Goal: Transaction & Acquisition: Purchase product/service

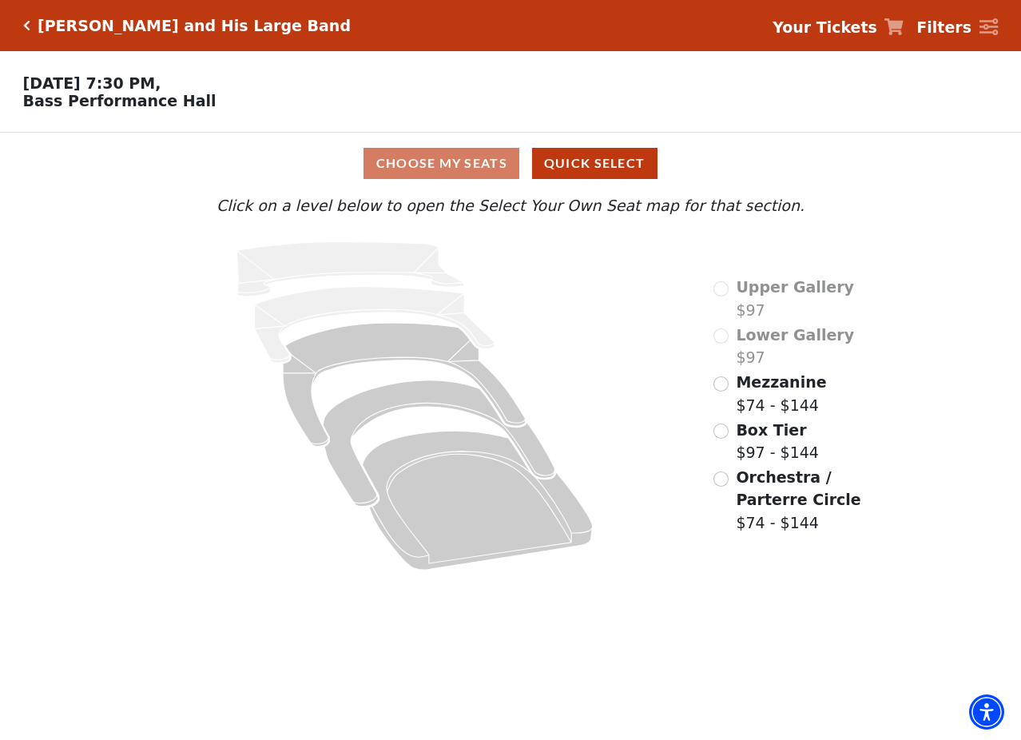
click at [761, 391] on span "Mezzanine" at bounding box center [781, 382] width 90 height 18
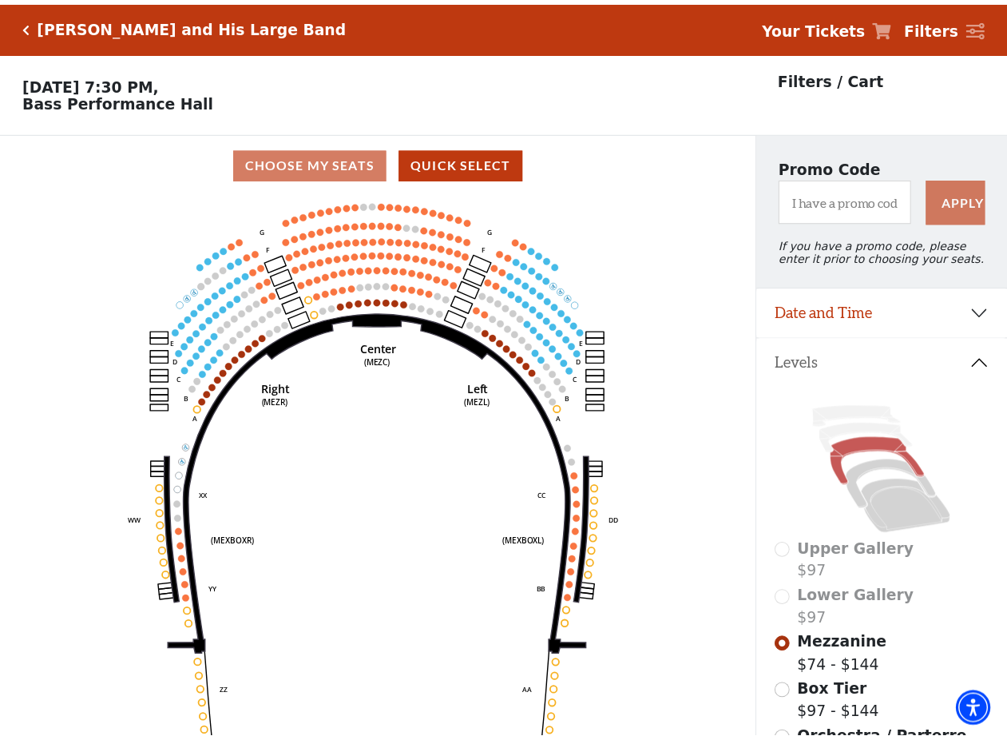
scroll to position [74, 0]
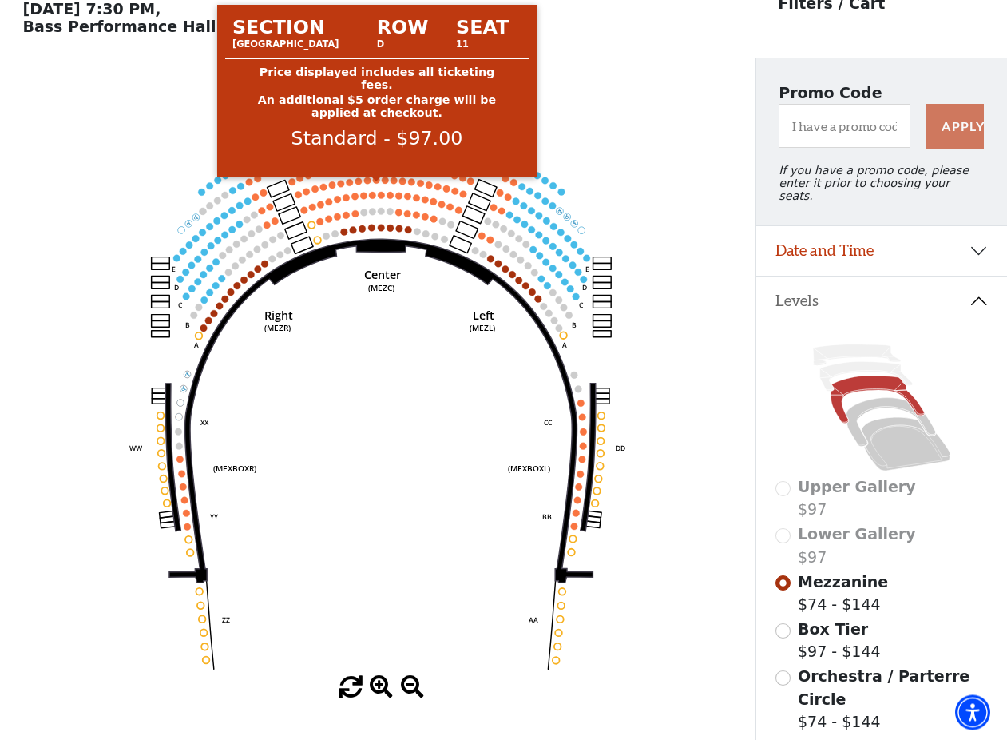
click at [375, 184] on circle at bounding box center [376, 180] width 7 height 7
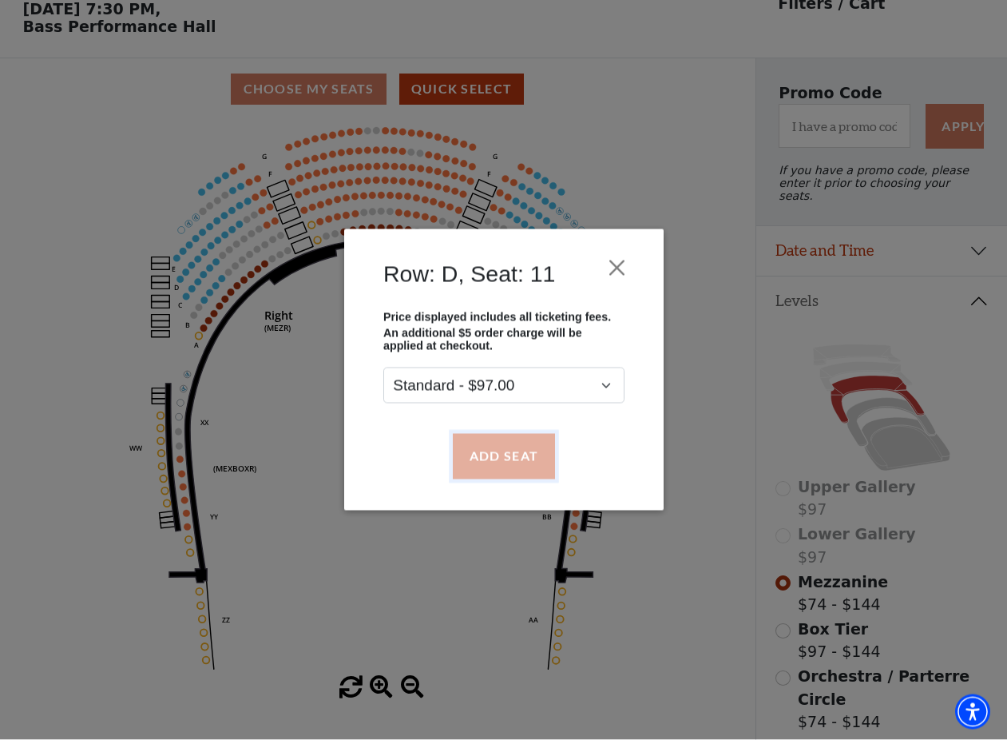
click at [512, 460] on button "Add Seat" at bounding box center [503, 456] width 102 height 45
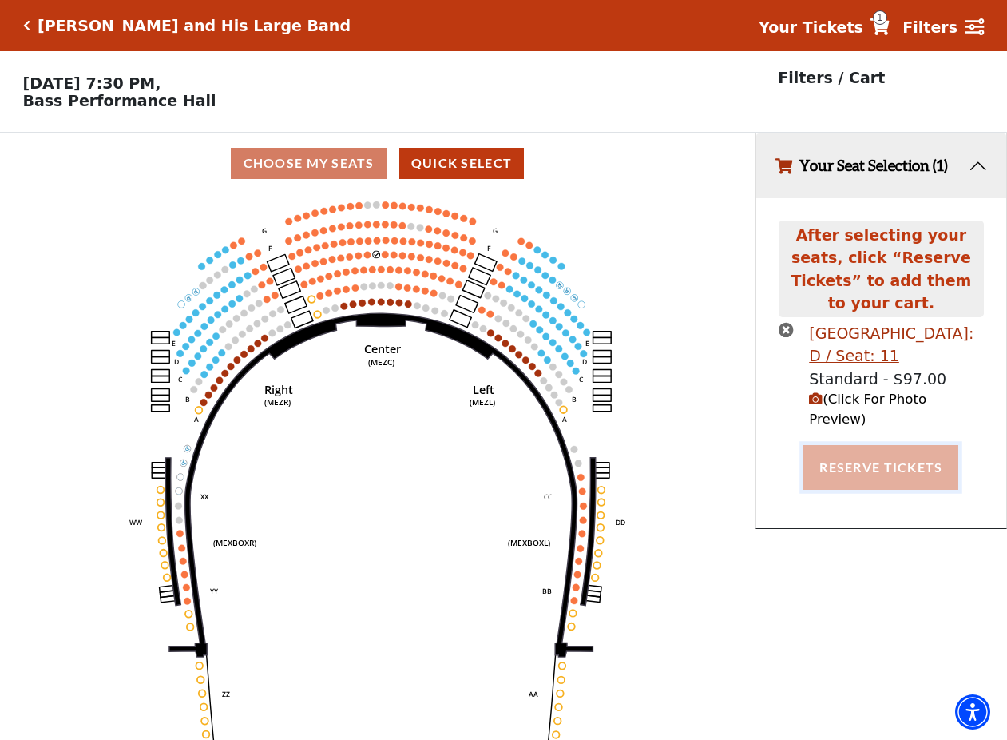
click at [863, 445] on button "Reserve Tickets" at bounding box center [881, 467] width 155 height 45
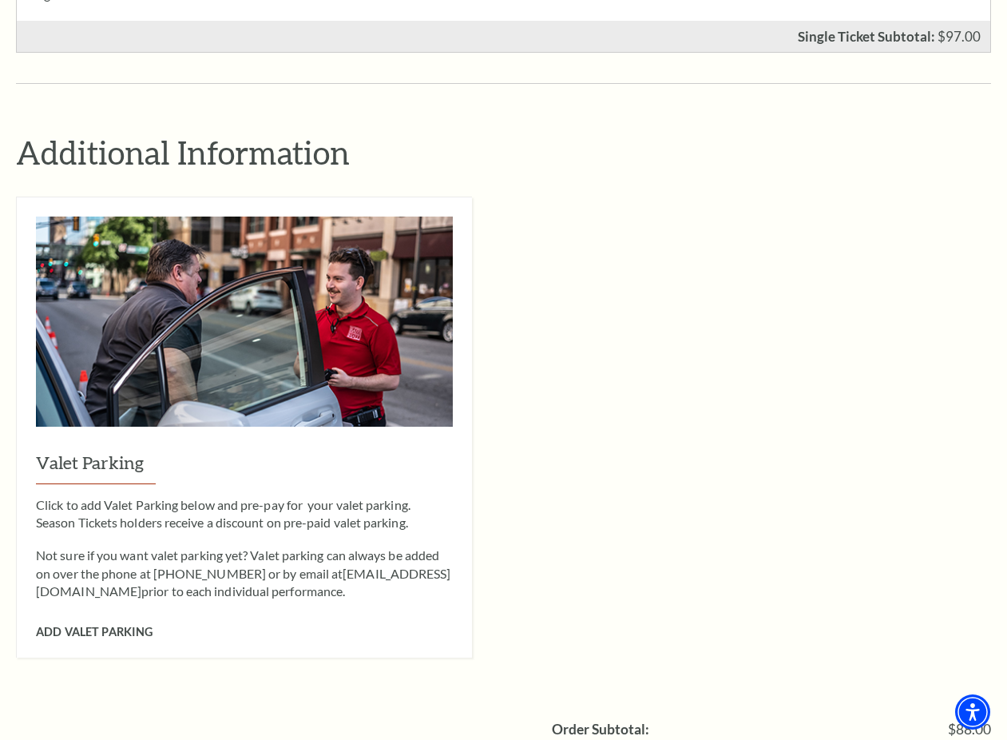
scroll to position [1222, 0]
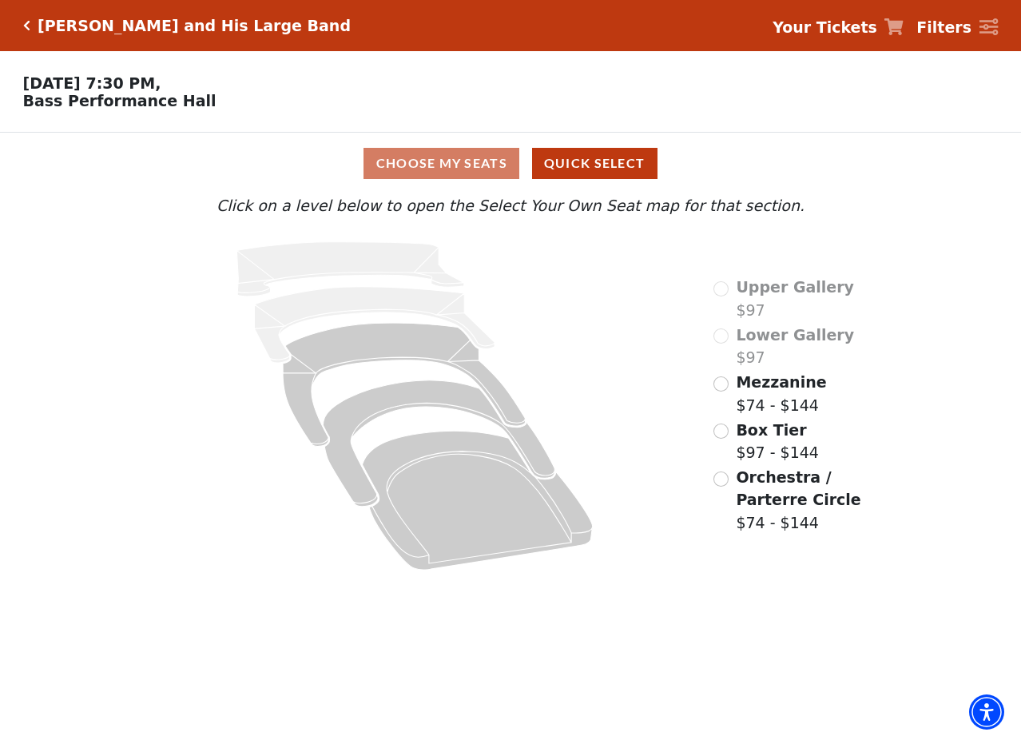
click at [752, 389] on span "Mezzanine" at bounding box center [781, 382] width 90 height 18
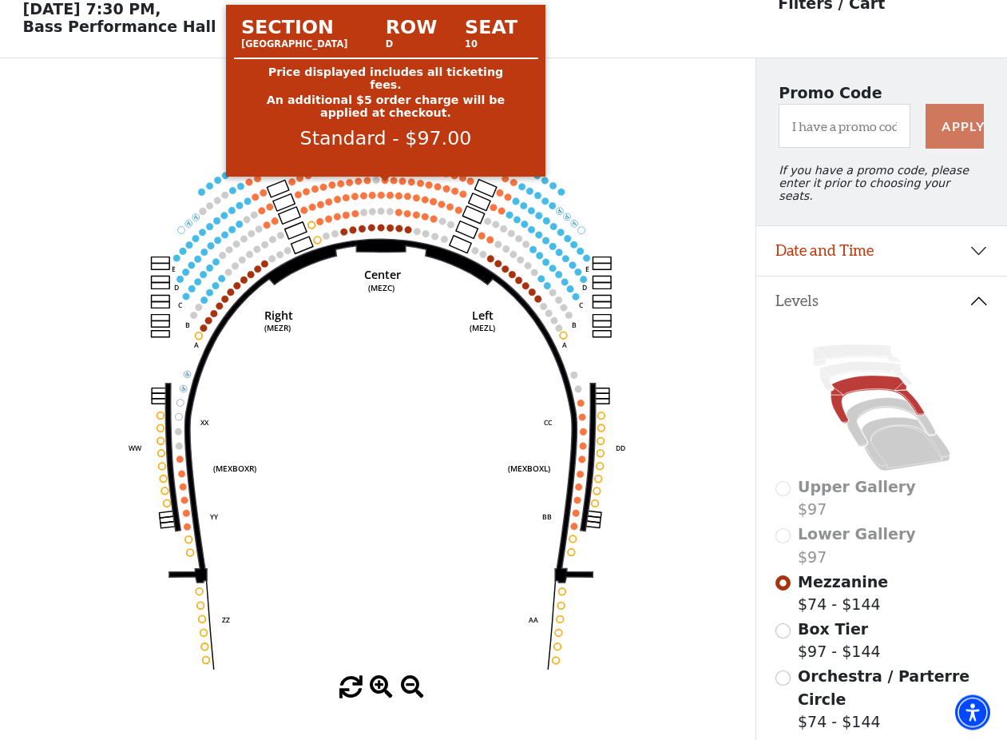
scroll to position [73, 0]
click at [381, 188] on icon "Center (MEZC) Right (MEZR) Left (MEZL) (MEXBOXR) (MEXBOXL) XX WW CC DD YY BB ZZ…" at bounding box center [378, 399] width 680 height 556
click at [387, 185] on circle at bounding box center [385, 180] width 7 height 7
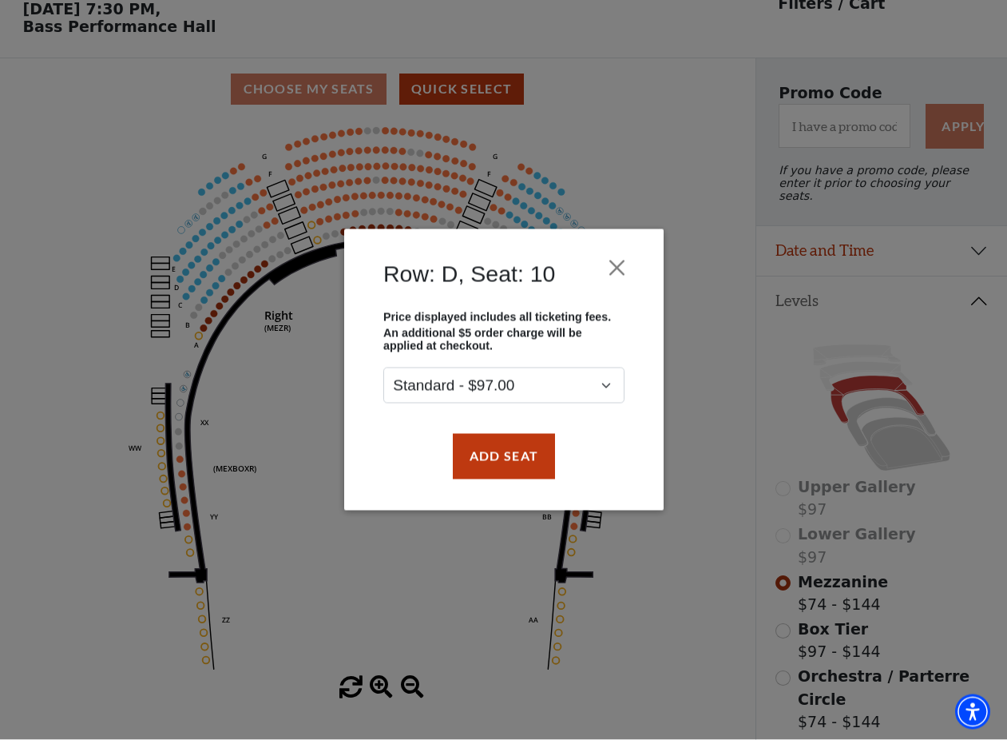
scroll to position [74, 0]
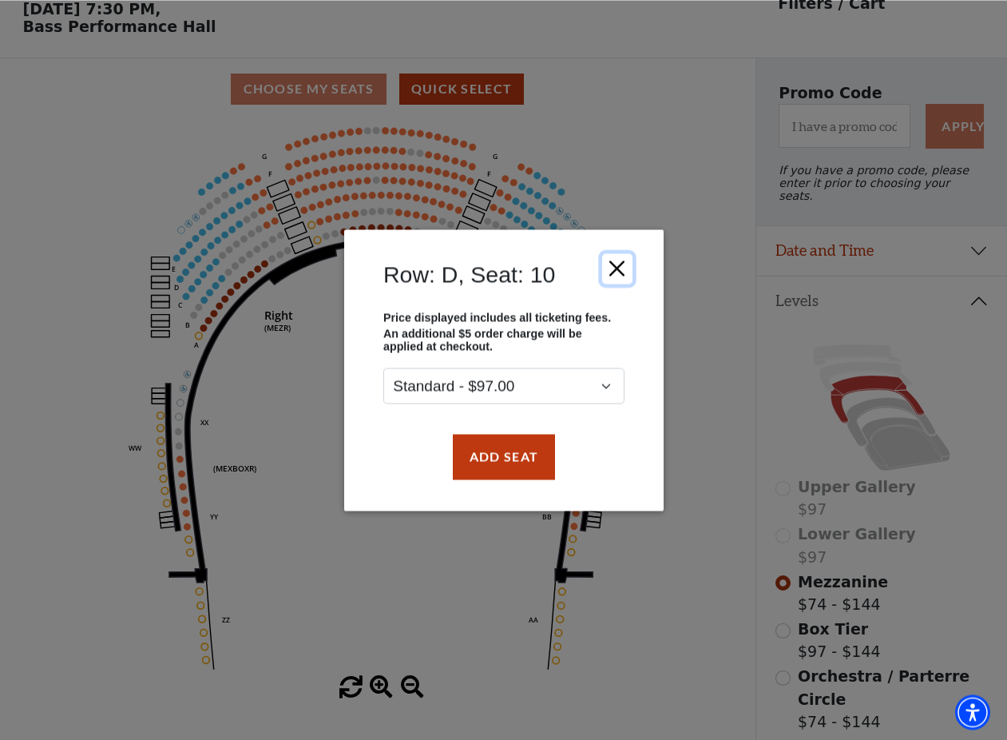
click at [616, 269] on button "Close" at bounding box center [616, 268] width 30 height 30
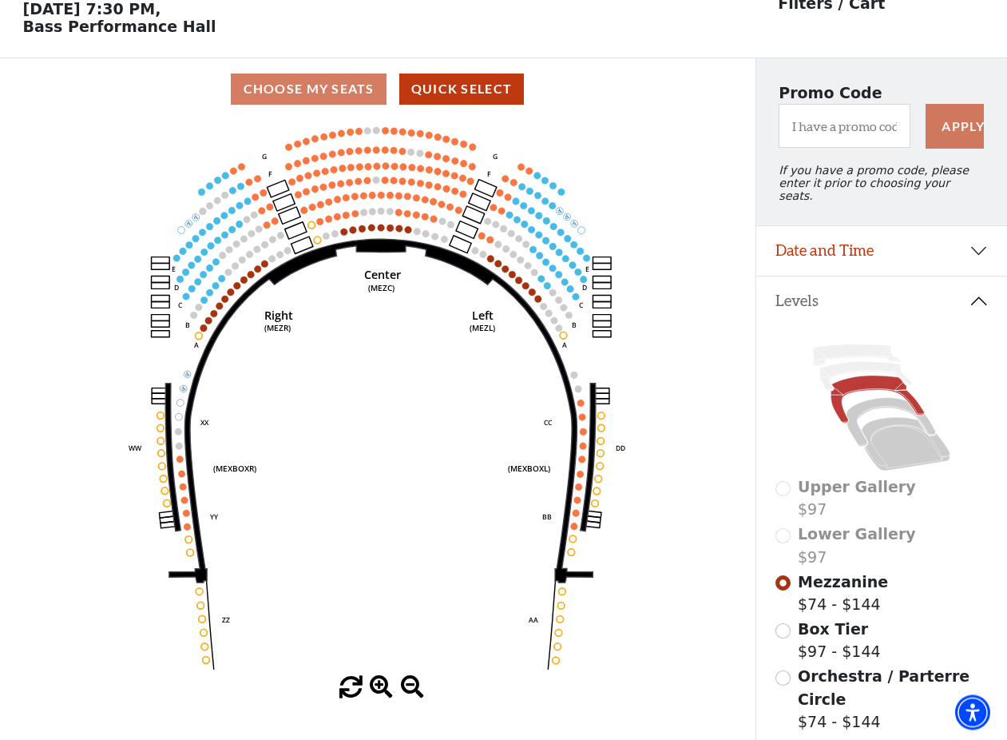
scroll to position [73, 0]
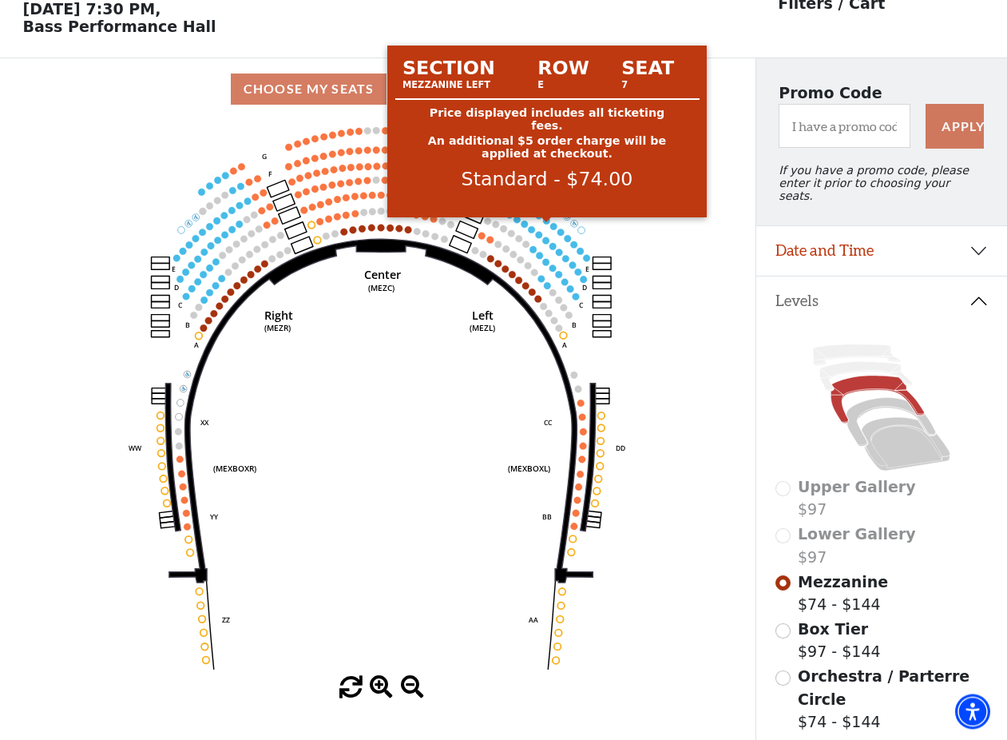
click at [548, 225] on circle at bounding box center [546, 221] width 7 height 7
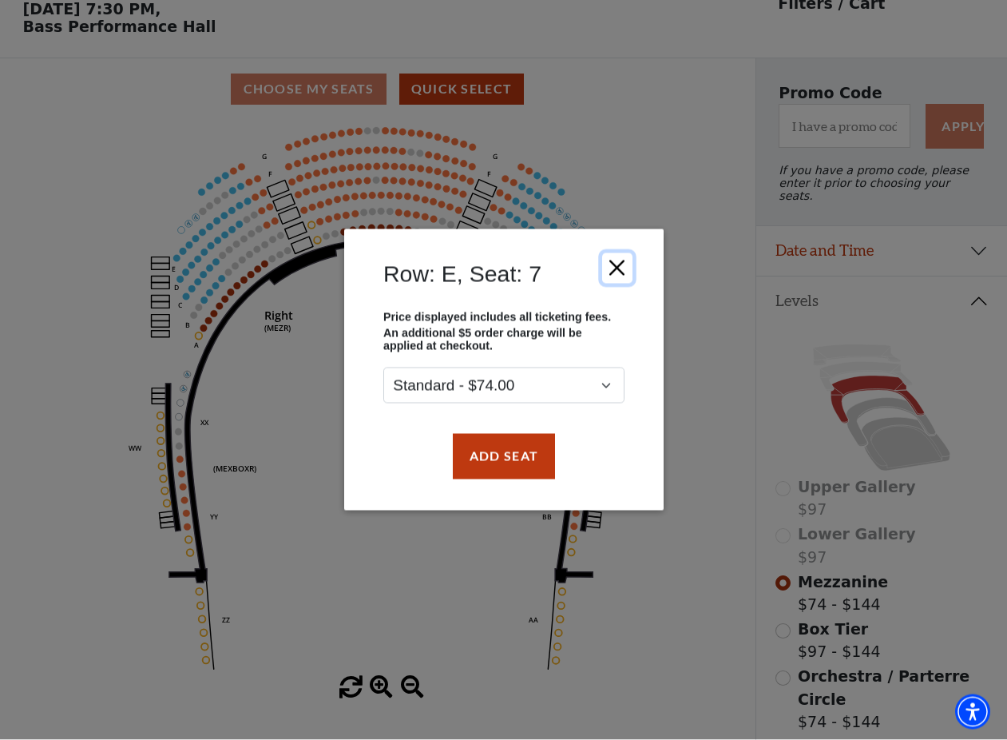
click at [628, 269] on button "Close" at bounding box center [616, 268] width 30 height 30
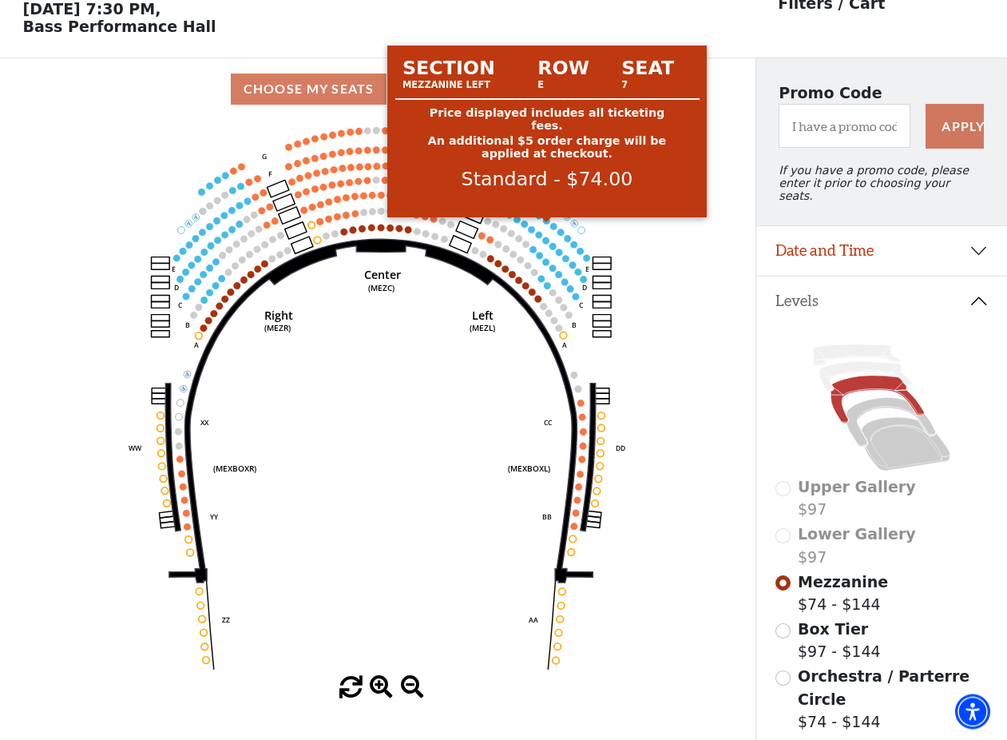
click at [545, 225] on circle at bounding box center [546, 221] width 7 height 7
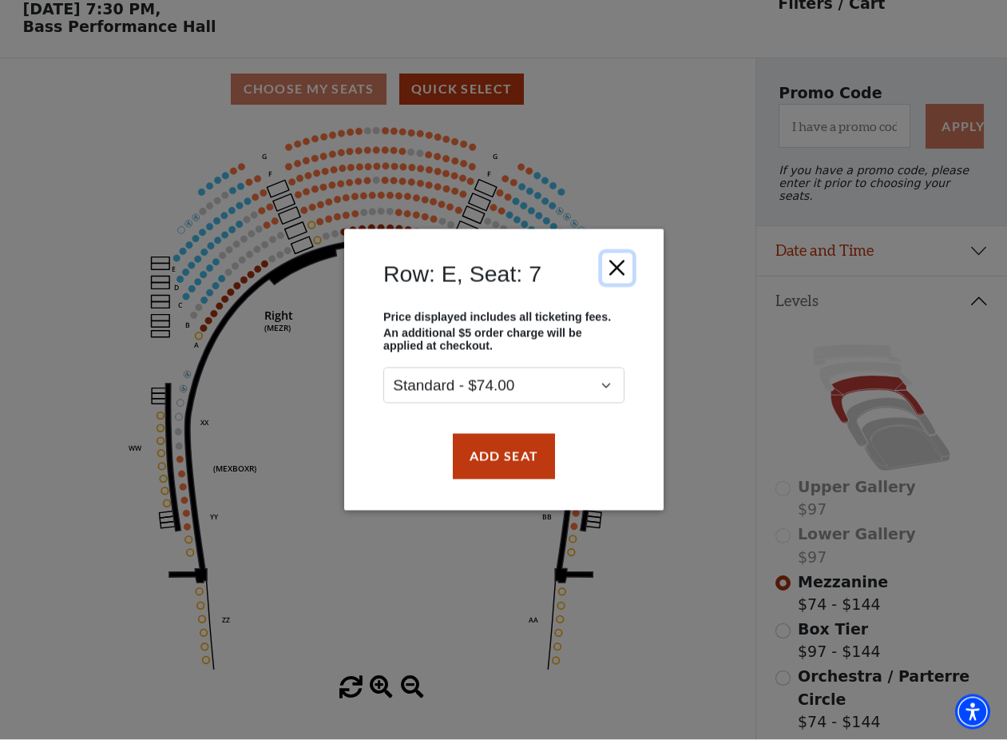
drag, startPoint x: 621, startPoint y: 272, endPoint x: 616, endPoint y: 261, distance: 11.8
click at [622, 272] on button "Close" at bounding box center [616, 268] width 30 height 30
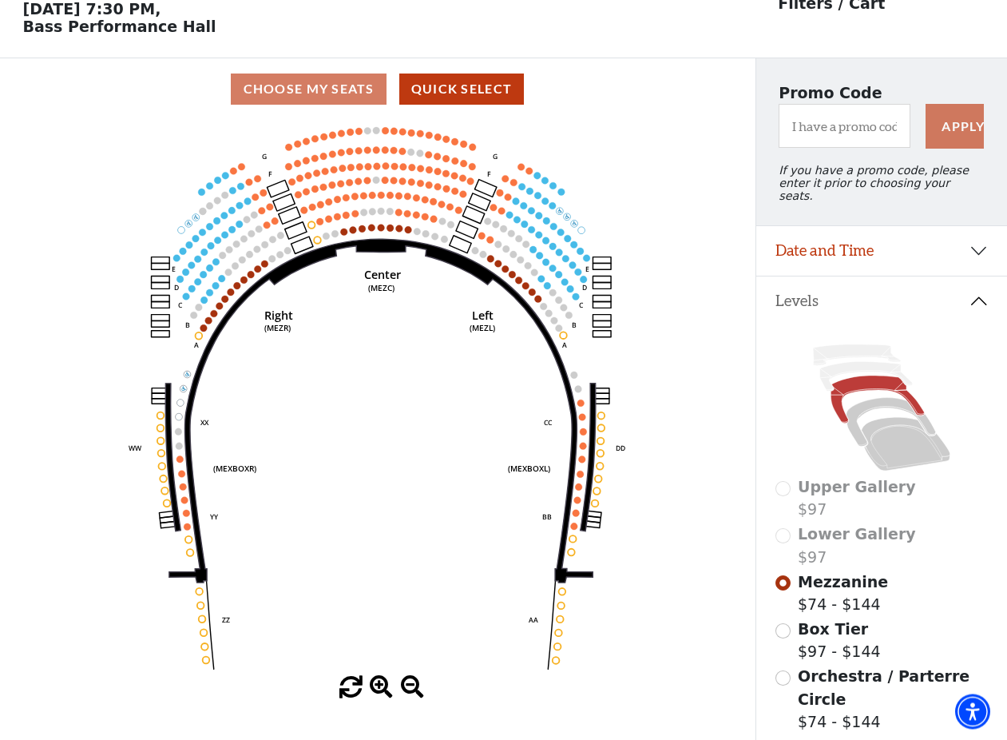
click at [841, 682] on span "Orchestra / Parterre Circle" at bounding box center [884, 688] width 172 height 41
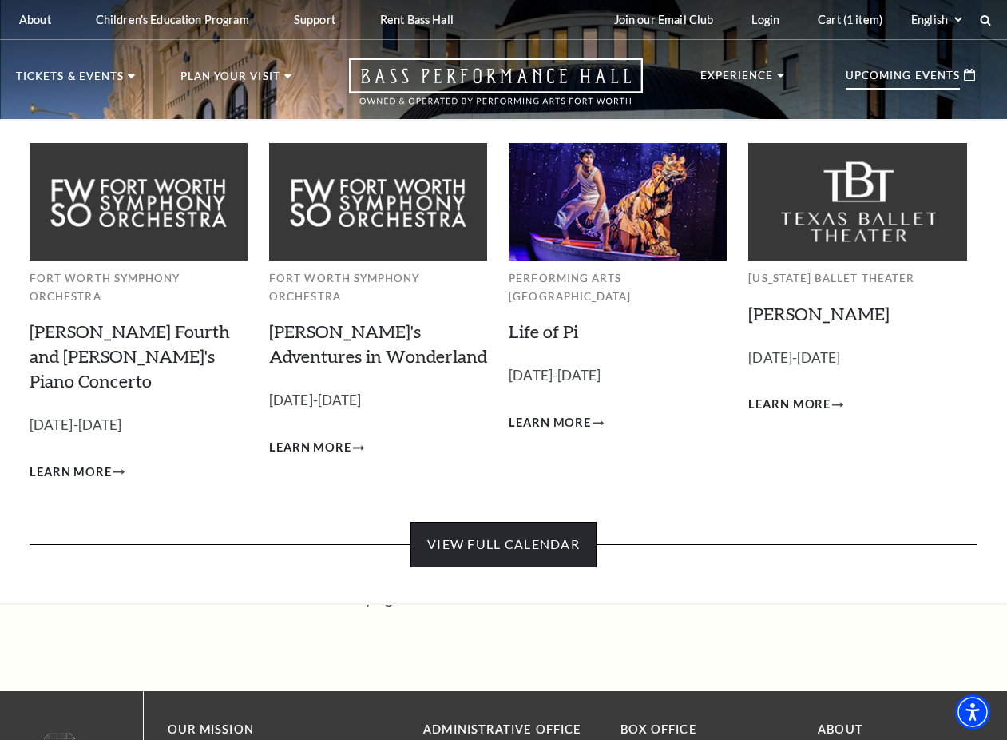
click at [560, 522] on link "View Full Calendar" at bounding box center [504, 544] width 186 height 45
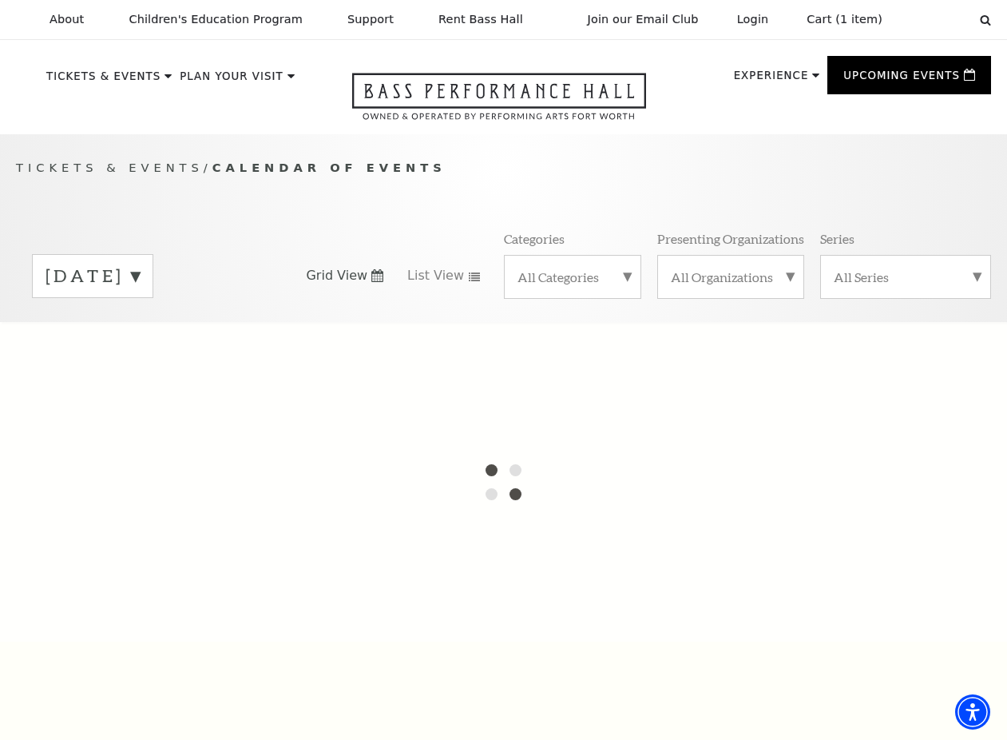
scroll to position [81, 0]
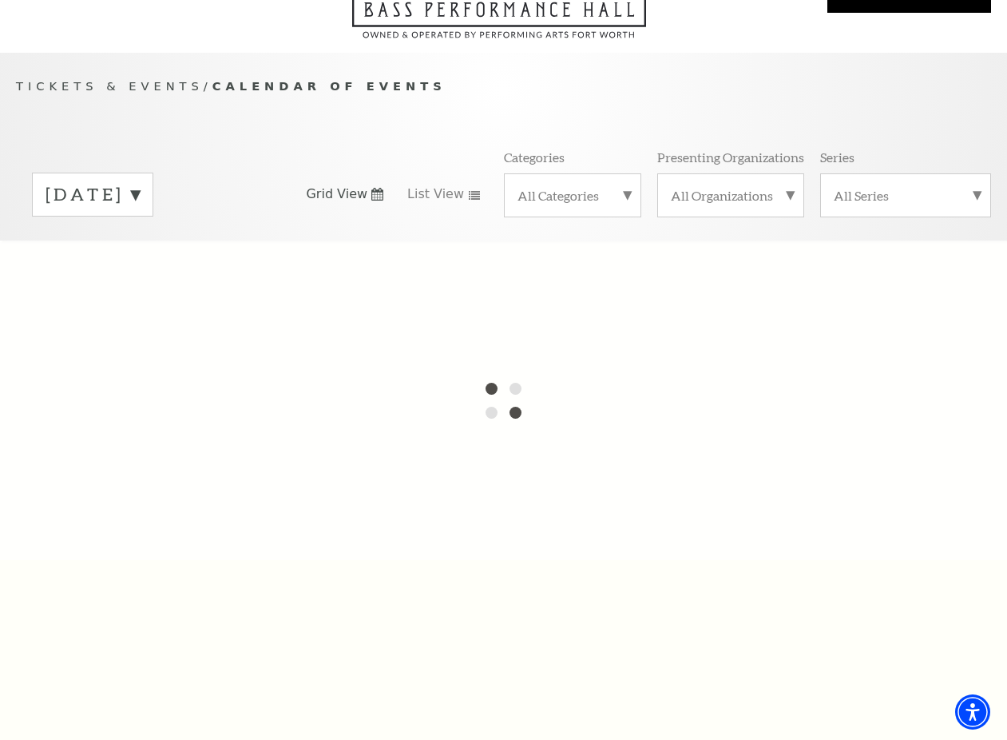
click at [153, 205] on div "[DATE]" at bounding box center [92, 195] width 121 height 44
click at [140, 205] on label "[DATE]" at bounding box center [93, 196] width 94 height 29
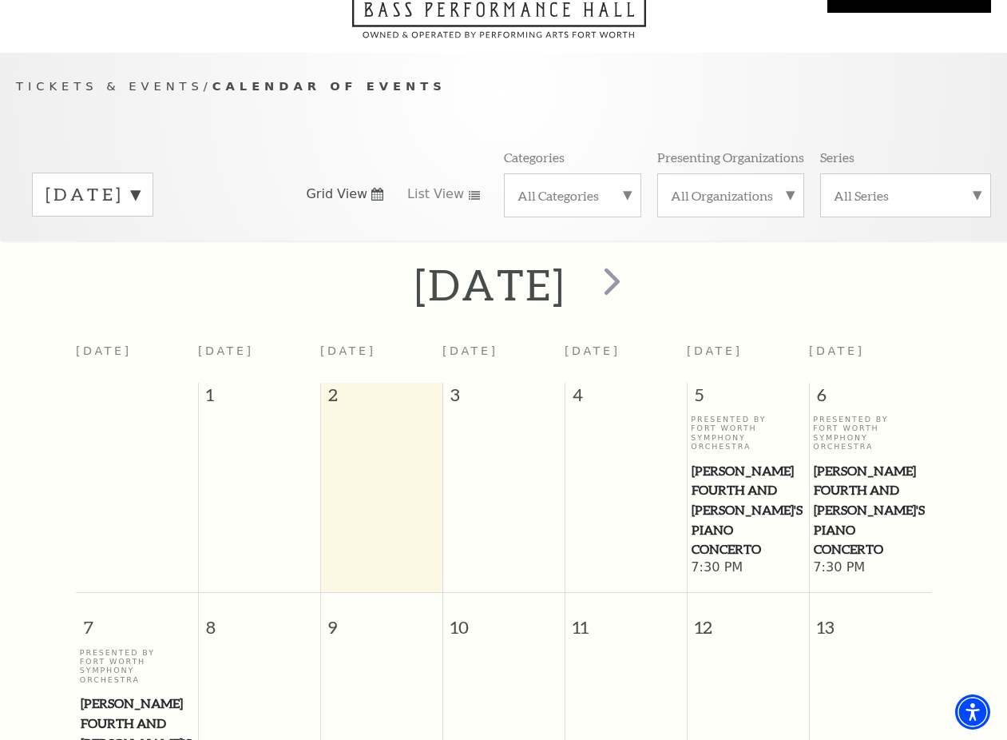
scroll to position [134, 0]
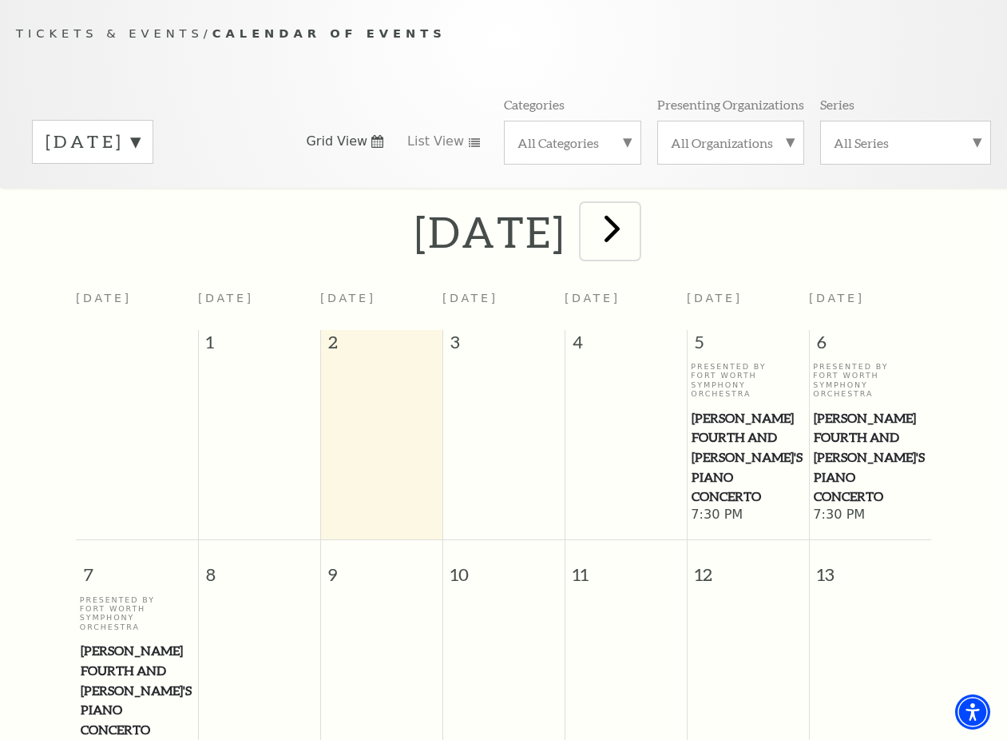
click at [635, 248] on span "next" at bounding box center [612, 228] width 46 height 46
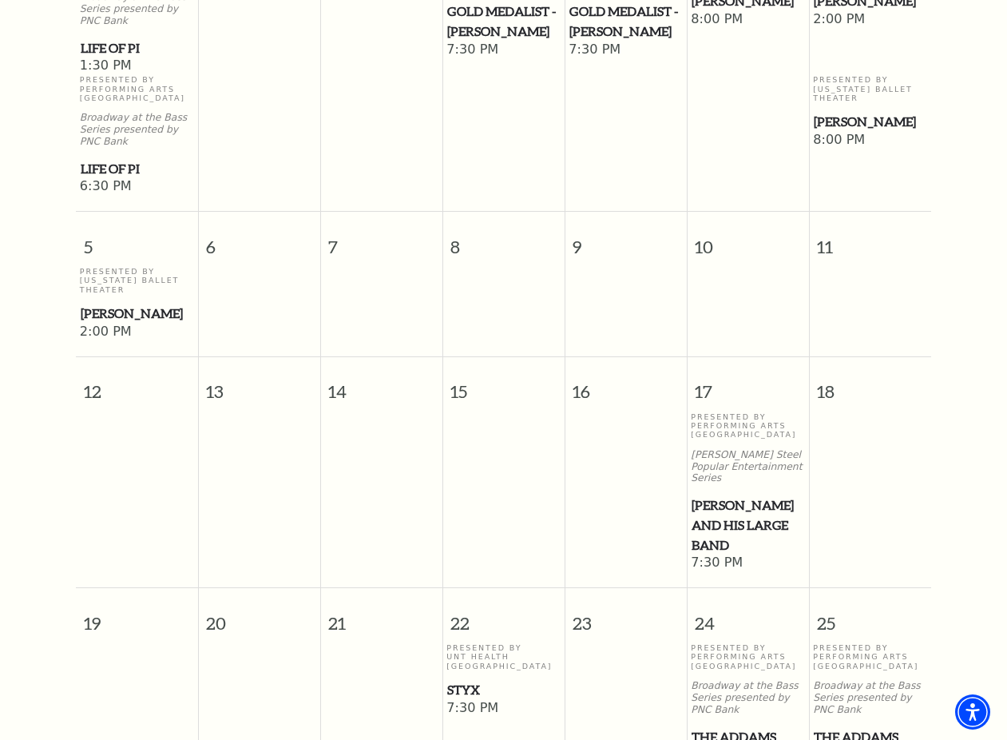
scroll to position [867, 0]
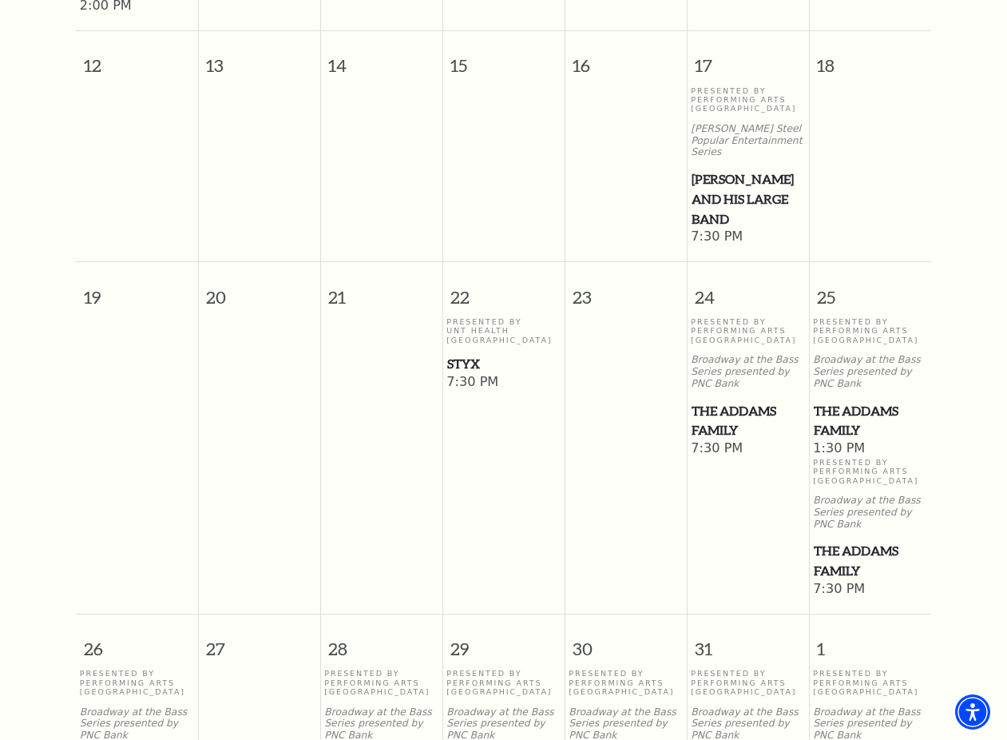
click at [716, 422] on span "The Addams Family" at bounding box center [748, 420] width 113 height 39
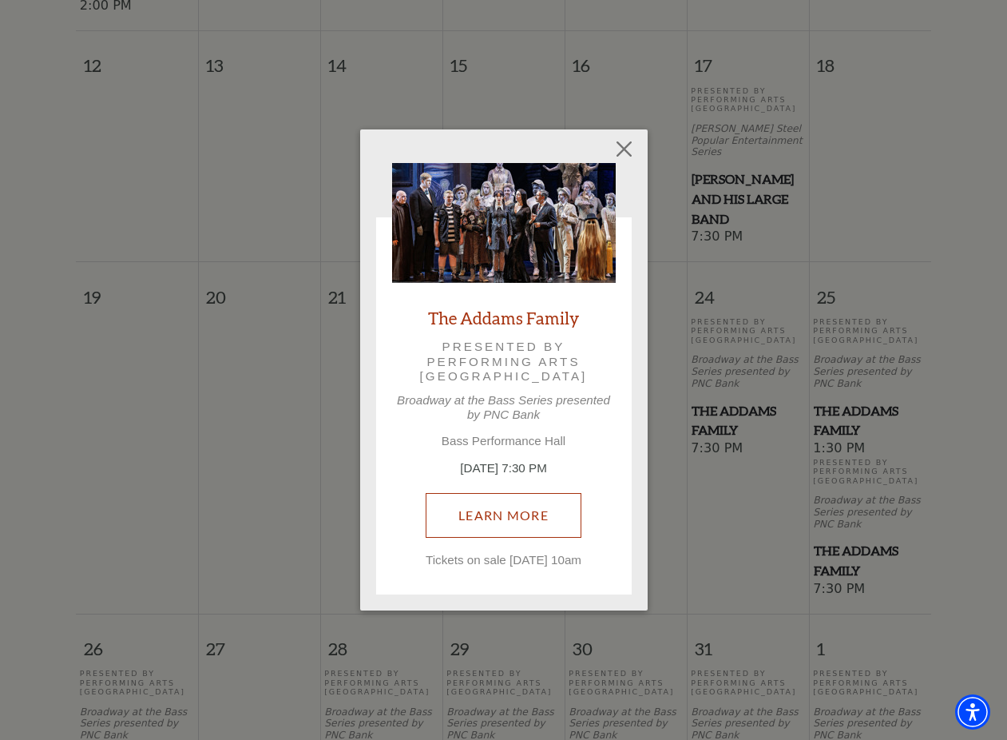
click at [518, 516] on link "Learn More" at bounding box center [504, 515] width 156 height 45
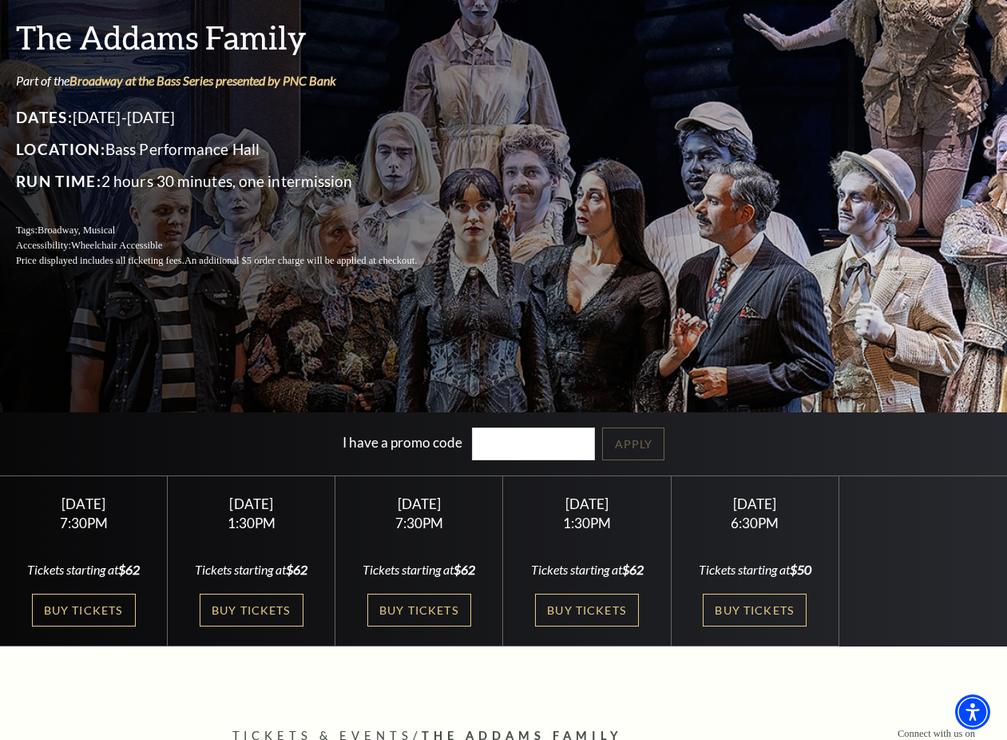
scroll to position [407, 0]
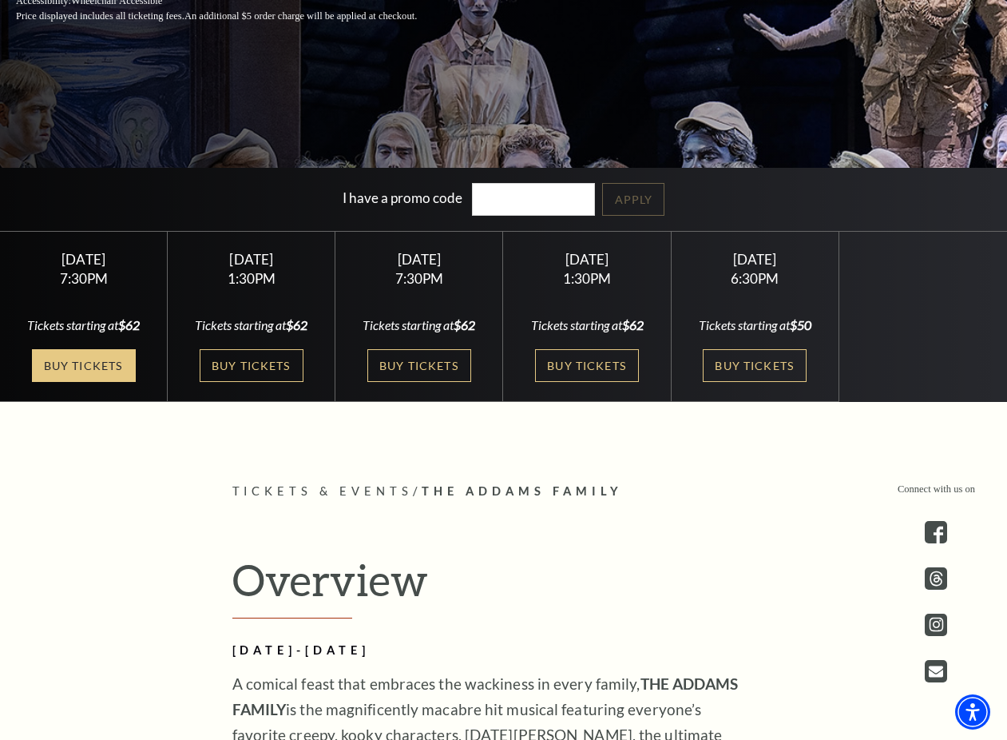
click at [112, 370] on link "Buy Tickets" at bounding box center [84, 365] width 104 height 33
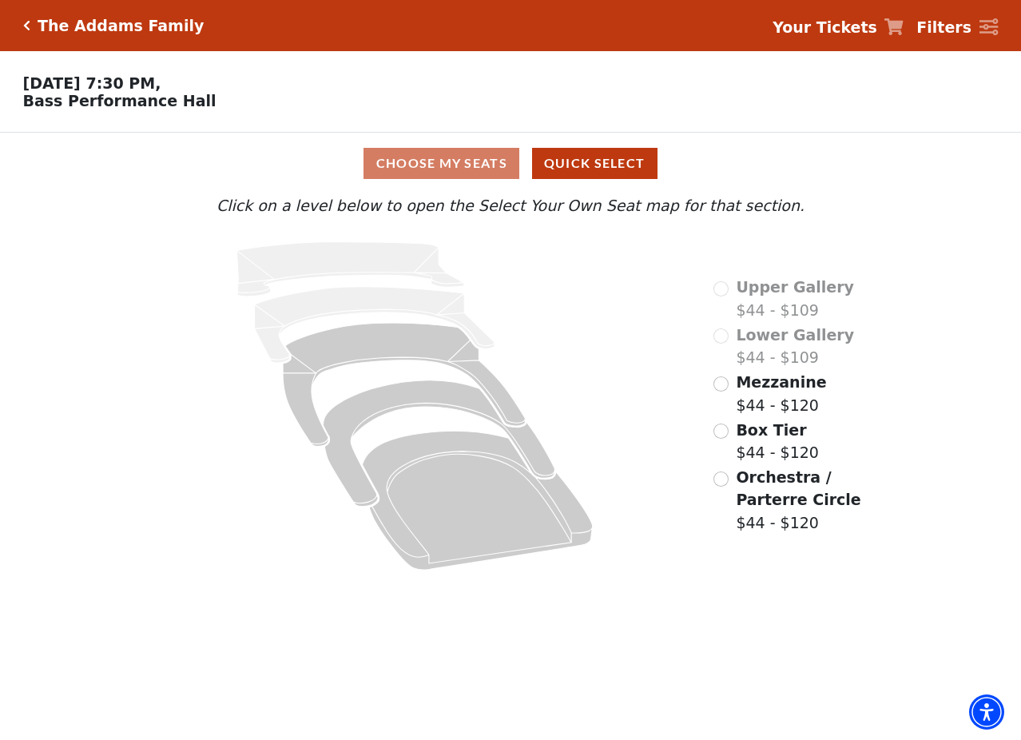
click at [778, 389] on span "Mezzanine" at bounding box center [781, 382] width 90 height 18
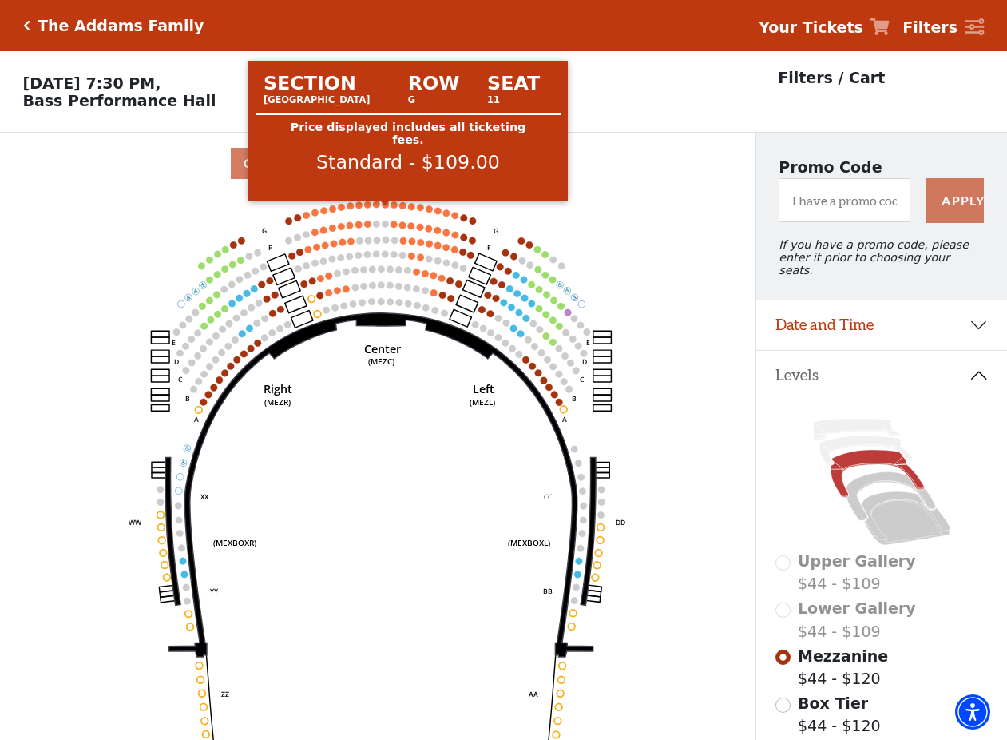
click at [386, 208] on circle at bounding box center [386, 203] width 7 height 7
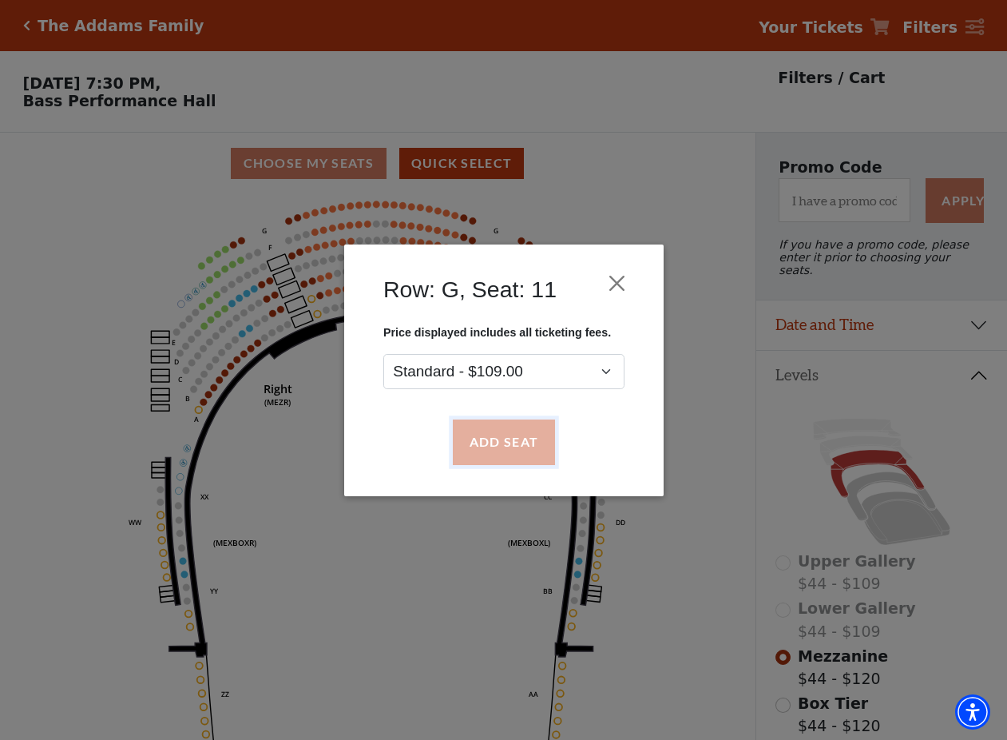
click at [520, 435] on button "Add Seat" at bounding box center [503, 441] width 102 height 45
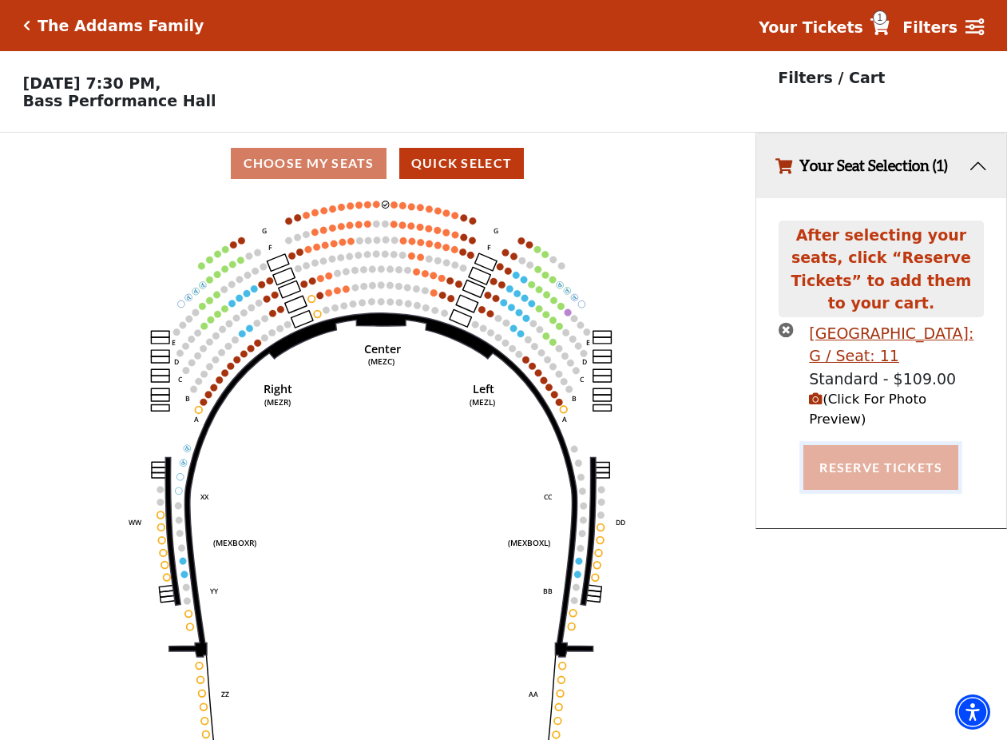
click at [856, 445] on button "Reserve Tickets" at bounding box center [881, 467] width 155 height 45
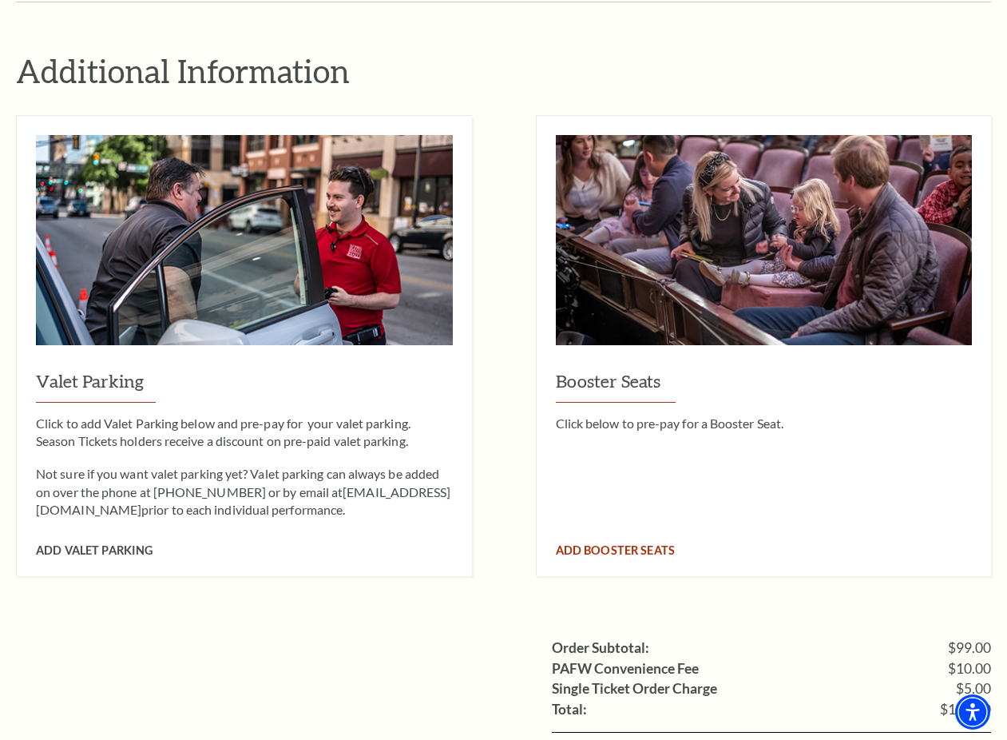
scroll to position [1304, 0]
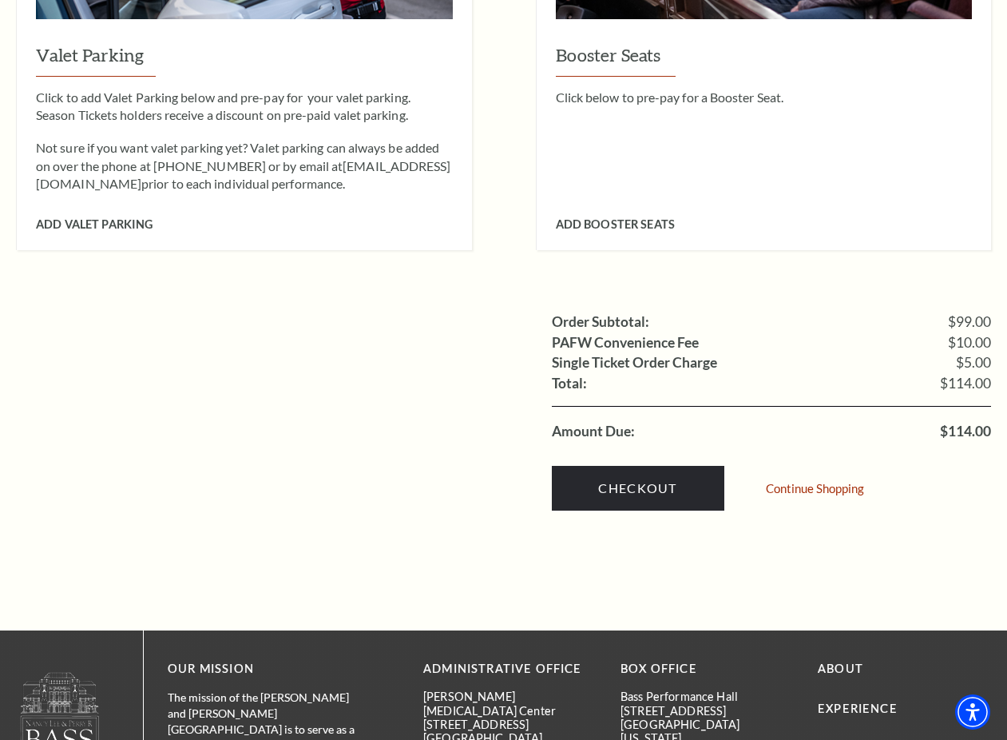
click at [341, 405] on ul "Order Subtotal: $99.00 PAFW Convenience Fee $10.00 Single Ticket Order Charge $…" at bounding box center [503, 375] width 975 height 129
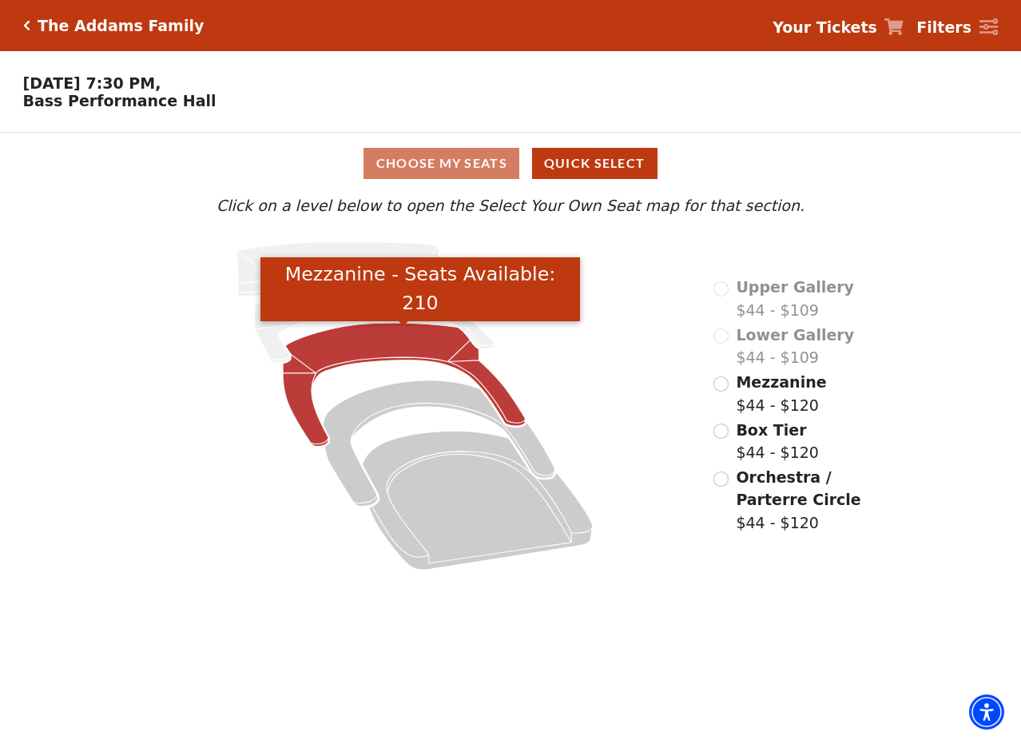
click at [378, 349] on icon "Mezzanine - Seats Available: 210" at bounding box center [404, 384] width 243 height 123
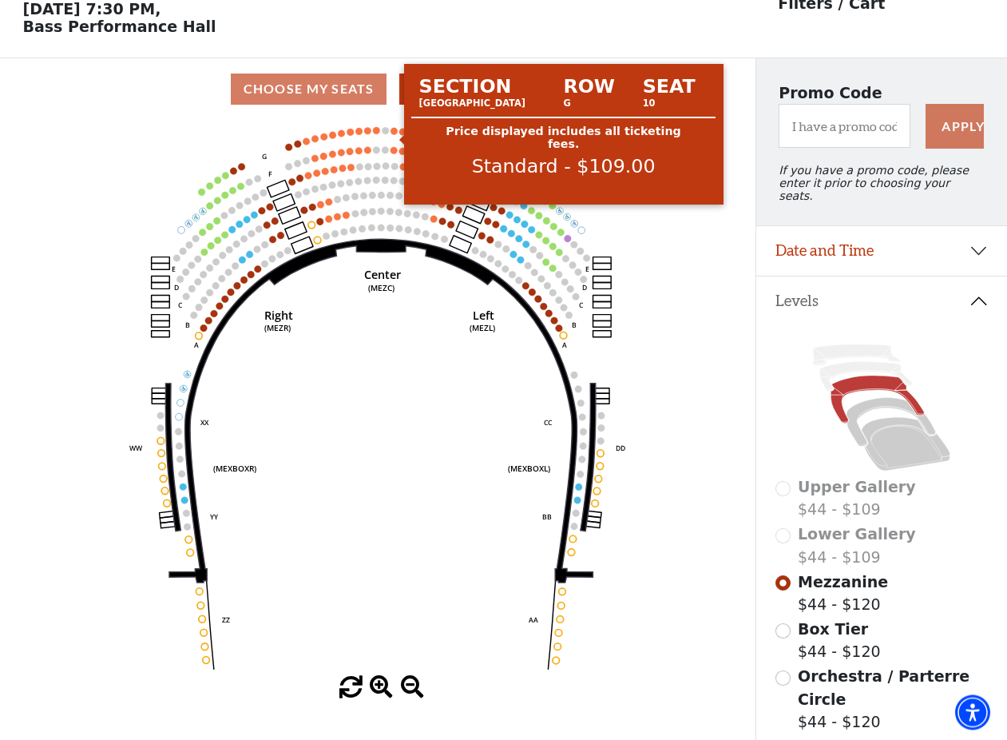
scroll to position [73, 0]
click at [397, 135] on circle at bounding box center [394, 131] width 7 height 7
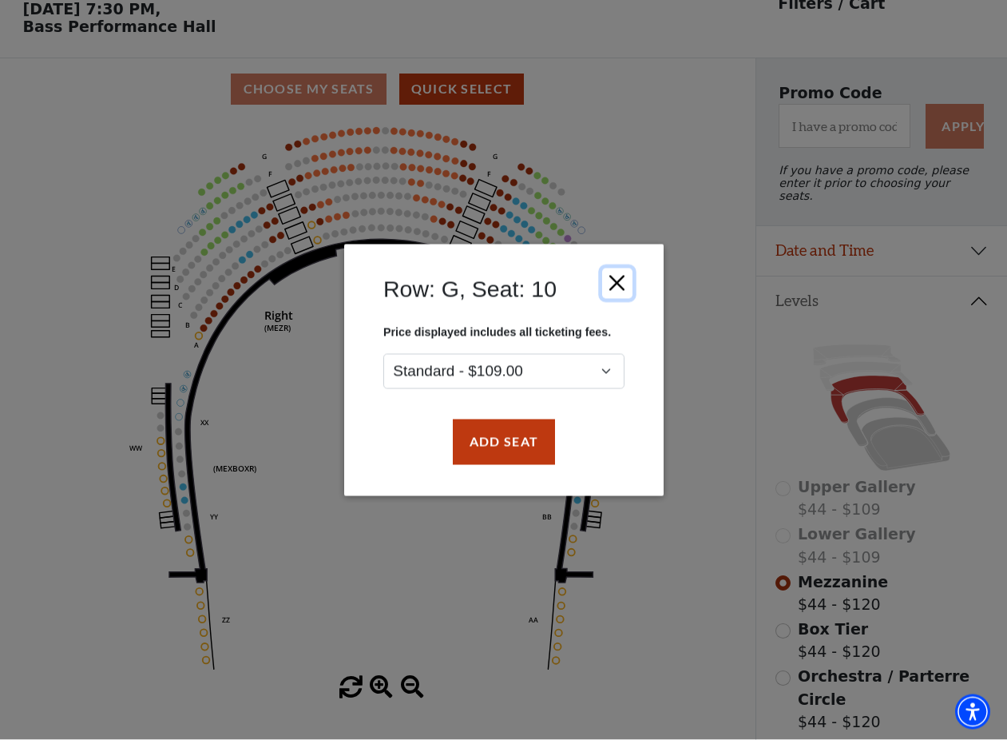
click at [613, 282] on button "Close" at bounding box center [616, 283] width 30 height 30
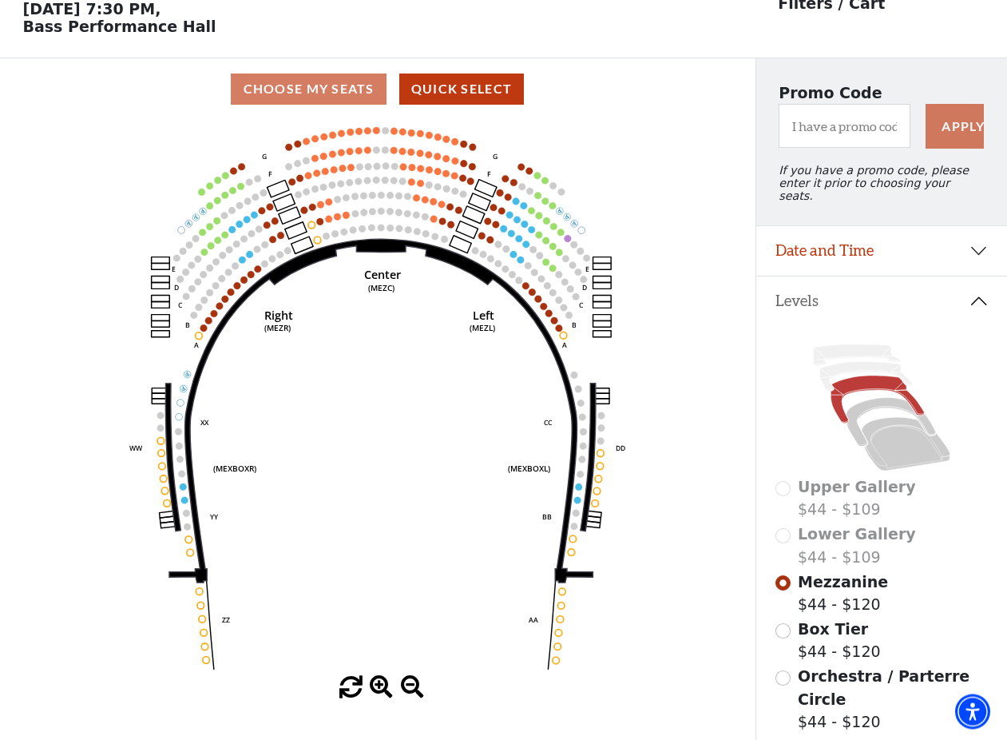
click at [829, 682] on span "Orchestra / Parterre Circle" at bounding box center [884, 688] width 172 height 41
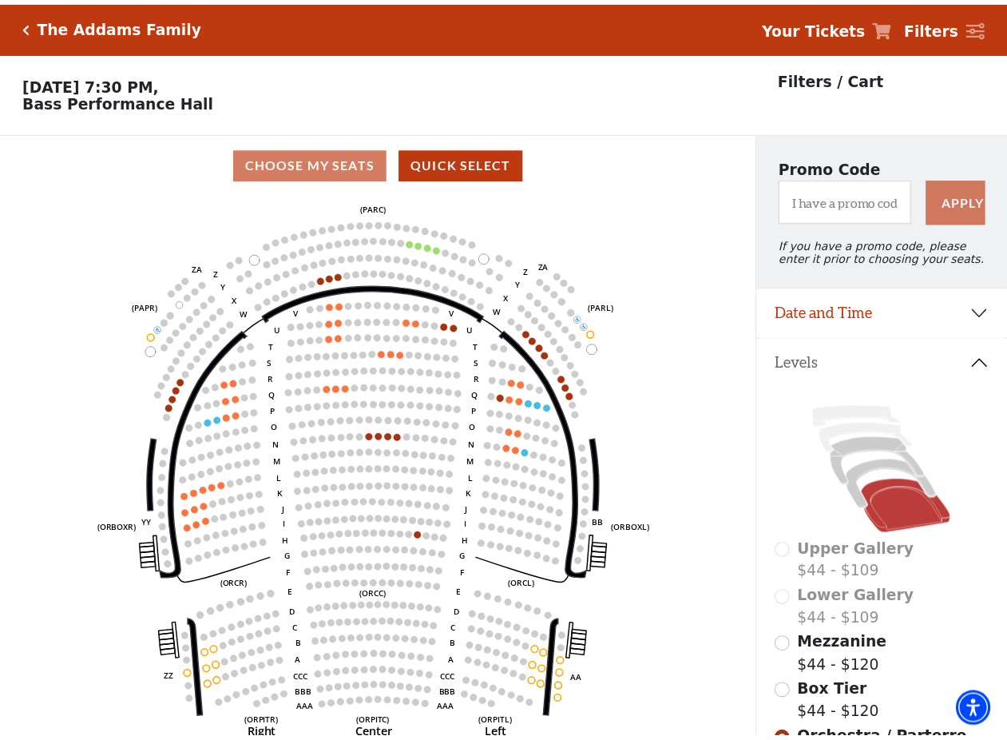
scroll to position [74, 0]
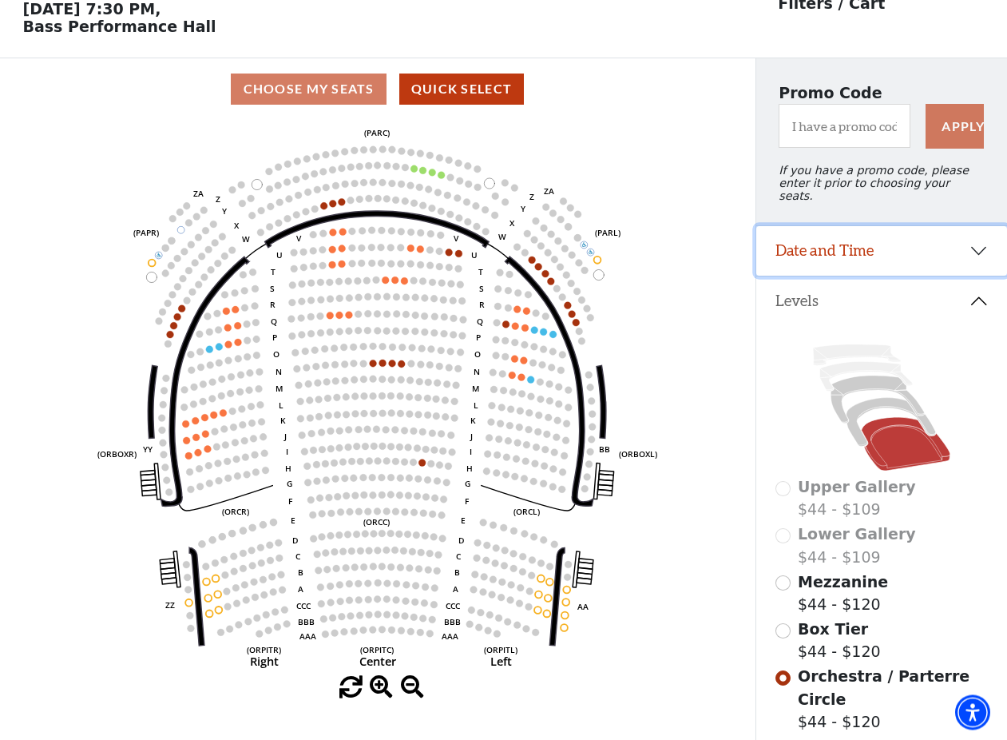
click at [867, 257] on button "Date and Time" at bounding box center [881, 251] width 251 height 50
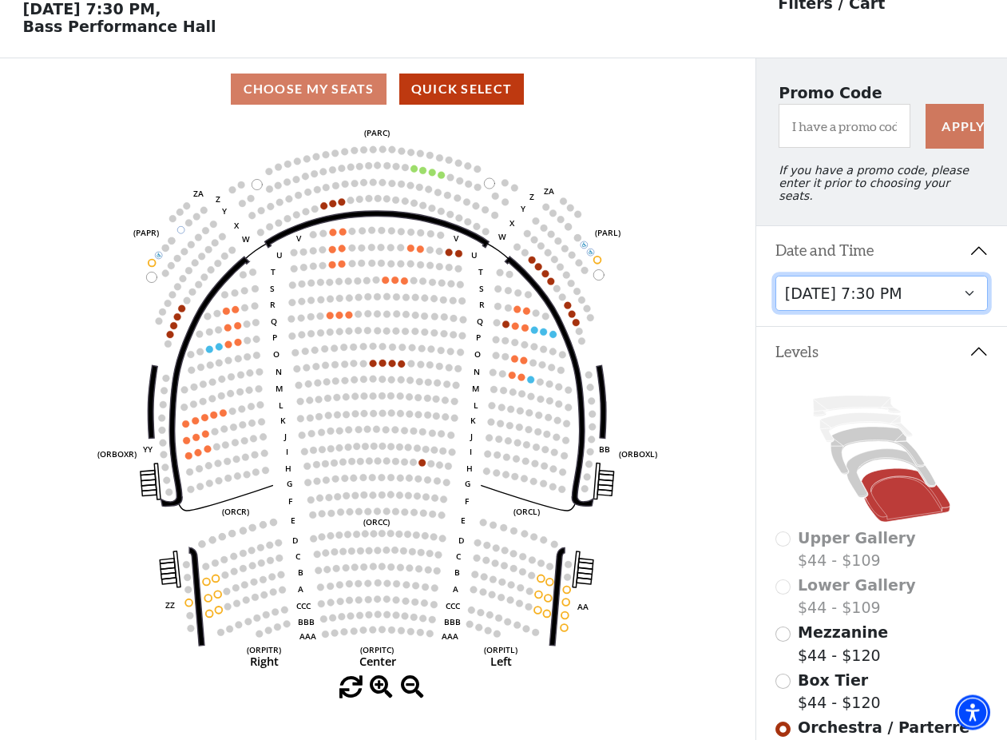
click at [776, 276] on select "Friday, October 24 at 7:30 PM Saturday, October 25 at 1:30 PM Saturday, October…" at bounding box center [882, 294] width 213 height 36
click option "Saturday, October 25 at 1:30 PM" at bounding box center [0, 0] width 0 height 0
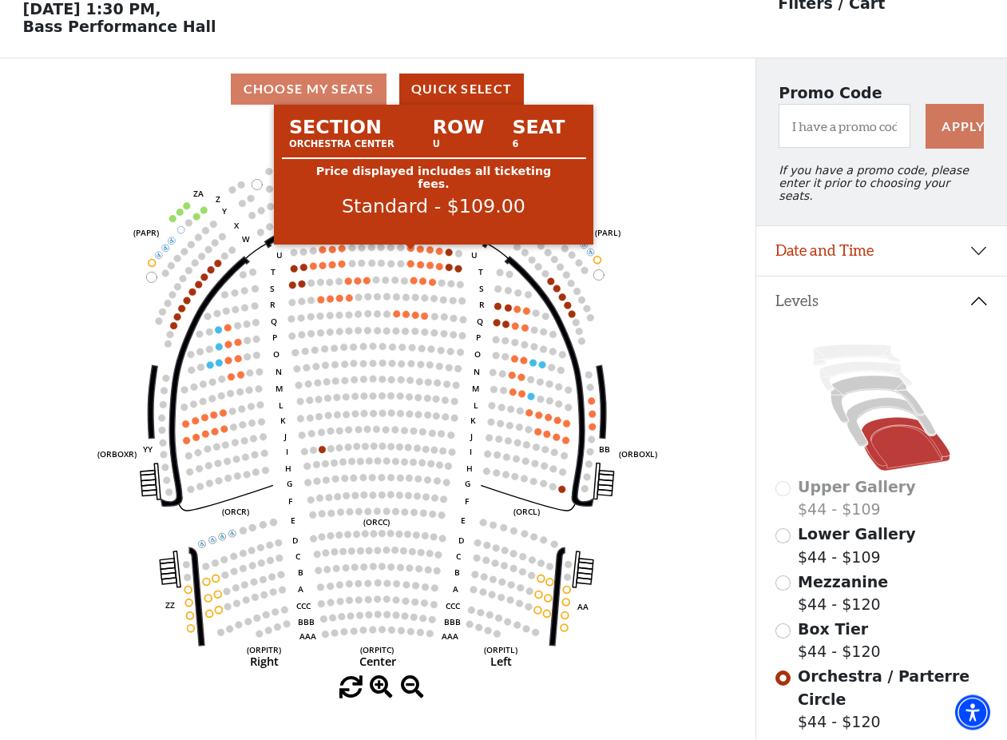
scroll to position [73, 0]
click at [409, 252] on circle at bounding box center [410, 248] width 7 height 7
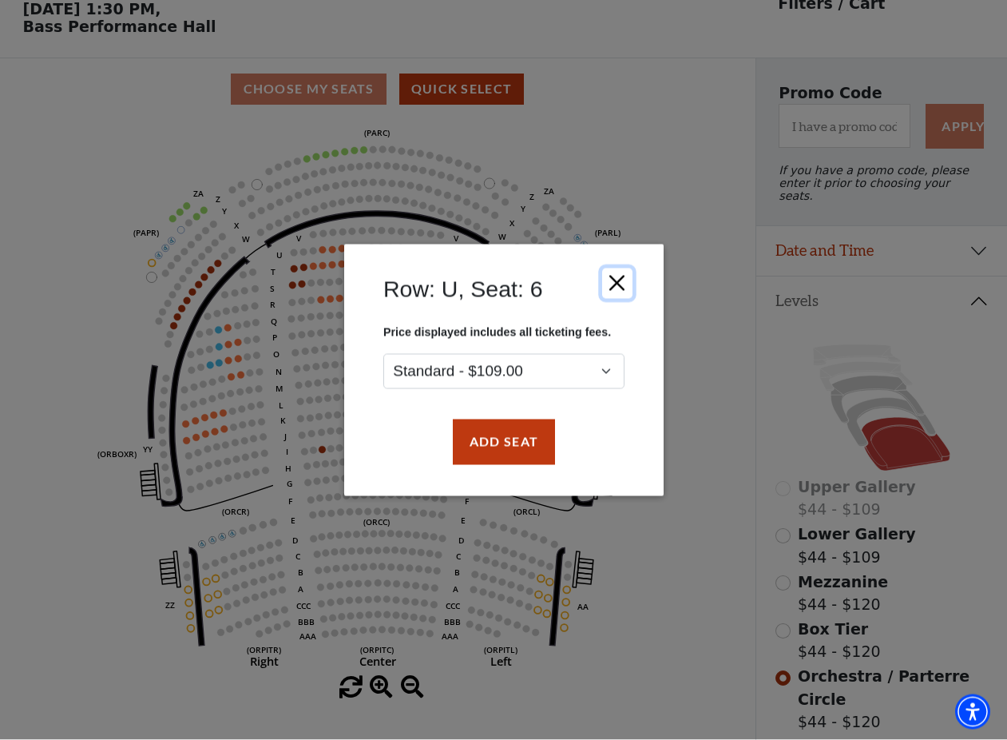
click at [621, 289] on button "Close" at bounding box center [616, 283] width 30 height 30
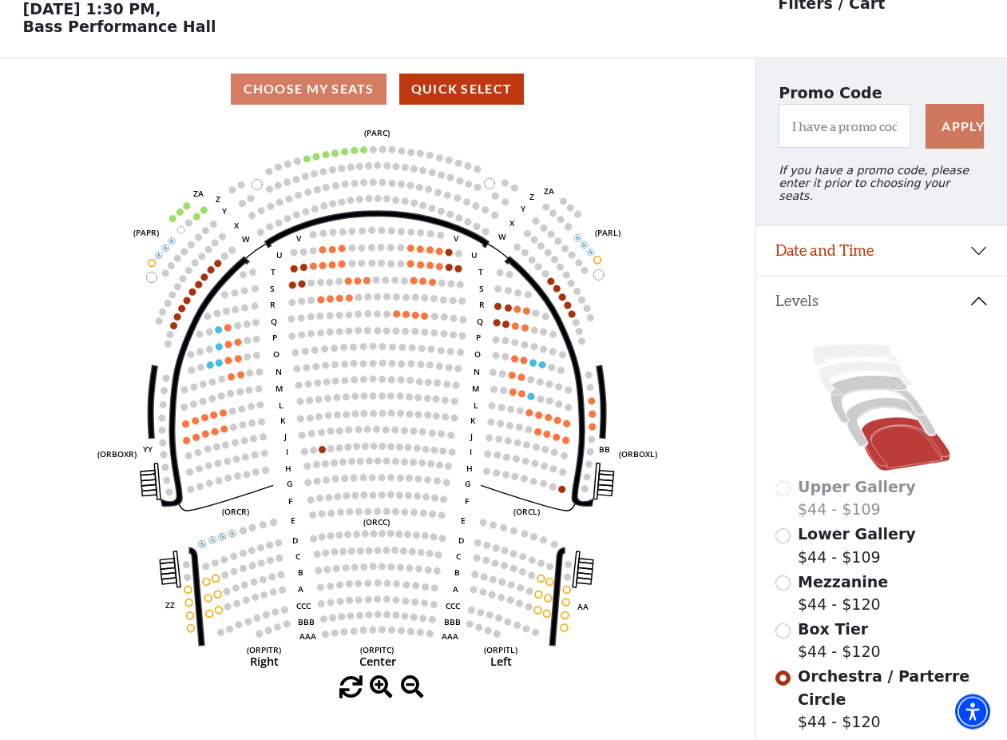
click at [823, 589] on span "Mezzanine" at bounding box center [843, 582] width 90 height 18
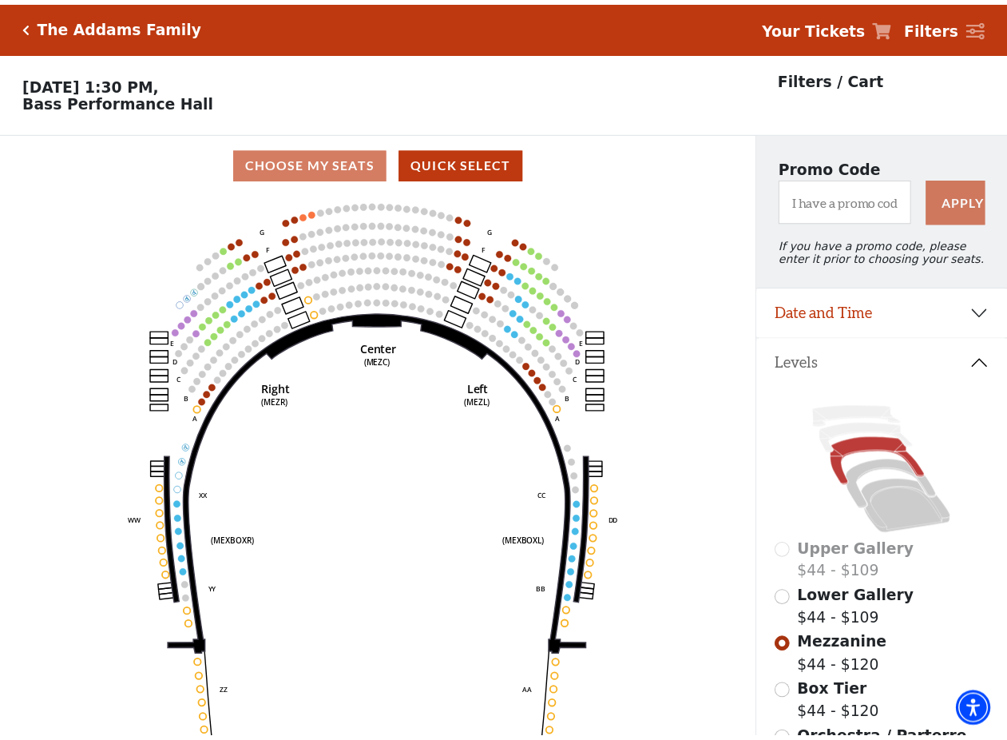
scroll to position [74, 0]
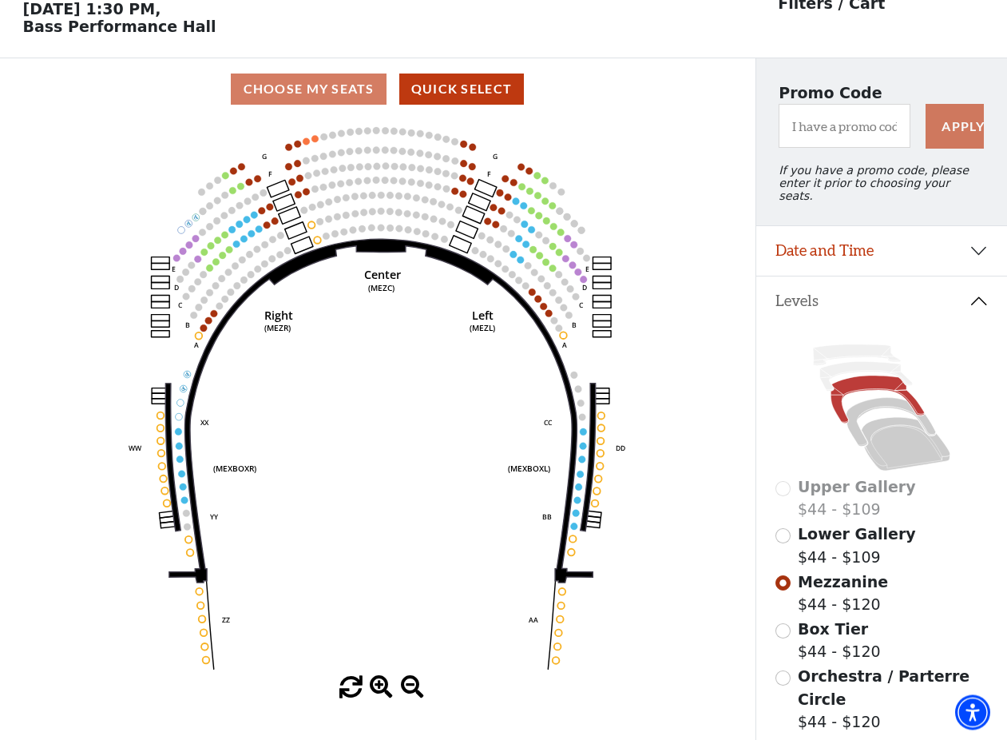
click at [810, 539] on span "Lower Gallery" at bounding box center [857, 534] width 118 height 18
click at [789, 541] on div "Lower Gallery $44 - $109" at bounding box center [882, 546] width 213 height 46
click at [788, 537] on input "Lower Gallery$44 - $109\a" at bounding box center [783, 536] width 15 height 15
radio input "true"
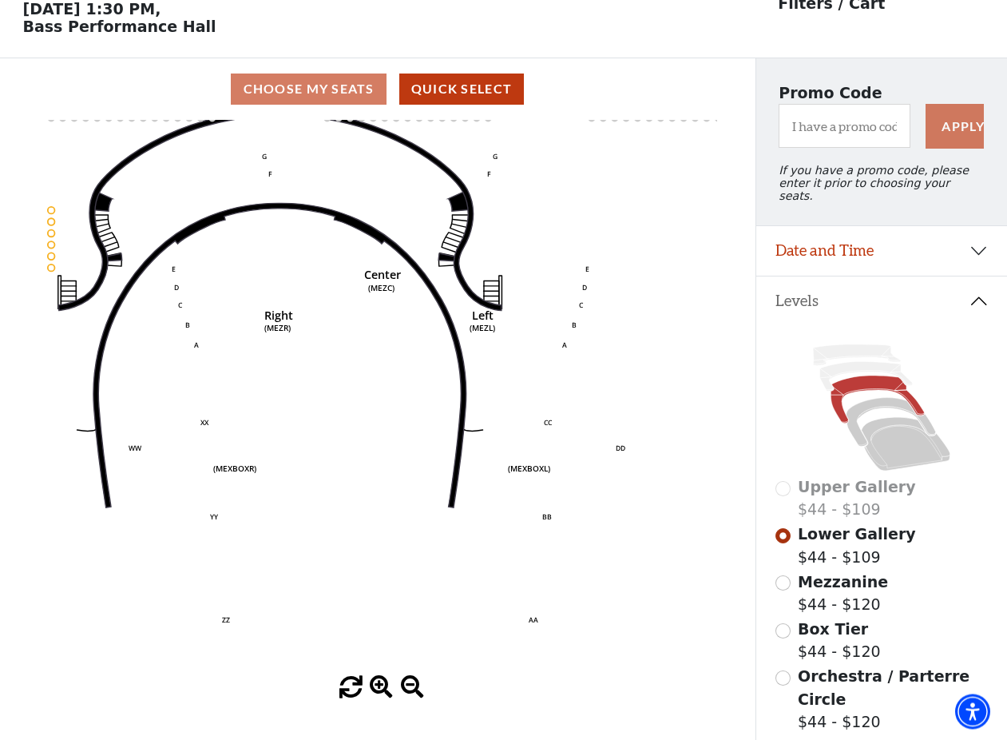
click at [352, 692] on span at bounding box center [350, 688] width 23 height 23
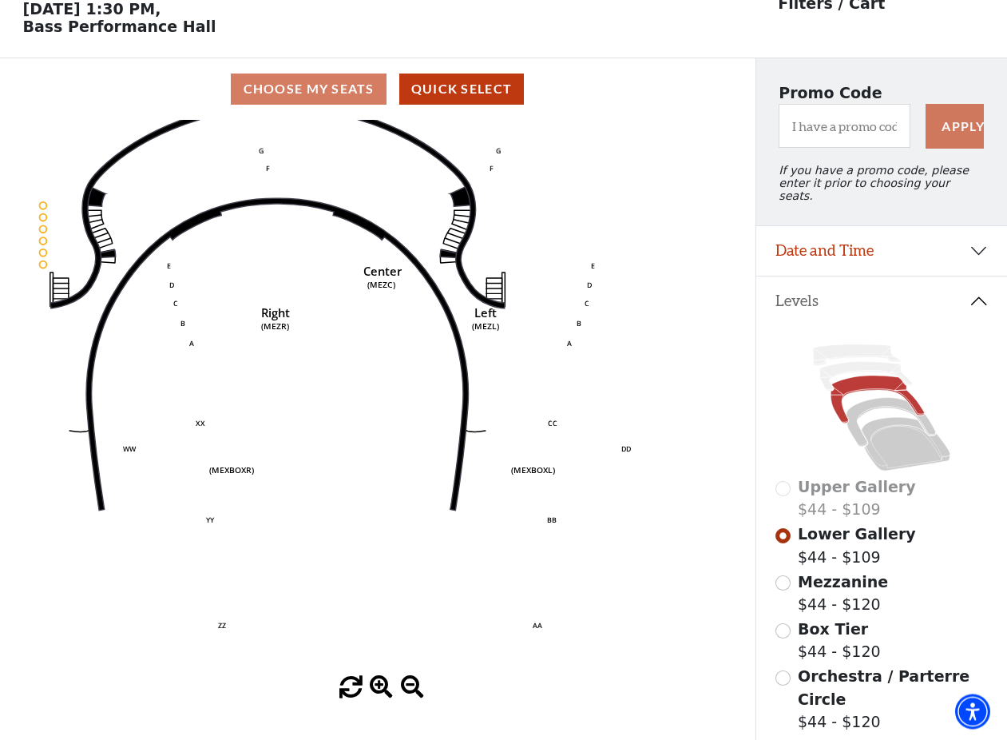
click at [350, 696] on span at bounding box center [350, 688] width 23 height 23
click at [406, 692] on span at bounding box center [412, 688] width 23 height 23
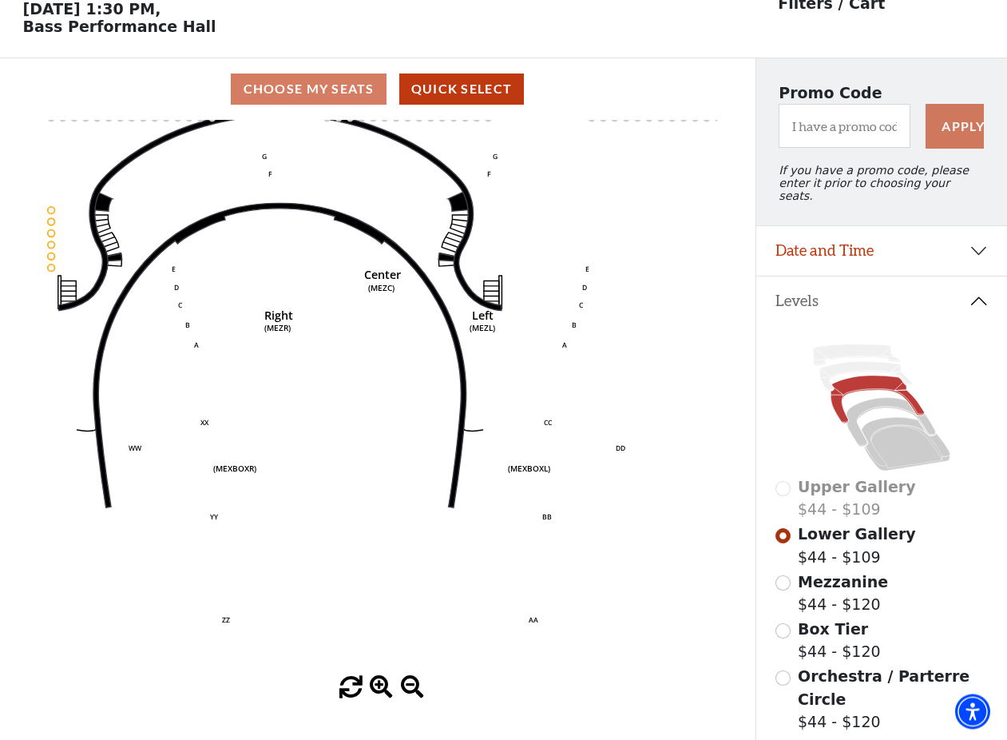
click at [409, 692] on span at bounding box center [412, 688] width 23 height 23
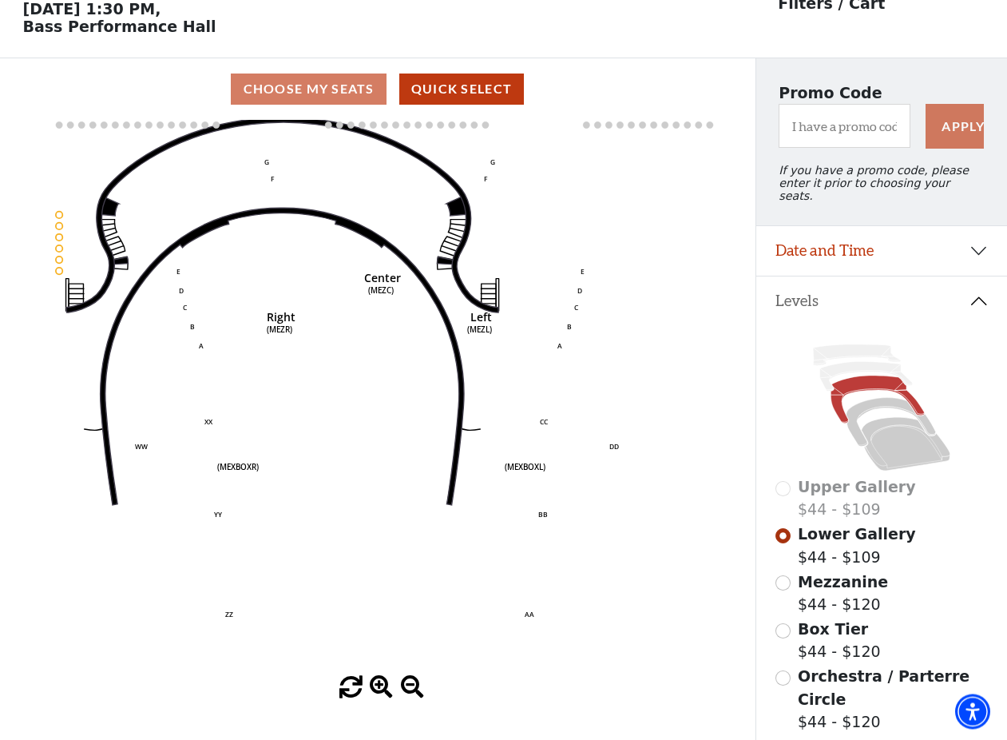
click at [410, 692] on span at bounding box center [412, 688] width 23 height 23
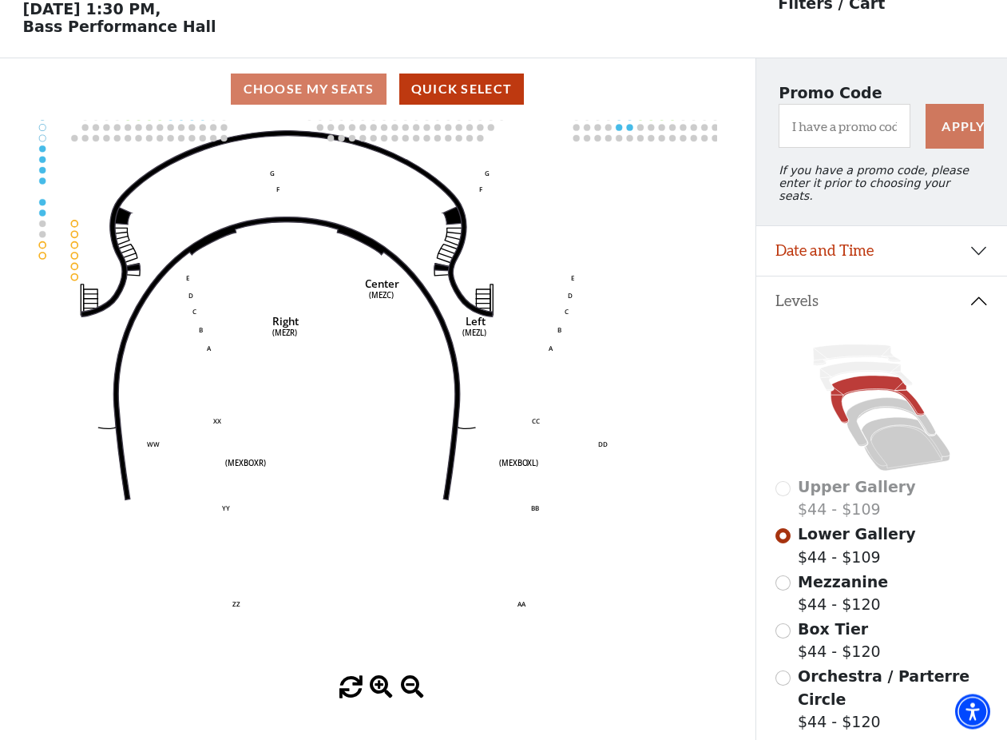
click at [379, 697] on span at bounding box center [381, 688] width 23 height 23
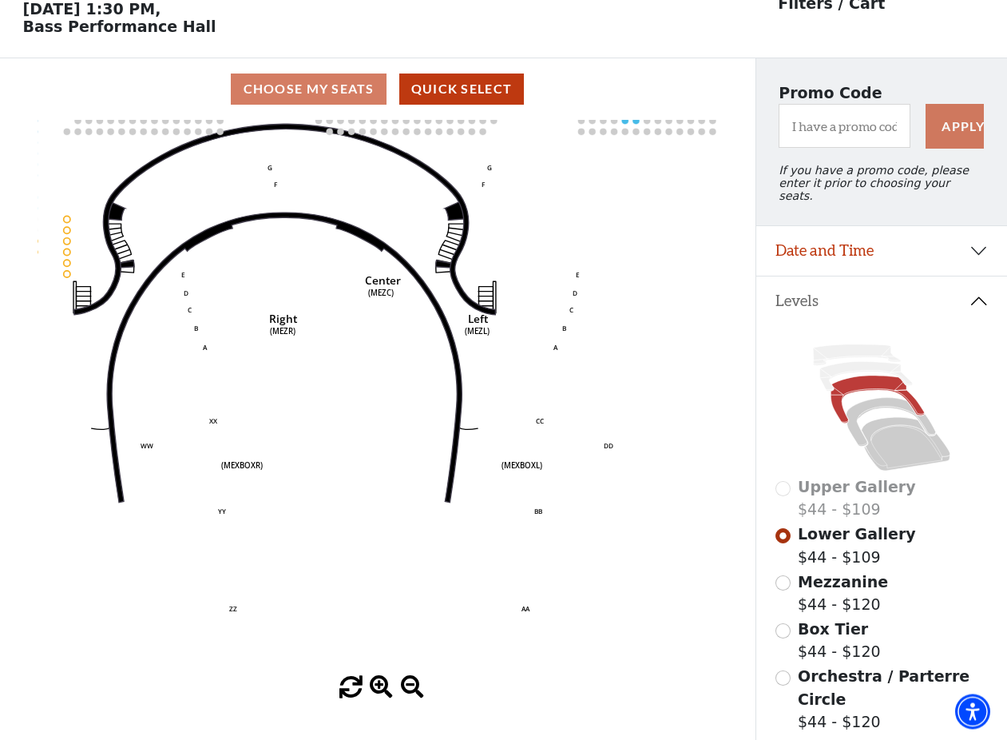
click at [355, 692] on span at bounding box center [350, 688] width 23 height 23
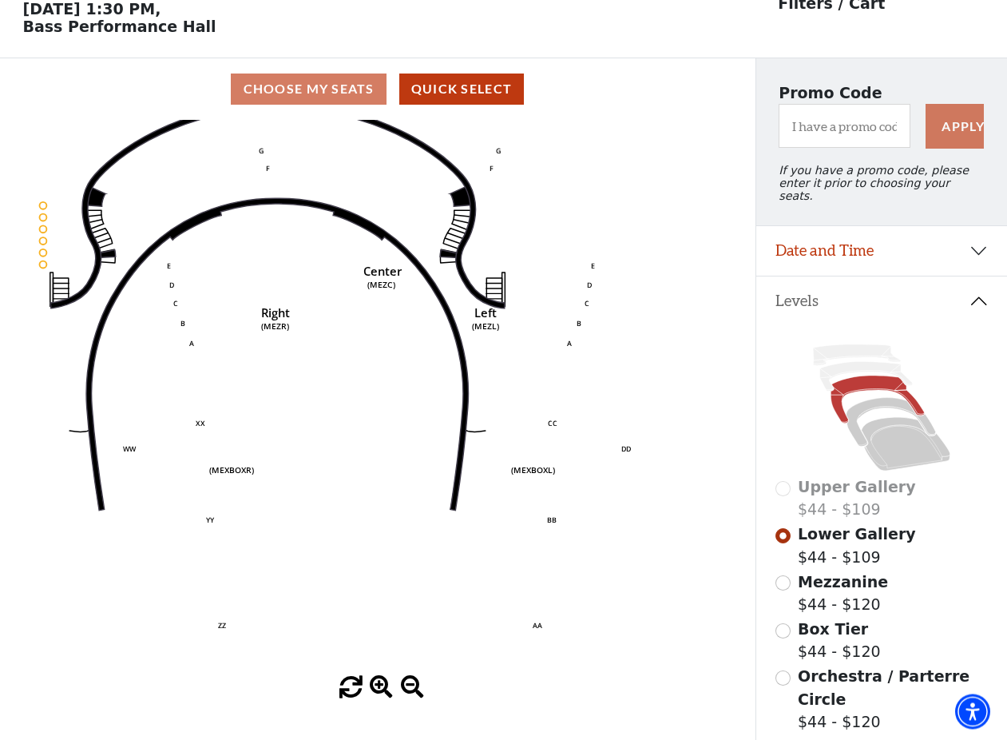
click at [355, 692] on span at bounding box center [350, 688] width 23 height 23
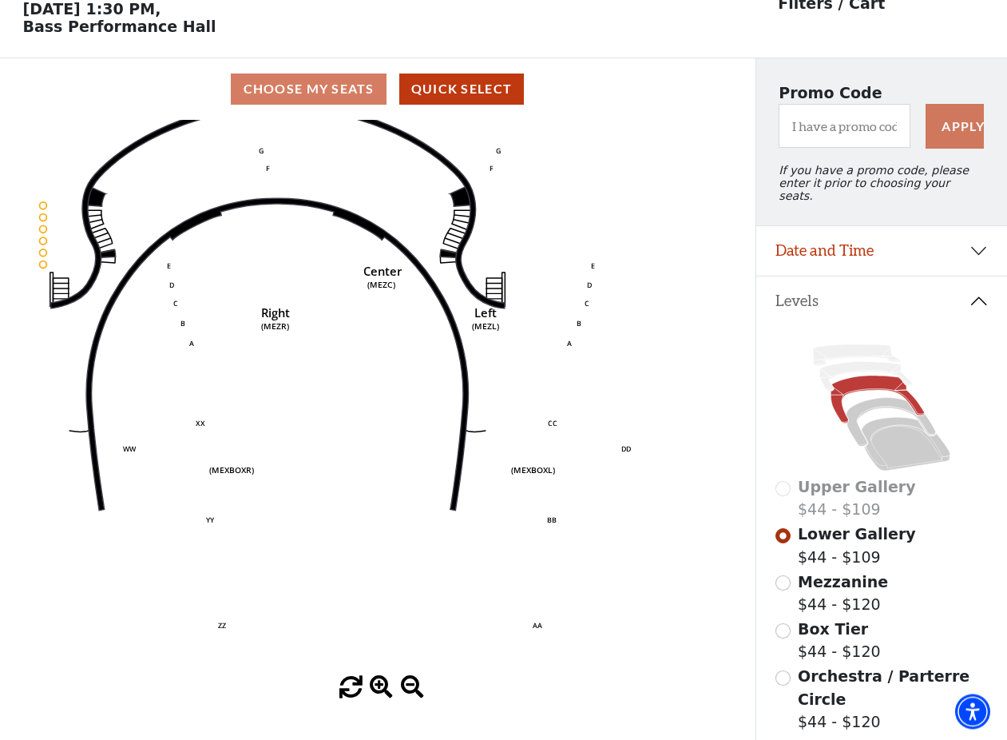
click at [355, 692] on span at bounding box center [350, 688] width 23 height 23
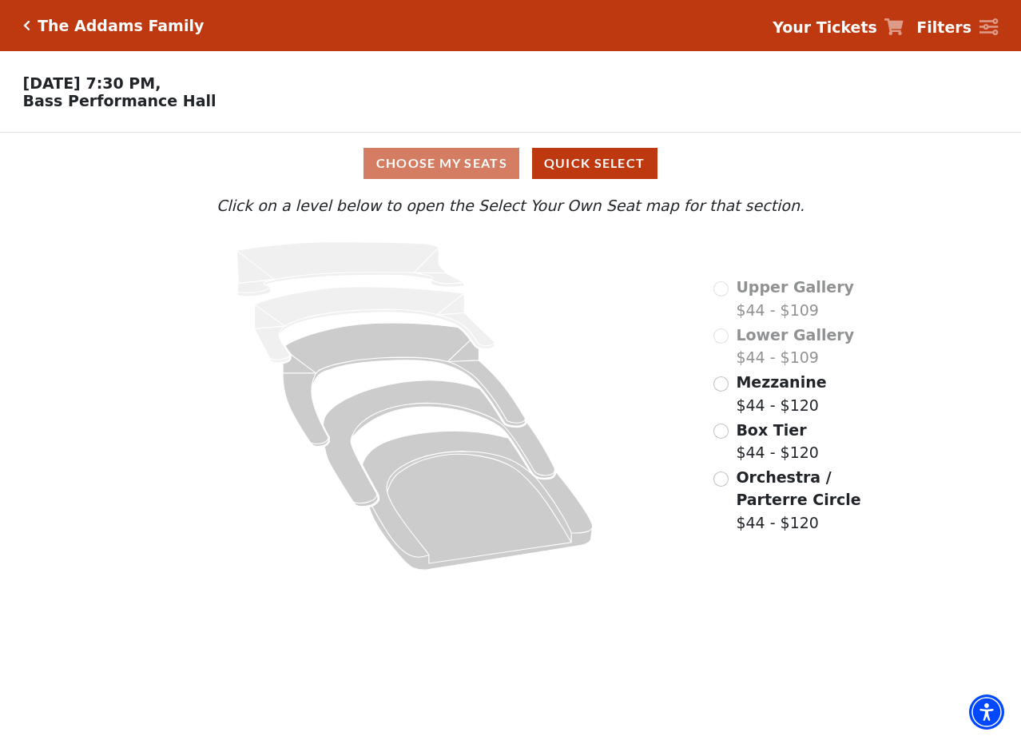
click at [977, 18] on link "Filters" at bounding box center [956, 27] width 81 height 23
click at [22, 23] on div "The Addams Family Your Tickets Filters" at bounding box center [510, 25] width 1021 height 51
click at [58, 26] on h5 "The Addams Family" at bounding box center [121, 26] width 166 height 18
click at [30, 24] on div "The Addams Family" at bounding box center [117, 26] width 174 height 18
click at [26, 24] on icon "Click here to go back to filters" at bounding box center [26, 25] width 7 height 11
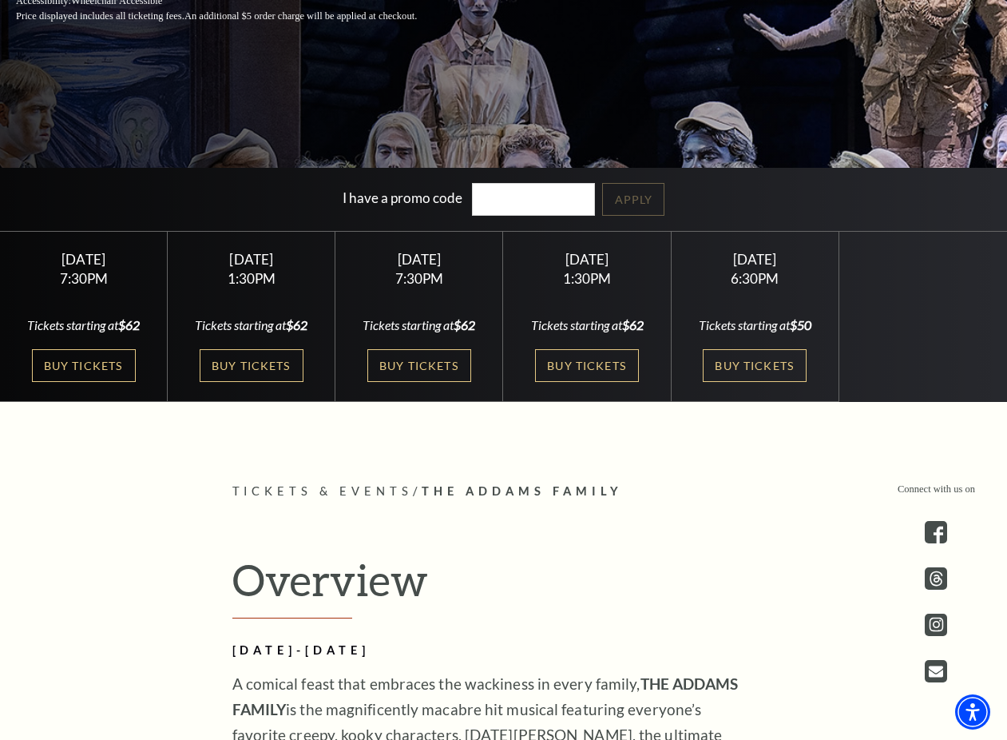
scroll to position [570, 0]
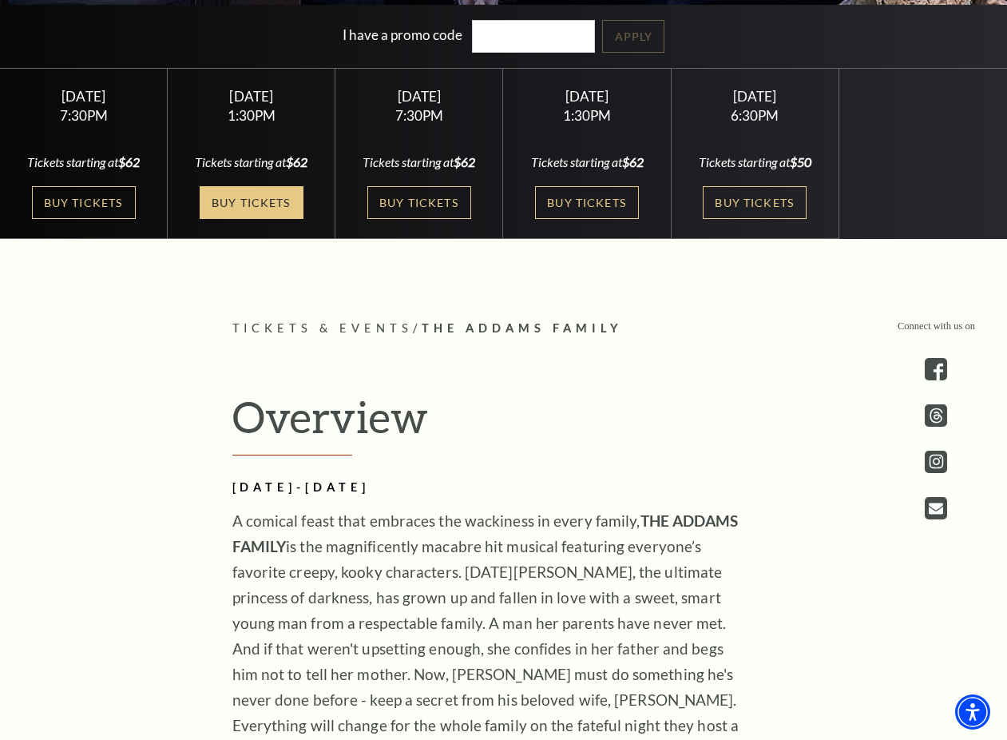
click at [259, 208] on link "Buy Tickets" at bounding box center [252, 202] width 104 height 33
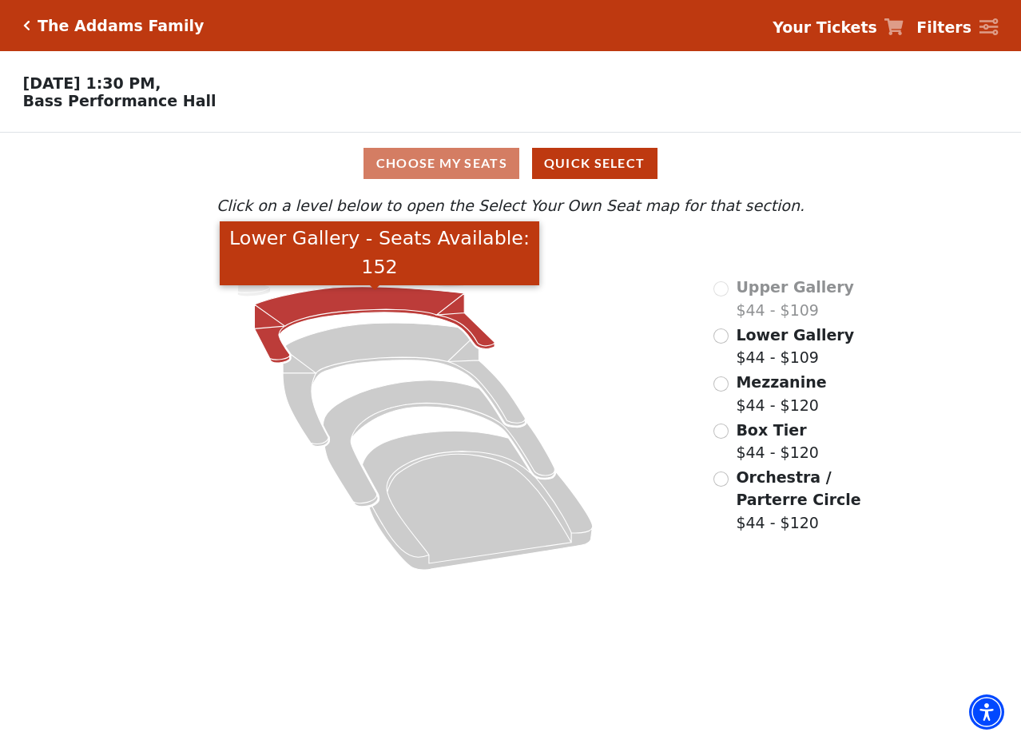
click at [322, 311] on icon "Lower Gallery - Seats Available: 152" at bounding box center [375, 325] width 240 height 76
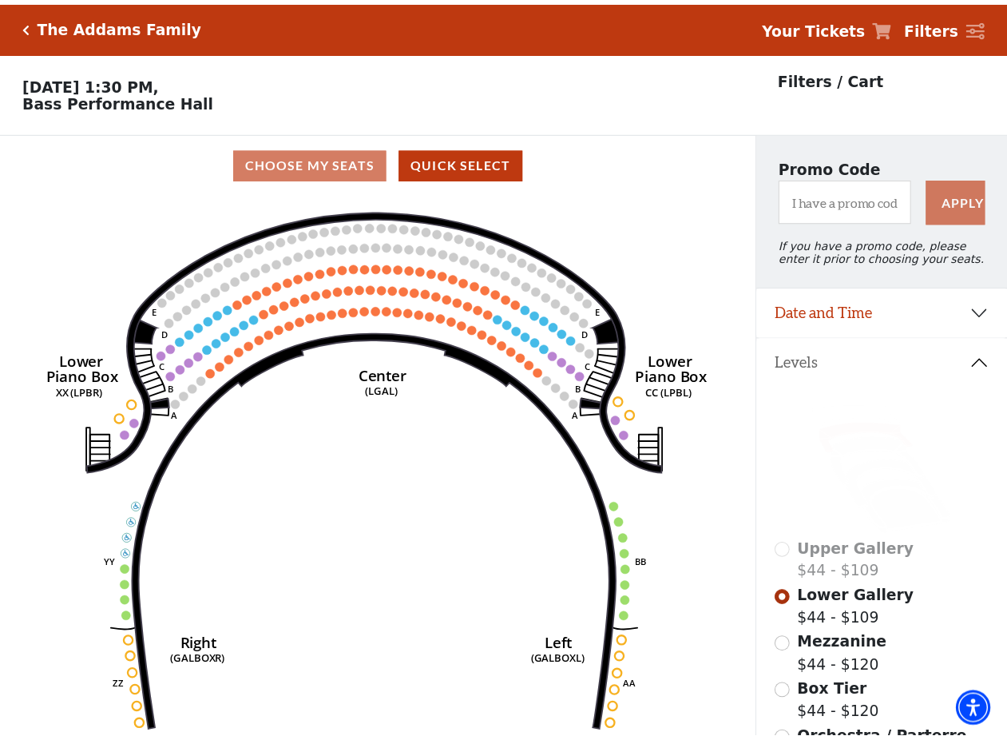
scroll to position [74, 0]
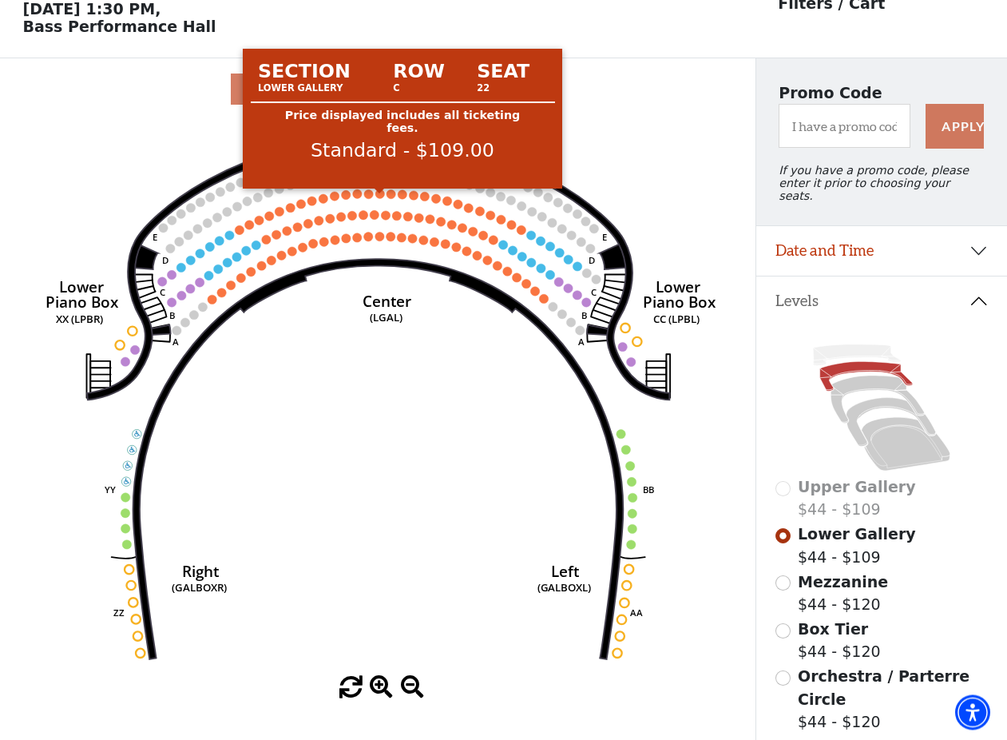
click at [381, 198] on circle at bounding box center [379, 193] width 9 height 9
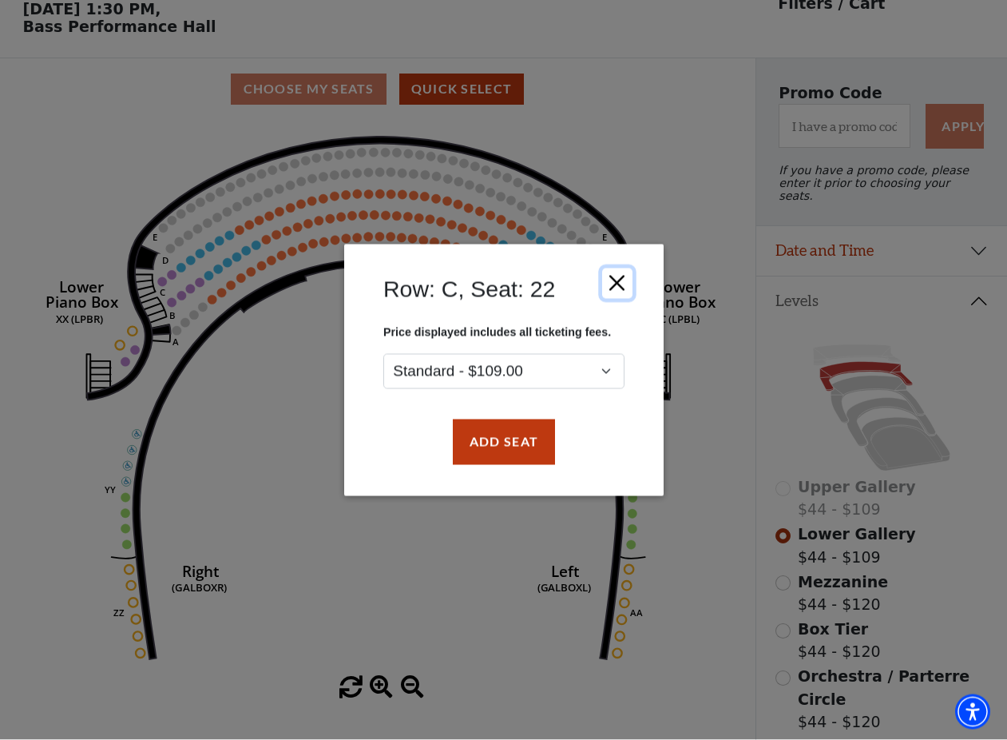
click at [622, 283] on button "Close" at bounding box center [616, 283] width 30 height 30
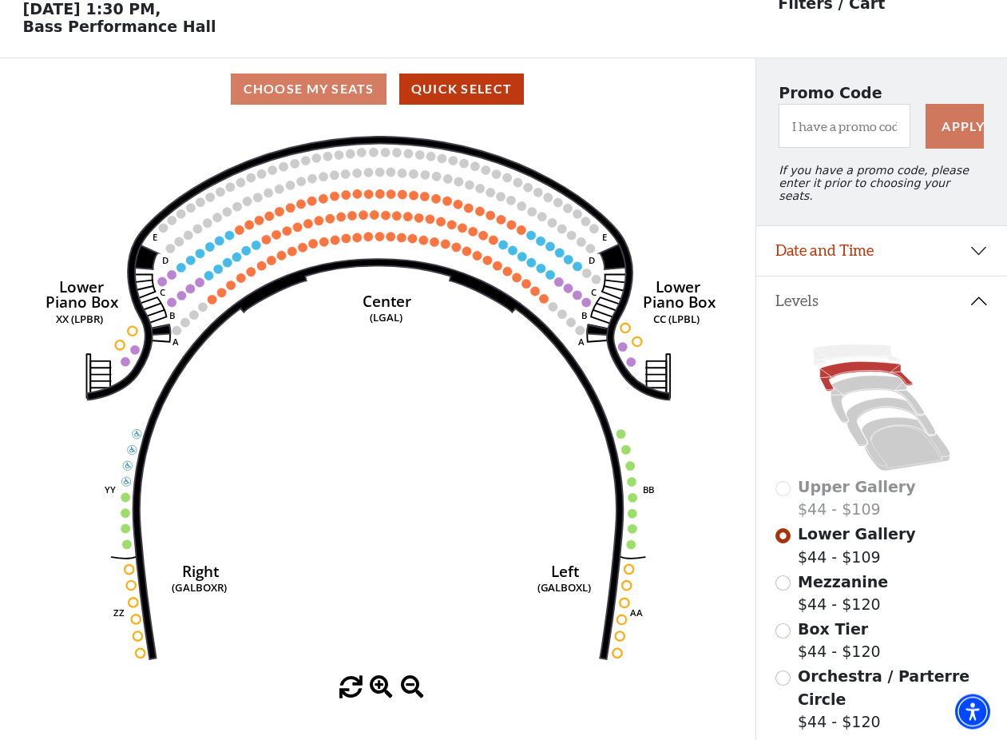
click at [835, 589] on span "Mezzanine" at bounding box center [843, 582] width 90 height 18
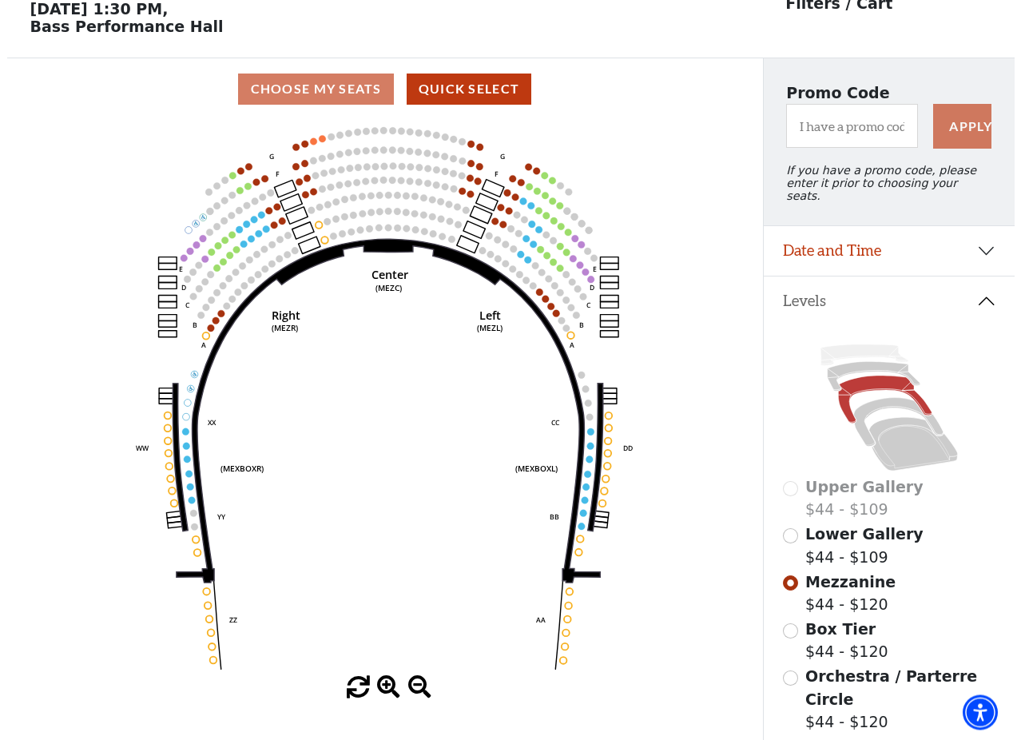
scroll to position [0, 0]
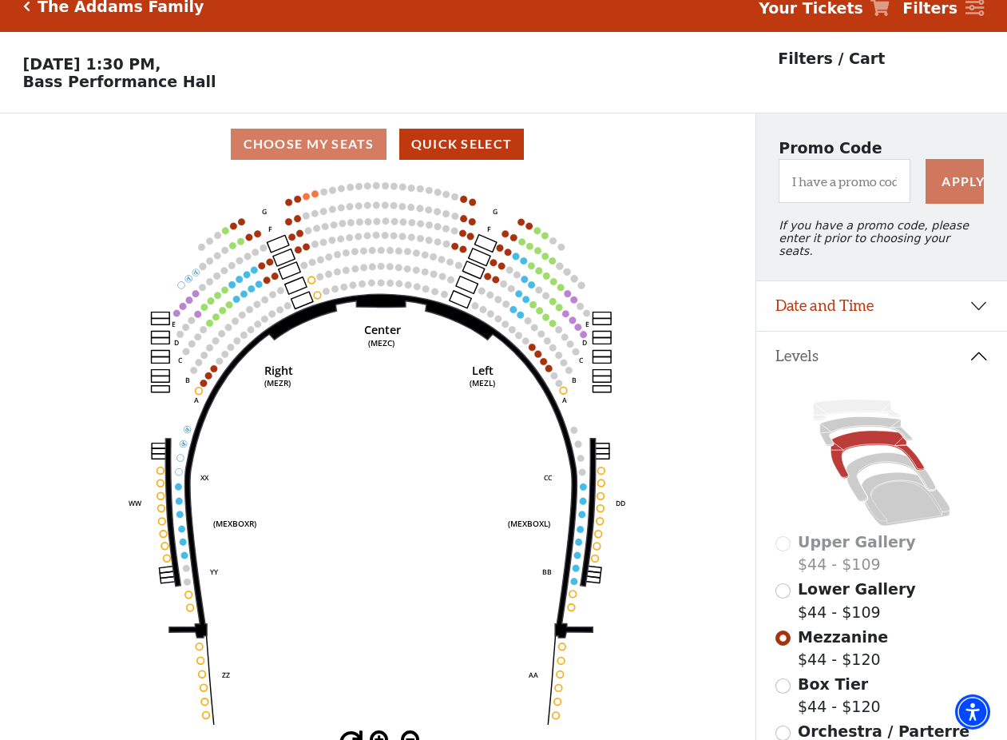
click at [815, 722] on span "Orchestra / Parterre Circle" at bounding box center [884, 742] width 172 height 41
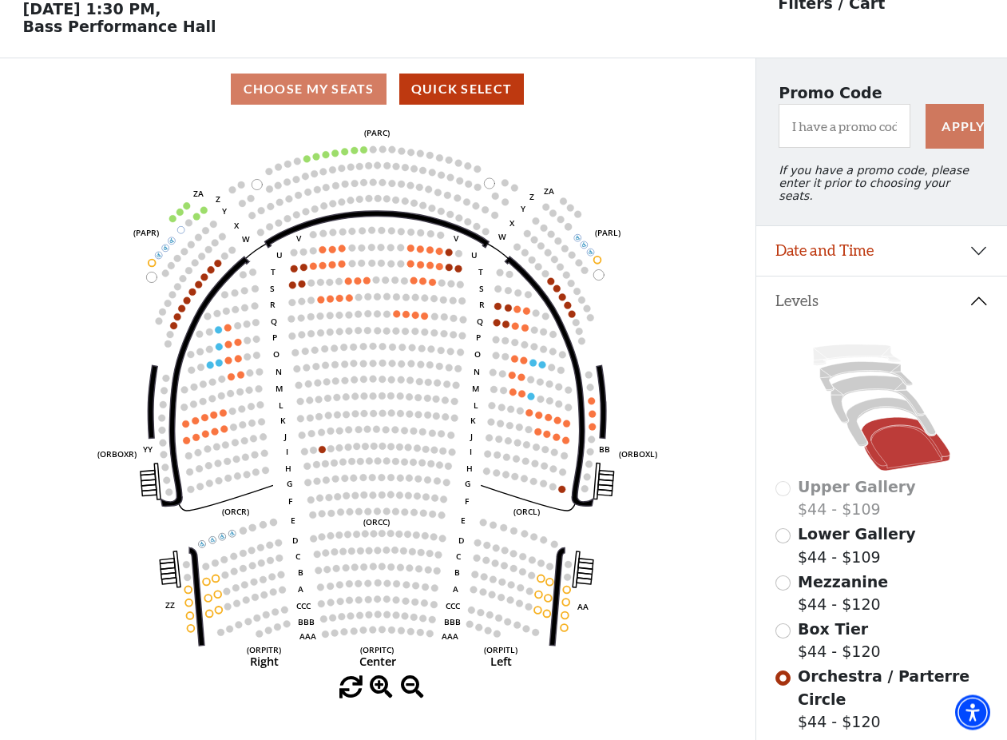
scroll to position [73, 0]
click at [410, 252] on use "Seat Selected" at bounding box center [411, 248] width 8 height 8
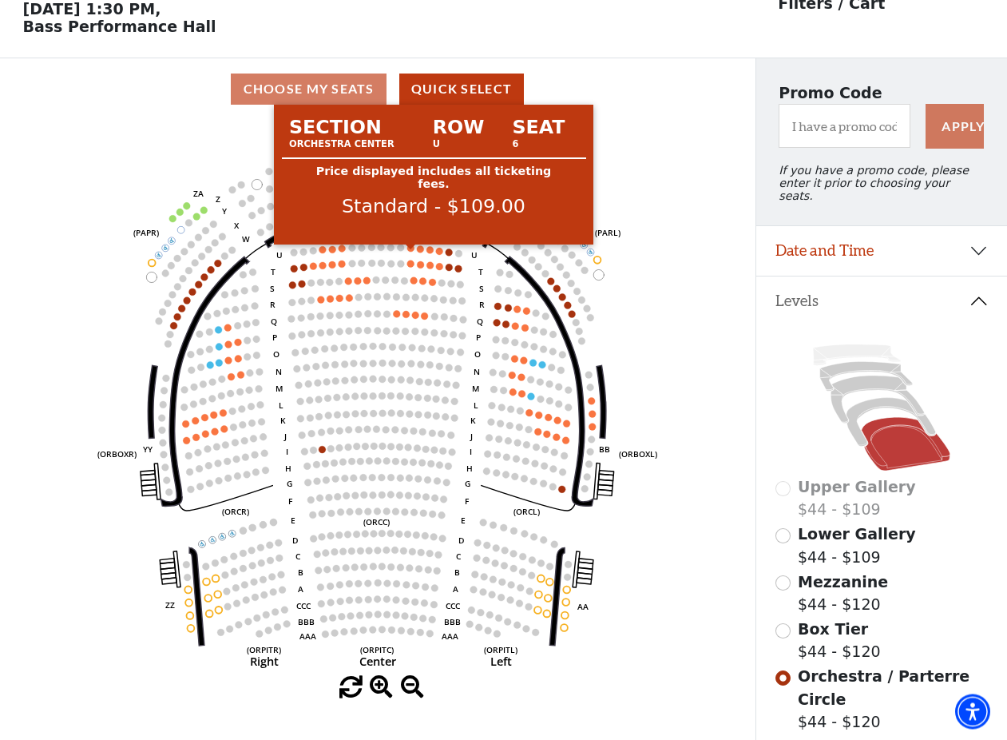
click at [411, 252] on circle at bounding box center [410, 248] width 7 height 7
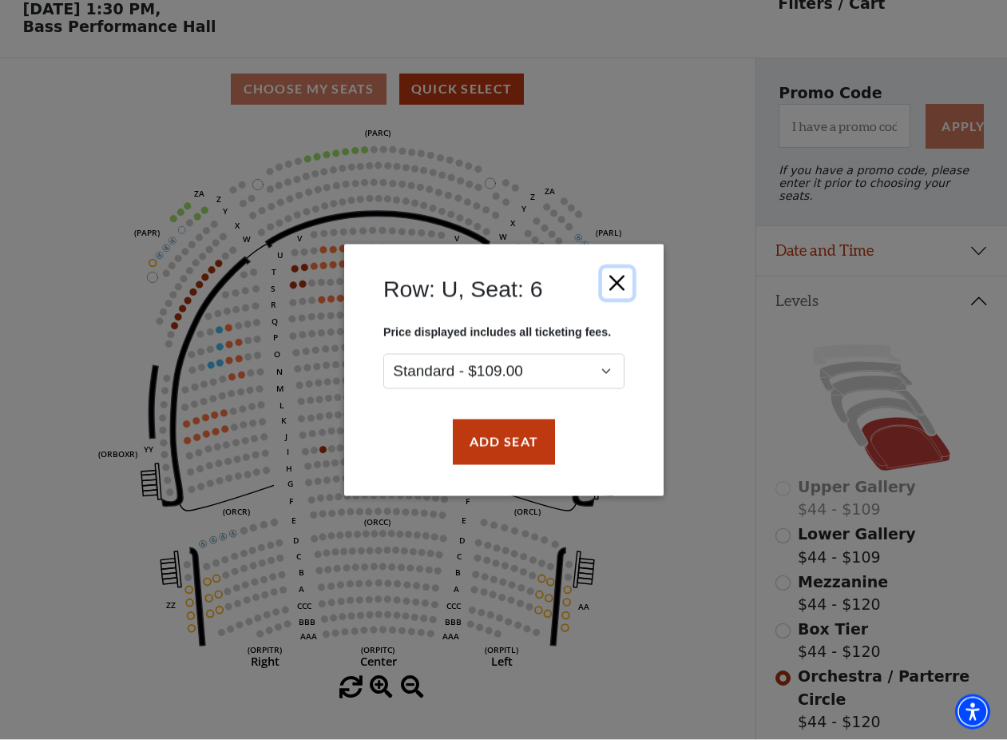
click at [621, 278] on button "Close" at bounding box center [616, 283] width 30 height 30
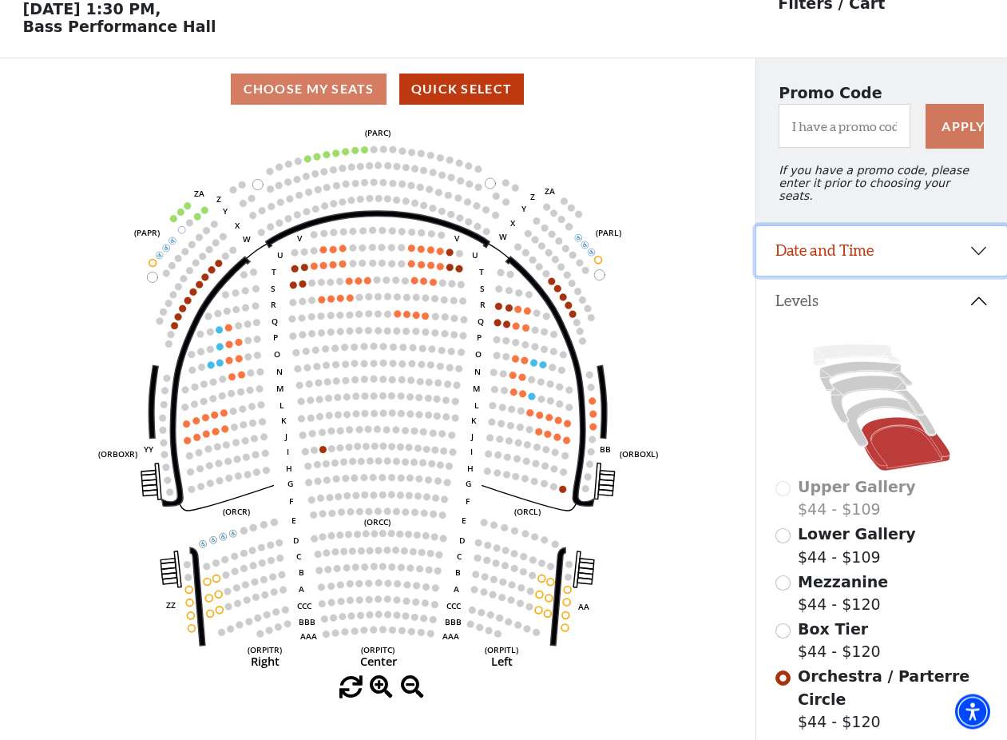
click at [863, 252] on button "Date and Time" at bounding box center [881, 252] width 251 height 50
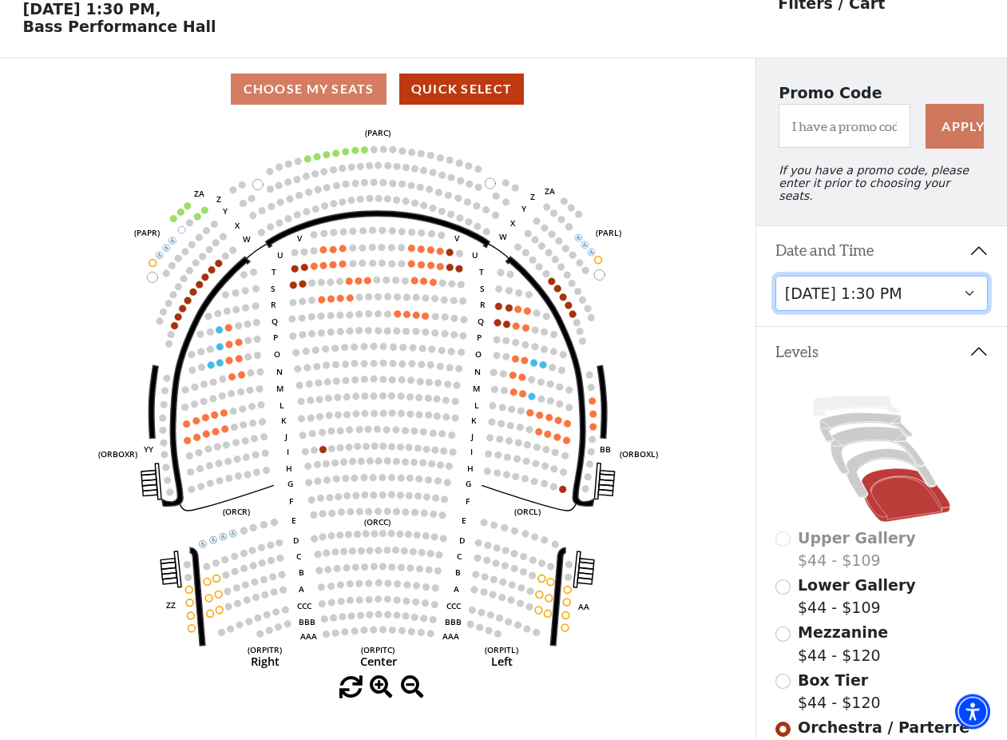
scroll to position [74, 0]
click at [776, 276] on select "Friday, October 24 at 7:30 PM Saturday, October 25 at 1:30 PM Saturday, October…" at bounding box center [882, 294] width 213 height 36
click option "Saturday, October 25 at 7:30 PM" at bounding box center [0, 0] width 0 height 0
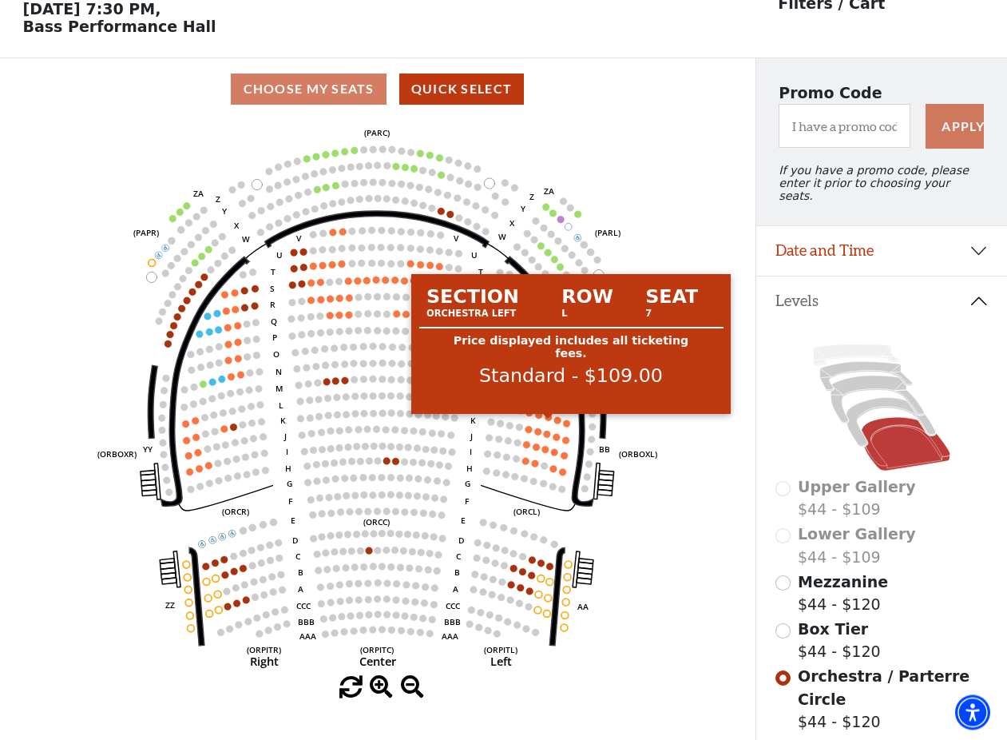
scroll to position [73, 0]
click at [547, 422] on circle at bounding box center [549, 418] width 7 height 7
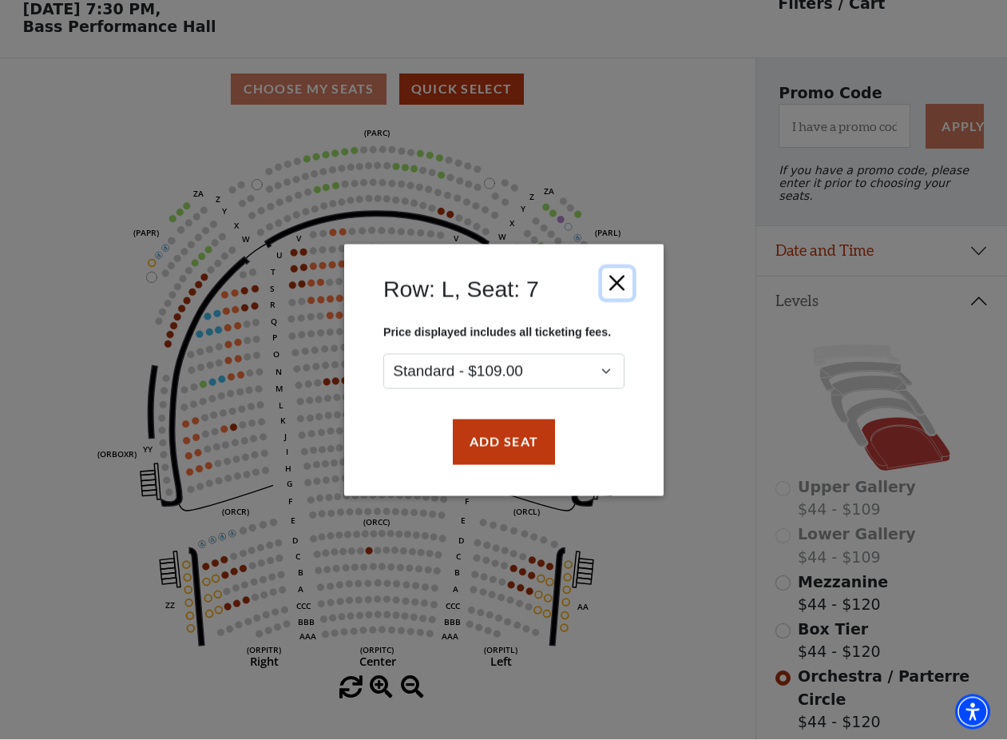
drag, startPoint x: 622, startPoint y: 275, endPoint x: 710, endPoint y: 293, distance: 89.8
click at [624, 276] on button "Close" at bounding box center [616, 283] width 30 height 30
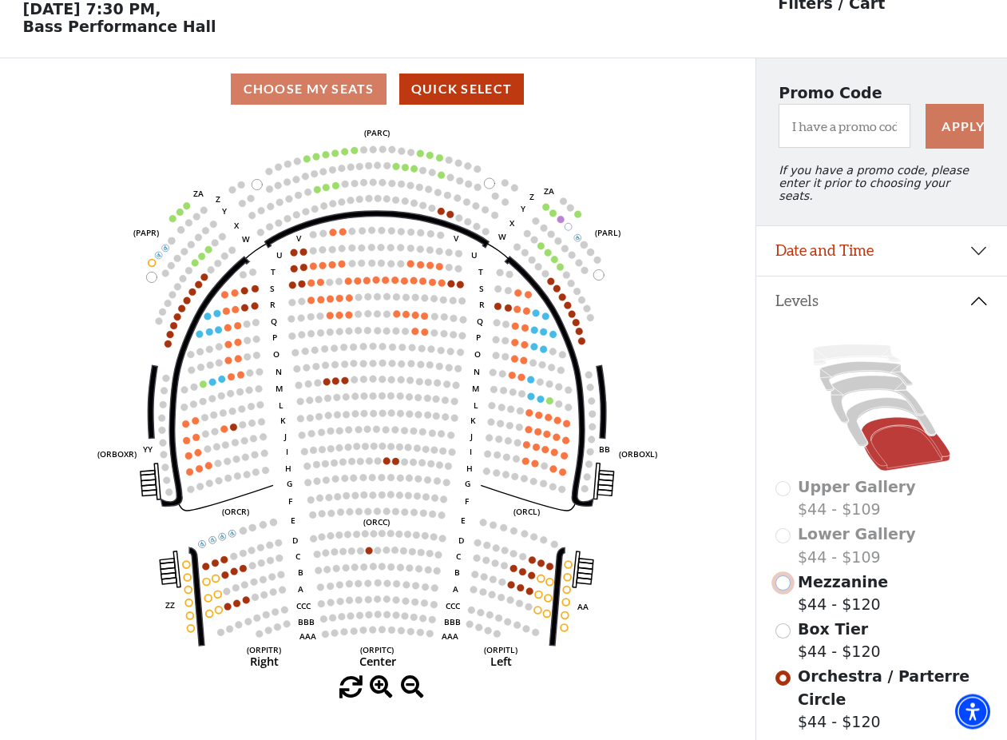
click at [780, 584] on input "Mezzanine$44 - $120\a" at bounding box center [783, 583] width 15 height 15
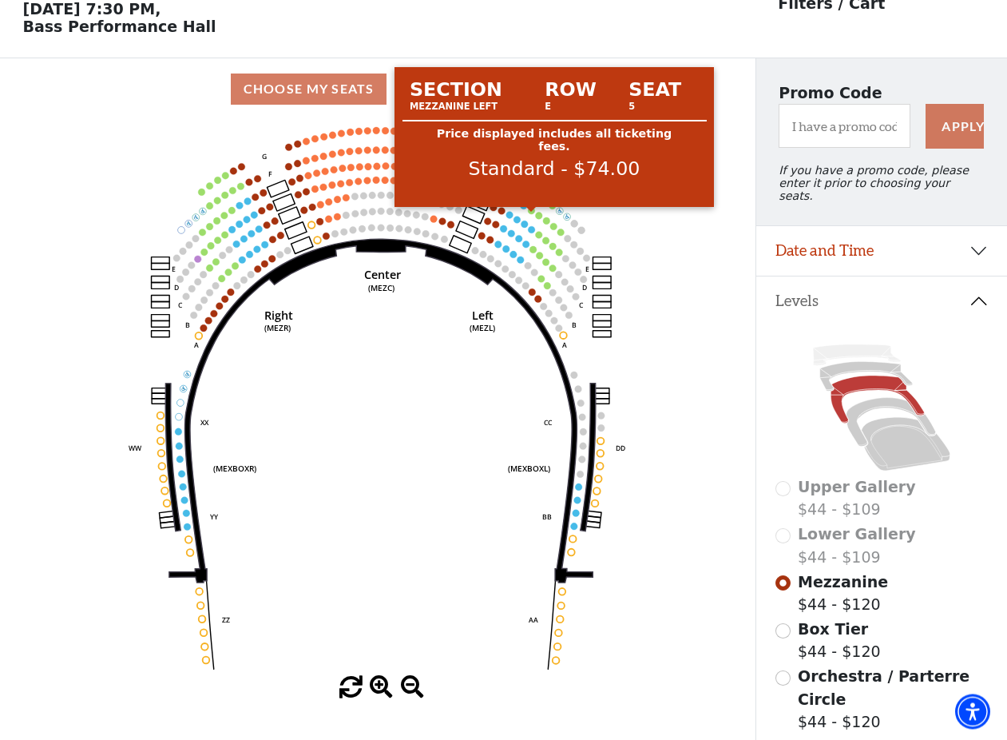
click at [530, 215] on circle at bounding box center [532, 211] width 7 height 7
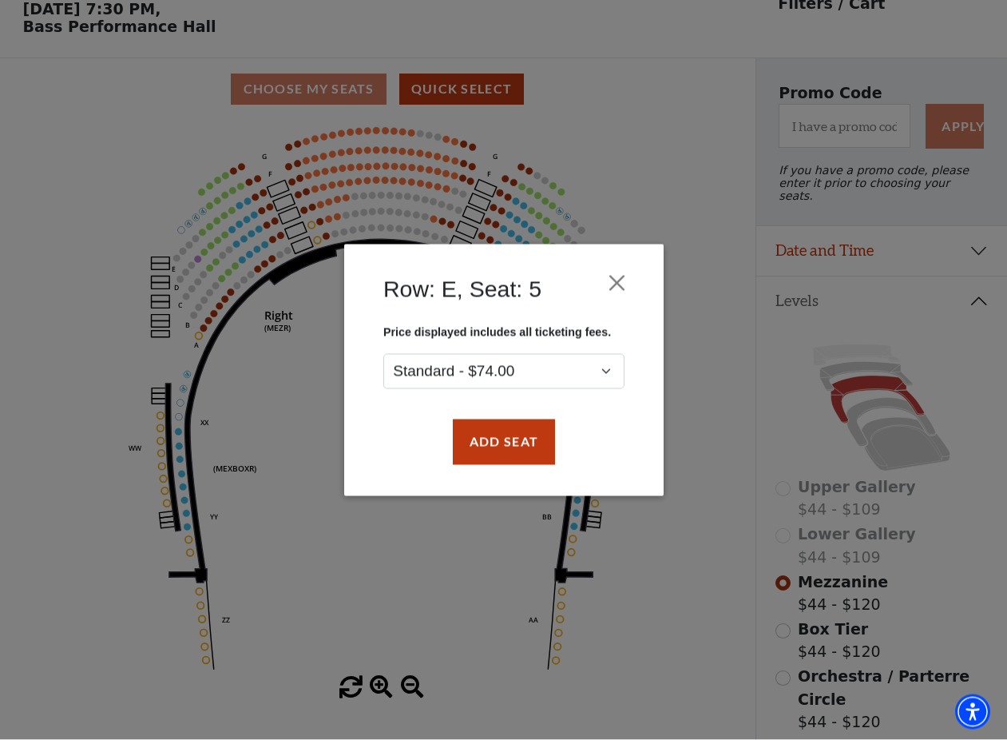
click at [641, 293] on div "Row: E, Seat: 5 Price displayed includes all ticketing fees. Standard - $74.00 …" at bounding box center [503, 370] width 319 height 252
click at [635, 295] on div "Row: E, Seat: 5" at bounding box center [504, 292] width 272 height 65
click at [617, 285] on button "Close" at bounding box center [616, 283] width 30 height 30
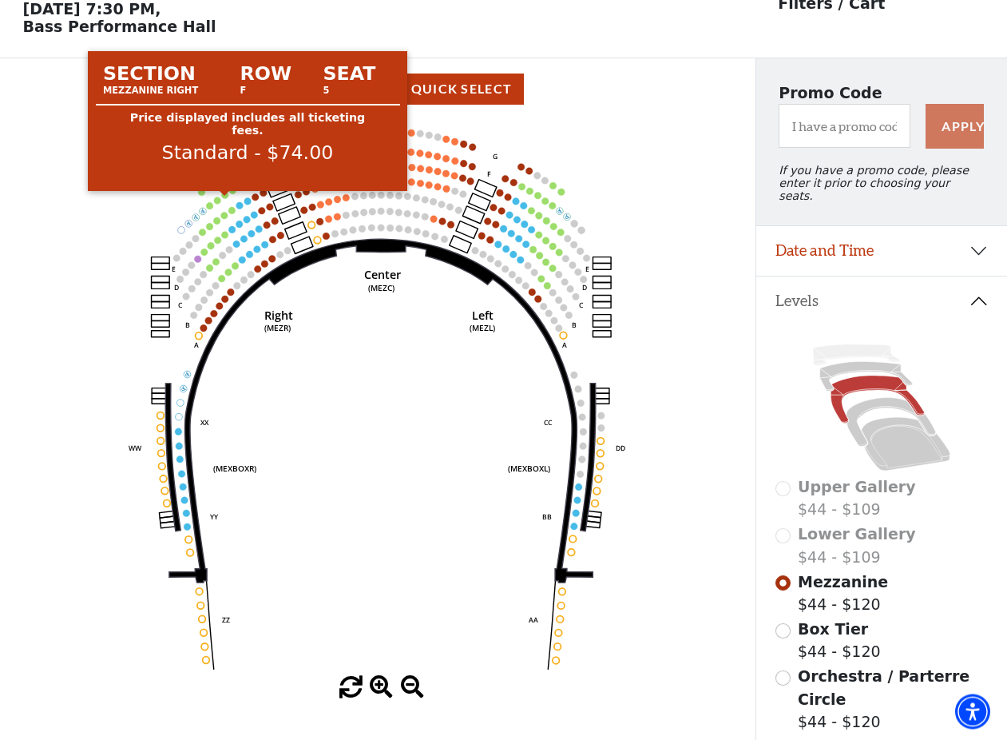
click at [224, 200] on circle at bounding box center [225, 195] width 7 height 7
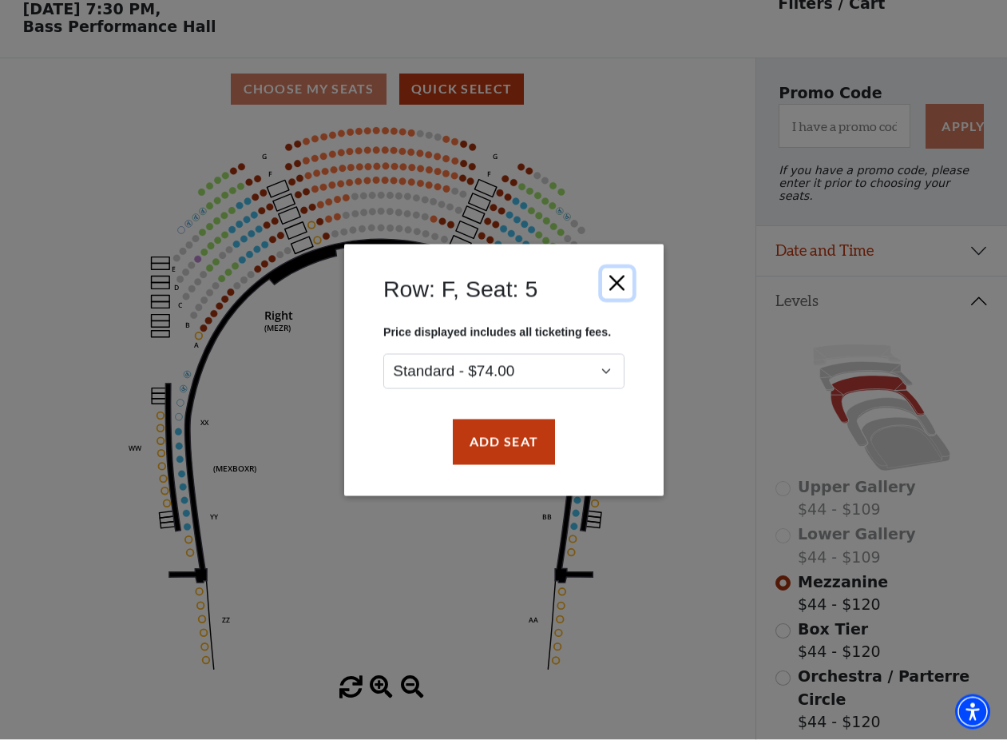
click at [625, 283] on button "Close" at bounding box center [616, 283] width 30 height 30
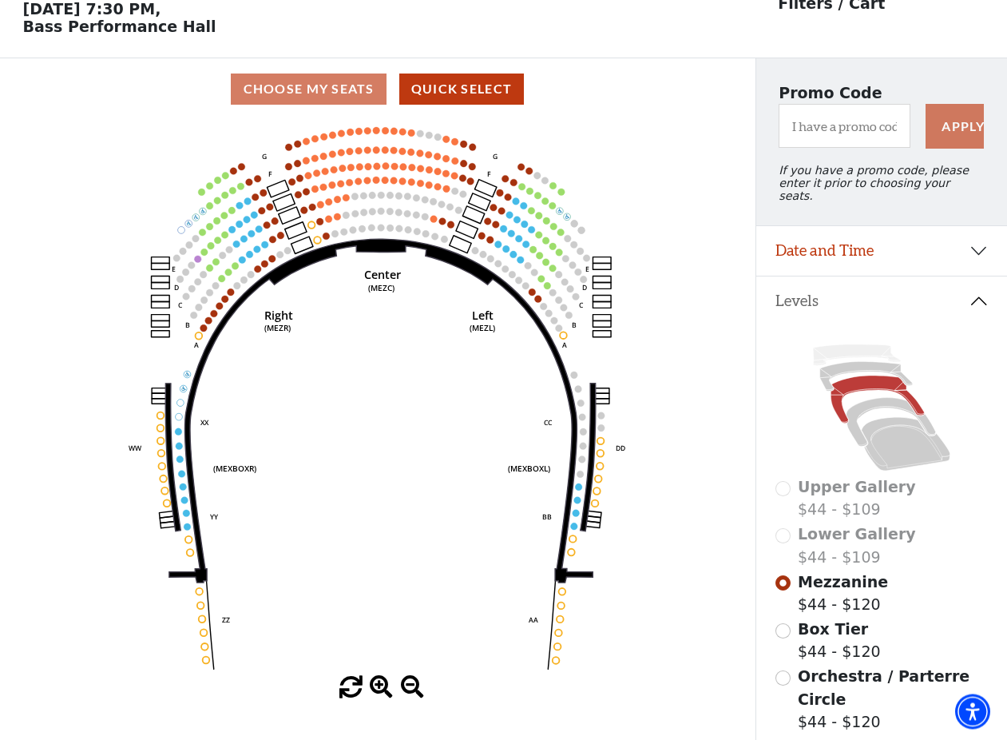
click at [821, 677] on span "Orchestra / Parterre Circle" at bounding box center [884, 688] width 172 height 41
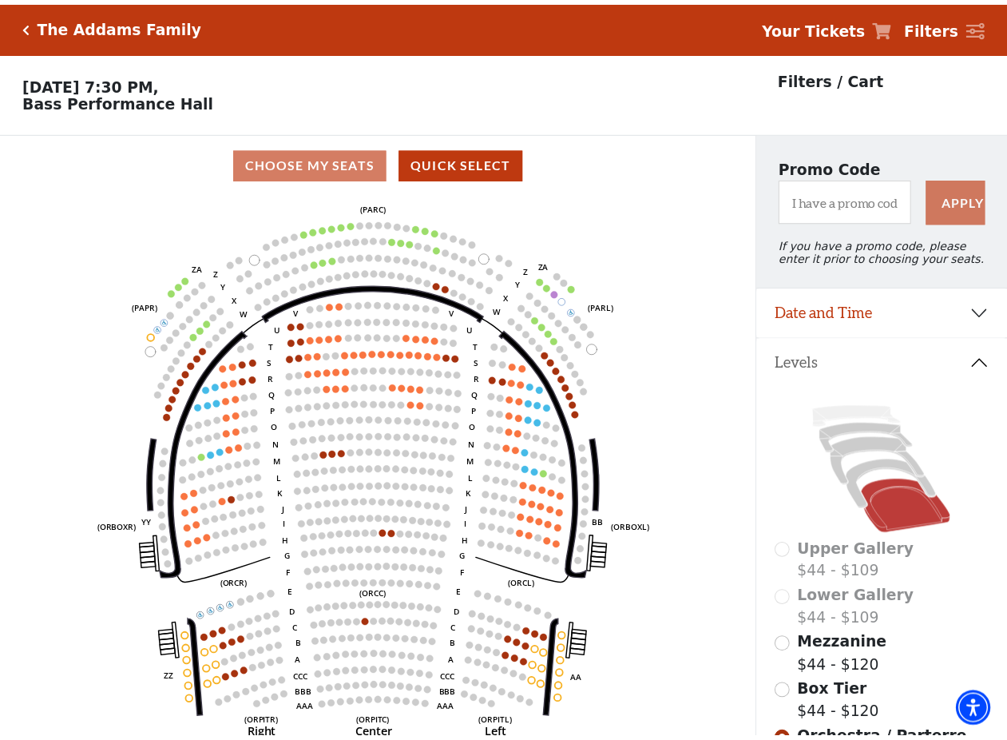
scroll to position [74, 0]
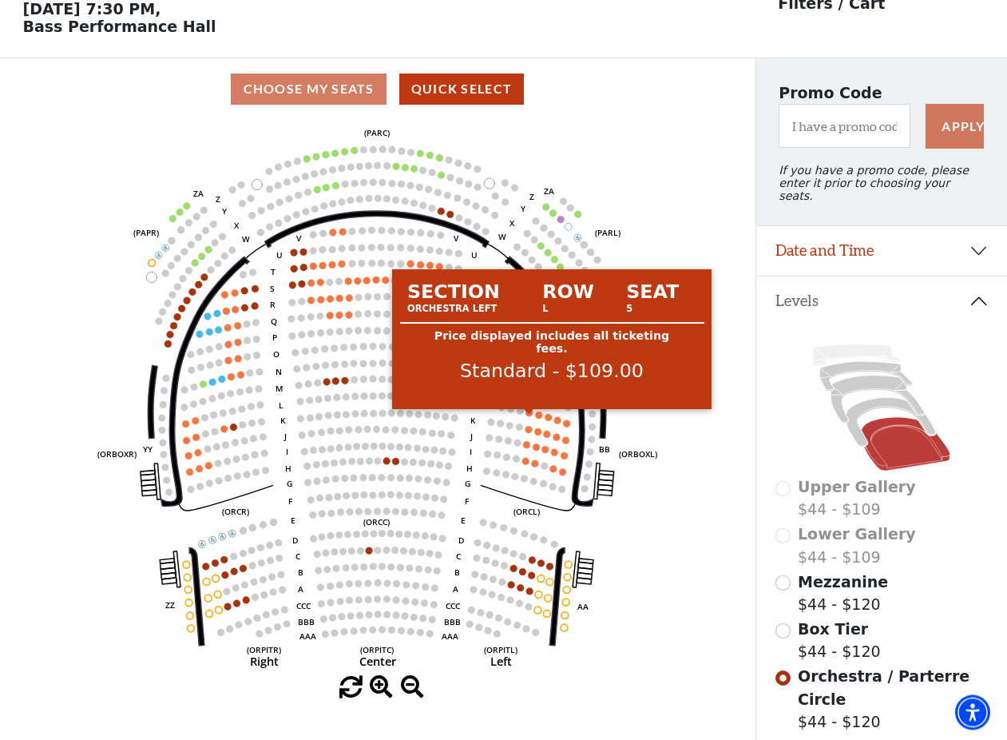
click at [529, 416] on circle at bounding box center [529, 412] width 7 height 7
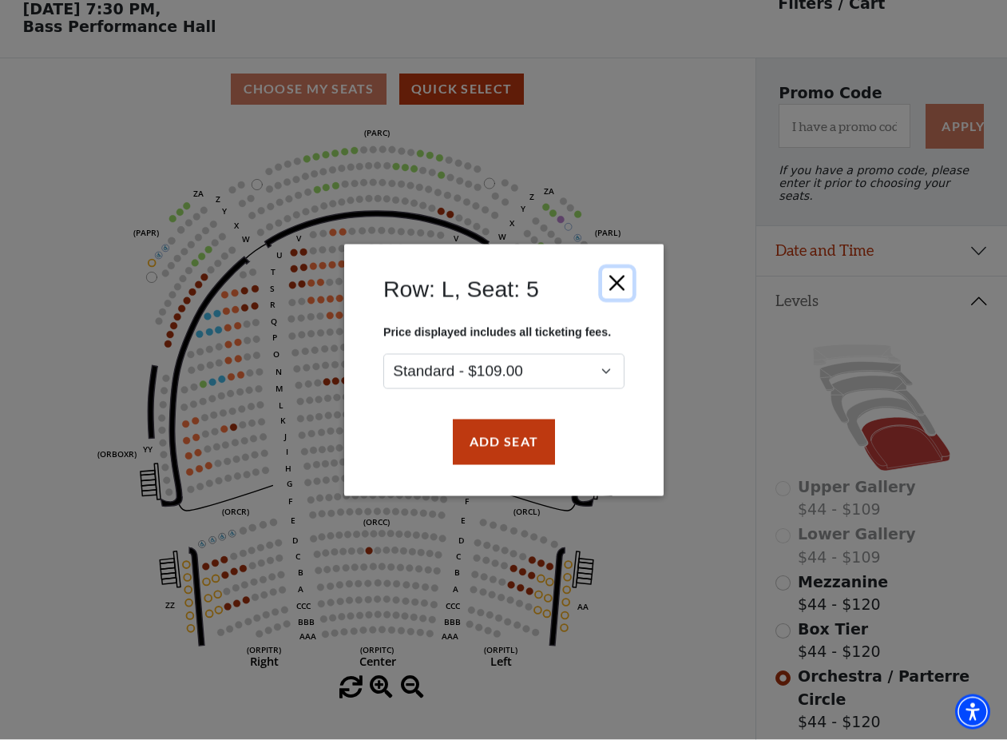
click at [614, 279] on button "Close" at bounding box center [616, 283] width 30 height 30
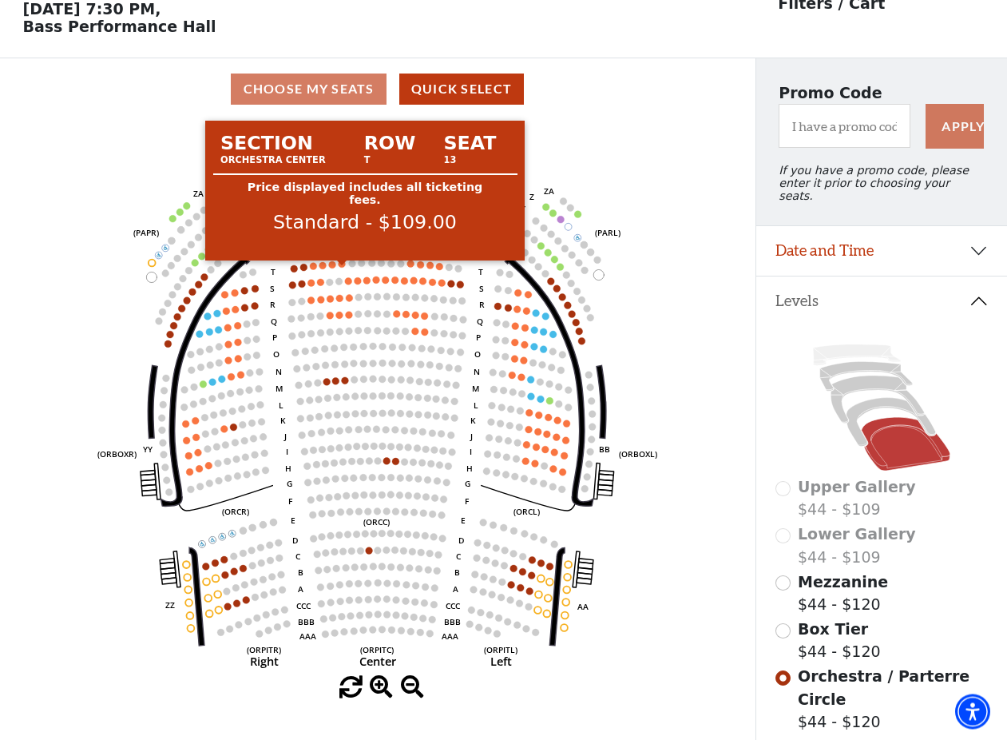
click at [341, 268] on circle at bounding box center [342, 264] width 7 height 7
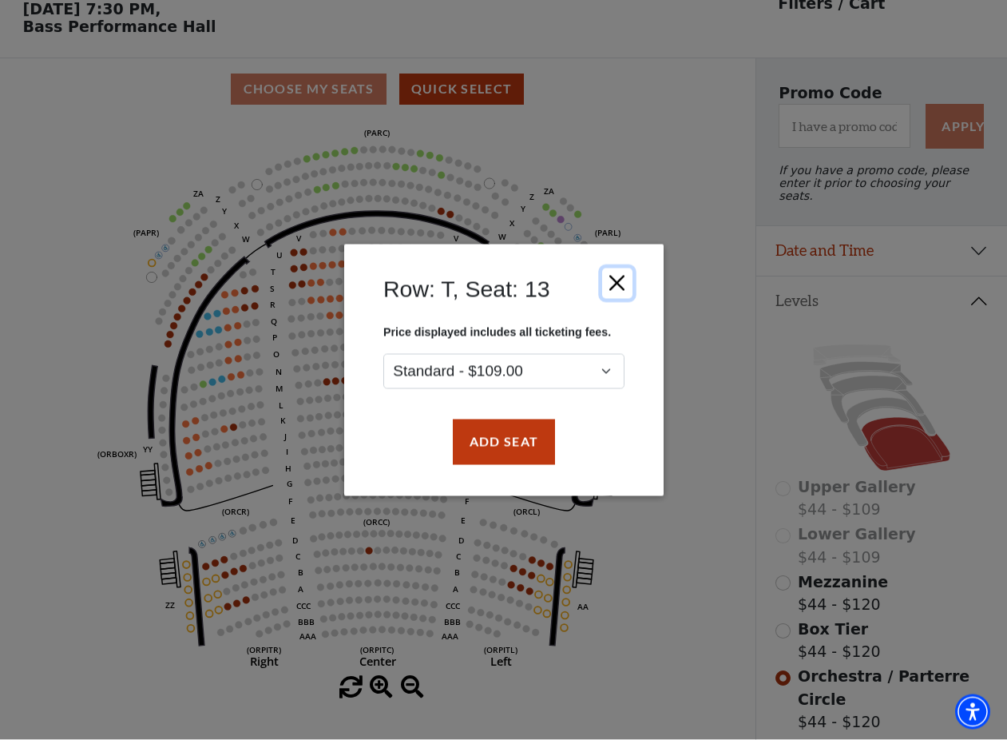
click at [614, 281] on button "Close" at bounding box center [616, 283] width 30 height 30
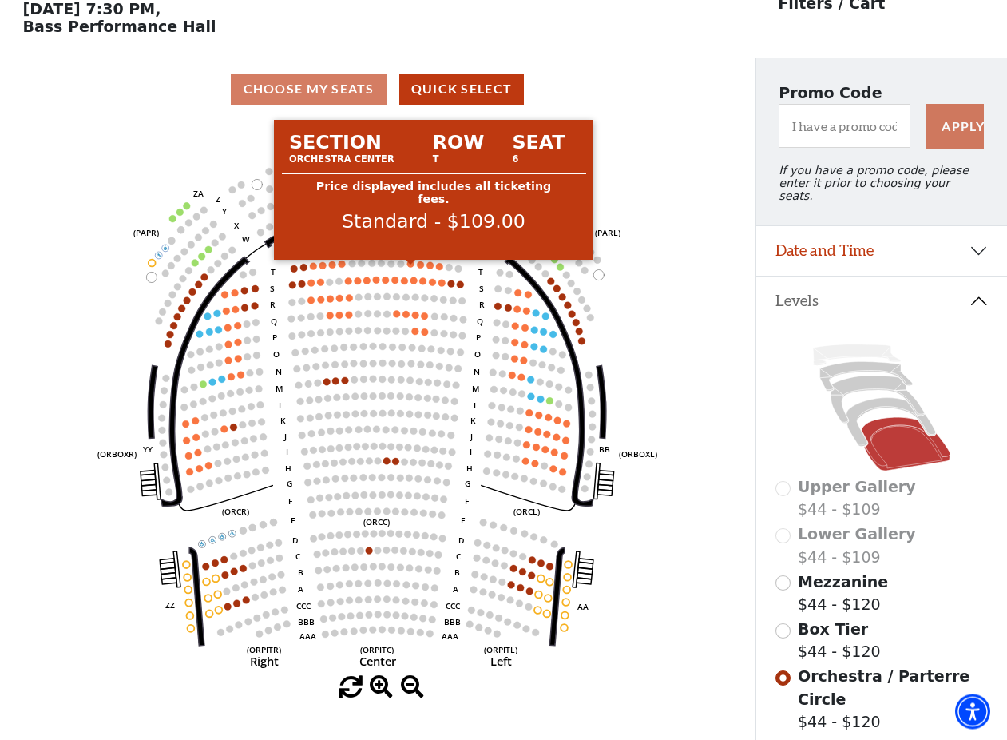
click at [412, 268] on circle at bounding box center [410, 263] width 7 height 7
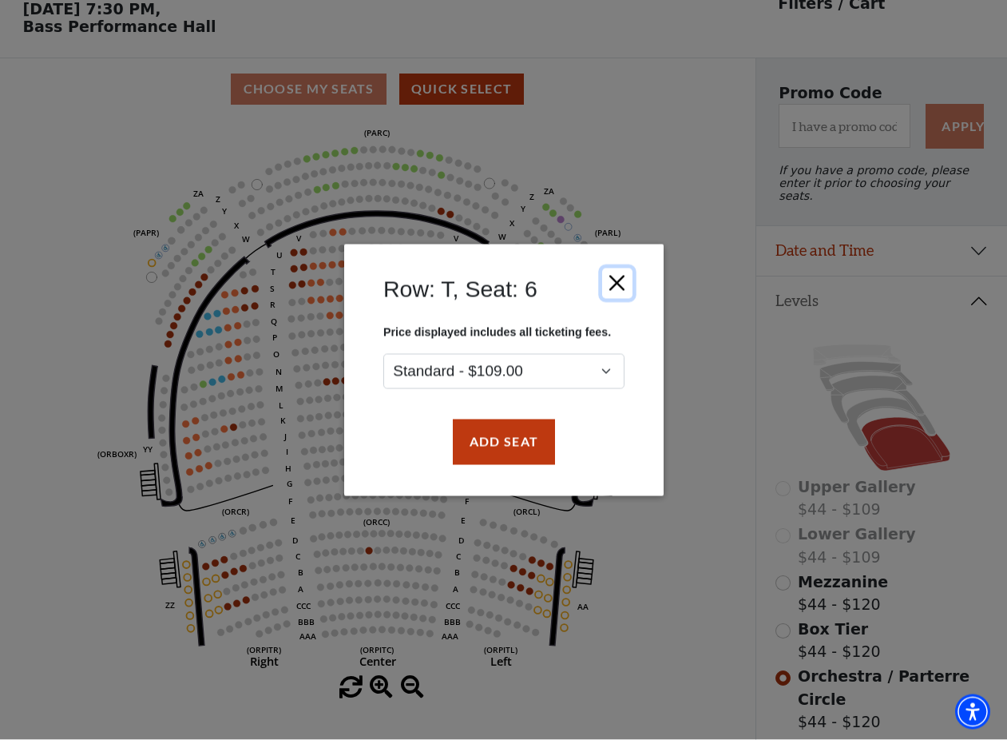
click at [621, 282] on button "Close" at bounding box center [616, 283] width 30 height 30
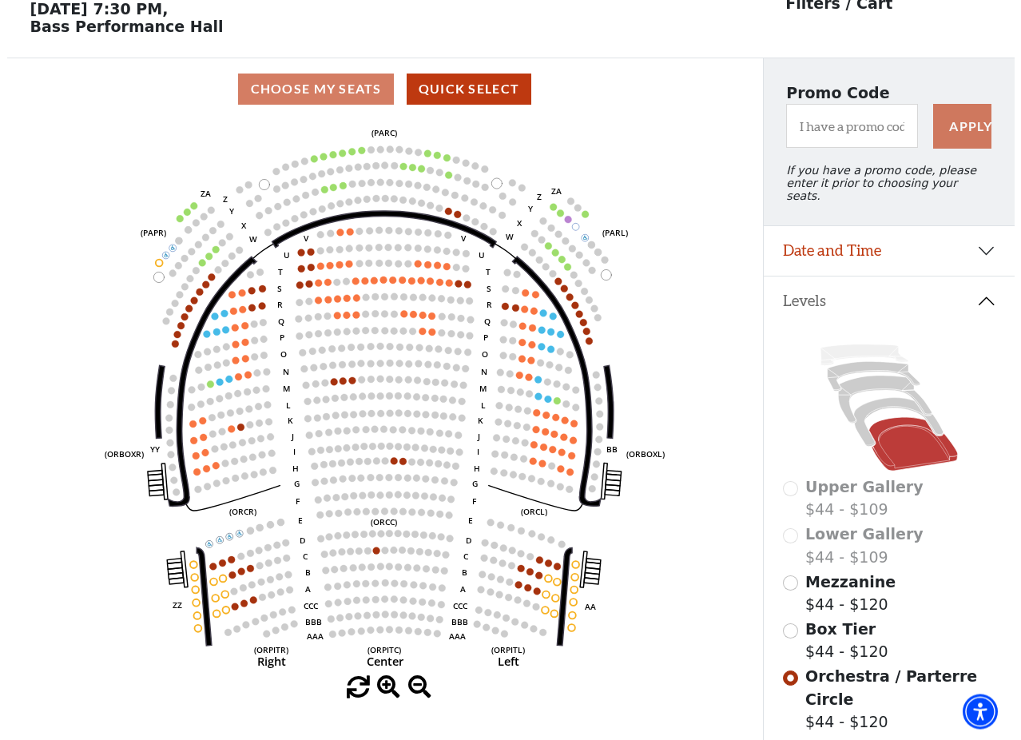
scroll to position [0, 0]
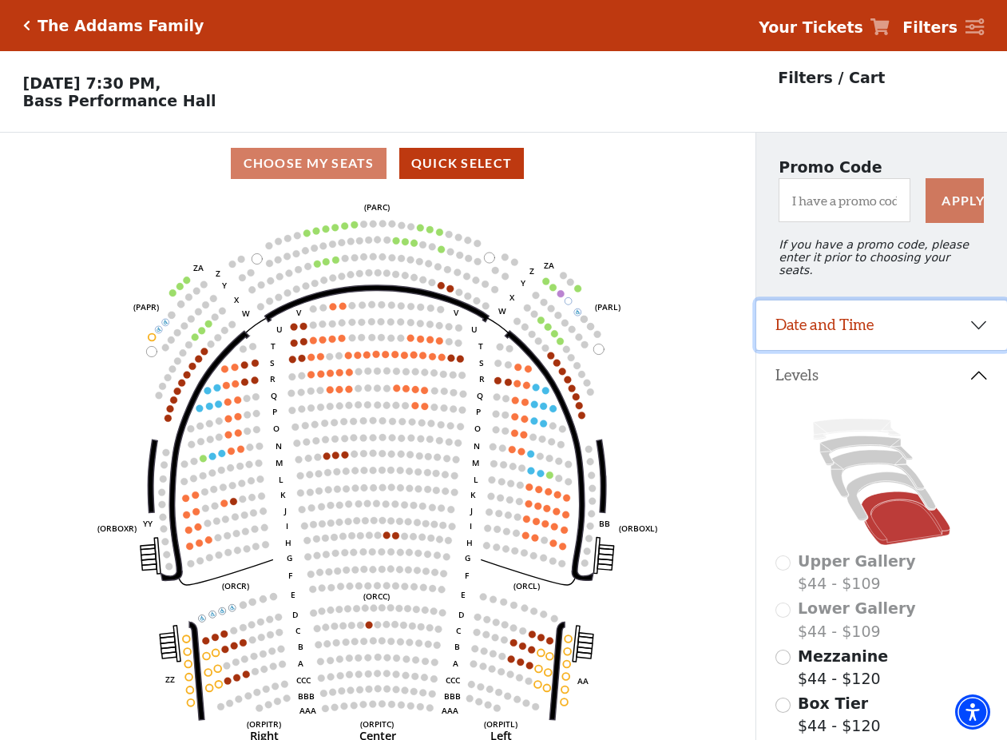
click at [875, 329] on button "Date and Time" at bounding box center [881, 325] width 251 height 50
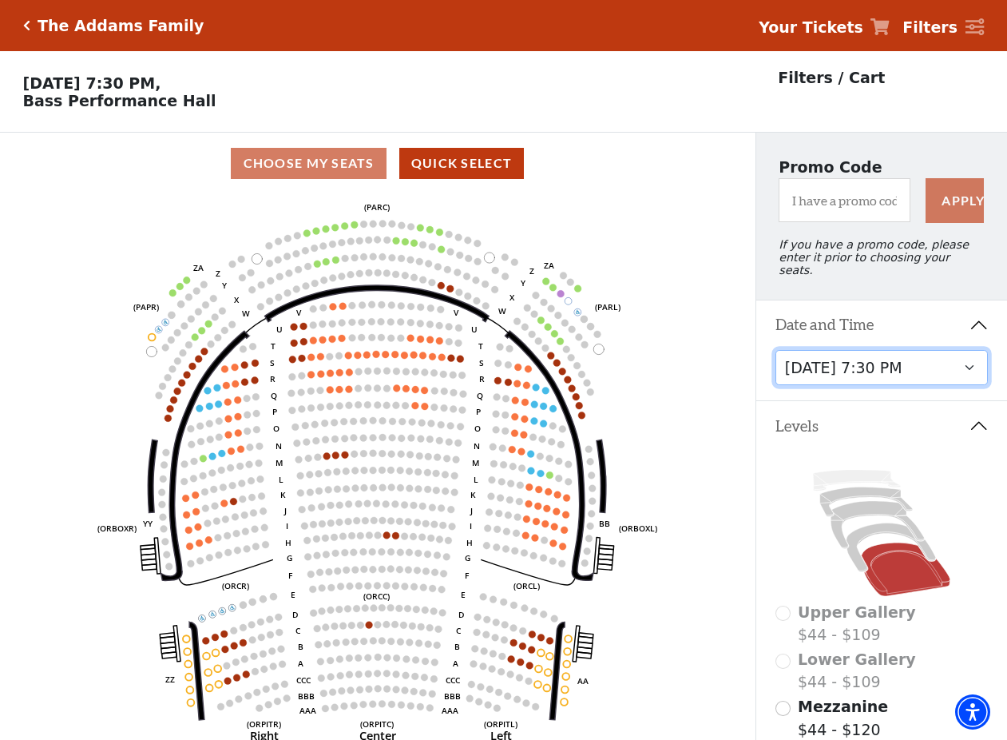
click at [776, 350] on select "Friday, October 24 at 7:30 PM Saturday, October 25 at 1:30 PM Saturday, October…" at bounding box center [882, 368] width 213 height 36
click option "Sunday, October 26 at 1:30 PM" at bounding box center [0, 0] width 0 height 0
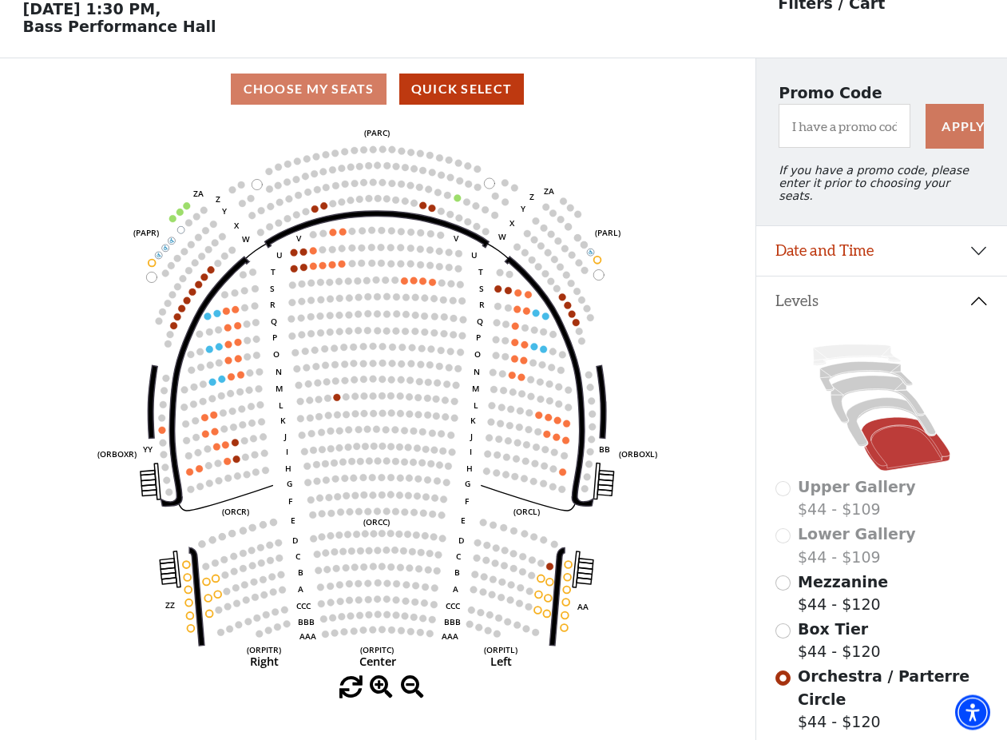
scroll to position [73, 0]
click at [835, 586] on span "Mezzanine" at bounding box center [843, 582] width 90 height 18
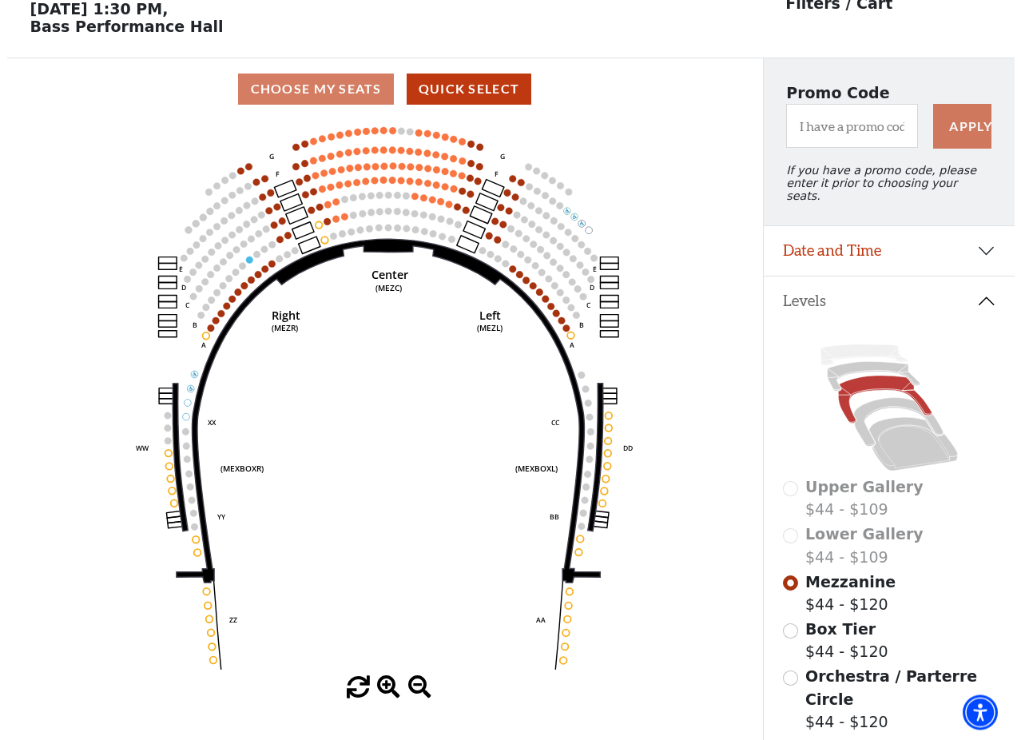
scroll to position [0, 0]
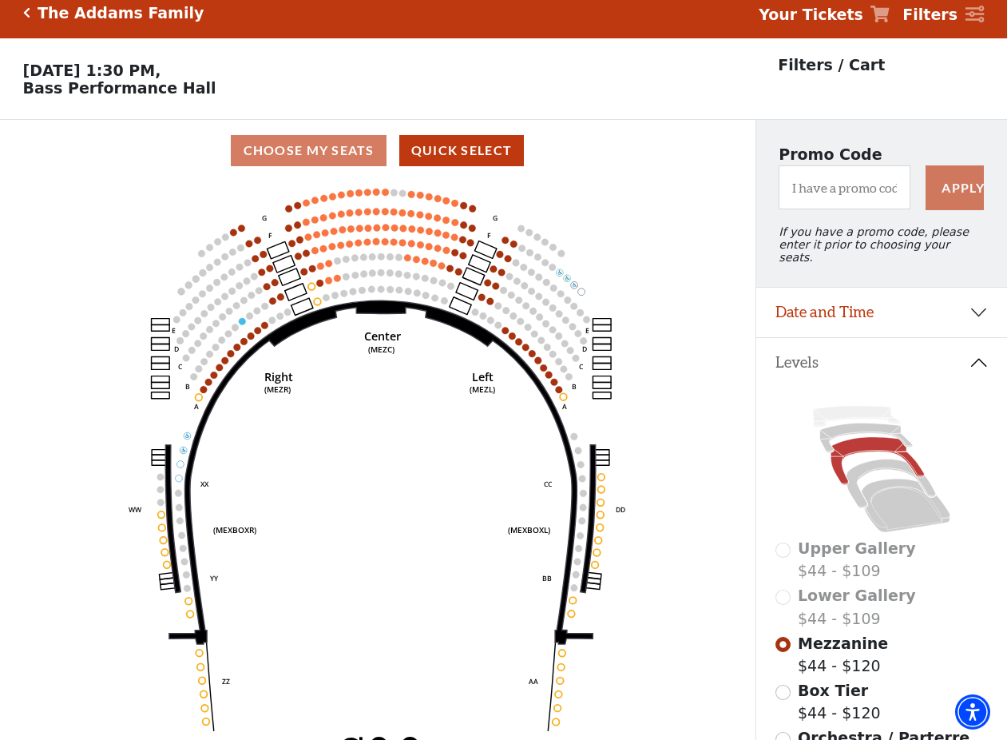
click at [805, 728] on span "Orchestra / Parterre Circle" at bounding box center [884, 748] width 172 height 41
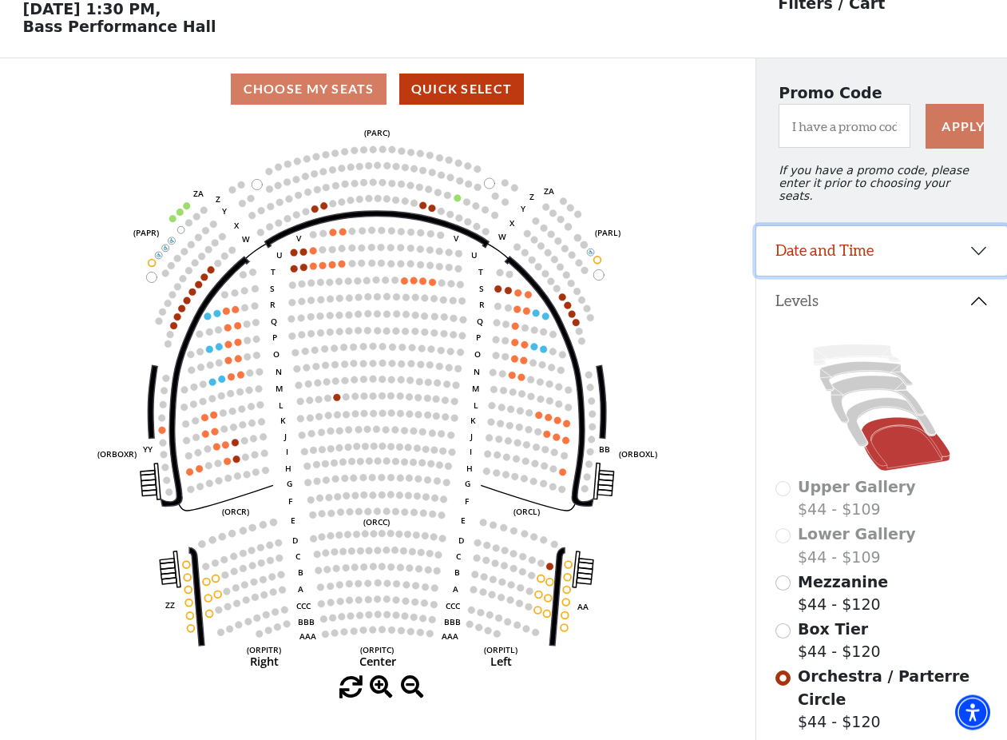
scroll to position [73, 0]
click at [864, 244] on button "Date and Time" at bounding box center [881, 252] width 251 height 50
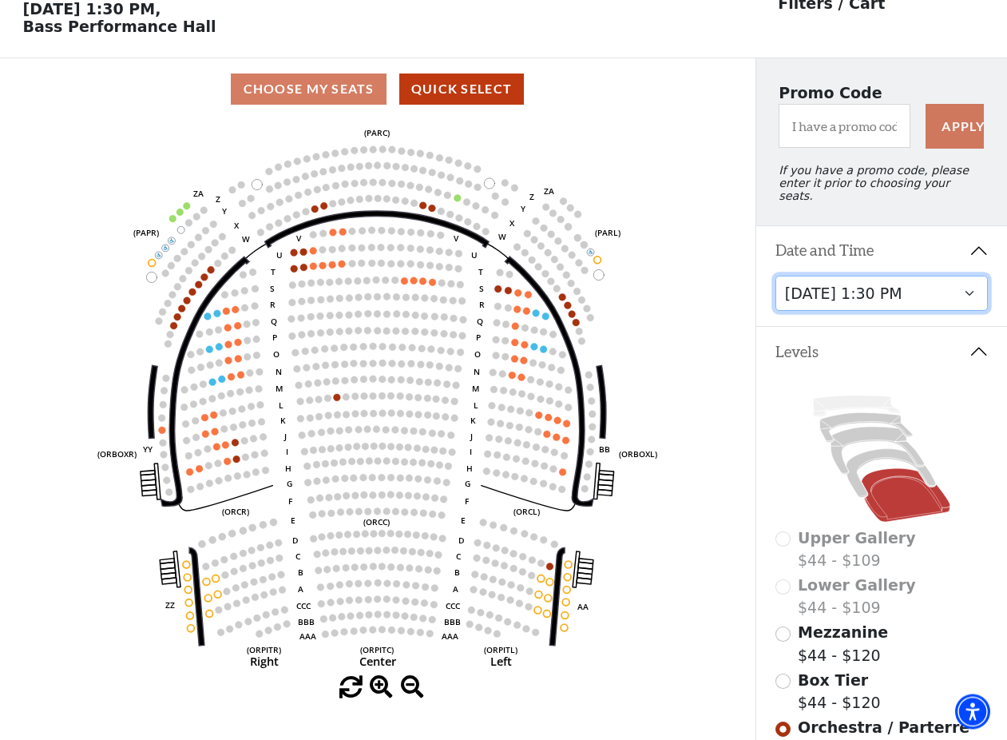
click at [776, 276] on select "Friday, October 24 at 7:30 PM Saturday, October 25 at 1:30 PM Saturday, October…" at bounding box center [882, 294] width 213 height 36
click option "Sunday, October 26 at 6:30 PM" at bounding box center [0, 0] width 0 height 0
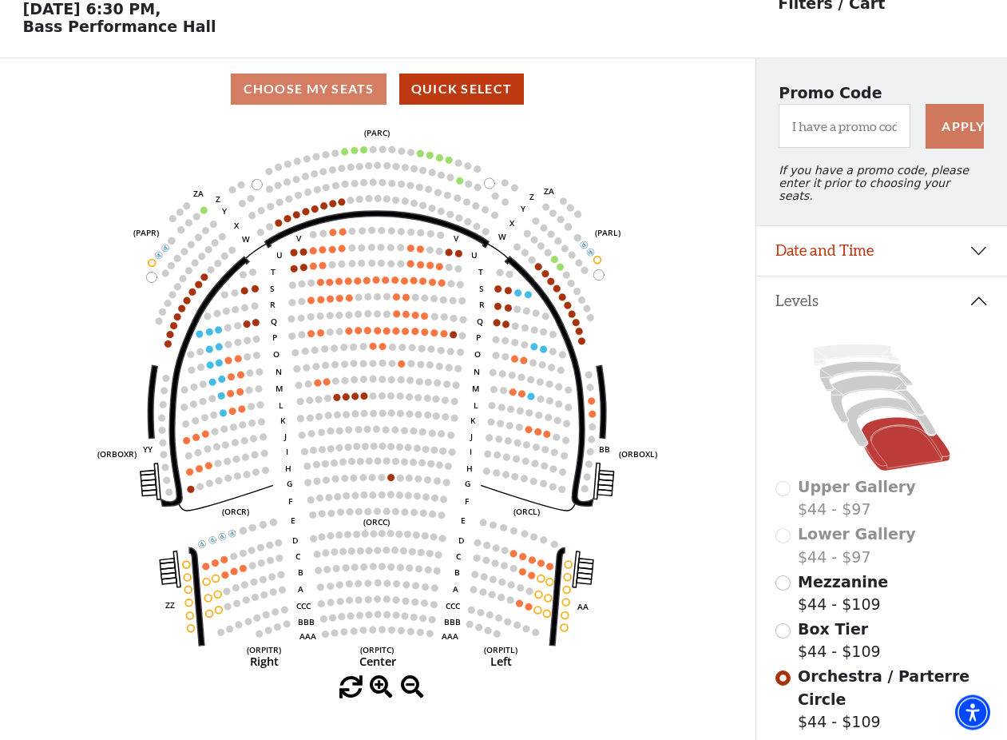
scroll to position [73, 0]
click at [342, 252] on use "Seat Selected" at bounding box center [343, 249] width 8 height 8
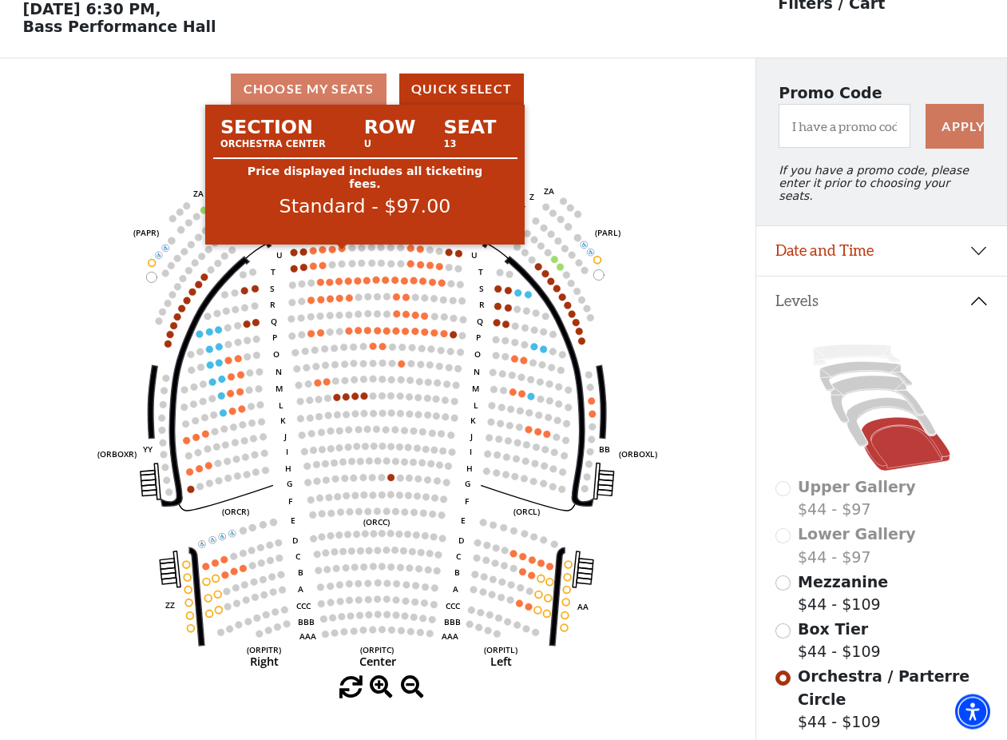
click at [341, 252] on circle at bounding box center [342, 248] width 7 height 7
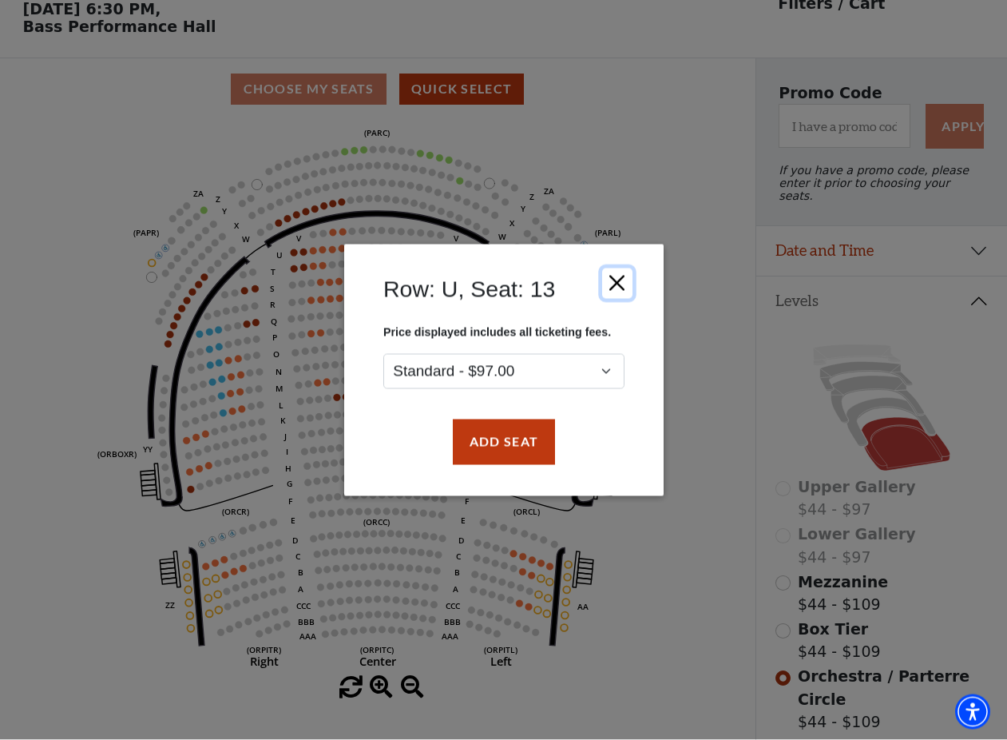
click at [623, 278] on button "Close" at bounding box center [616, 283] width 30 height 30
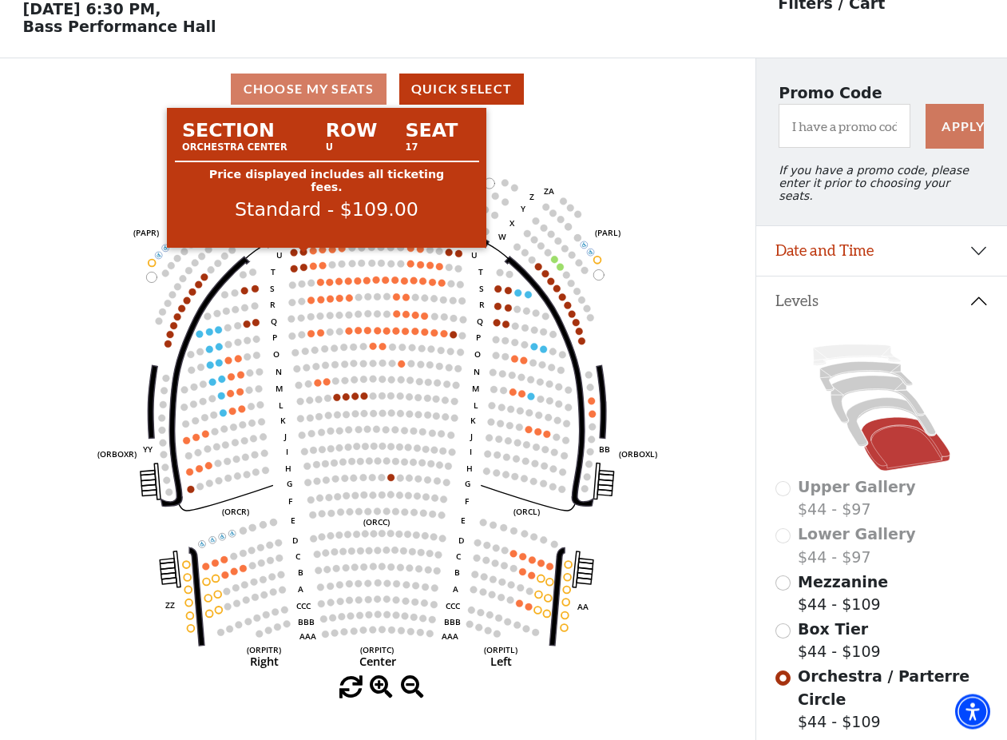
click at [301, 256] on circle at bounding box center [303, 252] width 7 height 7
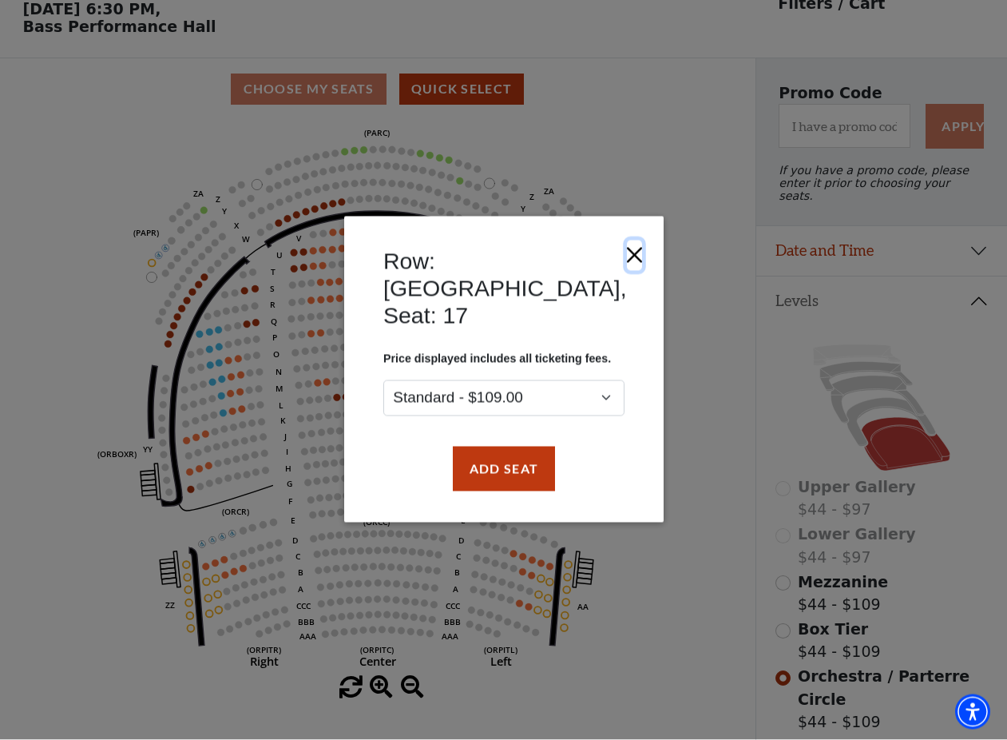
click at [626, 271] on button "Close" at bounding box center [633, 255] width 15 height 30
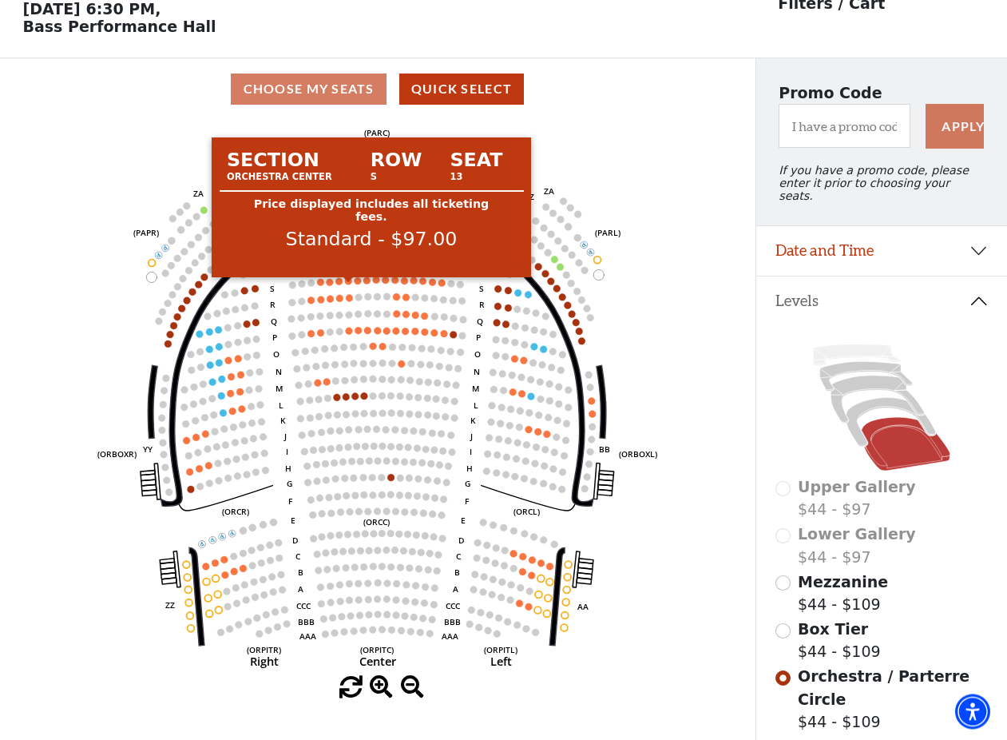
click at [349, 285] on circle at bounding box center [348, 281] width 7 height 7
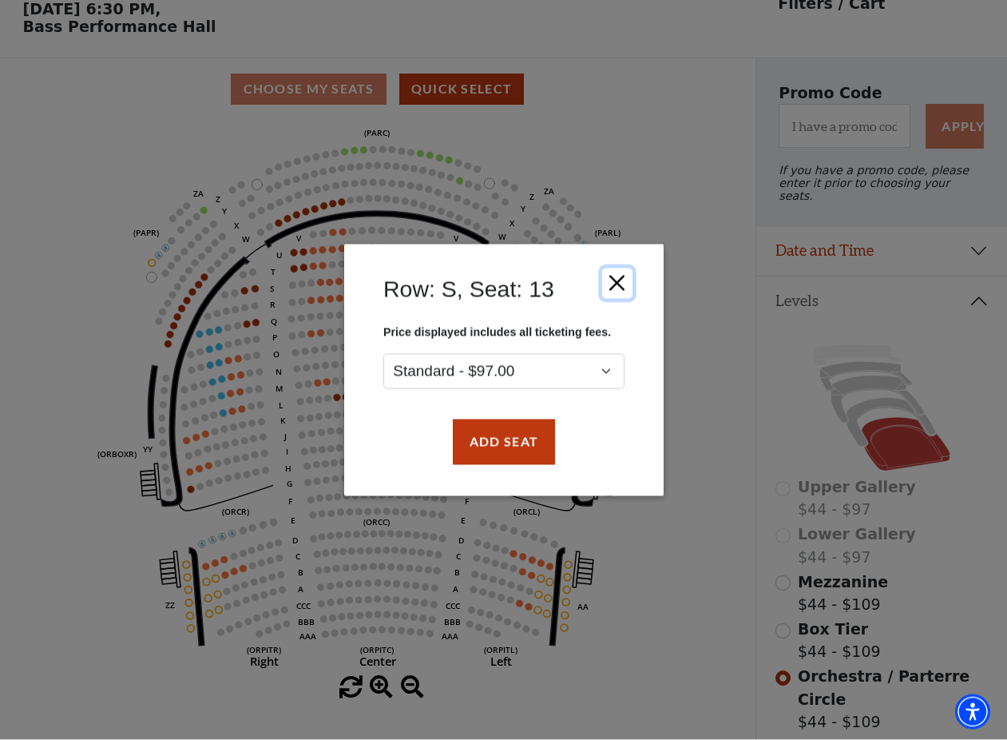
click at [617, 290] on button "Close" at bounding box center [616, 283] width 30 height 30
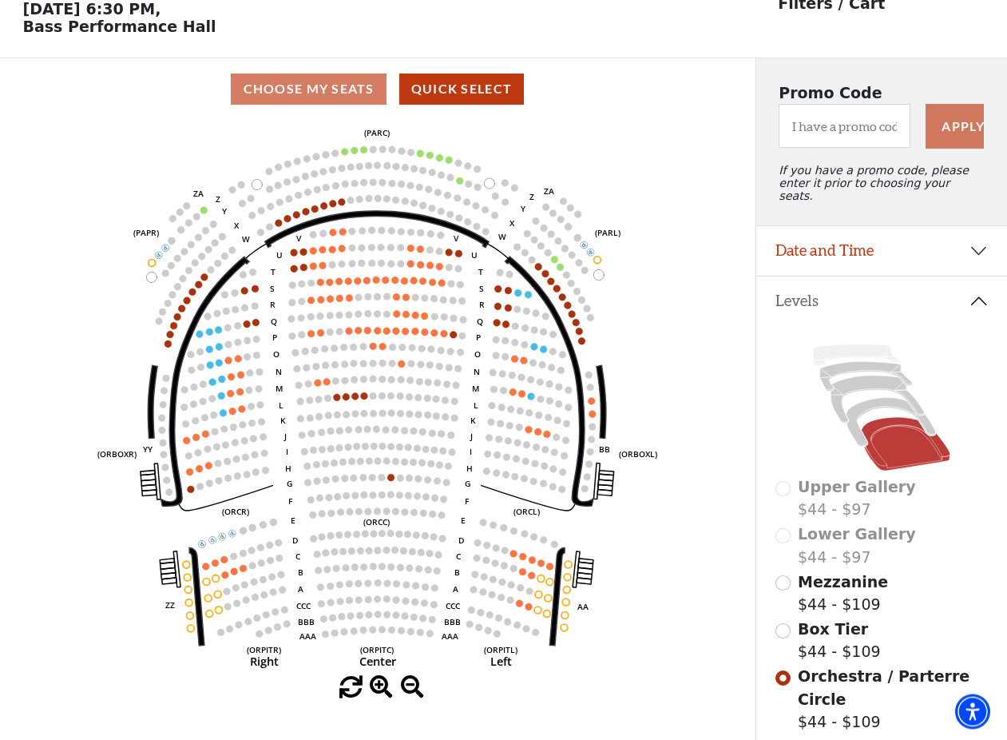
click at [821, 587] on span "Mezzanine" at bounding box center [843, 582] width 90 height 18
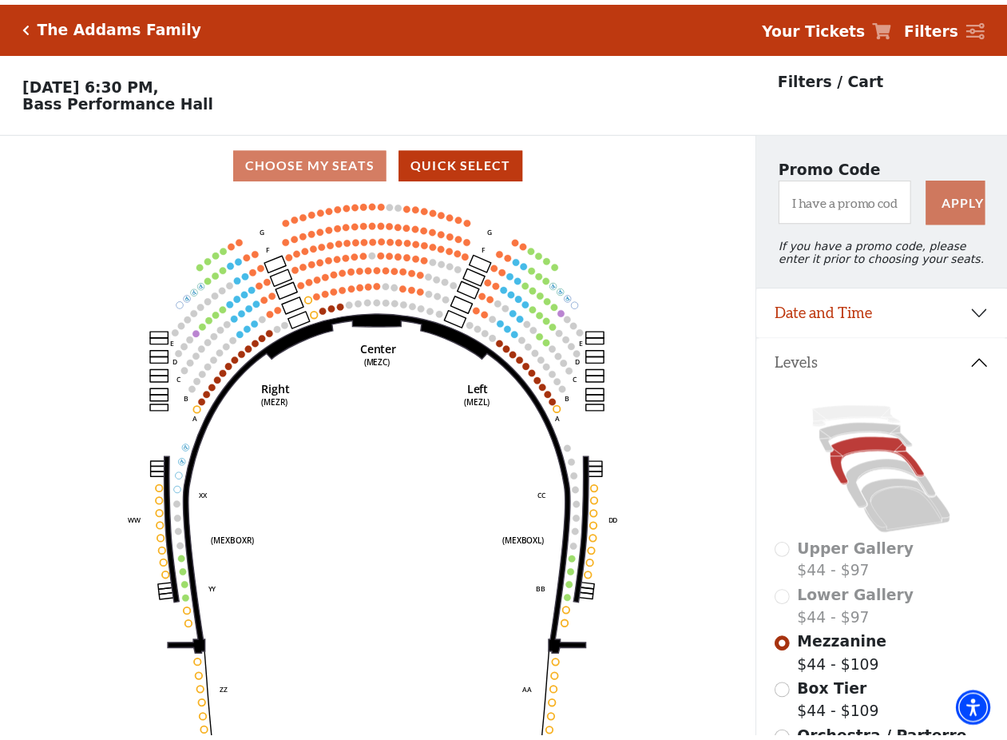
scroll to position [74, 0]
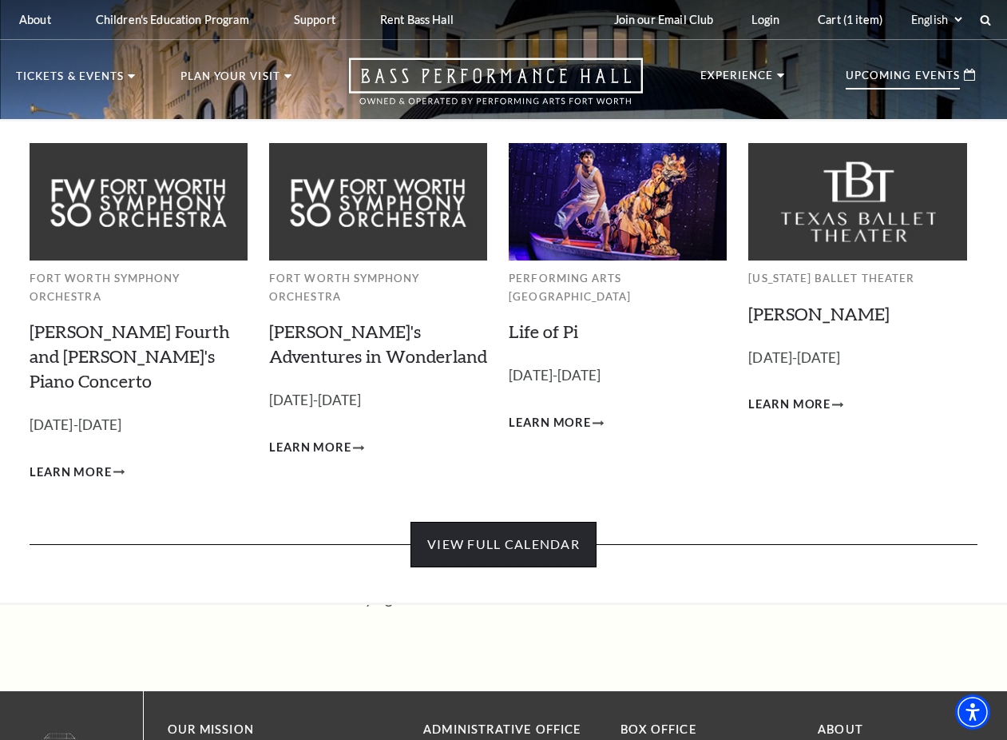
drag, startPoint x: 512, startPoint y: 514, endPoint x: 532, endPoint y: 513, distance: 20.0
click at [513, 522] on link "View Full Calendar" at bounding box center [504, 544] width 186 height 45
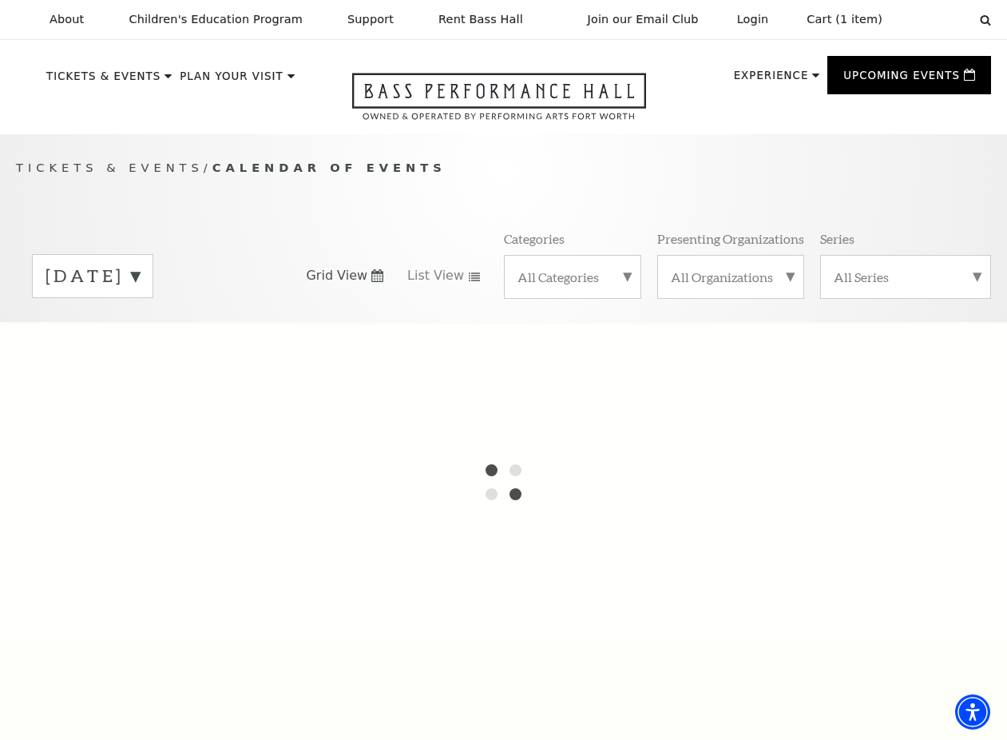
scroll to position [134, 0]
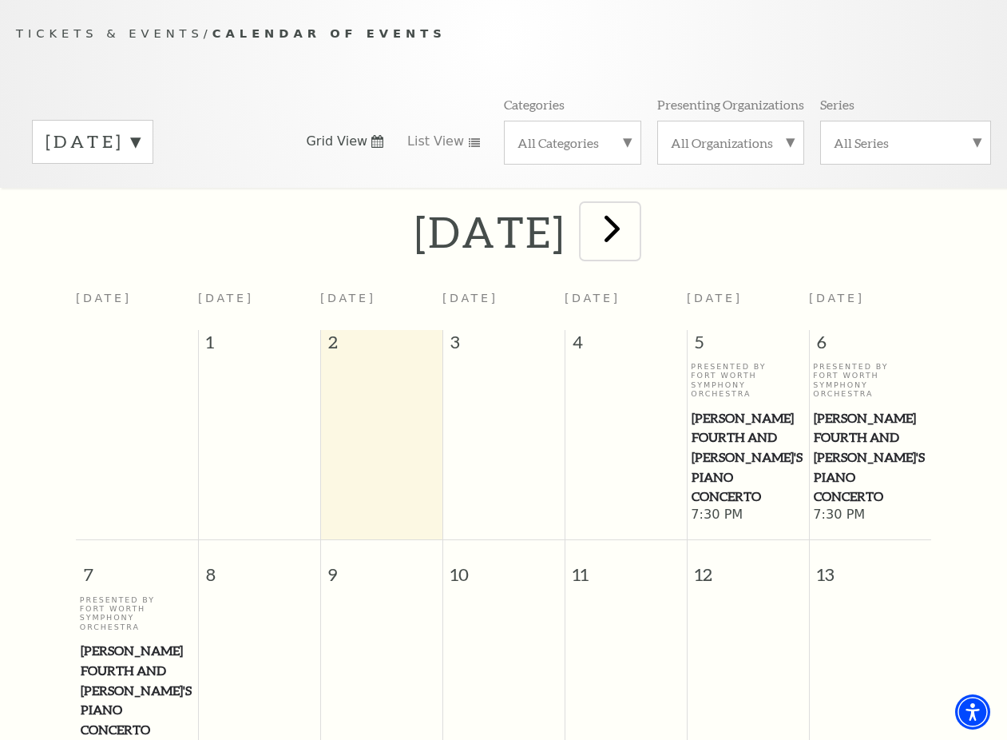
click at [635, 248] on span "next" at bounding box center [612, 228] width 46 height 46
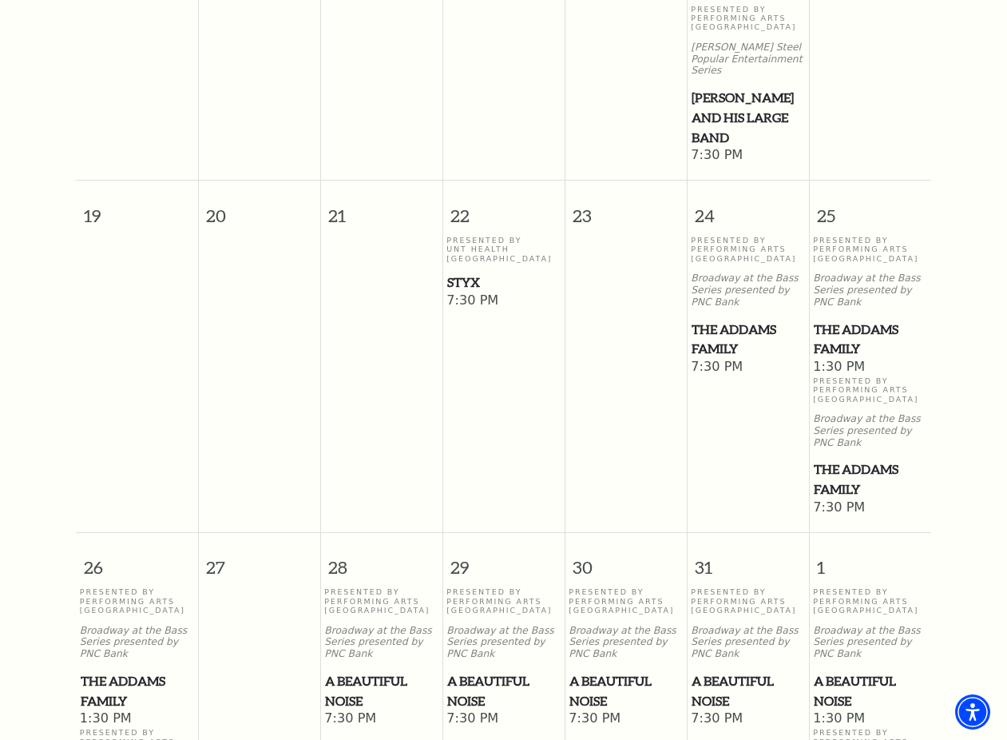
scroll to position [1193, 0]
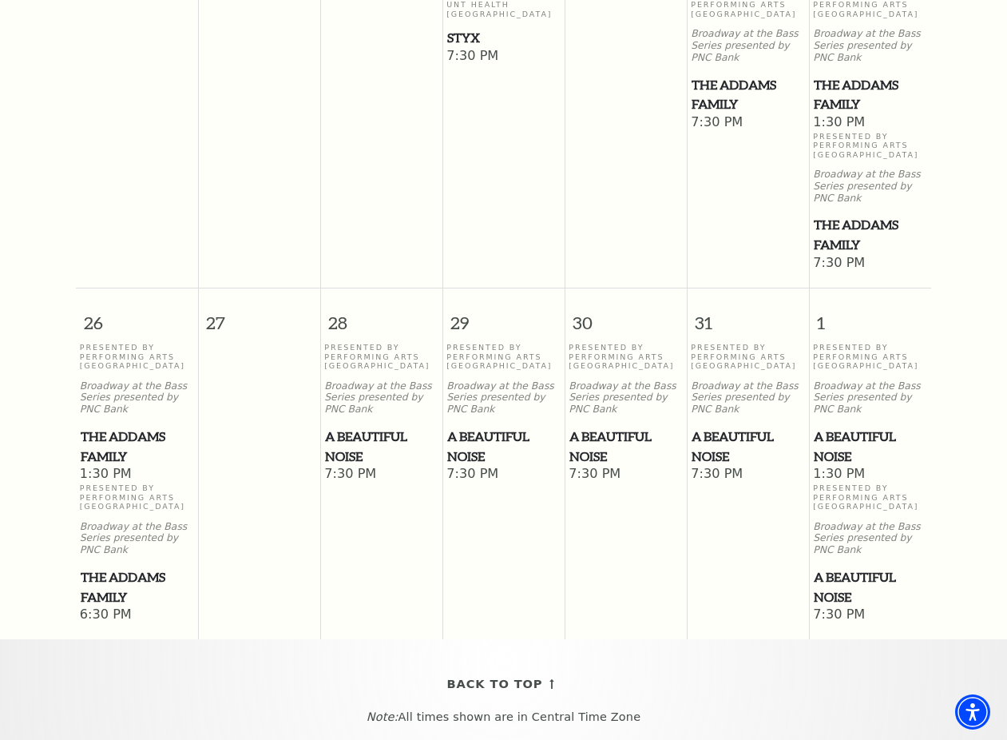
click at [355, 446] on span "A Beautiful Noise" at bounding box center [381, 446] width 113 height 39
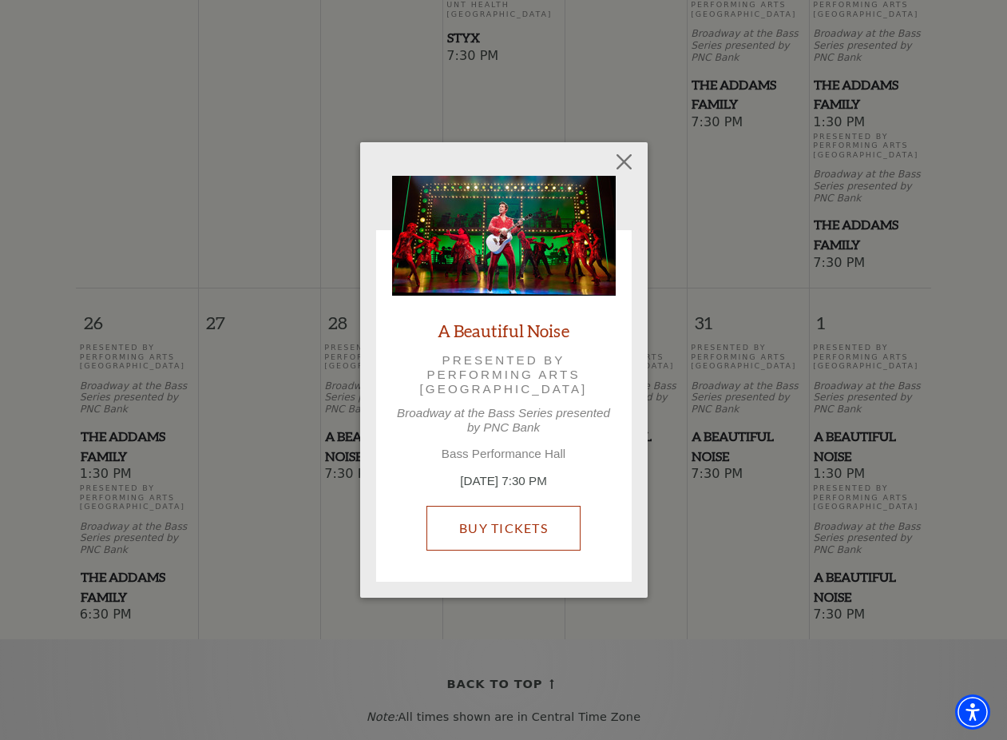
click at [465, 524] on link "Buy Tickets" at bounding box center [504, 528] width 154 height 45
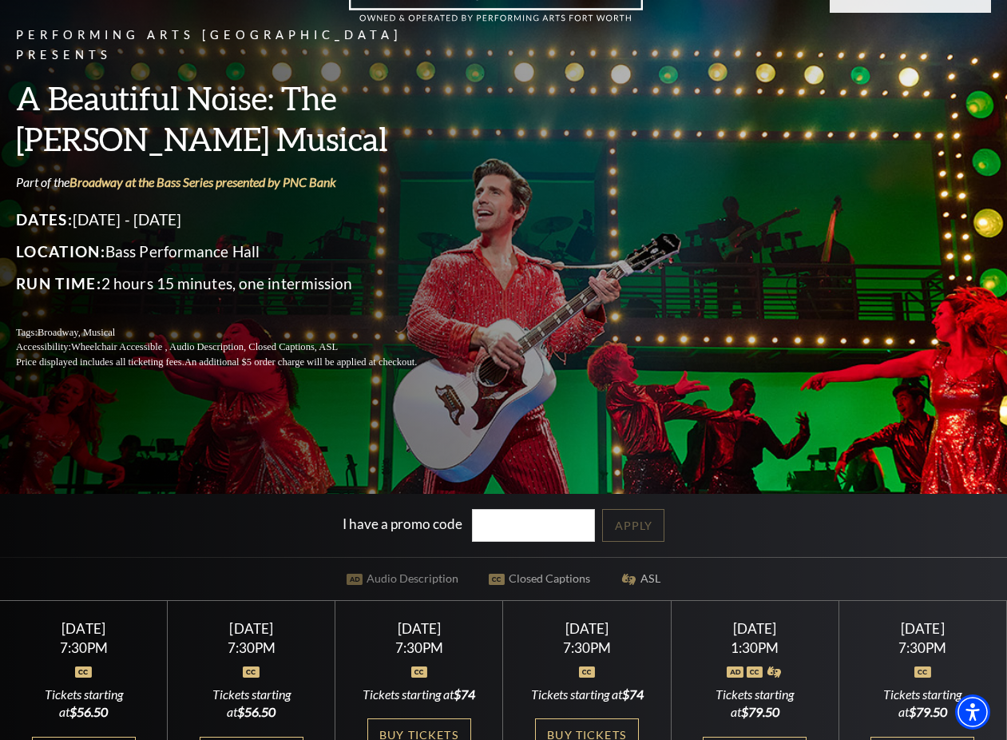
scroll to position [407, 0]
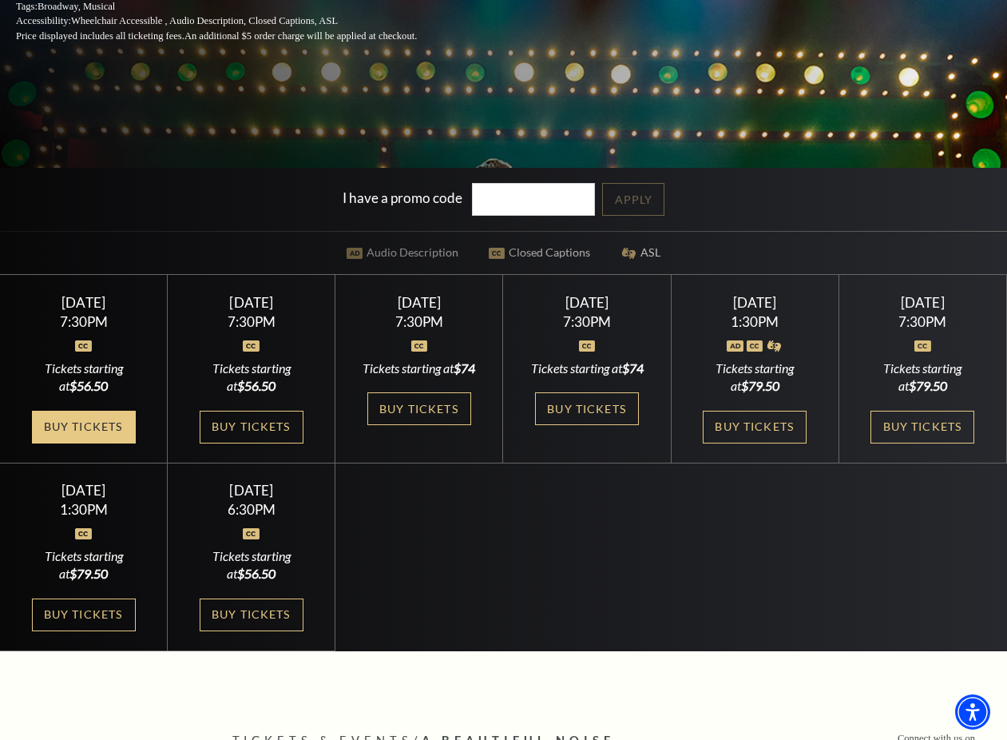
click at [81, 435] on link "Buy Tickets" at bounding box center [84, 427] width 104 height 33
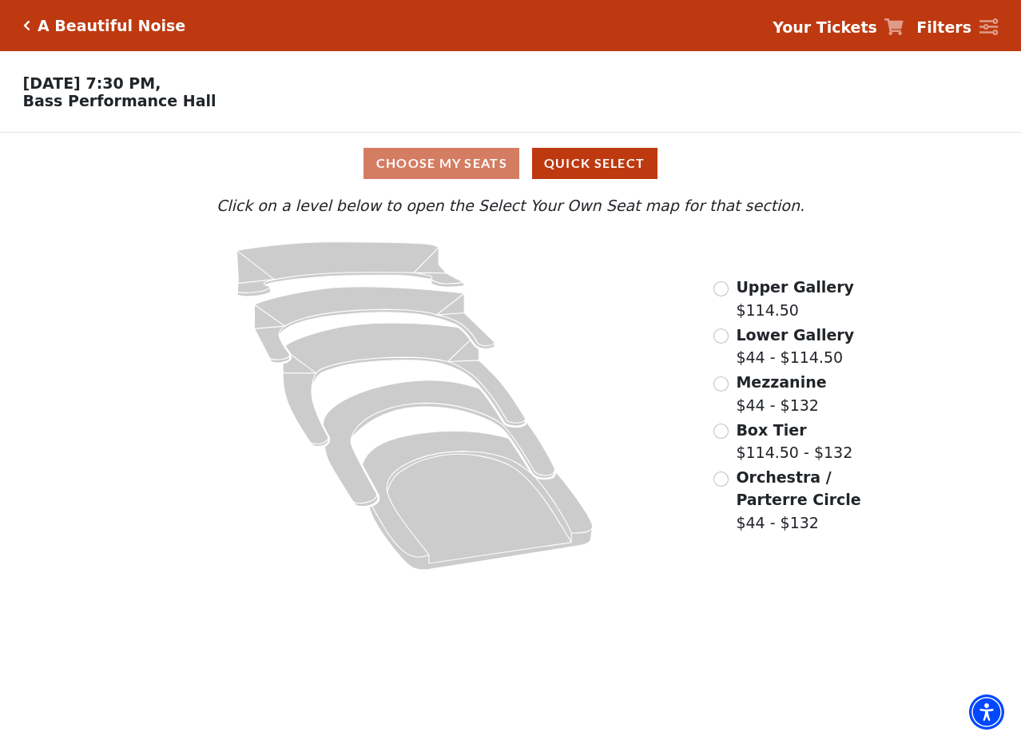
click at [762, 307] on label "Upper Gallery $114.50" at bounding box center [795, 299] width 118 height 46
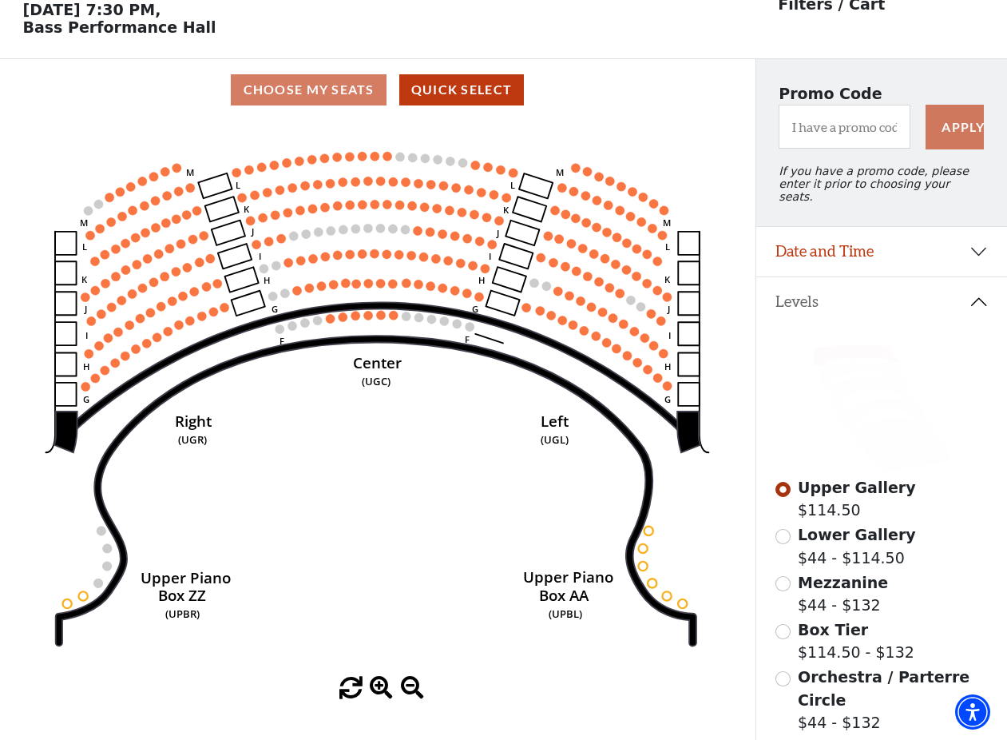
scroll to position [74, 0]
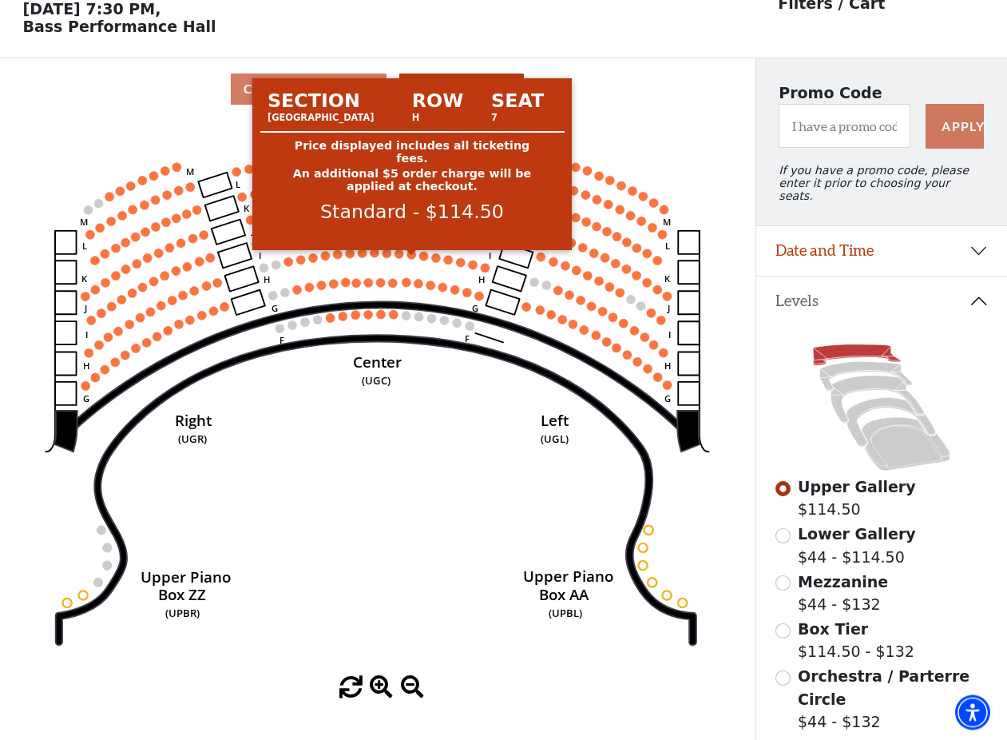
click at [413, 259] on circle at bounding box center [411, 254] width 9 height 9
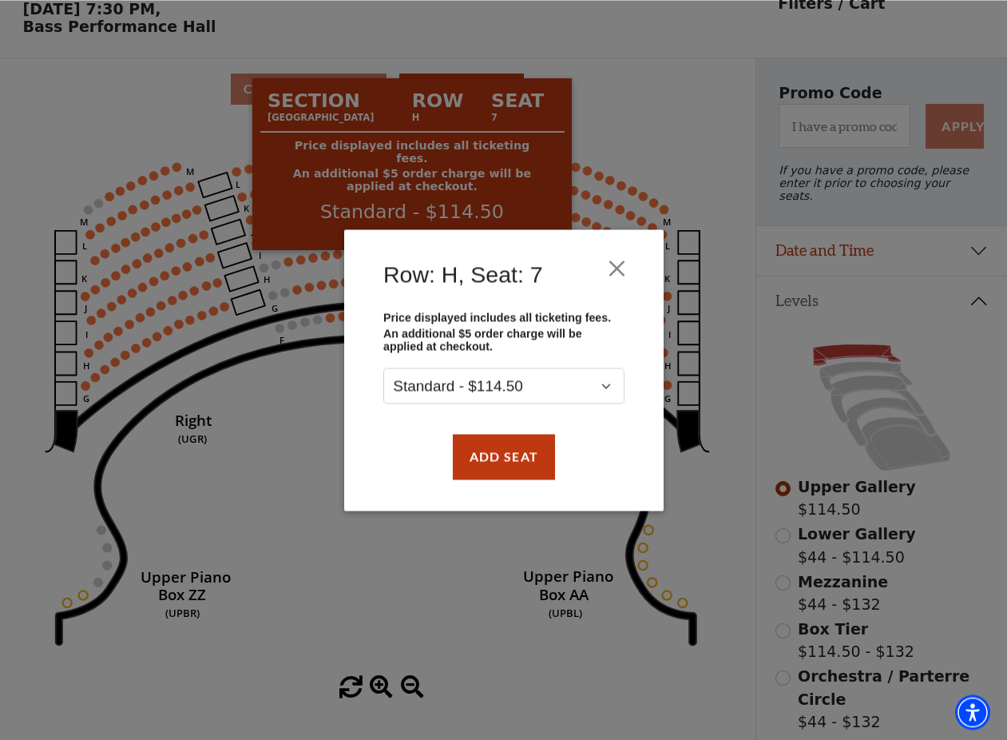
scroll to position [73, 0]
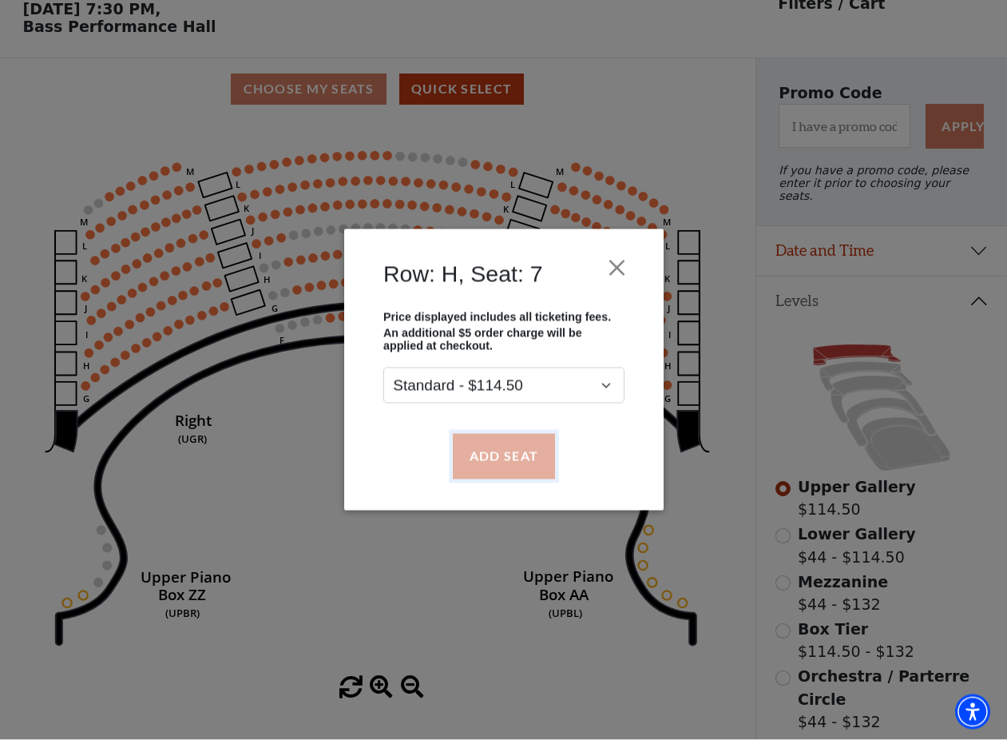
click at [521, 453] on button "Add Seat" at bounding box center [503, 456] width 102 height 45
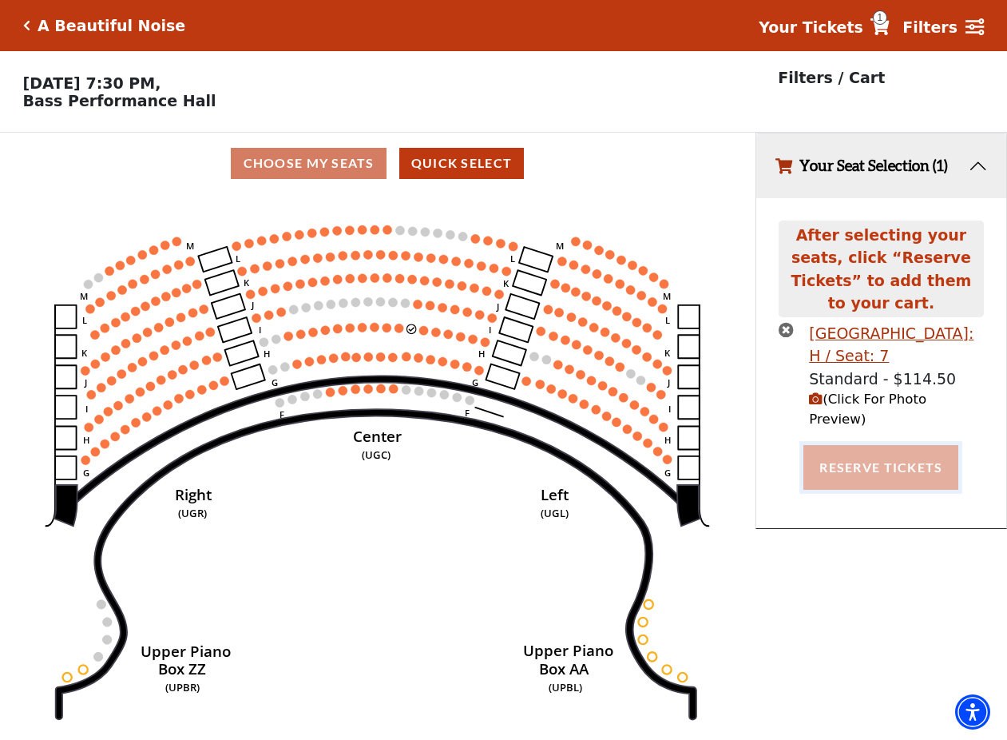
click at [907, 445] on button "Reserve Tickets" at bounding box center [881, 467] width 155 height 45
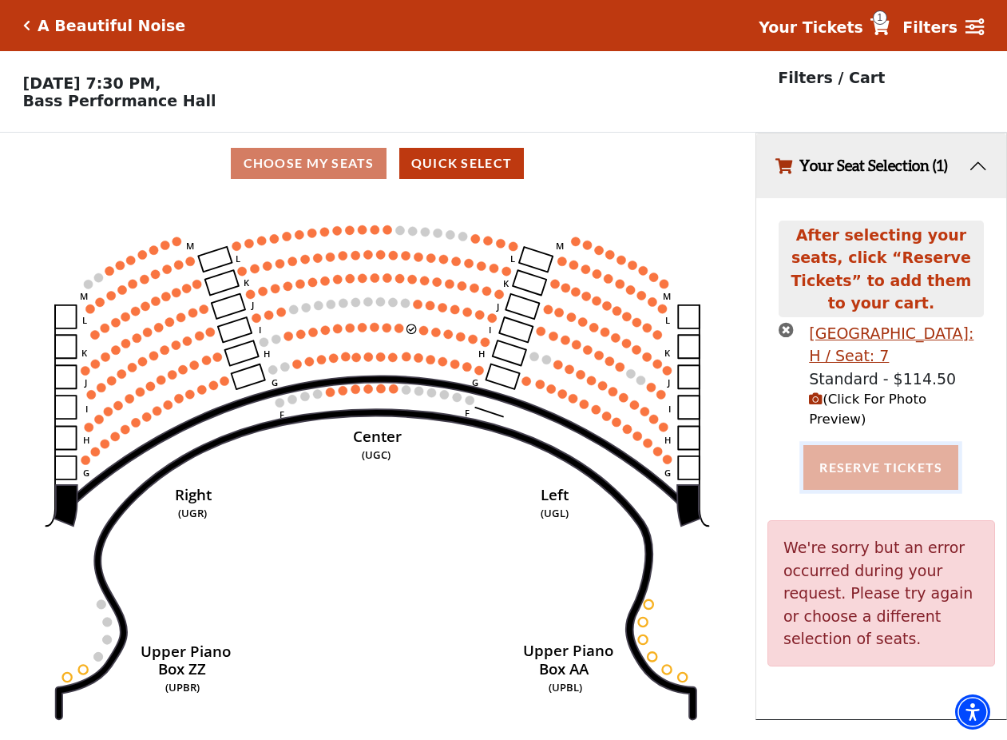
click at [880, 445] on button "Reserve Tickets" at bounding box center [881, 467] width 155 height 45
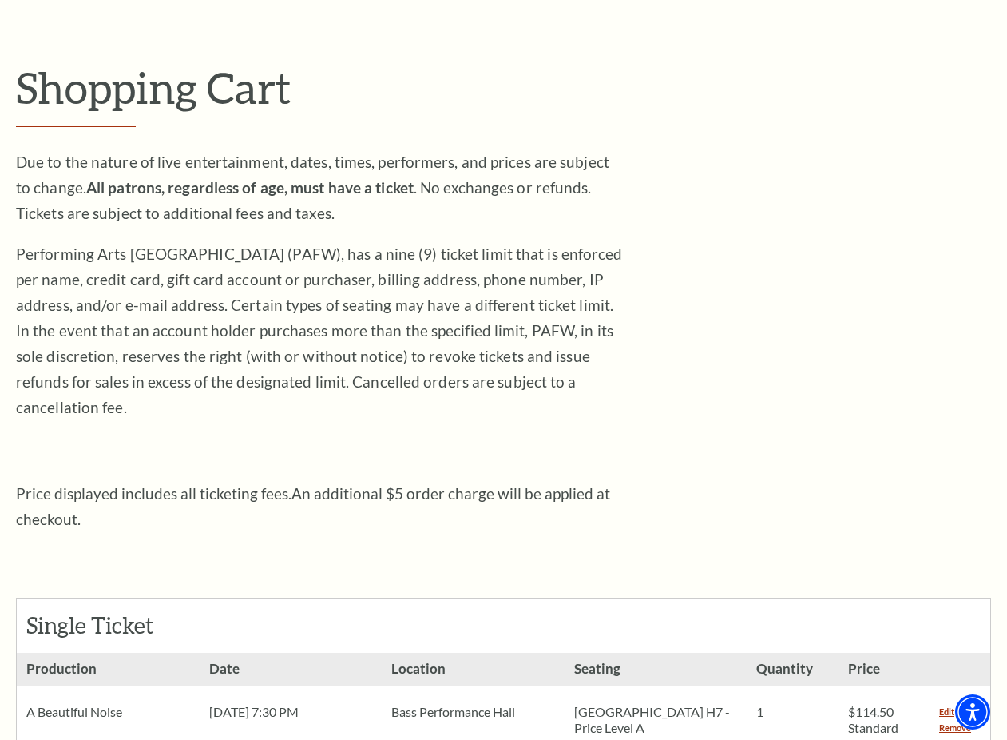
scroll to position [570, 0]
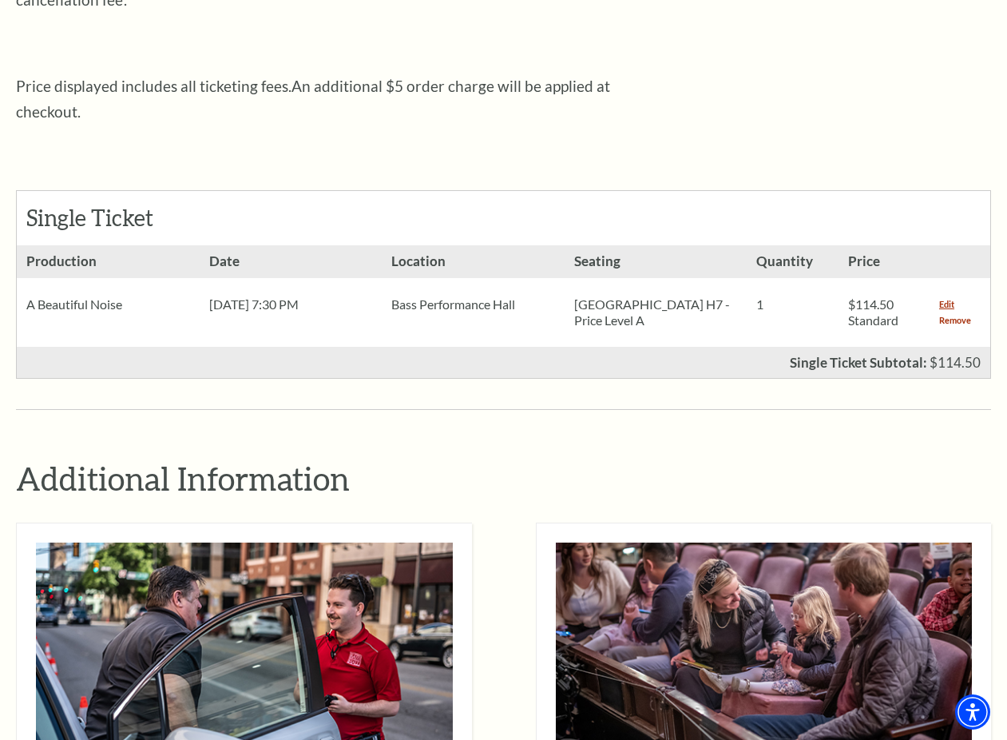
click at [950, 312] on link "Remove" at bounding box center [955, 320] width 32 height 16
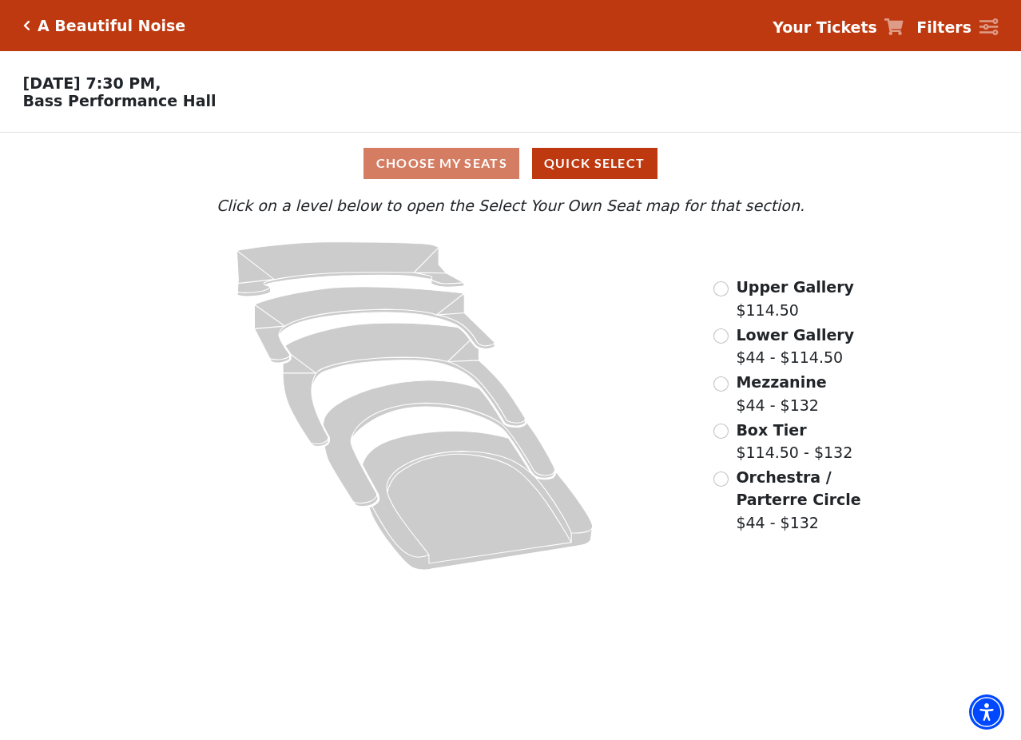
click at [781, 296] on span "Upper Gallery" at bounding box center [795, 287] width 118 height 18
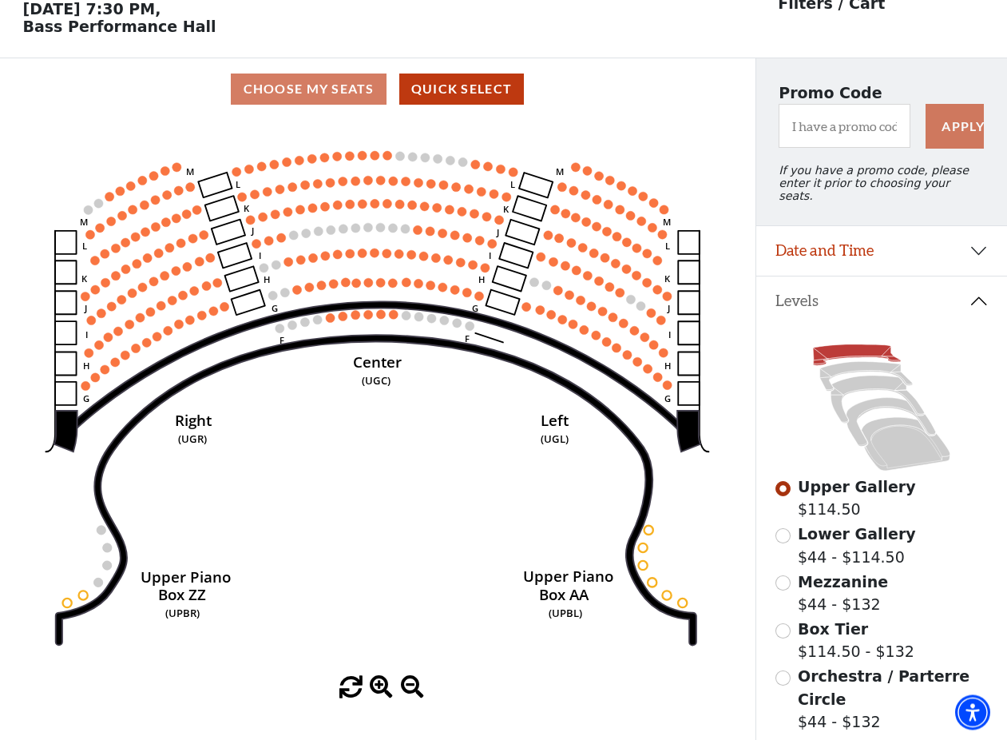
scroll to position [73, 0]
click at [842, 536] on span "Lower Gallery" at bounding box center [857, 535] width 118 height 18
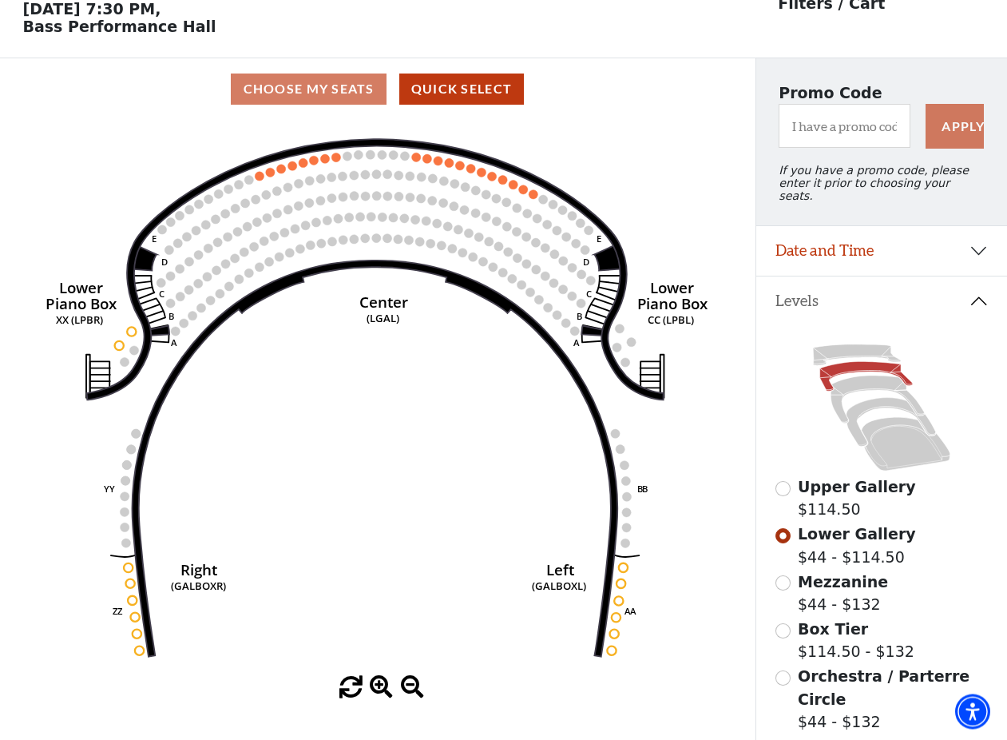
click at [819, 585] on span "Mezzanine" at bounding box center [843, 582] width 90 height 18
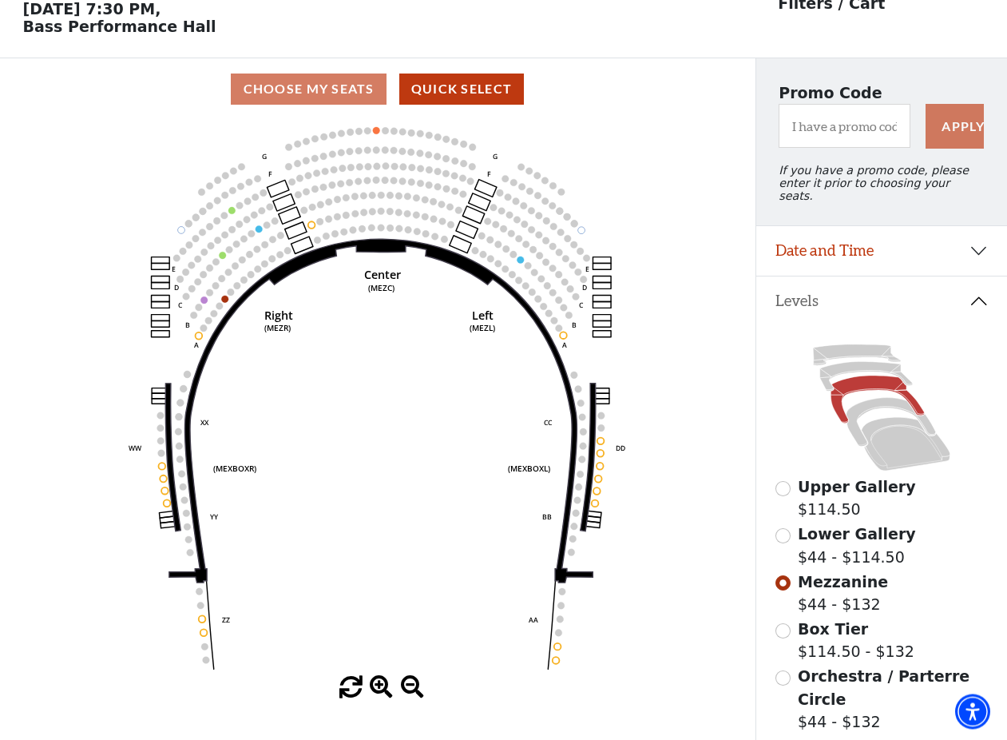
click at [826, 680] on span "Orchestra / Parterre Circle" at bounding box center [884, 688] width 172 height 41
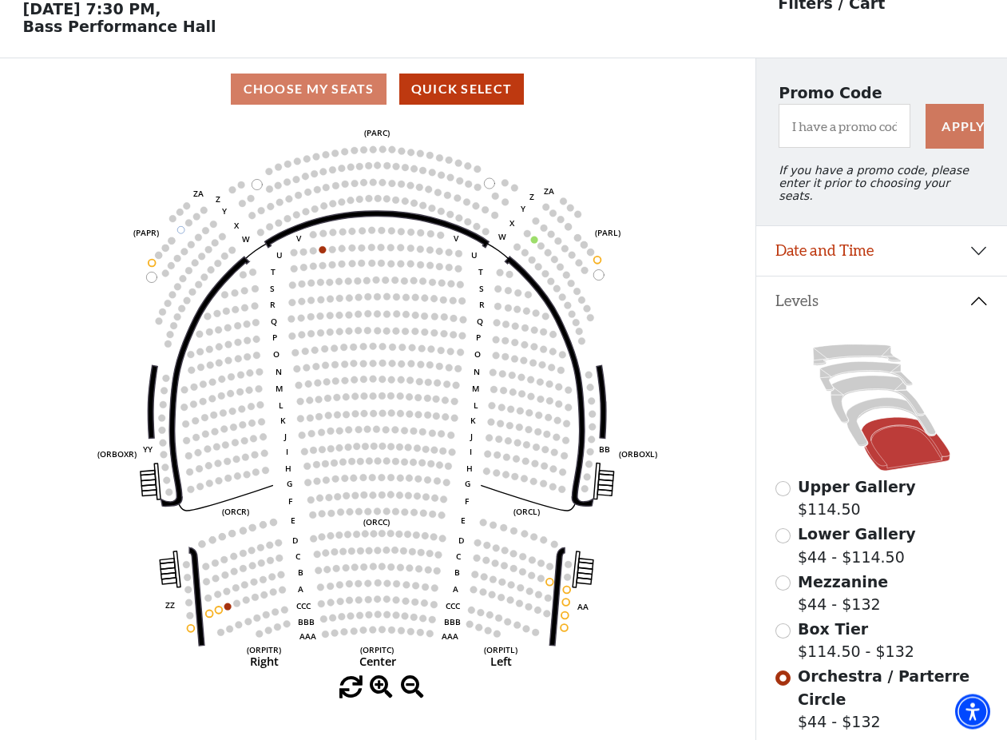
click at [809, 490] on span "Upper Gallery" at bounding box center [857, 487] width 118 height 18
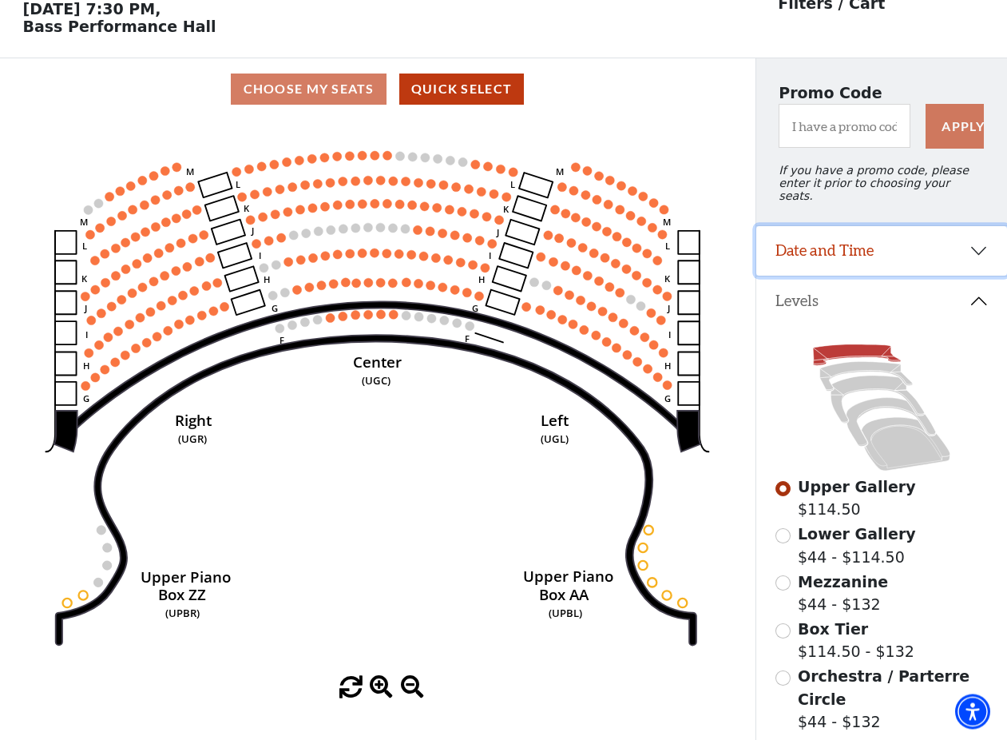
click at [836, 245] on button "Date and Time" at bounding box center [881, 252] width 251 height 50
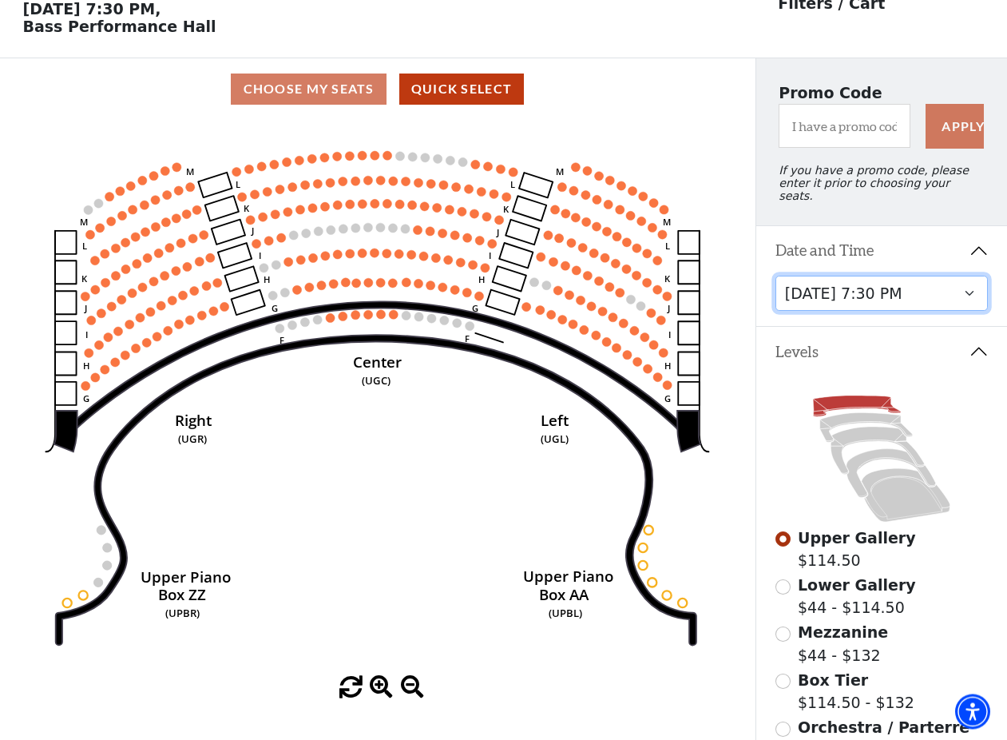
scroll to position [74, 0]
click at [776, 276] on select "[DATE] 7:30 PM [DATE] 7:30 PM [DATE] 7:30 PM [DATE] 7:30 PM [DATE] 1:30 PM [DAT…" at bounding box center [882, 294] width 213 height 36
click option "[DATE] 7:30 PM" at bounding box center [0, 0] width 0 height 0
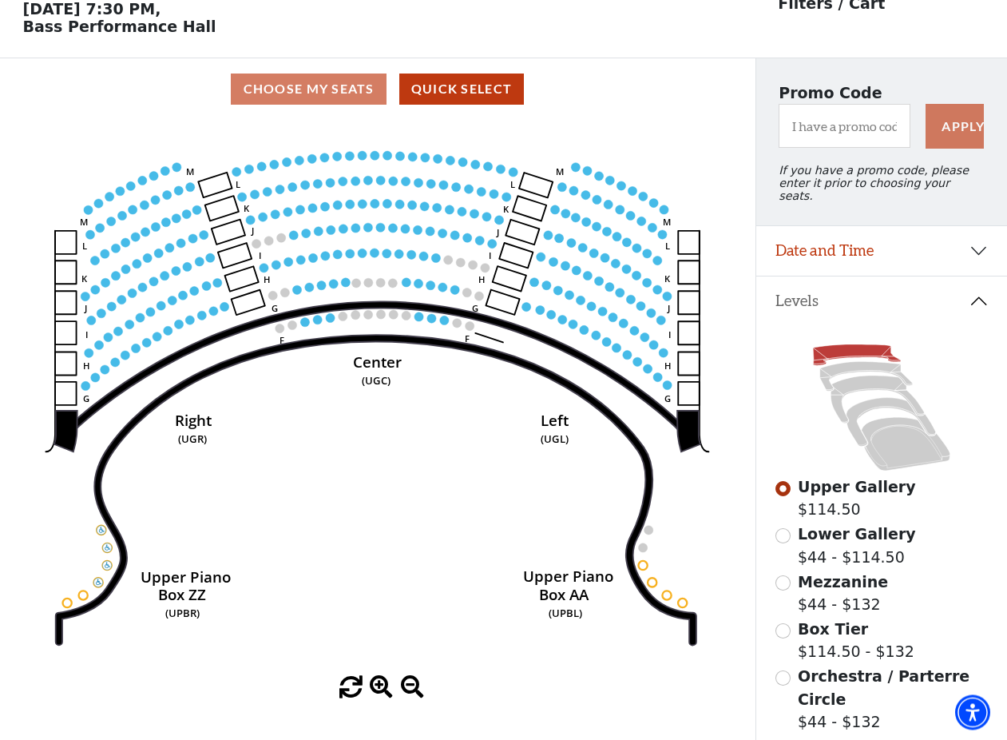
scroll to position [73, 0]
click at [828, 534] on span "Lower Gallery" at bounding box center [857, 535] width 118 height 18
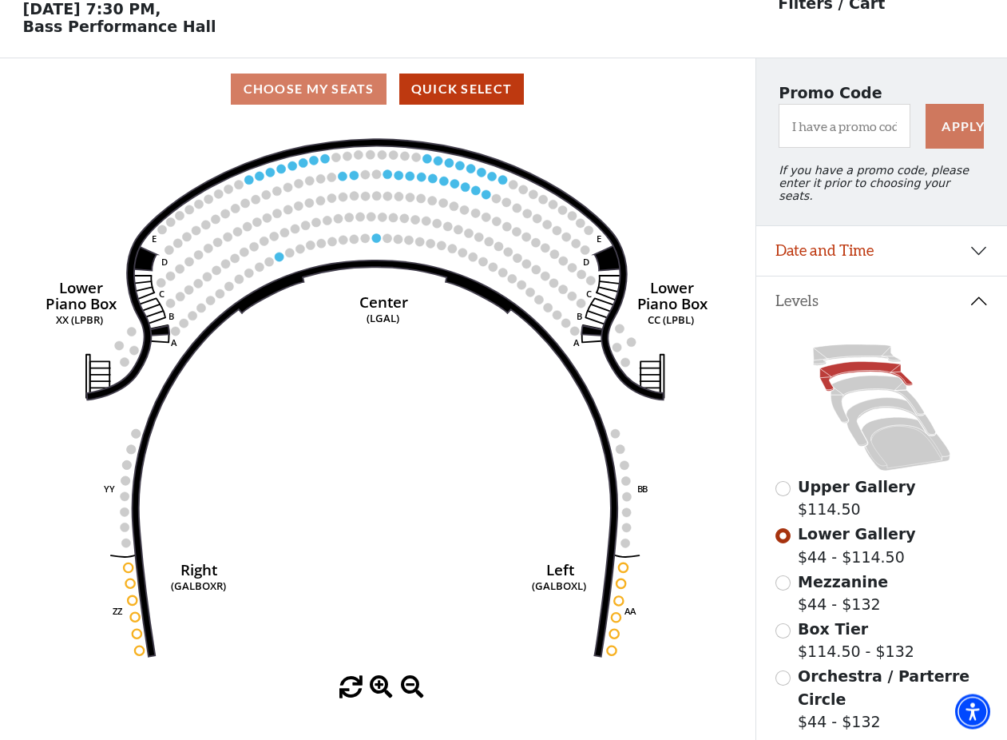
click at [845, 583] on span "Mezzanine" at bounding box center [843, 582] width 90 height 18
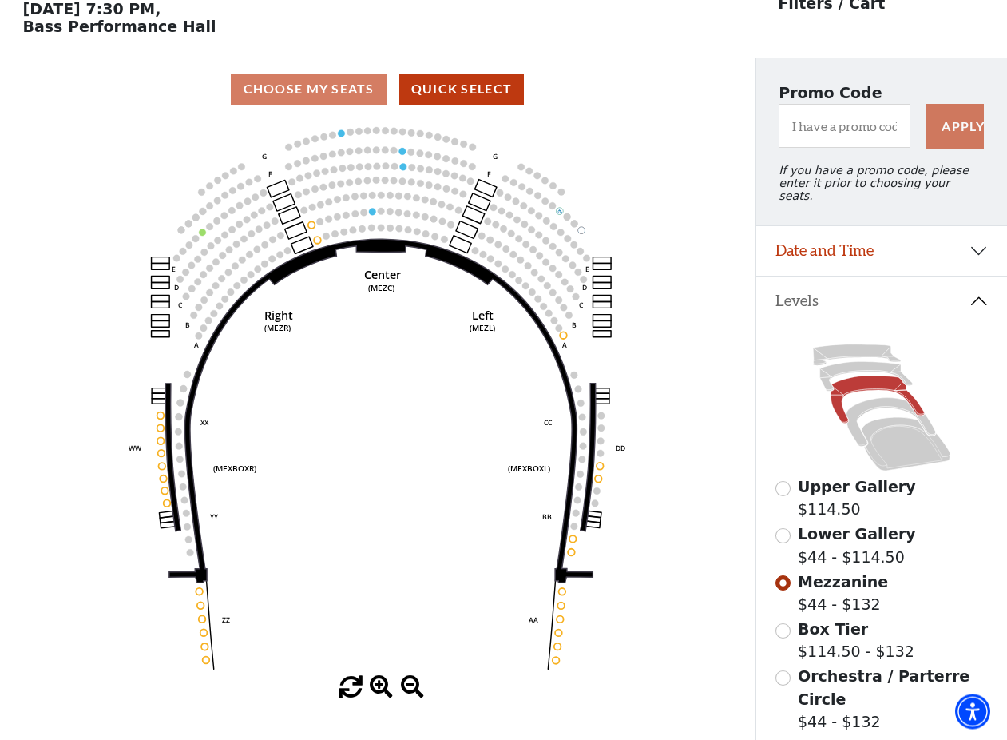
click at [826, 677] on span "Orchestra / Parterre Circle" at bounding box center [884, 688] width 172 height 41
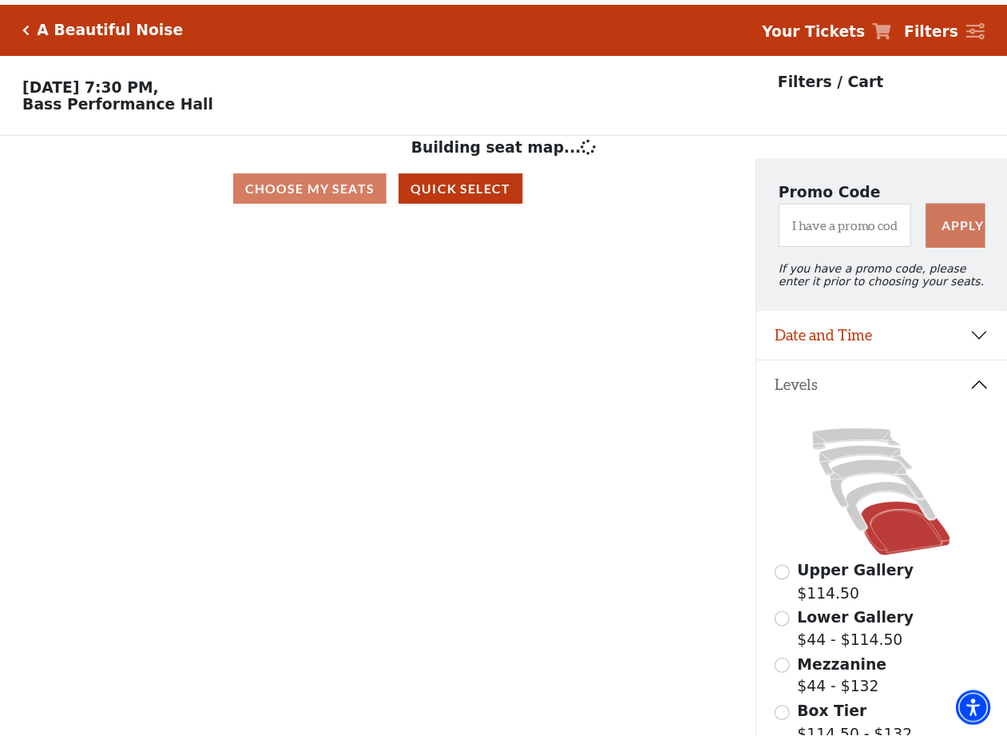
scroll to position [74, 0]
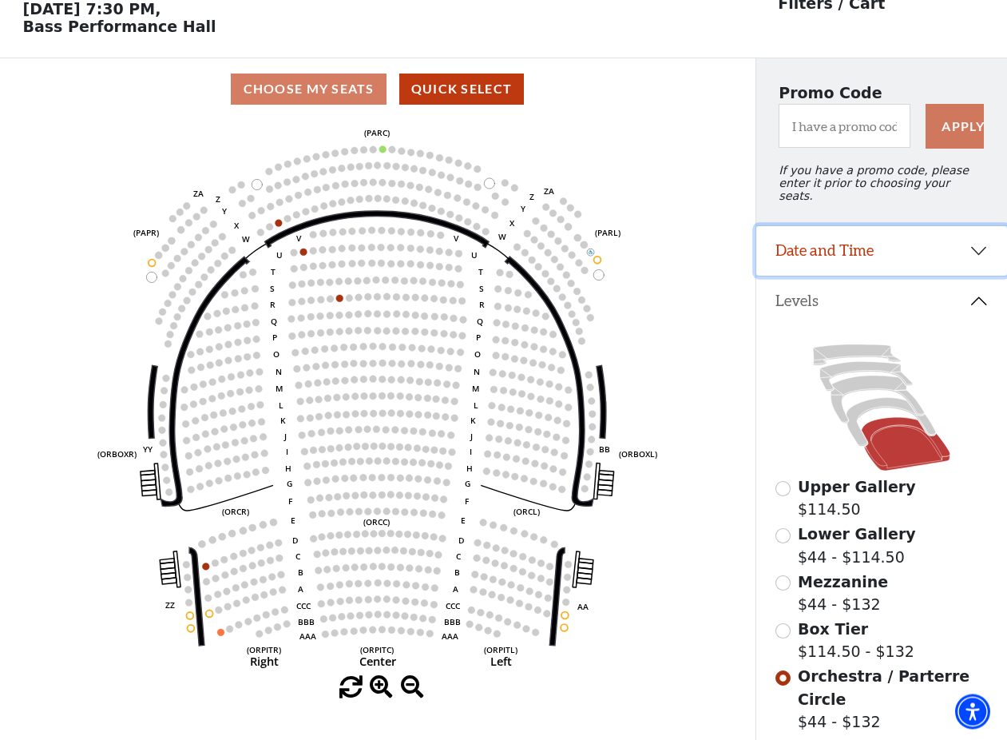
click at [938, 262] on button "Date and Time" at bounding box center [881, 252] width 251 height 50
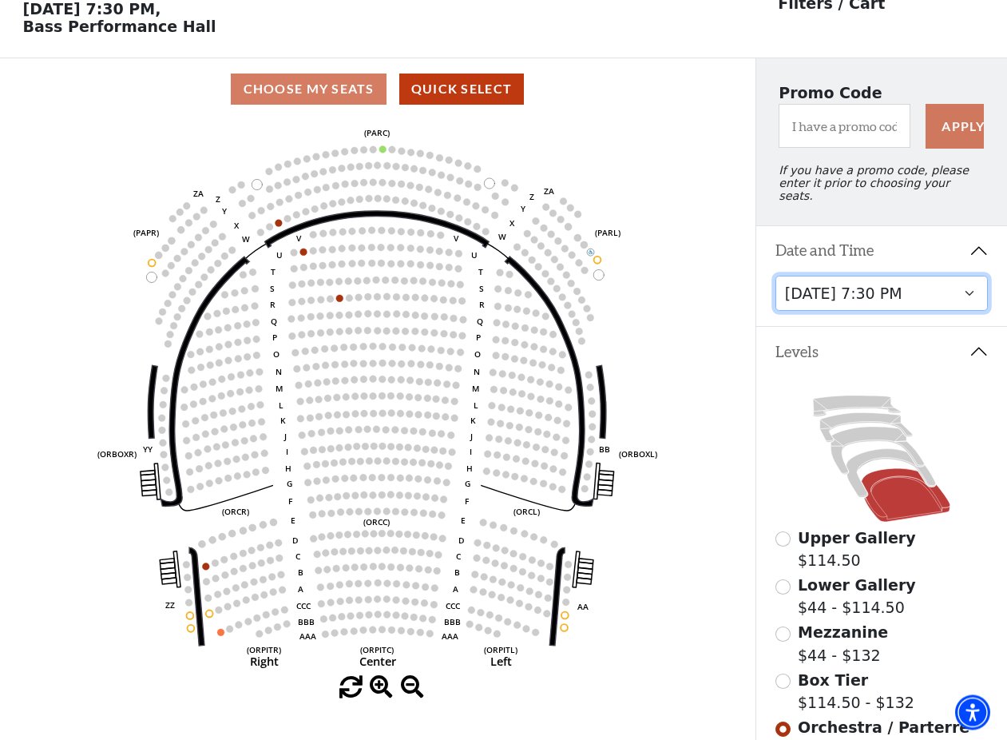
click at [776, 276] on select "[DATE] 7:30 PM [DATE] 7:30 PM [DATE] 7:30 PM [DATE] 7:30 PM [DATE] 1:30 PM [DAT…" at bounding box center [882, 294] width 213 height 36
click option "[DATE] 7:30 PM" at bounding box center [0, 0] width 0 height 0
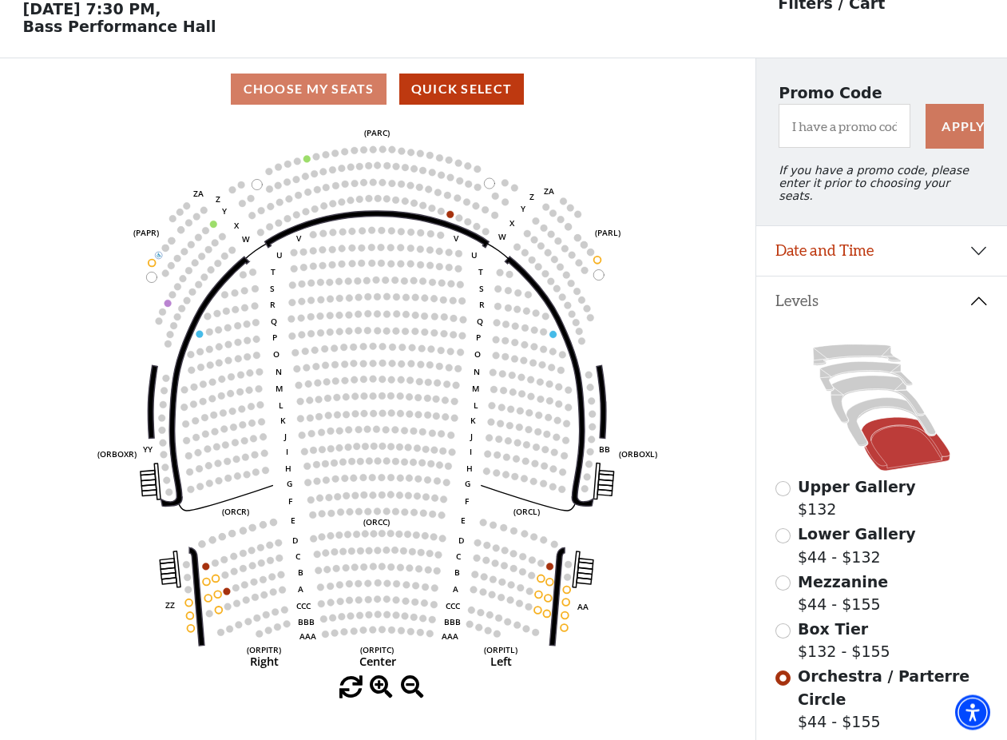
scroll to position [73, 0]
click at [824, 585] on span "Mezzanine" at bounding box center [843, 582] width 90 height 18
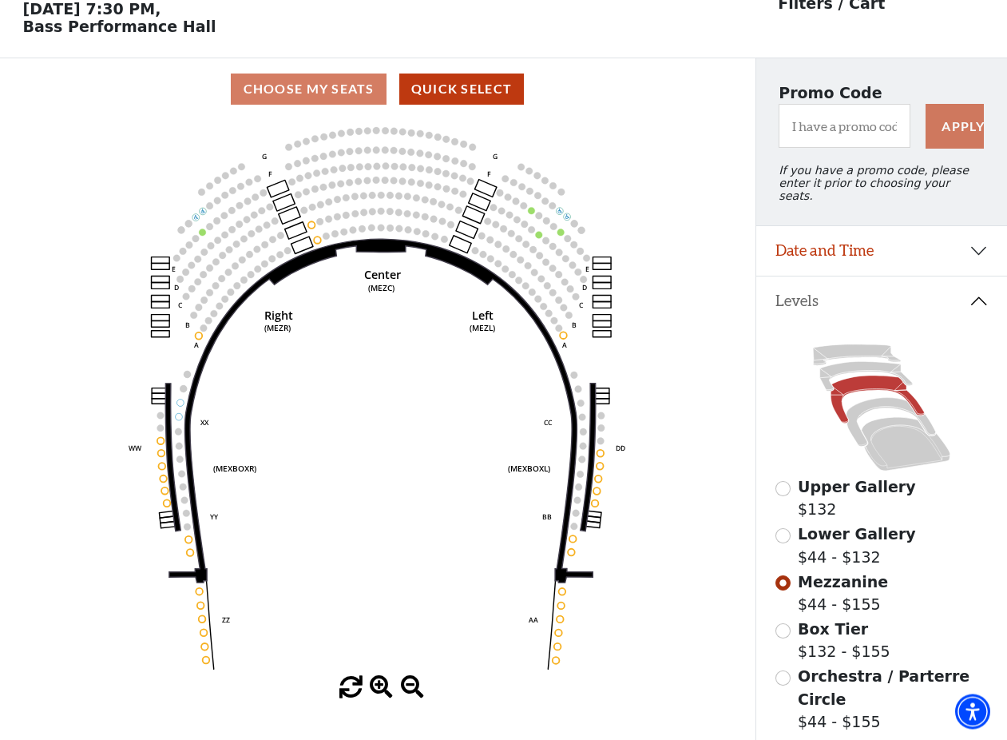
click at [857, 536] on span "Lower Gallery" at bounding box center [857, 535] width 118 height 18
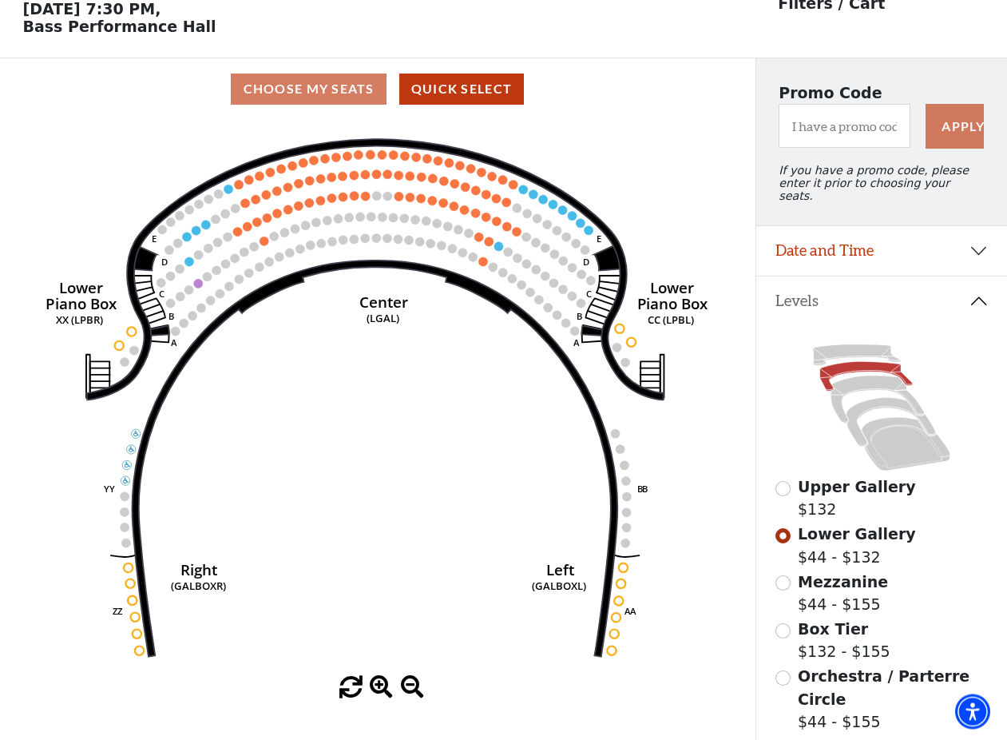
click at [838, 488] on span "Upper Gallery" at bounding box center [857, 487] width 118 height 18
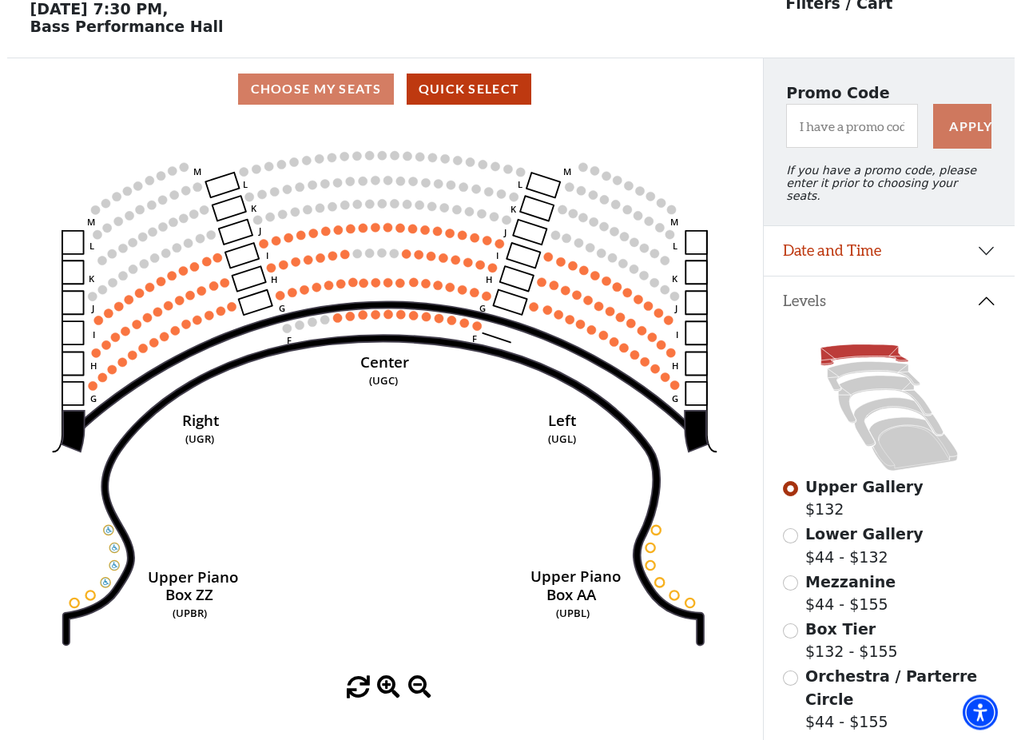
scroll to position [0, 0]
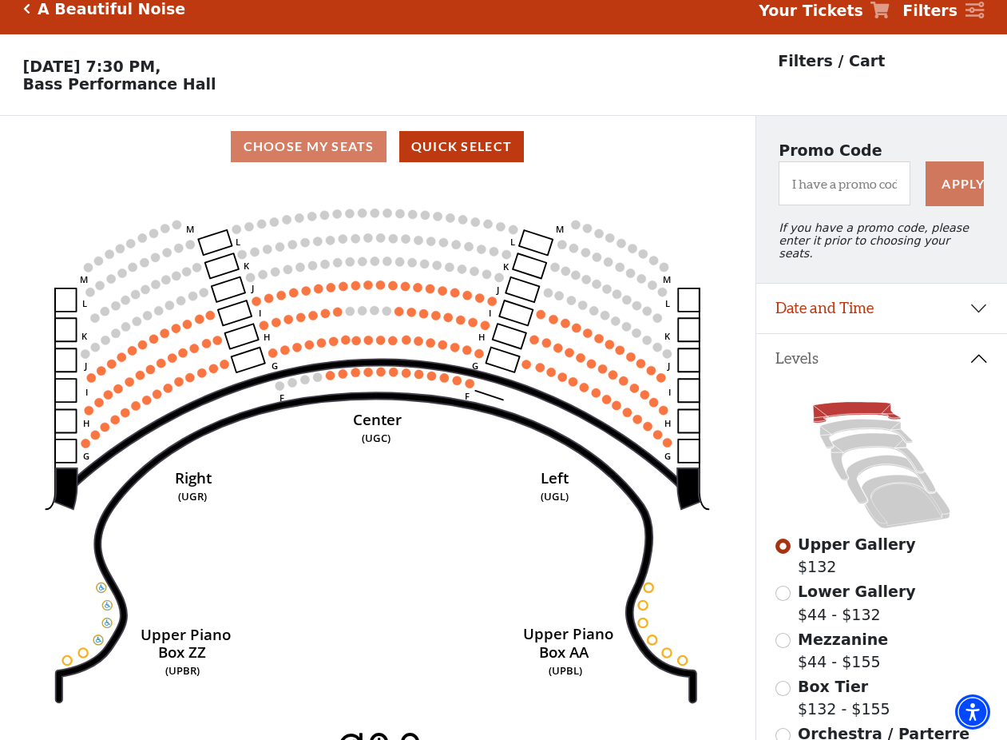
click at [835, 582] on span "Lower Gallery" at bounding box center [857, 591] width 118 height 18
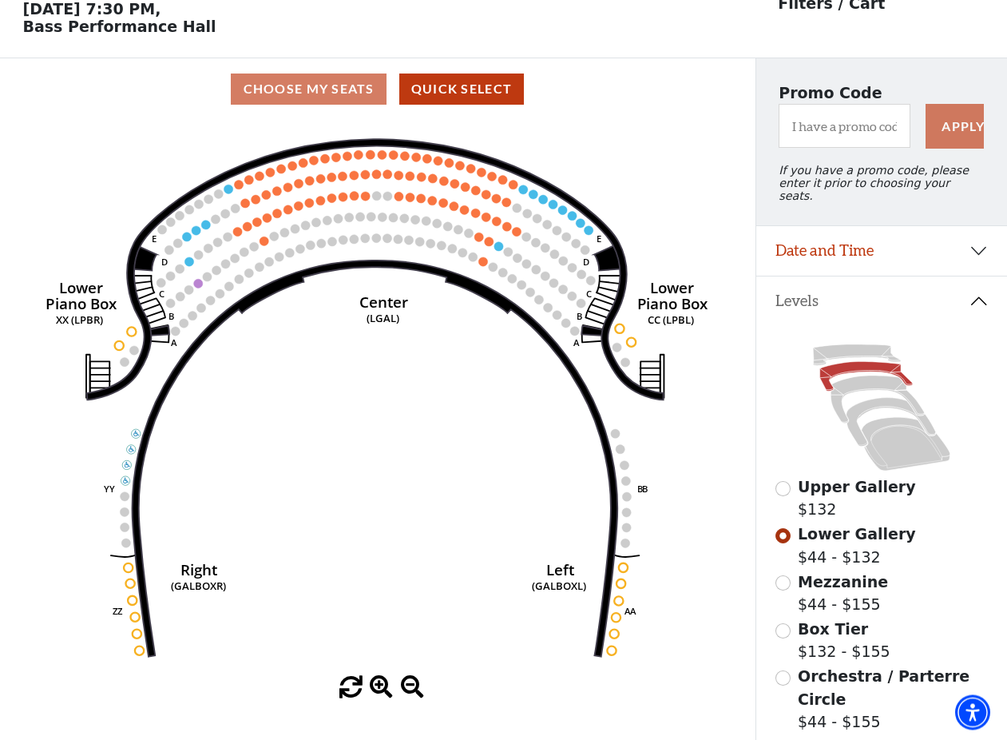
scroll to position [73, 0]
click at [830, 580] on span "Mezzanine" at bounding box center [843, 582] width 90 height 18
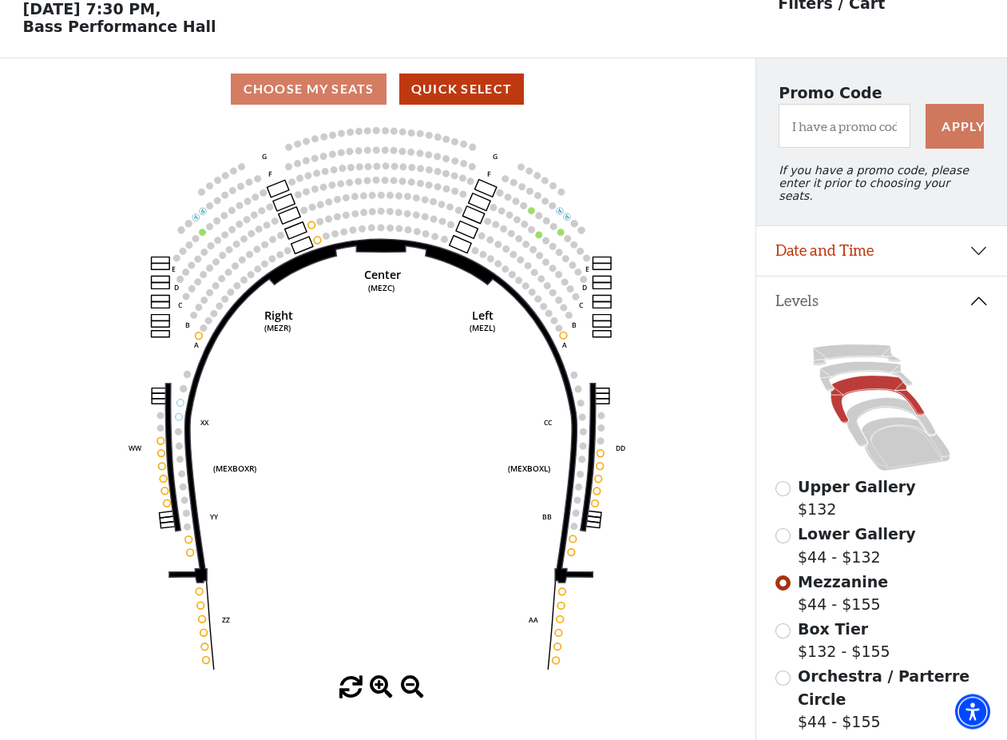
click at [847, 684] on span "Orchestra / Parterre Circle" at bounding box center [884, 688] width 172 height 41
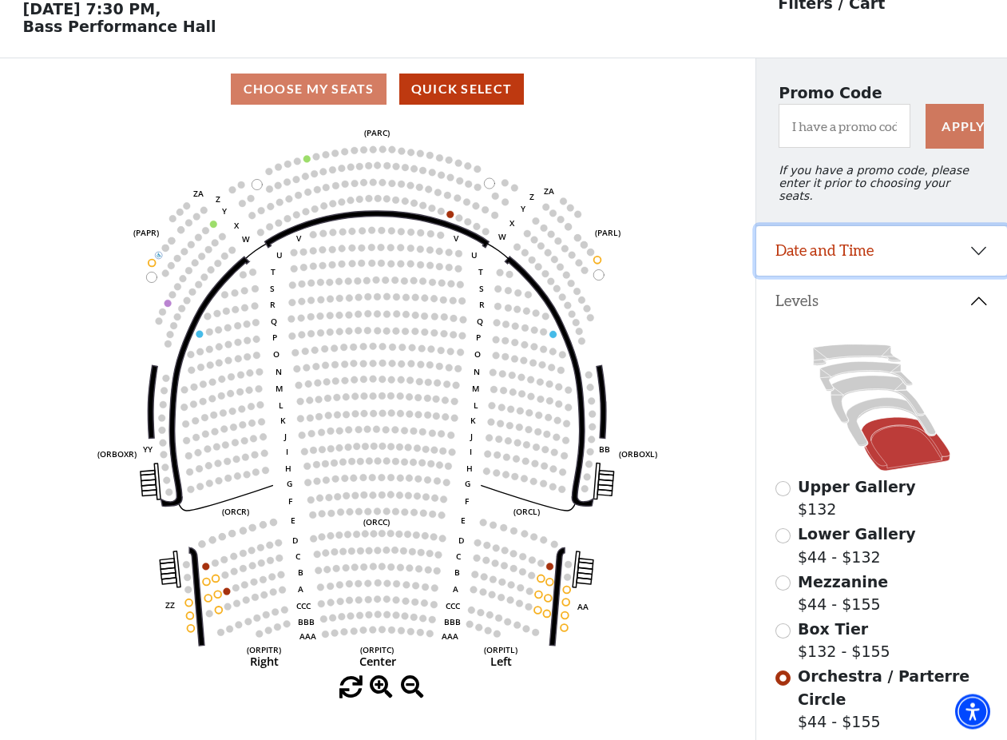
click at [880, 252] on button "Date and Time" at bounding box center [881, 252] width 251 height 50
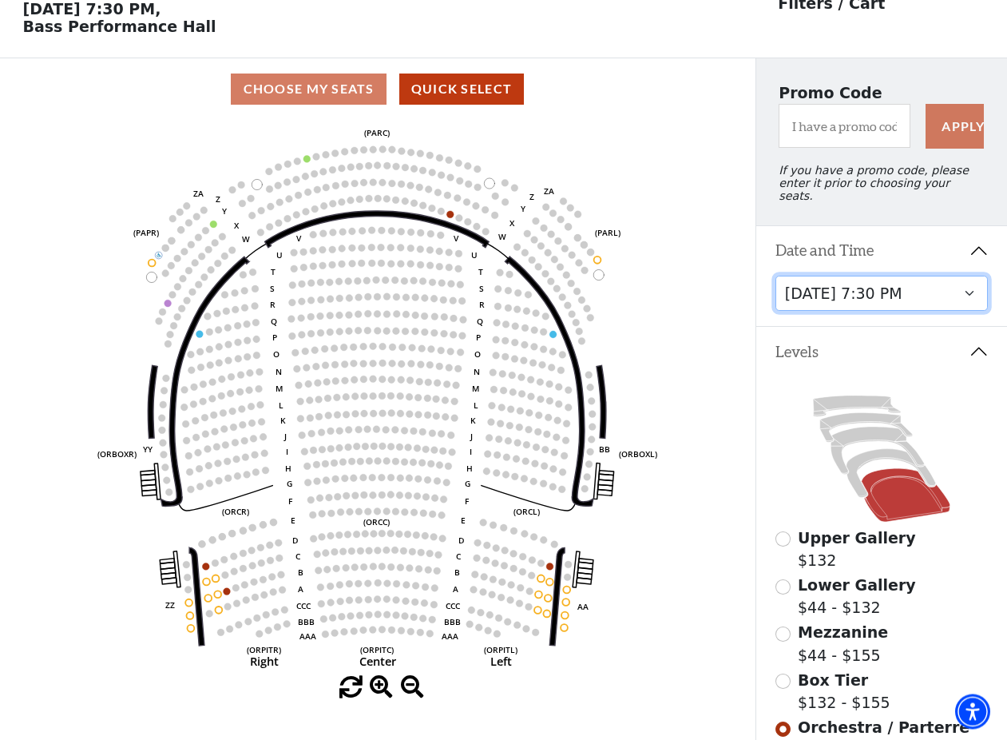
scroll to position [74, 0]
click at [776, 276] on select "[DATE] 7:30 PM [DATE] 7:30 PM [DATE] 7:30 PM [DATE] 7:30 PM [DATE] 1:30 PM [DAT…" at bounding box center [882, 294] width 213 height 36
click option "[DATE] 7:30 PM" at bounding box center [0, 0] width 0 height 0
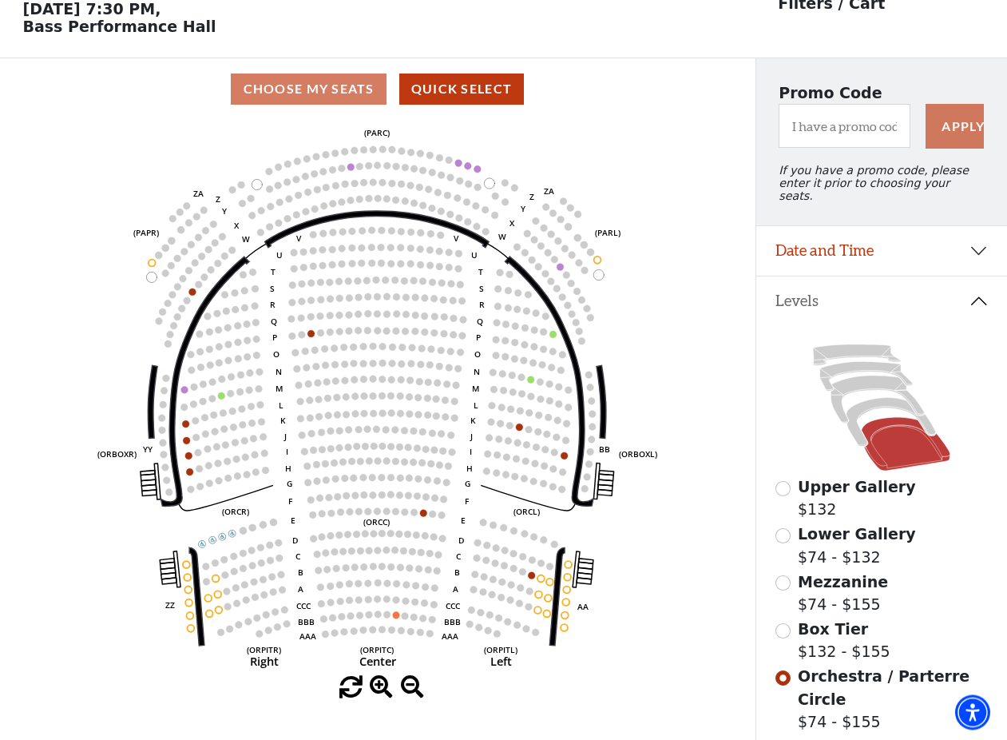
scroll to position [73, 0]
click at [836, 584] on span "Mezzanine" at bounding box center [843, 582] width 90 height 18
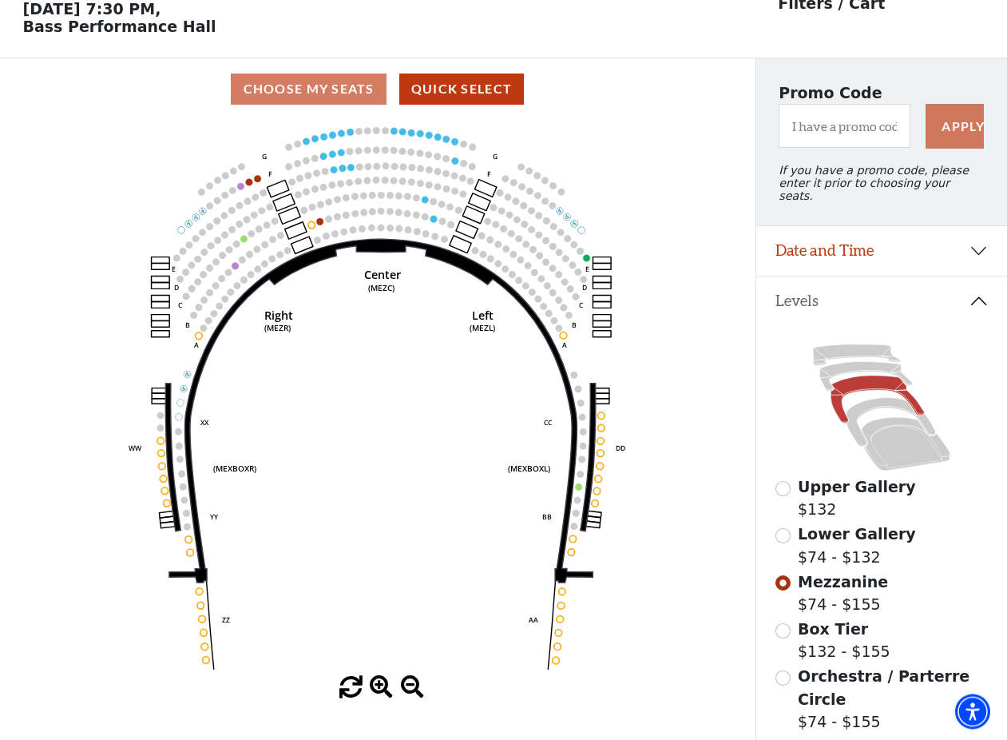
click at [851, 538] on span "Lower Gallery" at bounding box center [857, 535] width 118 height 18
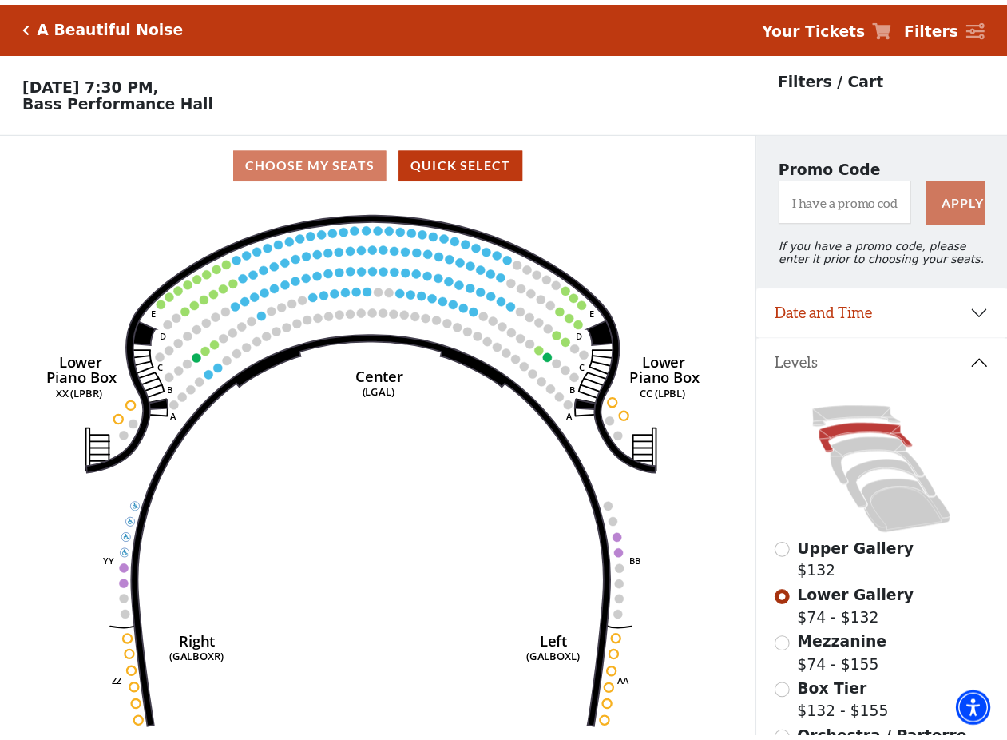
scroll to position [74, 0]
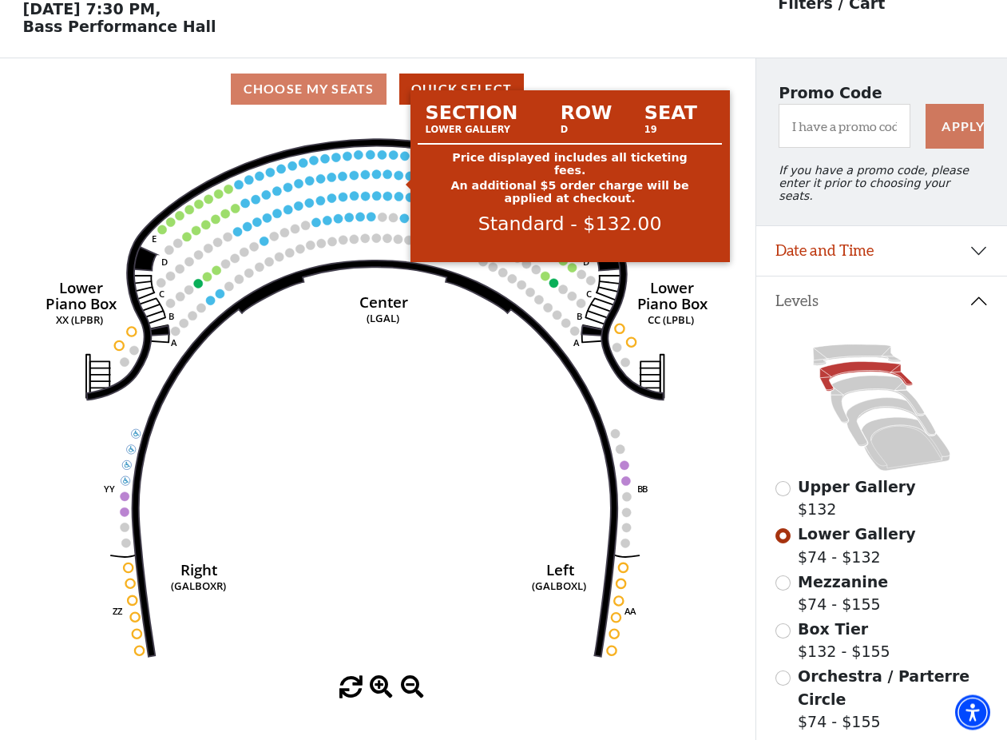
click at [397, 180] on circle at bounding box center [399, 175] width 9 height 9
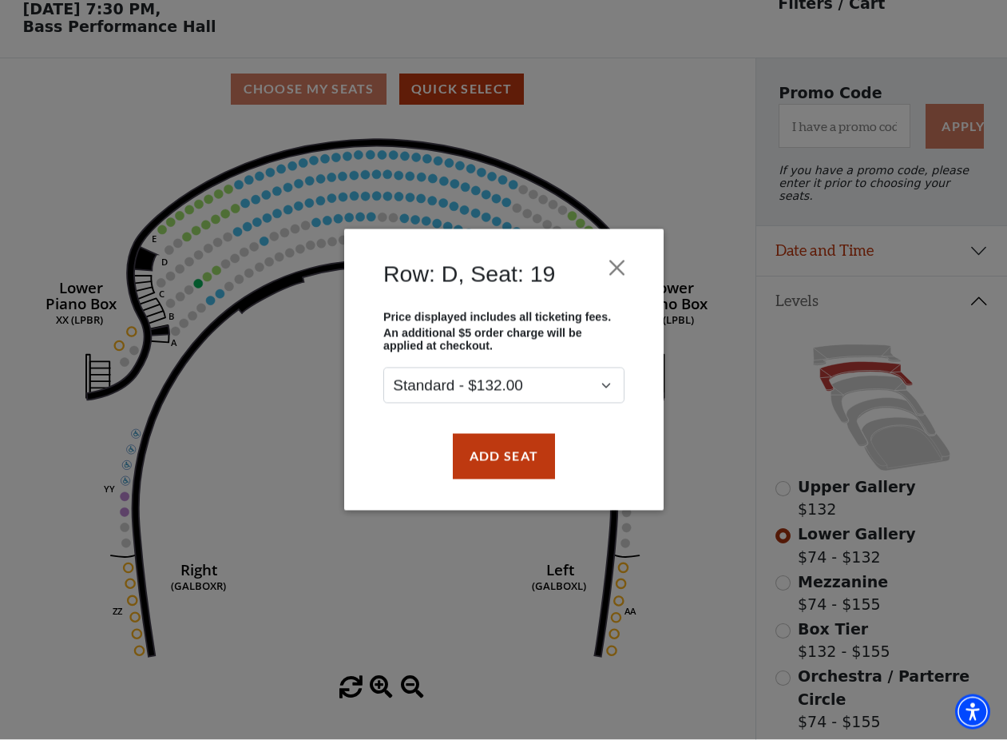
click at [824, 491] on div "Row: D, Seat: 19 Price displayed includes all ticketing fees. An additional $5 …" at bounding box center [503, 370] width 1007 height 740
click at [839, 482] on div "Row: D, Seat: 19 Price displayed includes all ticketing fees. An additional $5 …" at bounding box center [503, 370] width 1007 height 740
click at [620, 265] on button "Close" at bounding box center [616, 268] width 30 height 30
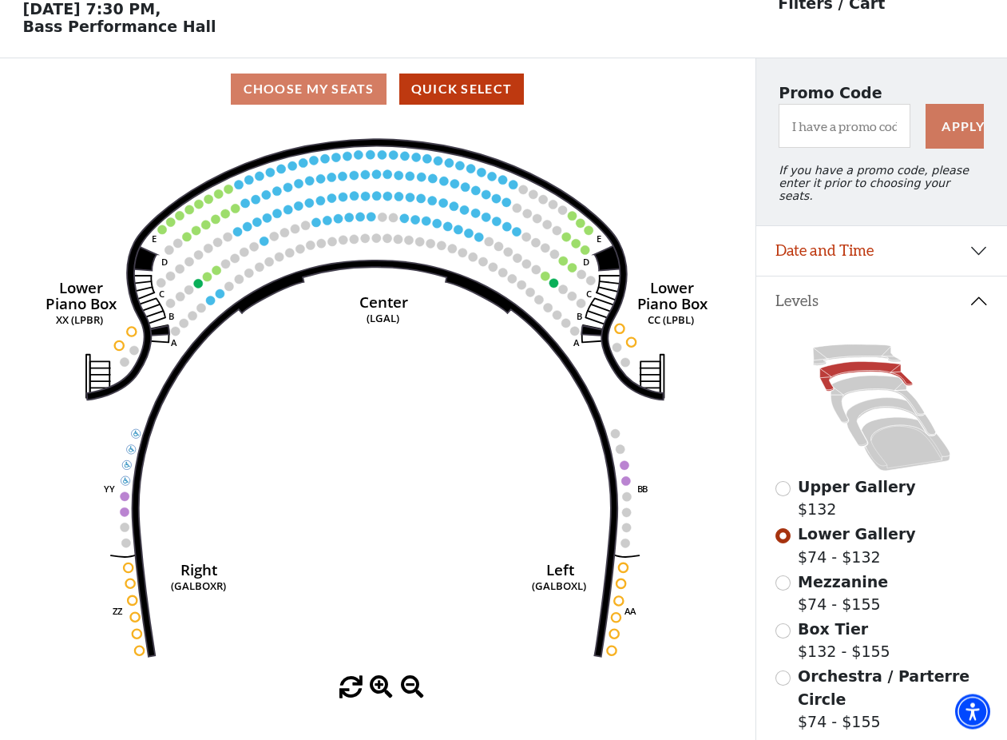
click at [843, 486] on span "Upper Gallery" at bounding box center [857, 487] width 118 height 18
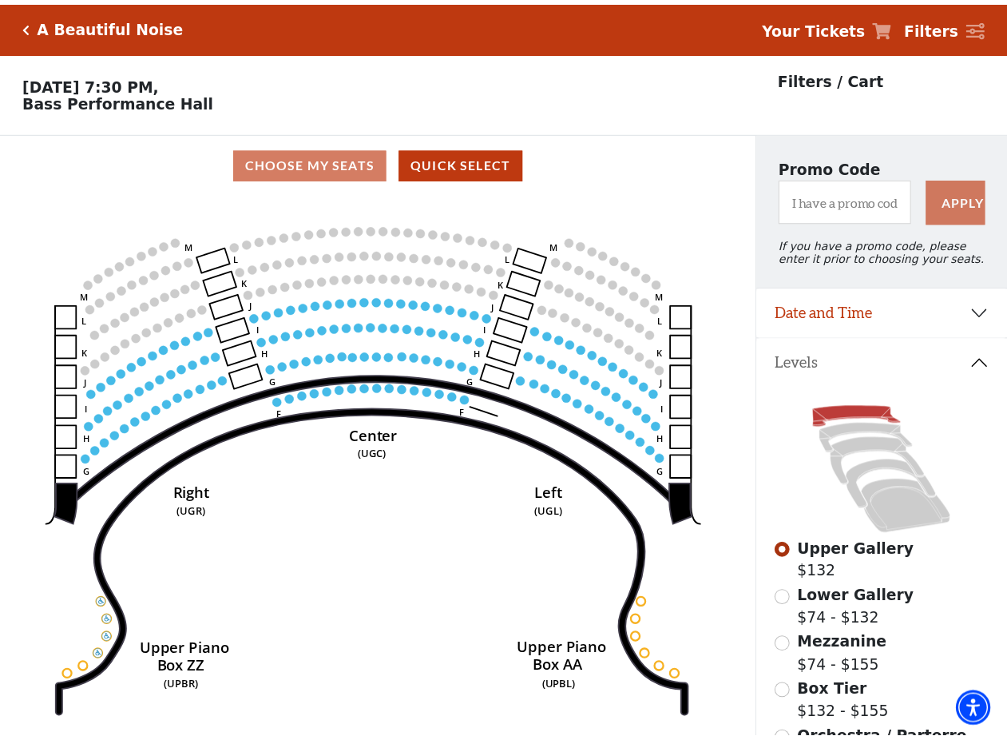
scroll to position [74, 0]
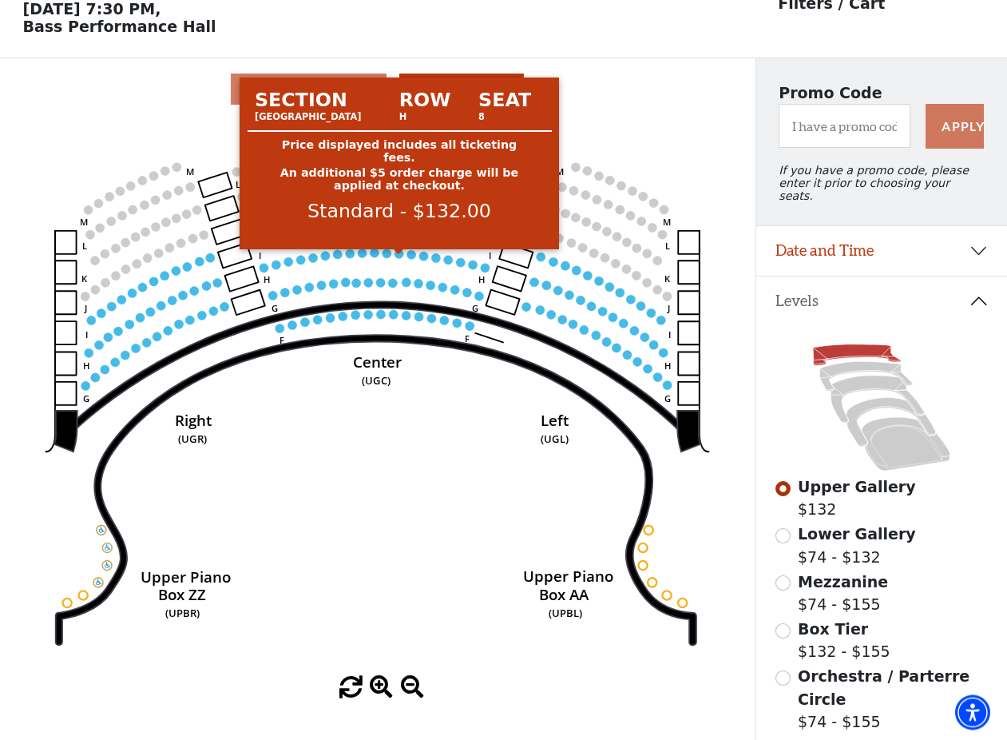
click at [400, 258] on circle at bounding box center [399, 253] width 9 height 9
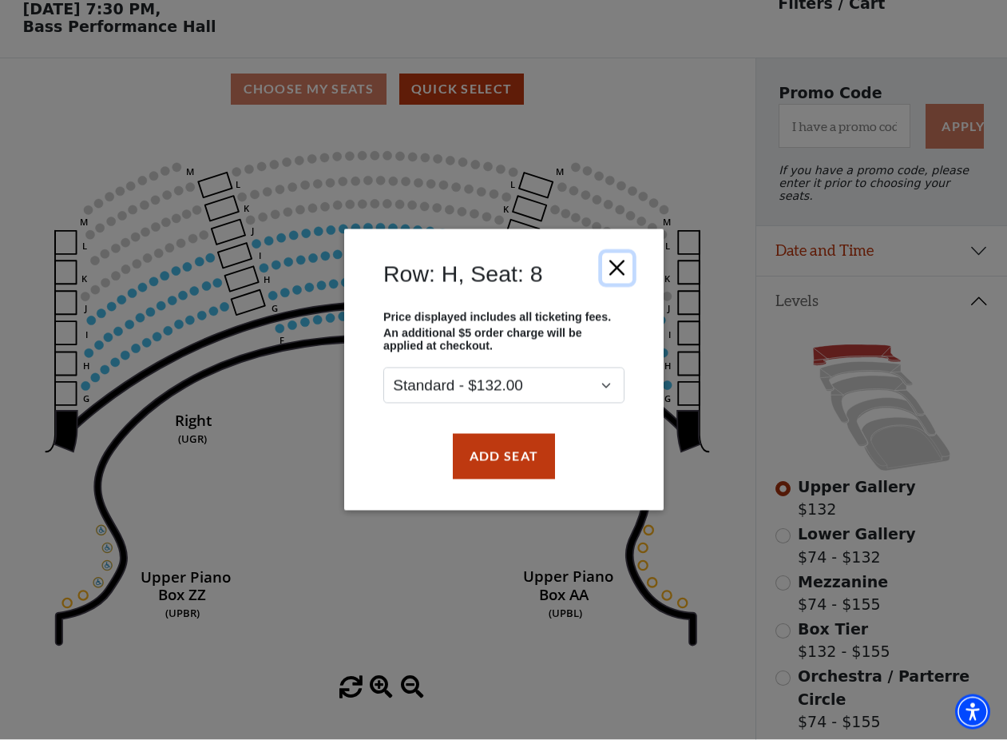
click at [623, 272] on button "Close" at bounding box center [616, 268] width 30 height 30
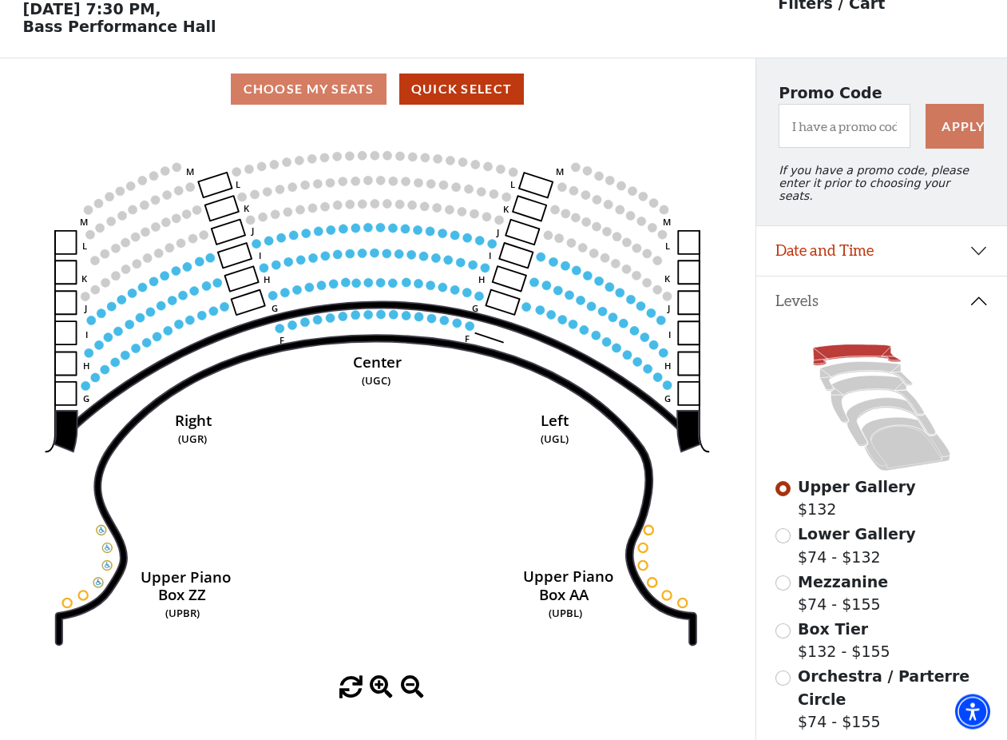
click at [831, 535] on span "Lower Gallery" at bounding box center [857, 535] width 118 height 18
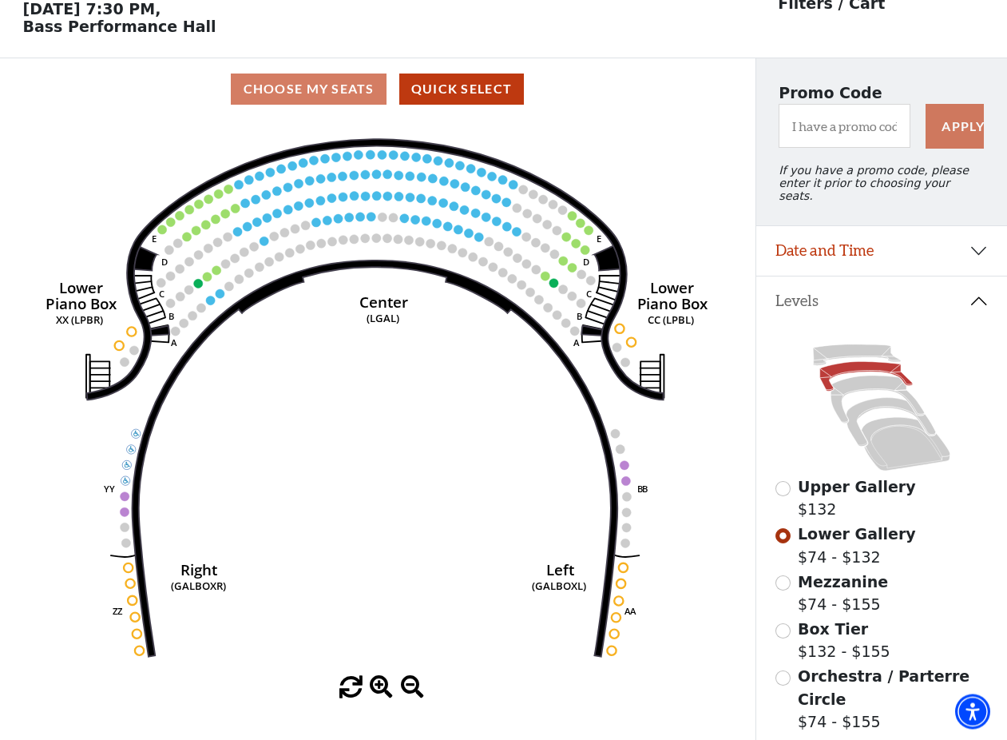
click at [838, 587] on span "Mezzanine" at bounding box center [843, 582] width 90 height 18
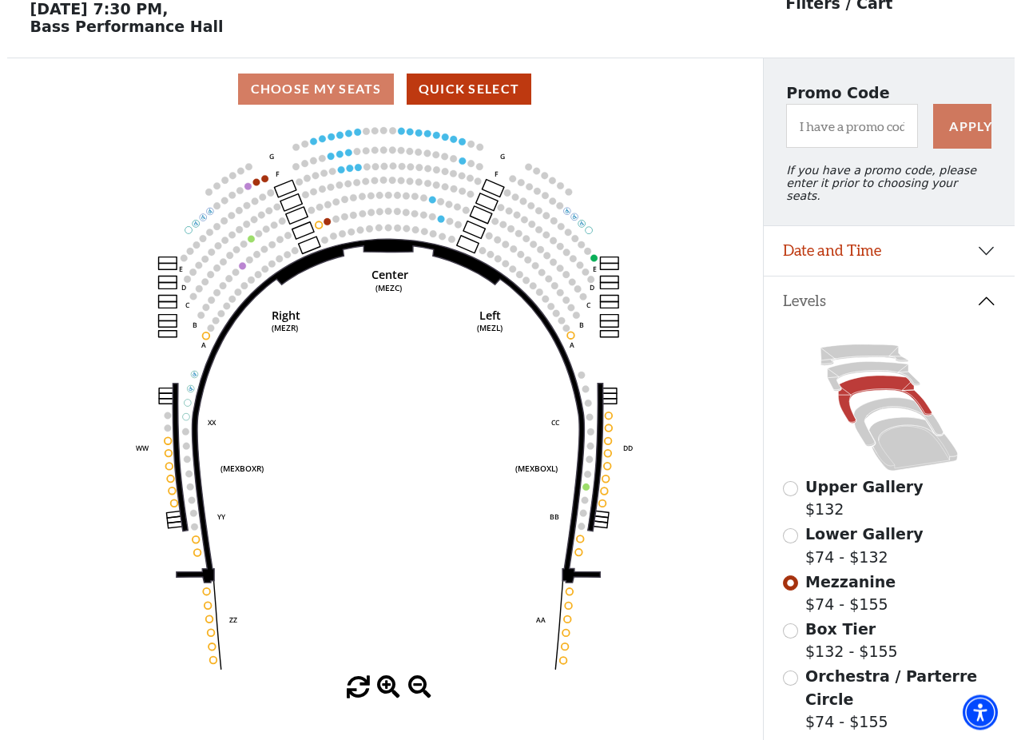
scroll to position [0, 0]
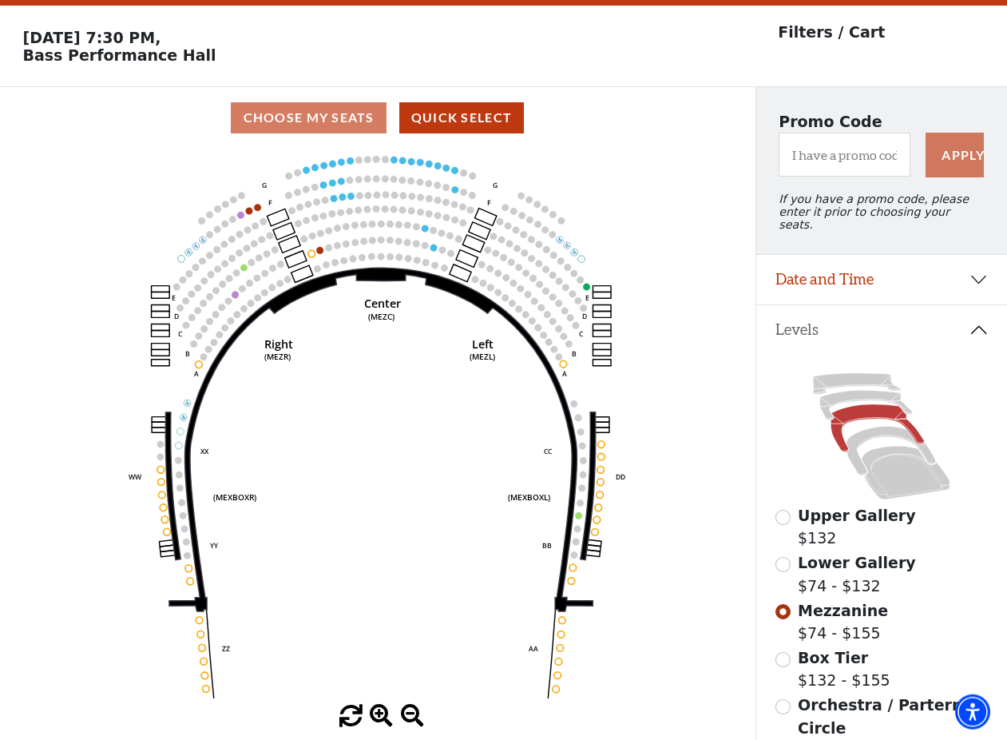
click at [823, 696] on span "Orchestra / Parterre Circle" at bounding box center [884, 716] width 172 height 41
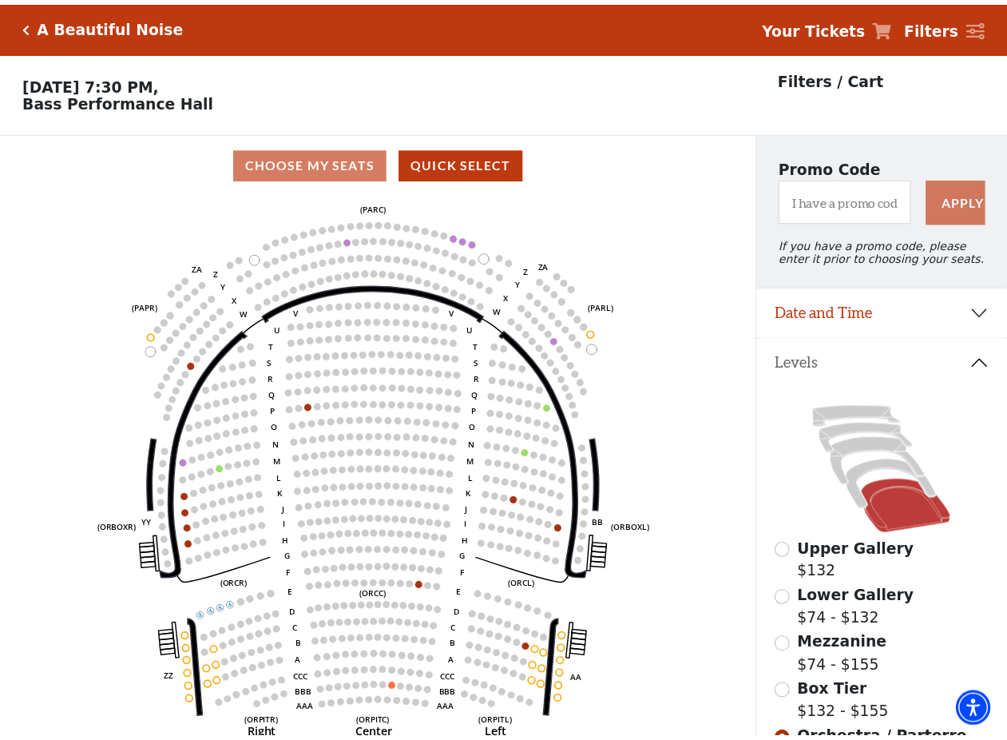
scroll to position [74, 0]
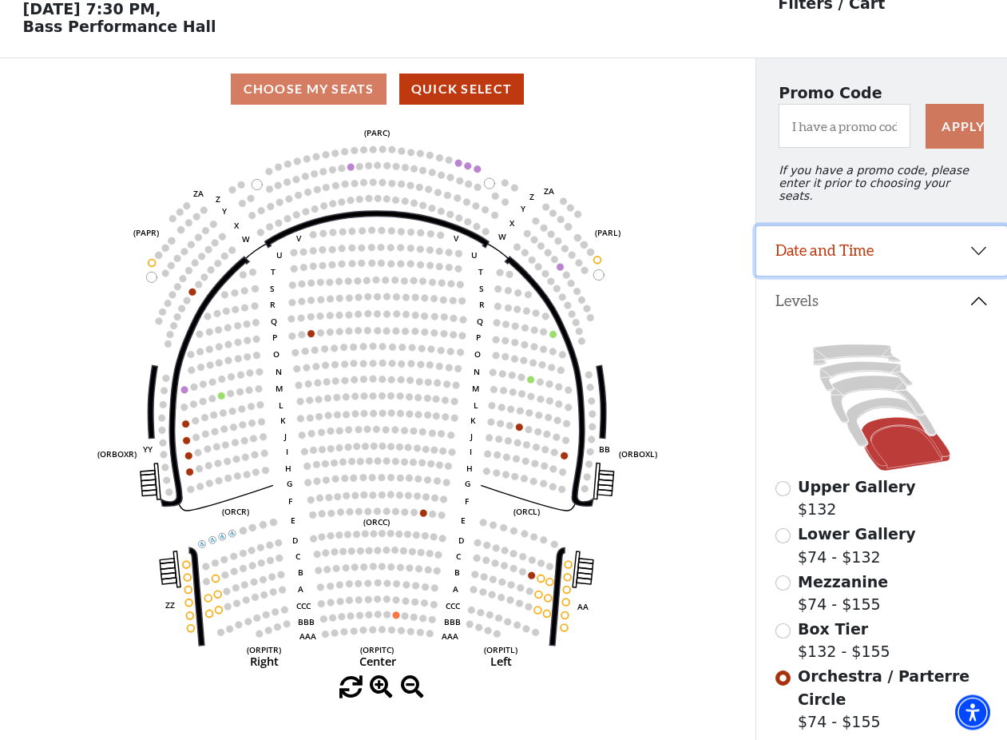
click at [839, 262] on button "Date and Time" at bounding box center [881, 251] width 251 height 50
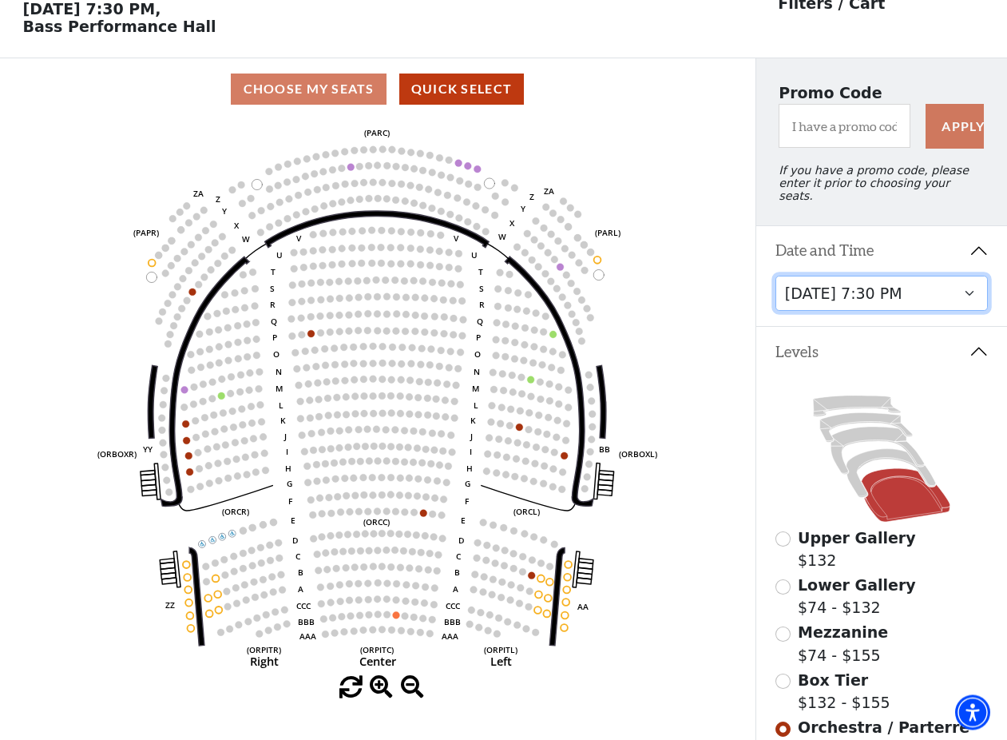
click at [776, 276] on select "[DATE] 7:30 PM [DATE] 7:30 PM [DATE] 7:30 PM [DATE] 7:30 PM [DATE] 1:30 PM [DAT…" at bounding box center [882, 294] width 213 height 36
click option "[DATE] 1:30 PM" at bounding box center [0, 0] width 0 height 0
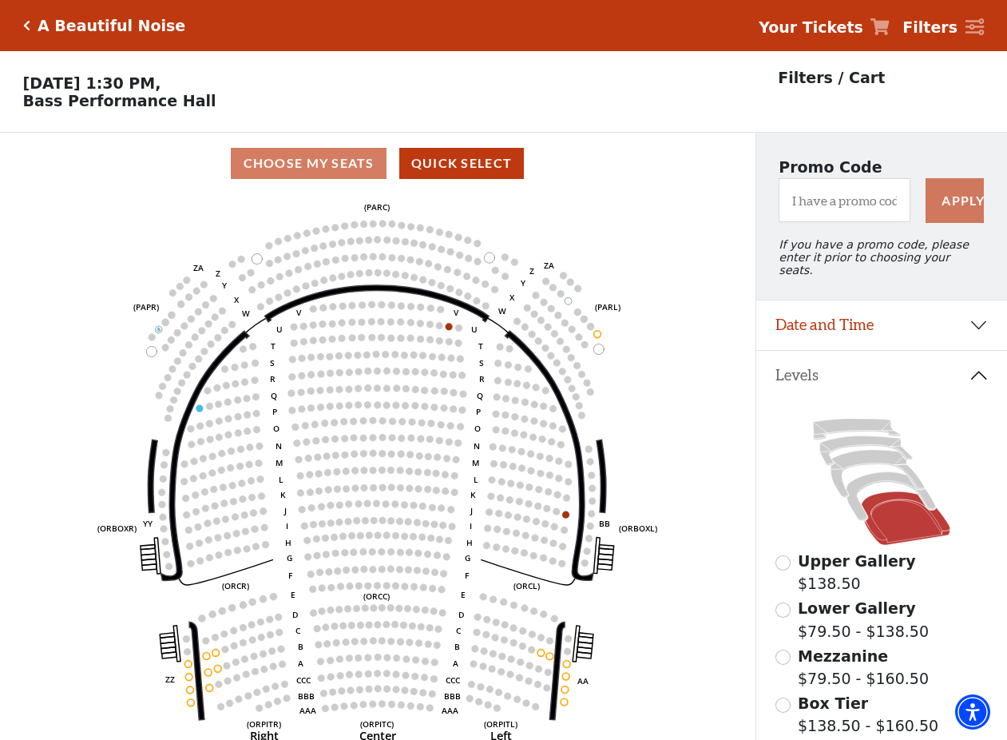
scroll to position [73, 0]
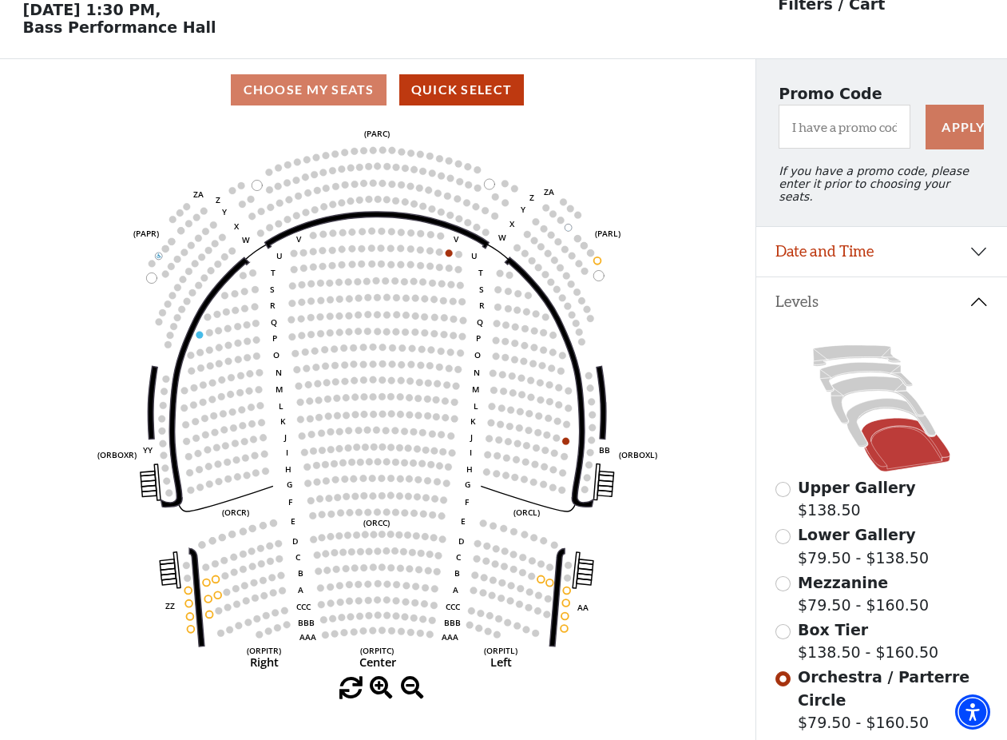
click at [851, 583] on span "Mezzanine" at bounding box center [843, 582] width 90 height 18
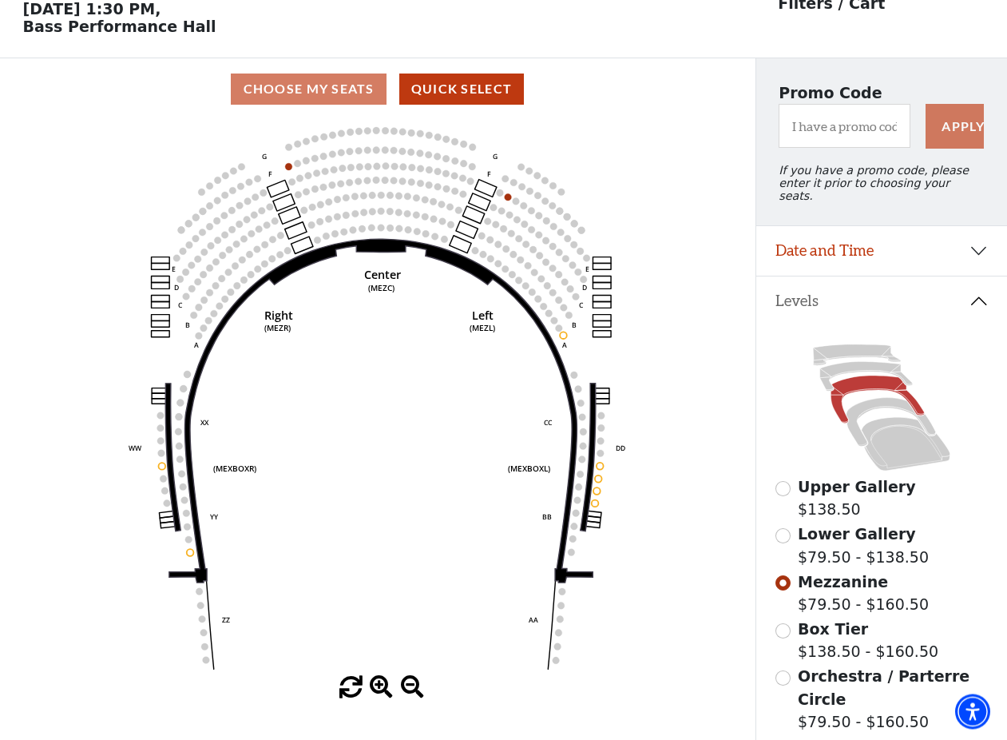
click at [866, 497] on label "Upper Gallery $138.50" at bounding box center [857, 499] width 118 height 46
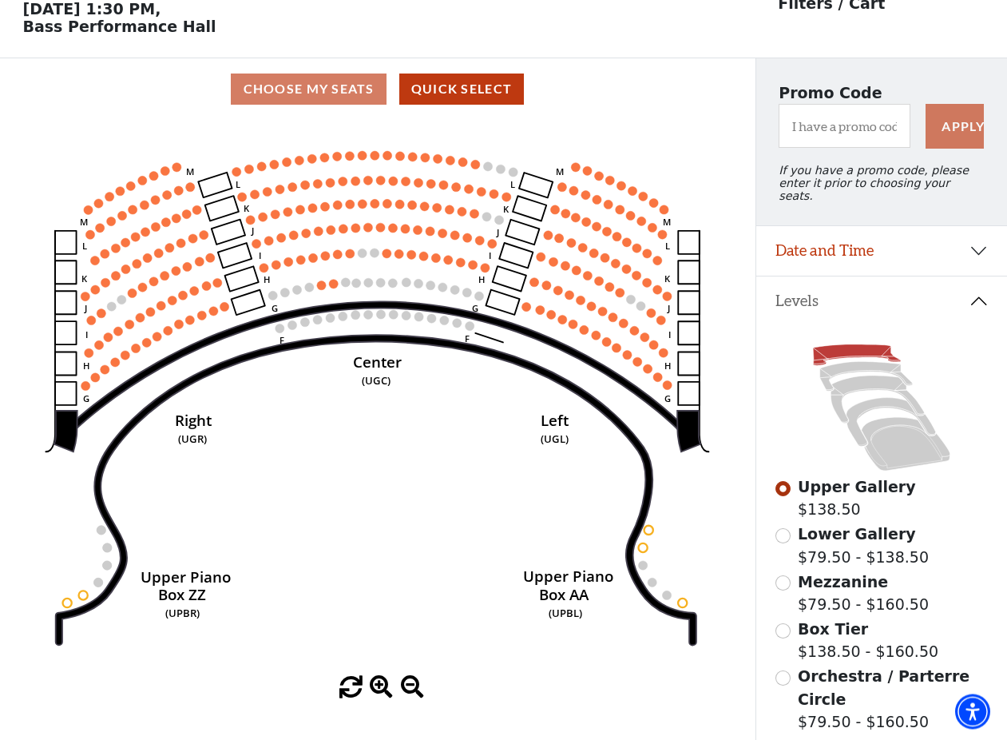
click at [817, 531] on span "Lower Gallery" at bounding box center [857, 535] width 118 height 18
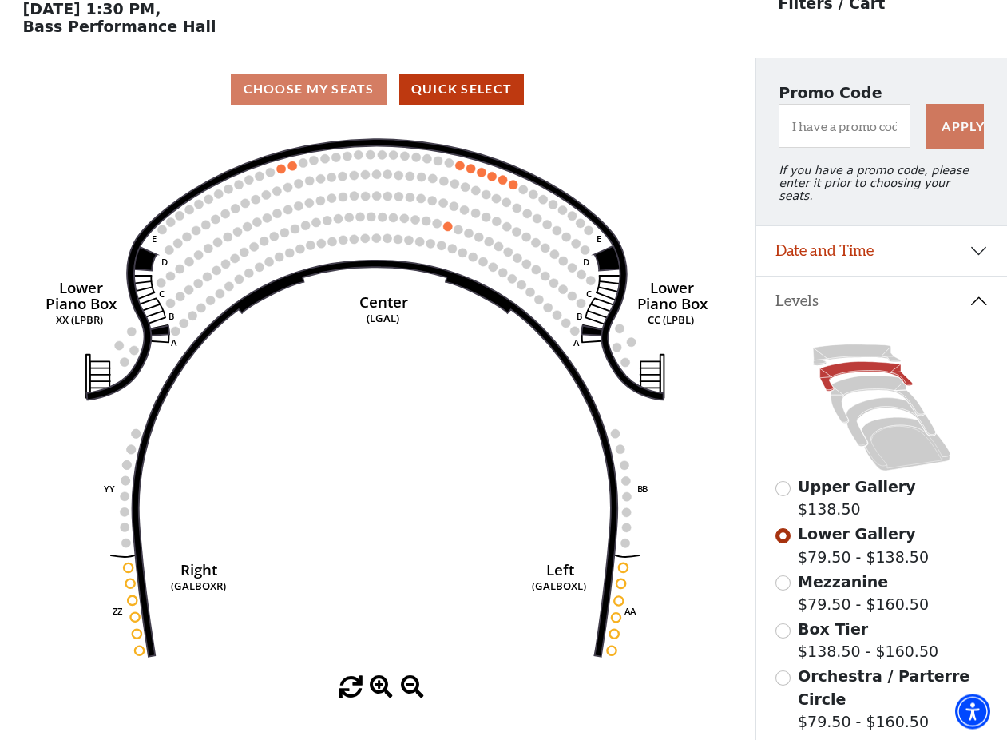
click at [820, 584] on span "Mezzanine" at bounding box center [843, 582] width 90 height 18
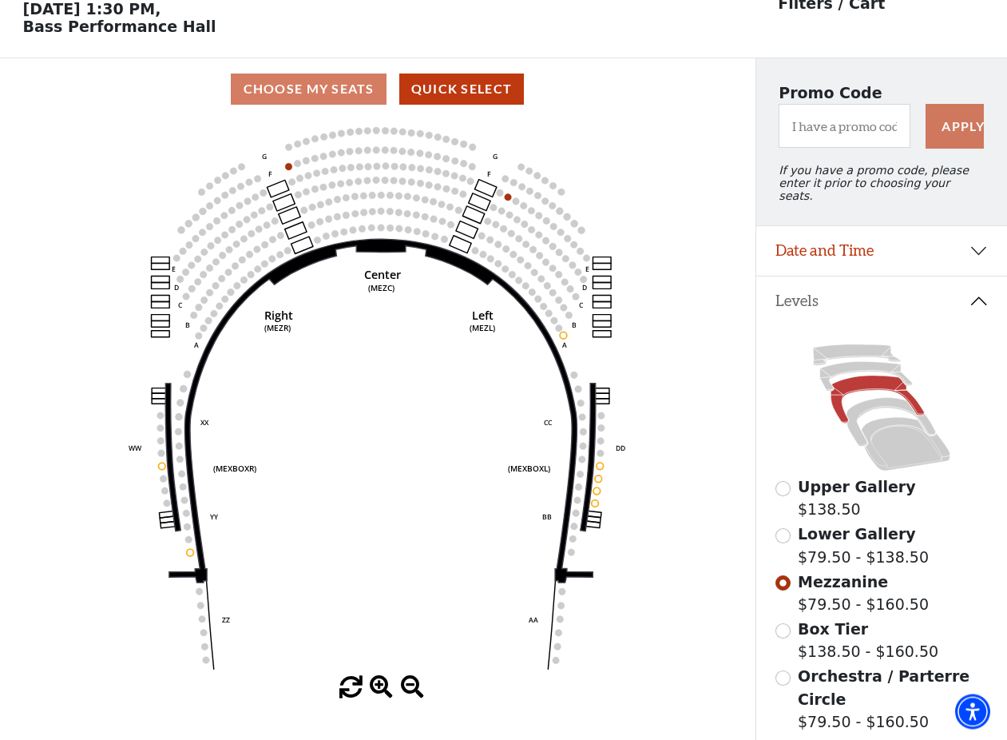
click at [821, 678] on span "Orchestra / Parterre Circle" at bounding box center [884, 688] width 172 height 41
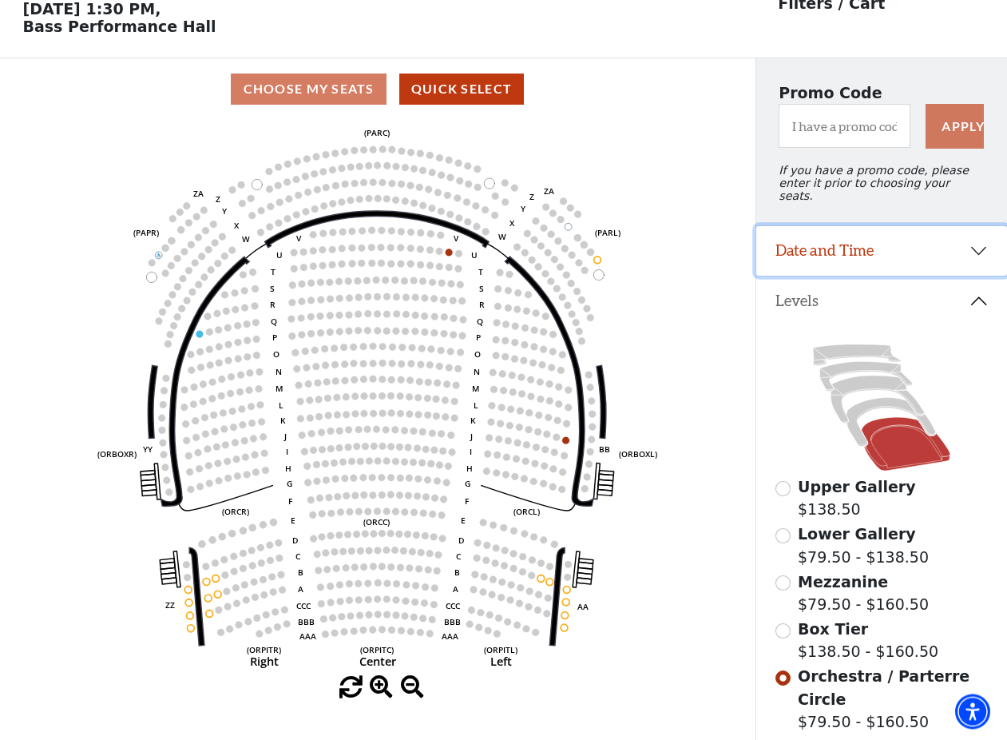
click at [851, 260] on button "Date and Time" at bounding box center [881, 252] width 251 height 50
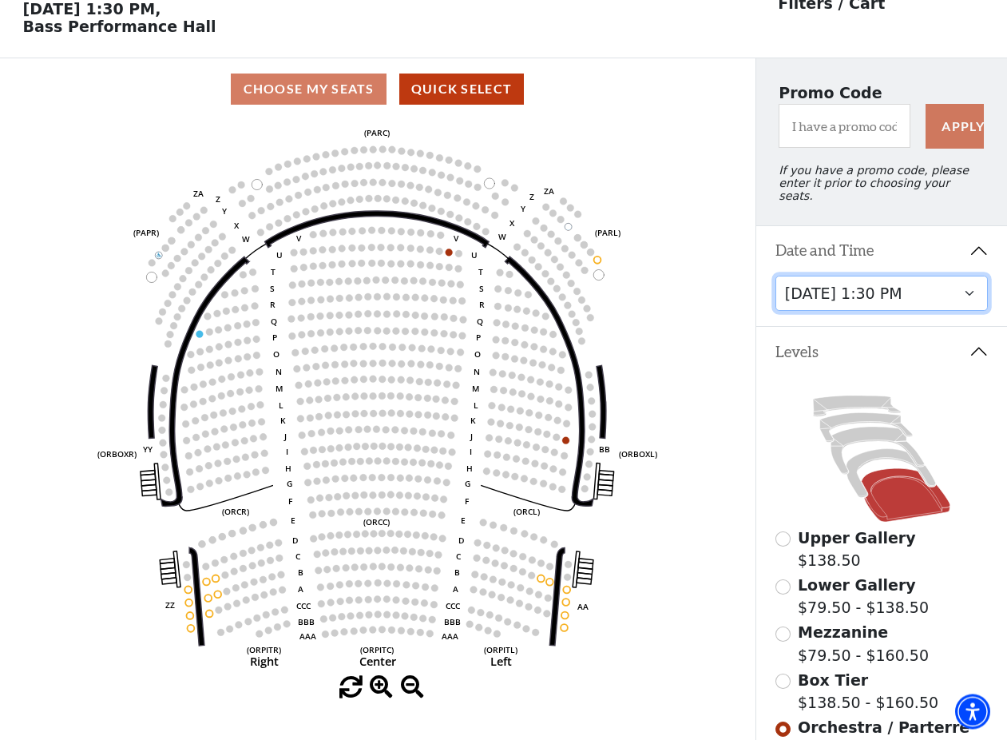
scroll to position [74, 0]
click at [776, 276] on select "[DATE] 7:30 PM [DATE] 7:30 PM [DATE] 7:30 PM [DATE] 7:30 PM [DATE] 1:30 PM [DAT…" at bounding box center [882, 294] width 213 height 36
click option "[DATE] 7:30 PM" at bounding box center [0, 0] width 0 height 0
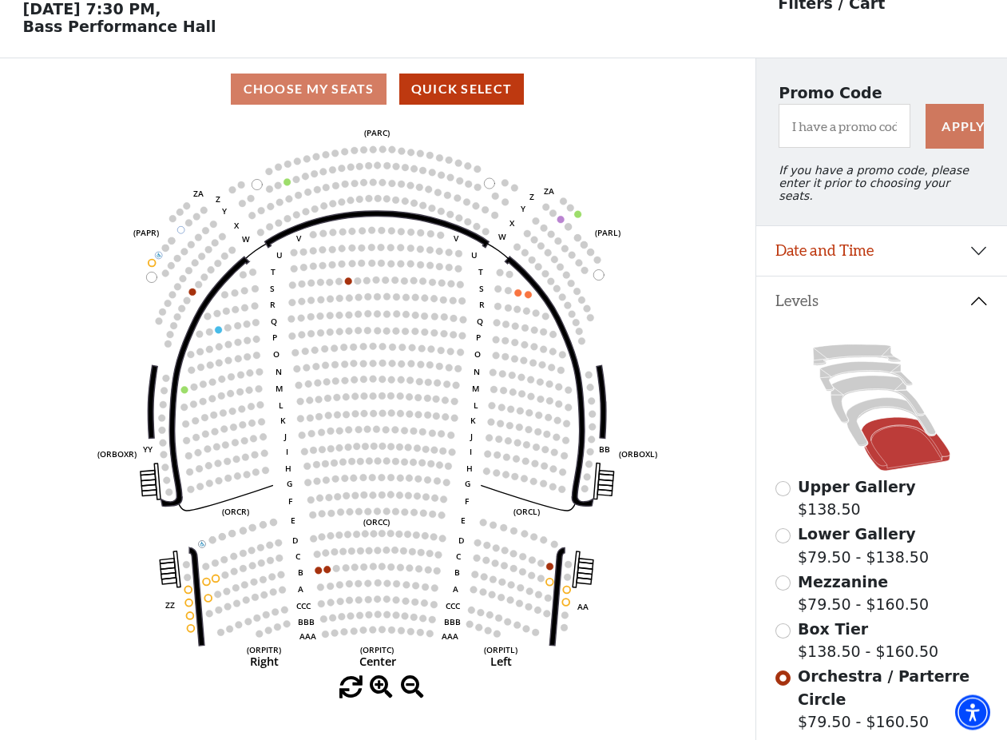
scroll to position [73, 0]
click at [862, 487] on span "Upper Gallery" at bounding box center [857, 487] width 118 height 18
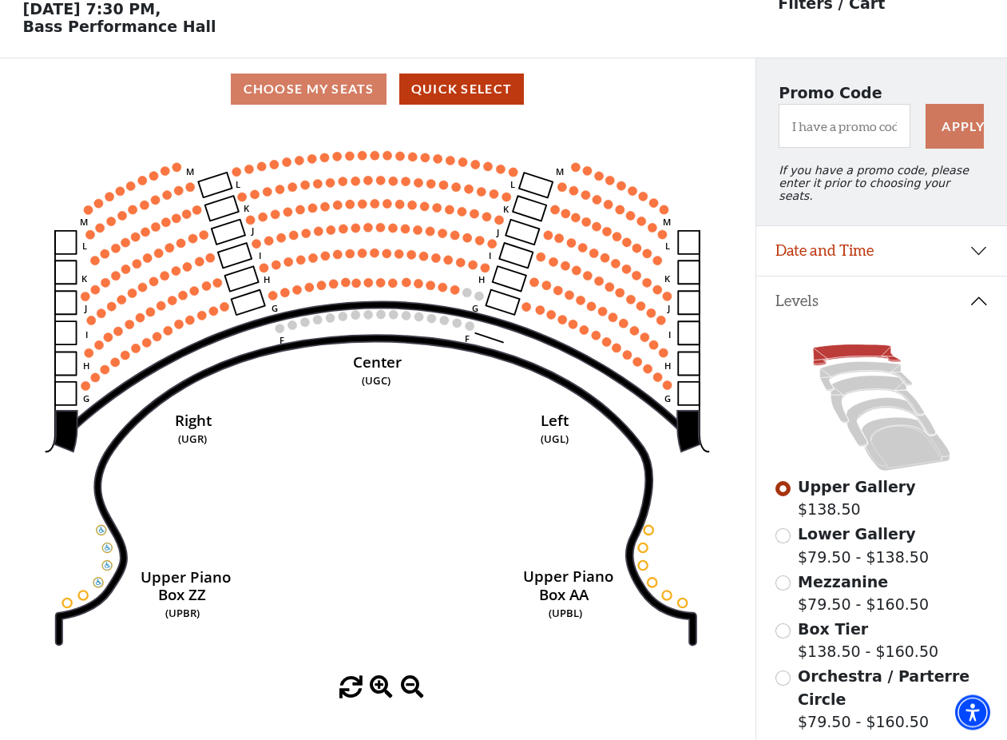
scroll to position [0, 0]
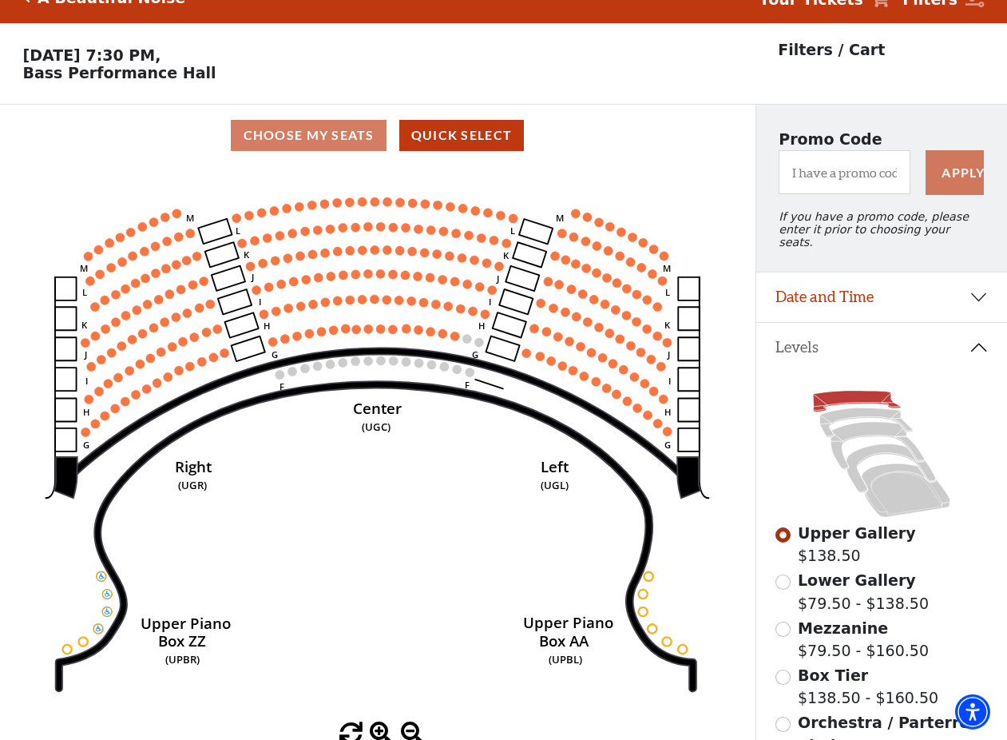
click at [831, 571] on span "Lower Gallery" at bounding box center [857, 580] width 118 height 18
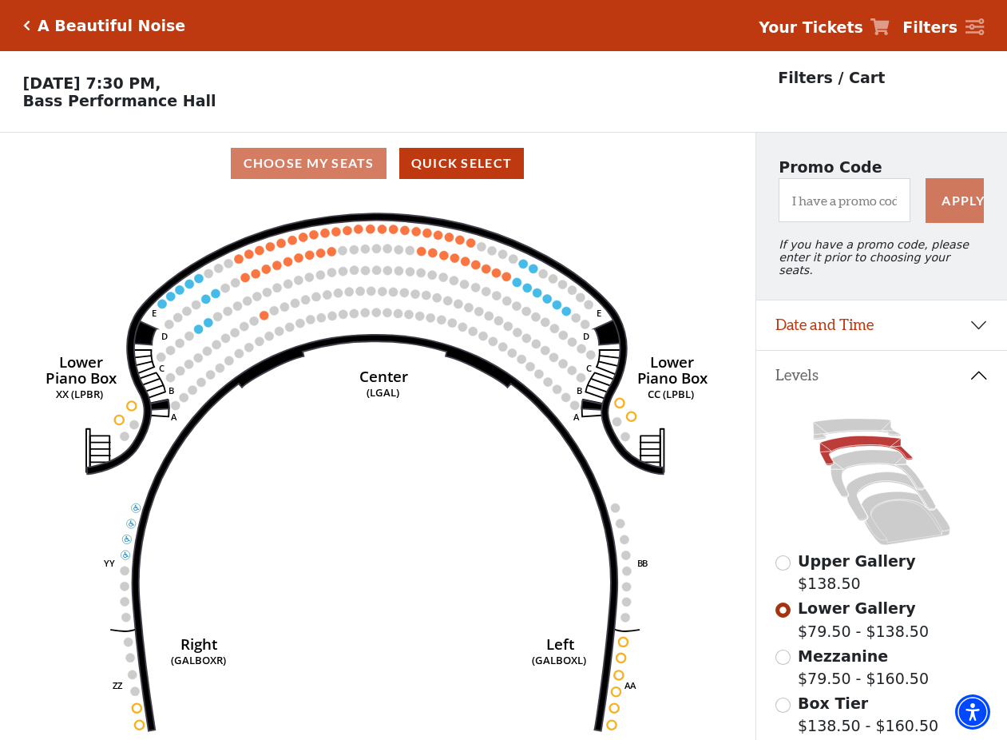
scroll to position [74, 0]
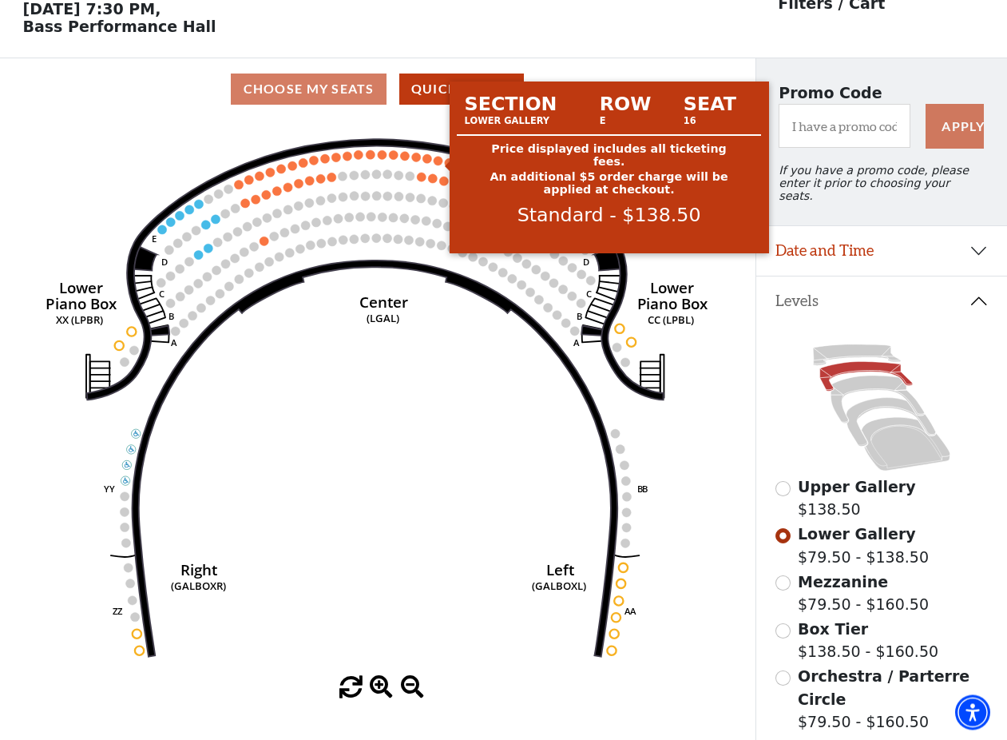
click at [435, 165] on circle at bounding box center [438, 160] width 9 height 9
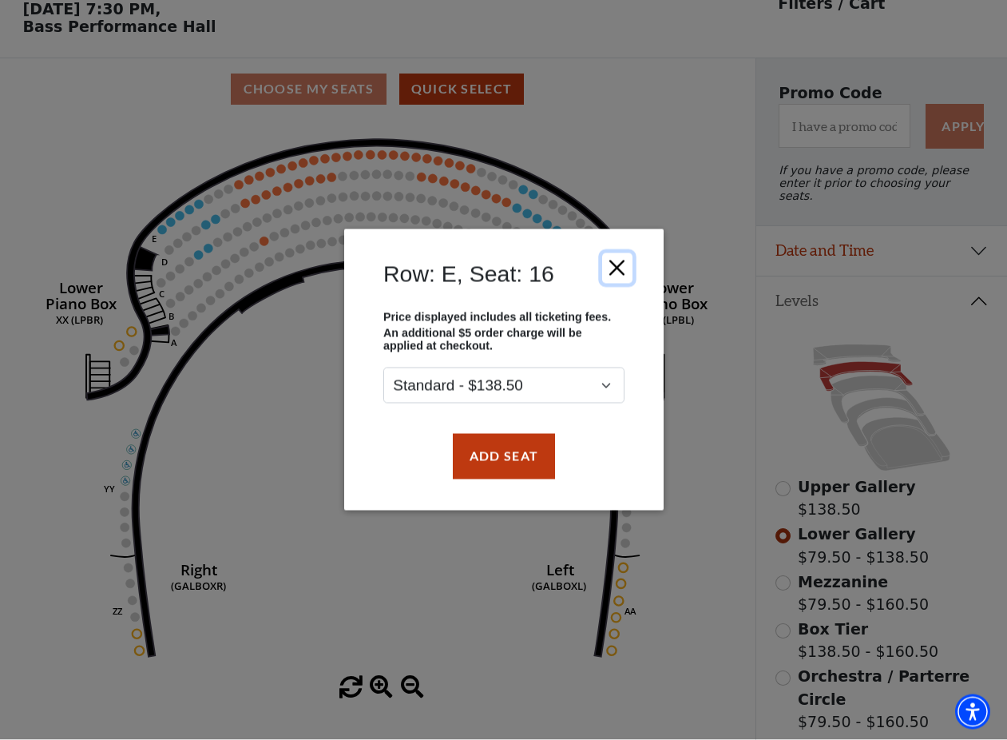
click at [622, 272] on button "Close" at bounding box center [616, 268] width 30 height 30
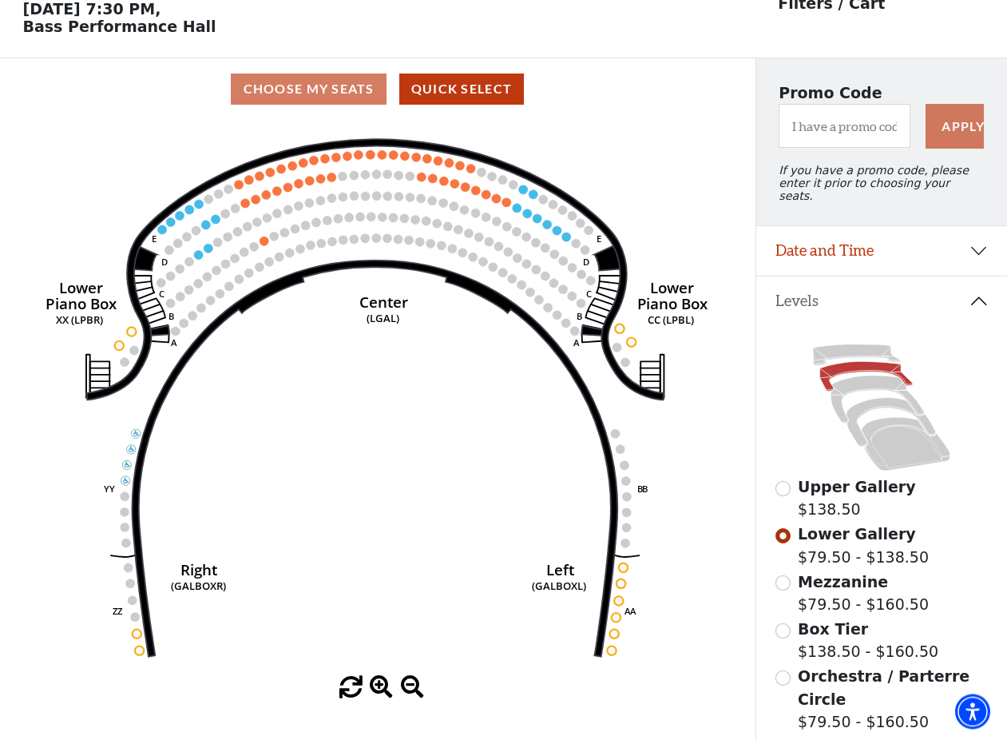
click at [837, 589] on span "Mezzanine" at bounding box center [843, 582] width 90 height 18
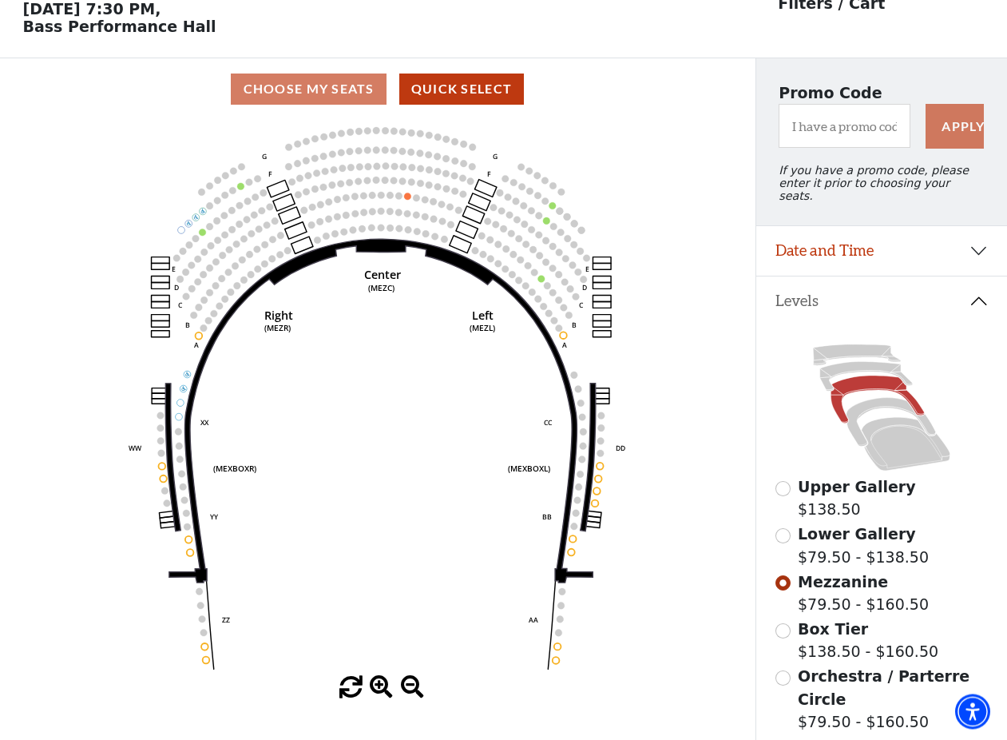
click at [838, 677] on span "Orchestra / Parterre Circle" at bounding box center [884, 688] width 172 height 41
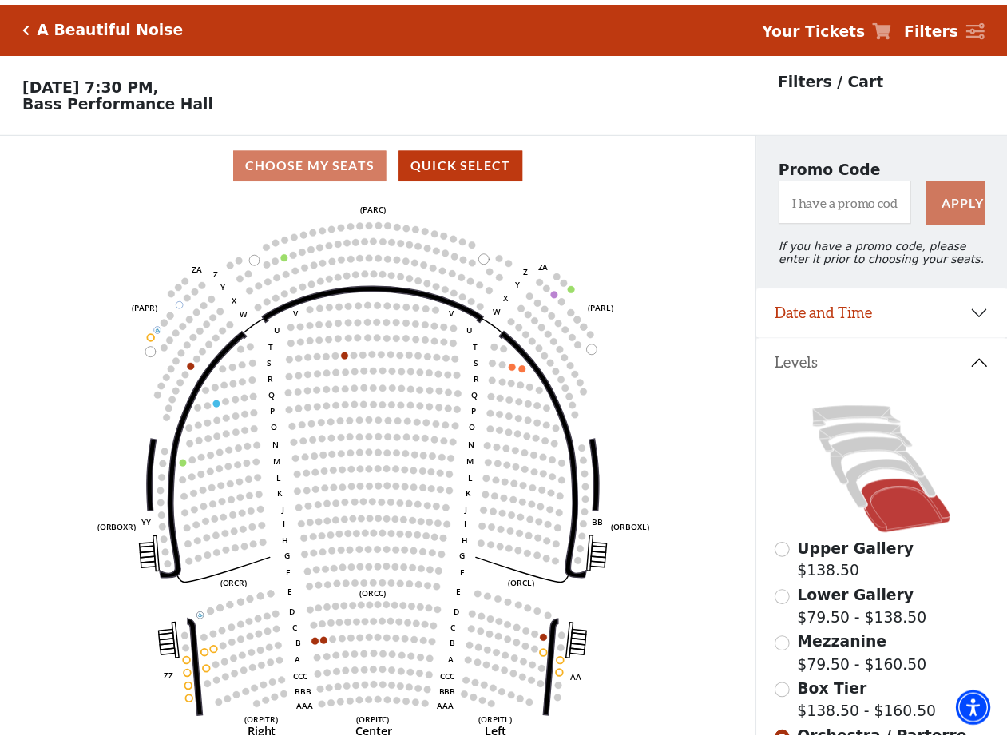
scroll to position [74, 0]
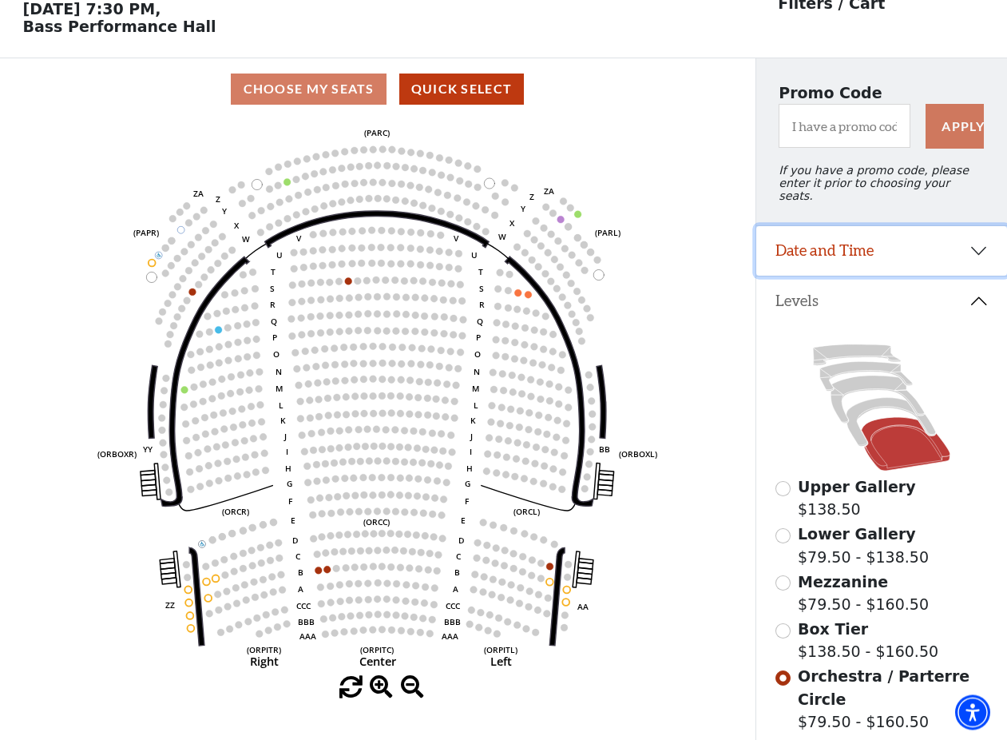
scroll to position [73, 0]
click at [873, 262] on button "Date and Time" at bounding box center [881, 252] width 251 height 50
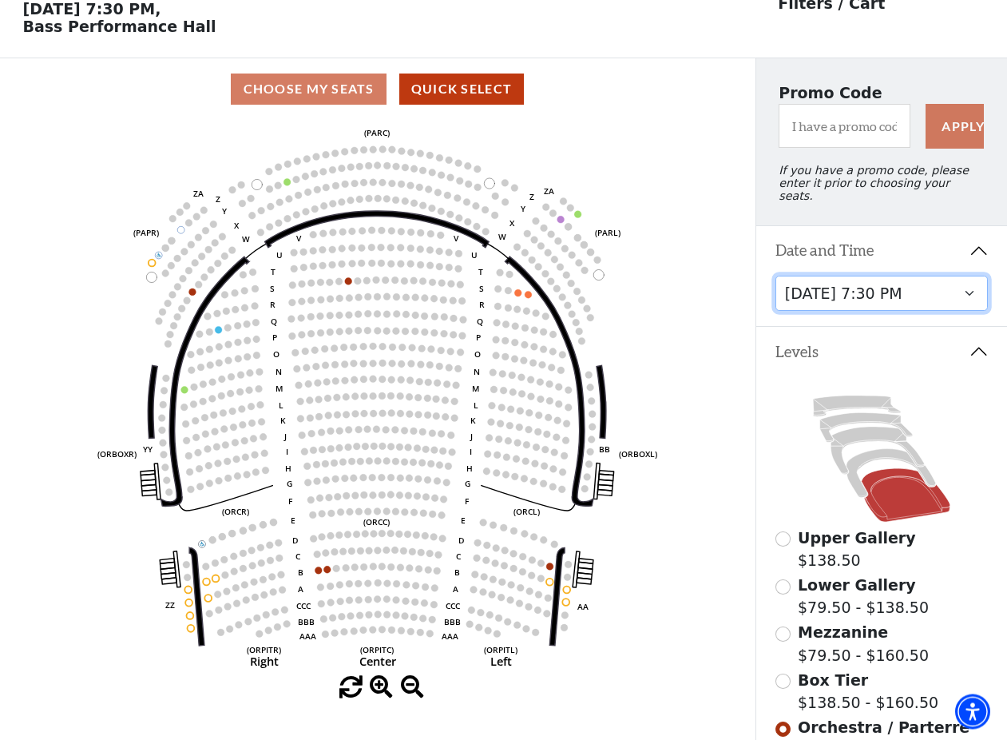
scroll to position [74, 0]
click at [776, 276] on select "[DATE] 7:30 PM [DATE] 7:30 PM [DATE] 7:30 PM [DATE] 7:30 PM [DATE] 1:30 PM [DAT…" at bounding box center [882, 294] width 213 height 36
click option "[DATE] 1:30 PM" at bounding box center [0, 0] width 0 height 0
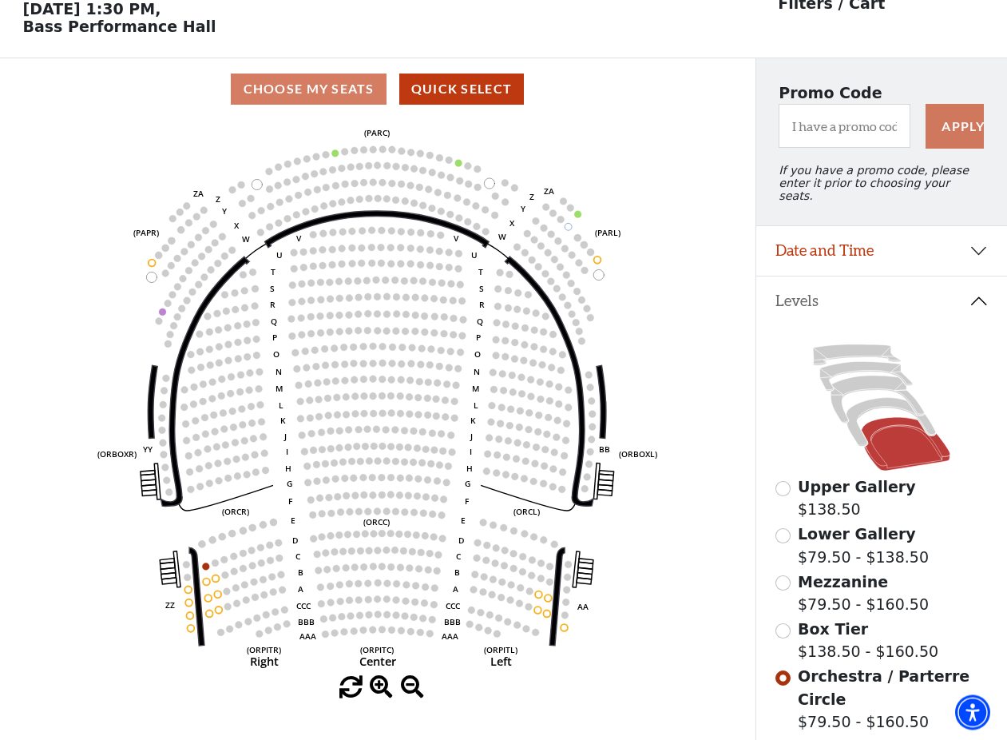
scroll to position [73, 0]
click at [836, 492] on span "Upper Gallery" at bounding box center [857, 487] width 118 height 18
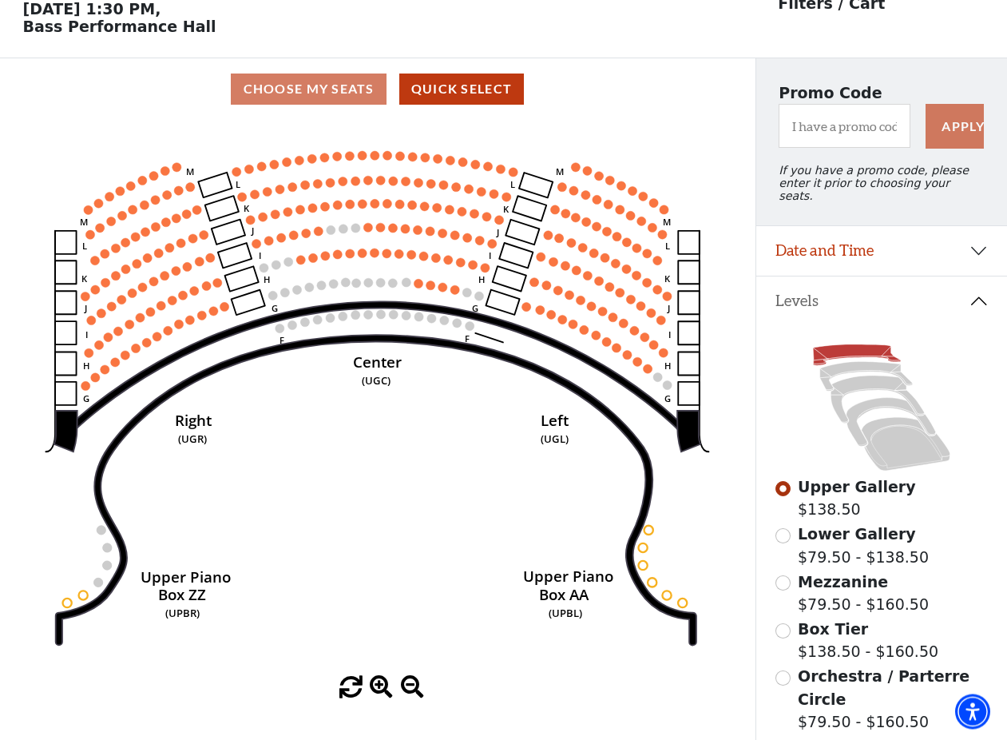
click at [867, 533] on span "Lower Gallery" at bounding box center [857, 535] width 118 height 18
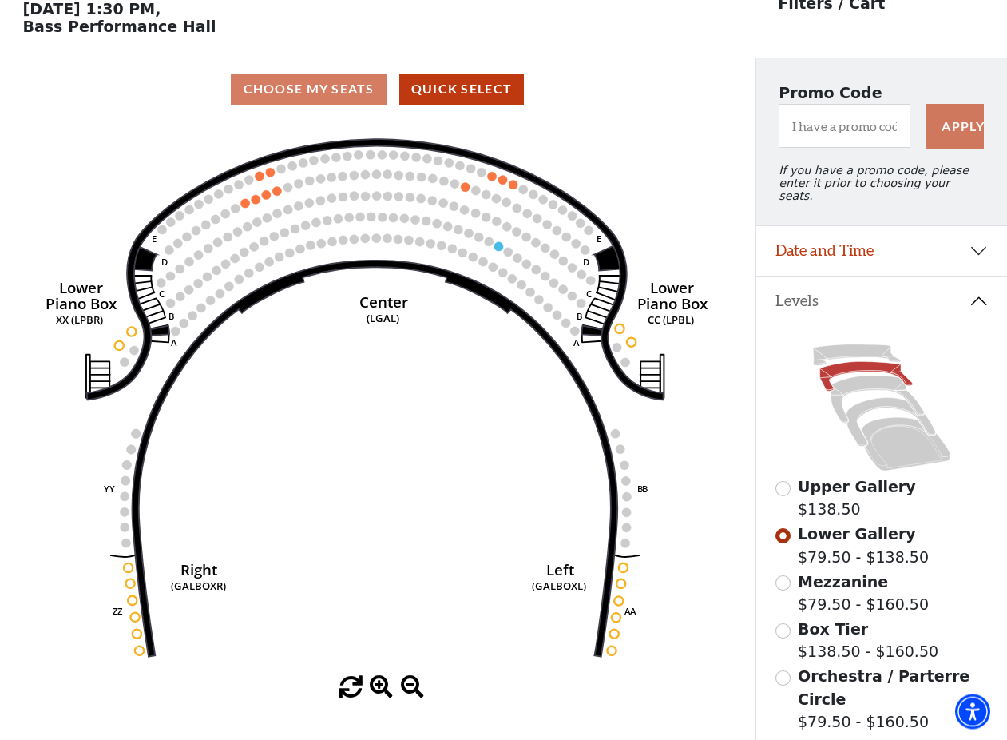
click at [847, 593] on label "Mezzanine $79.50 - $160.50" at bounding box center [863, 594] width 131 height 46
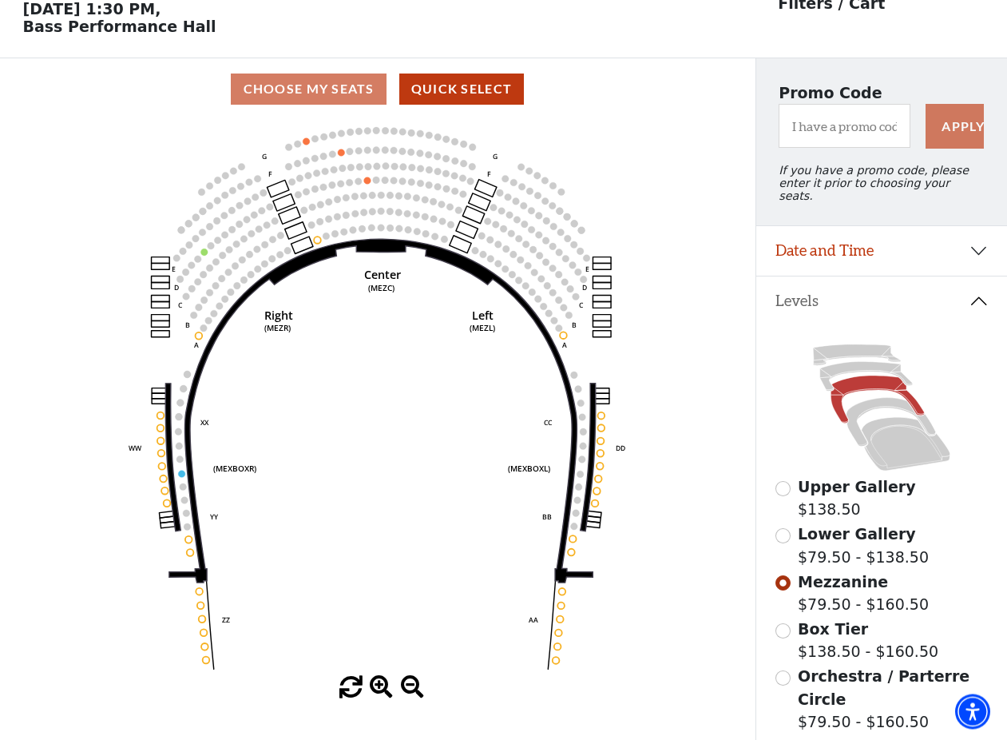
click at [819, 682] on span "Orchestra / Parterre Circle" at bounding box center [884, 688] width 172 height 41
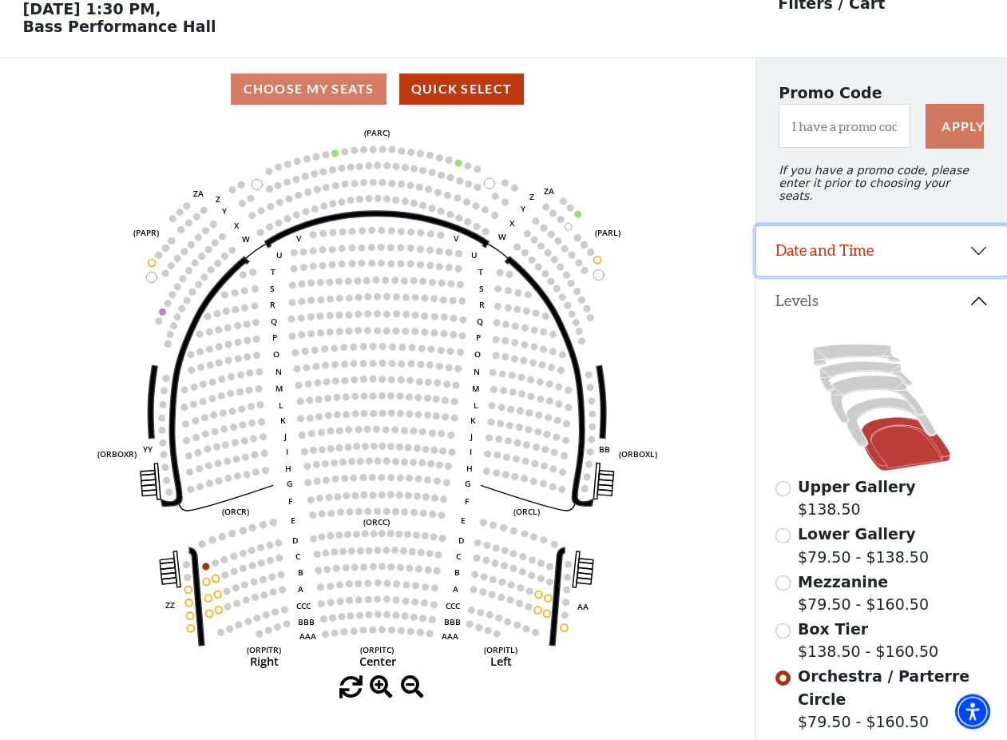
click at [815, 258] on button "Date and Time" at bounding box center [881, 252] width 251 height 50
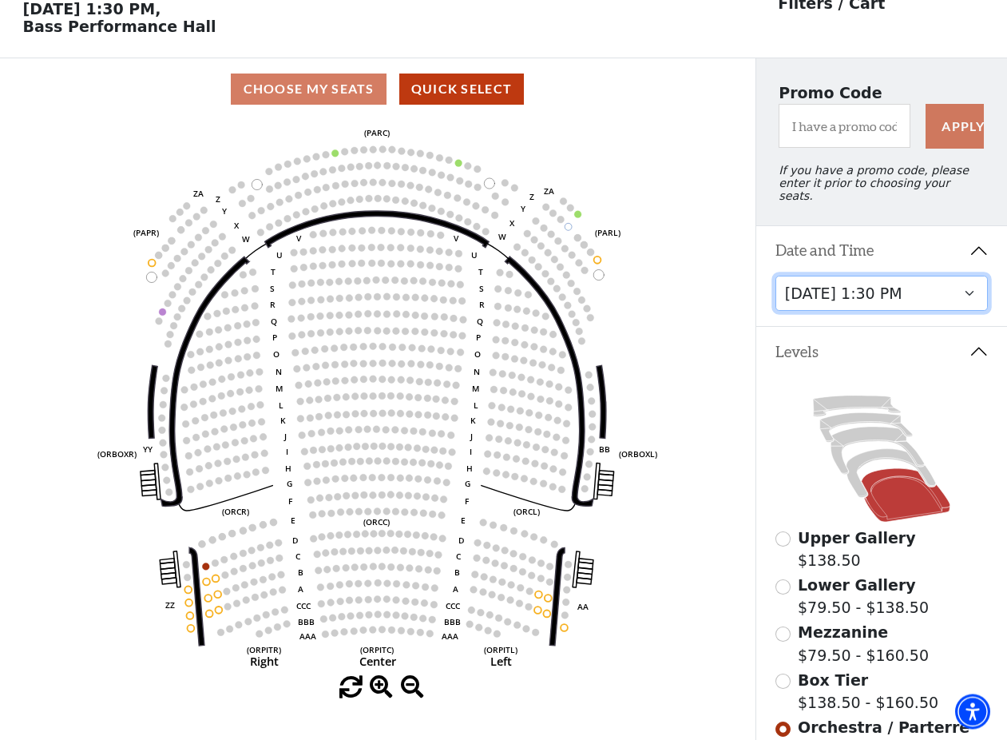
scroll to position [74, 0]
click at [776, 276] on select "[DATE] 7:30 PM [DATE] 7:30 PM [DATE] 7:30 PM [DATE] 7:30 PM [DATE] 1:30 PM [DAT…" at bounding box center [882, 294] width 213 height 36
click option "[DATE] 6:30 PM" at bounding box center [0, 0] width 0 height 0
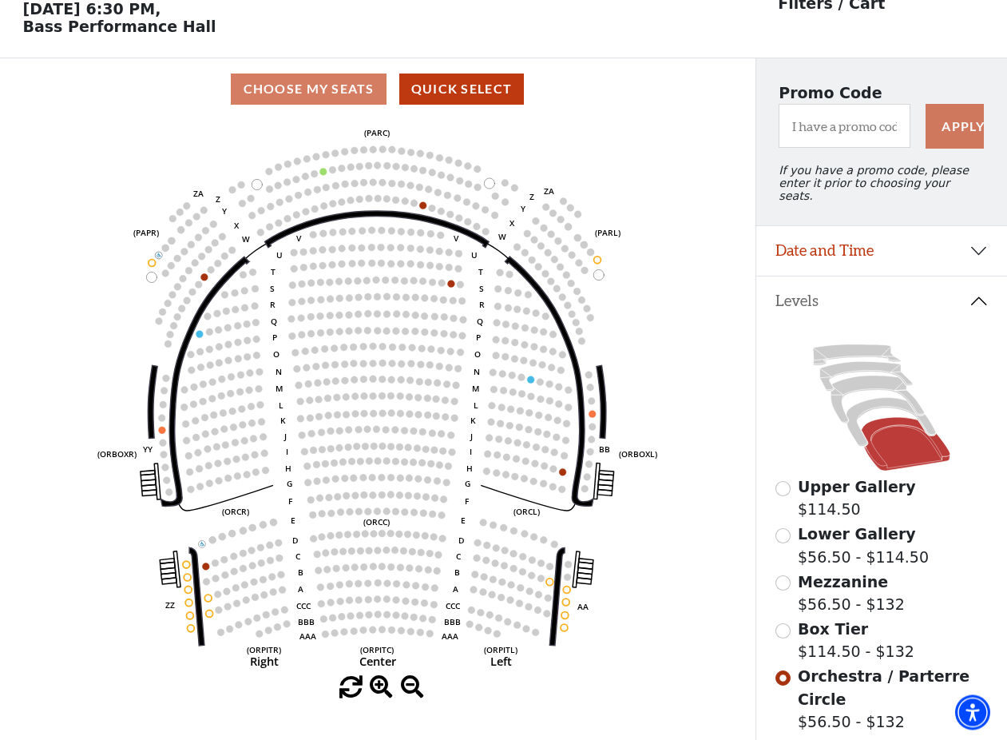
scroll to position [73, 0]
click at [832, 482] on span "Upper Gallery" at bounding box center [857, 487] width 118 height 18
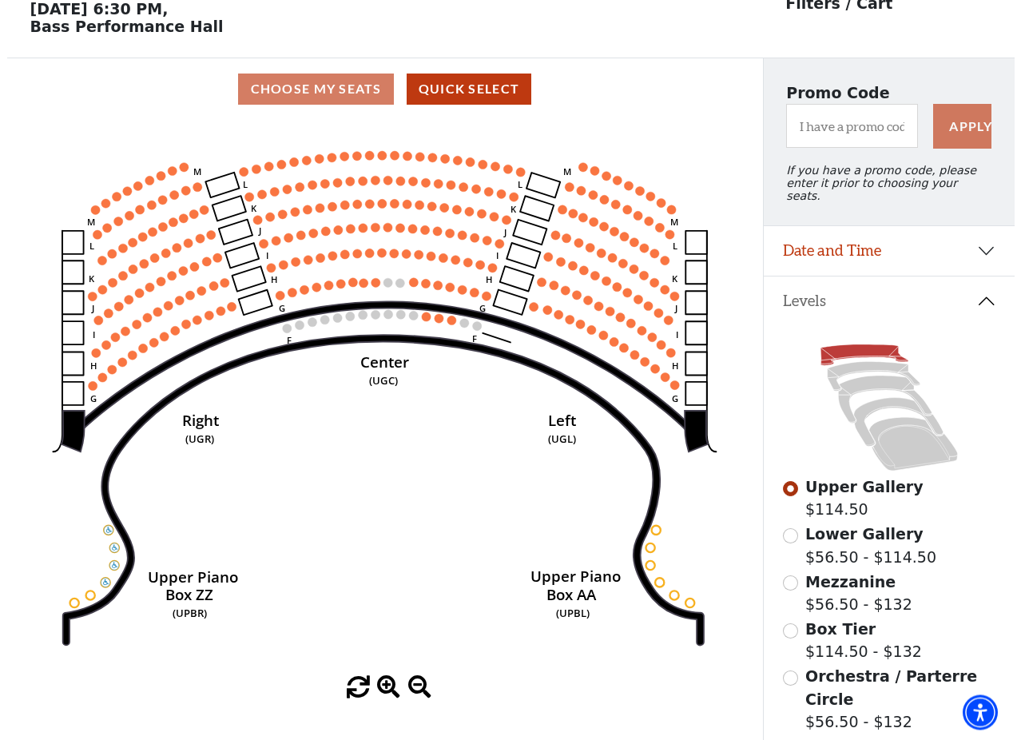
scroll to position [0, 0]
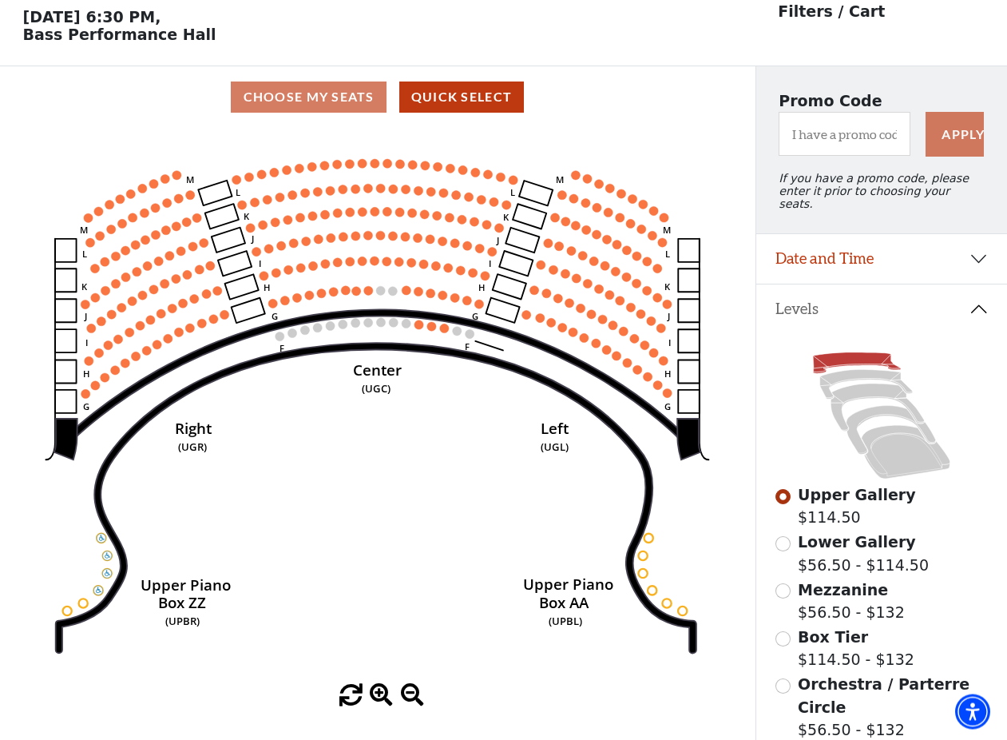
click at [822, 541] on span "Lower Gallery" at bounding box center [857, 542] width 118 height 18
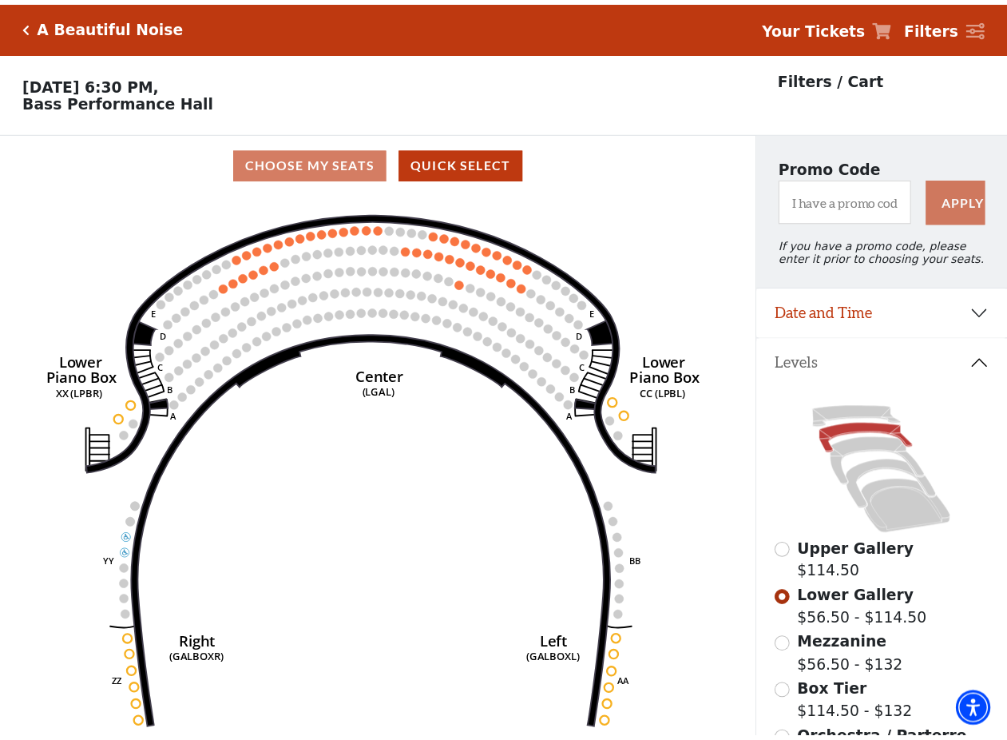
scroll to position [74, 0]
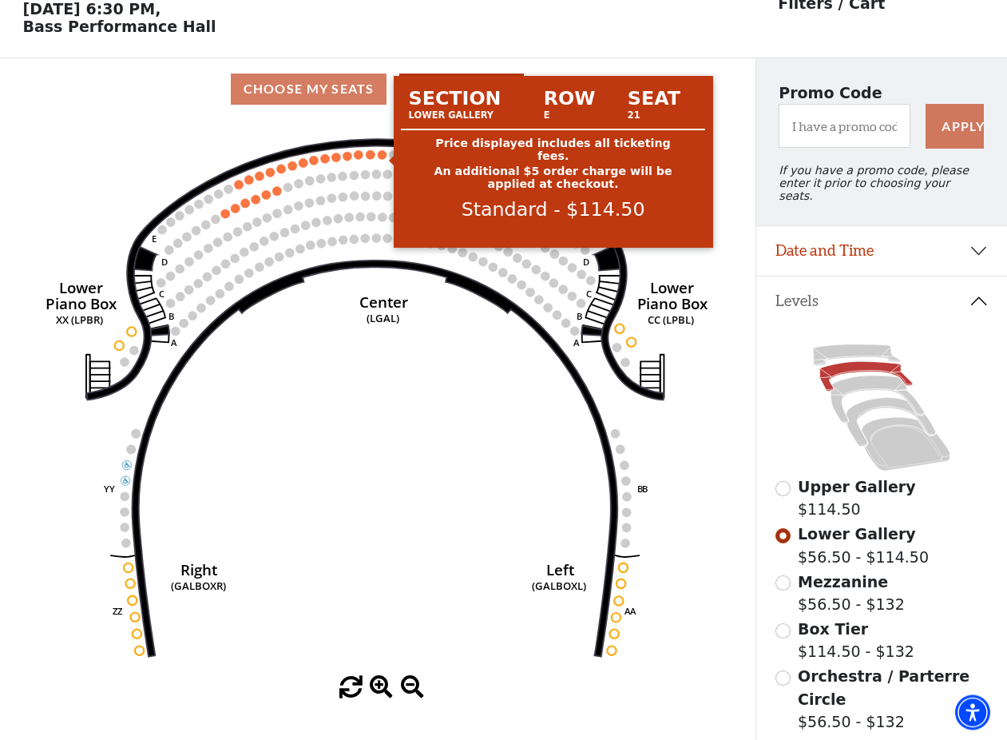
click at [383, 159] on circle at bounding box center [382, 154] width 9 height 9
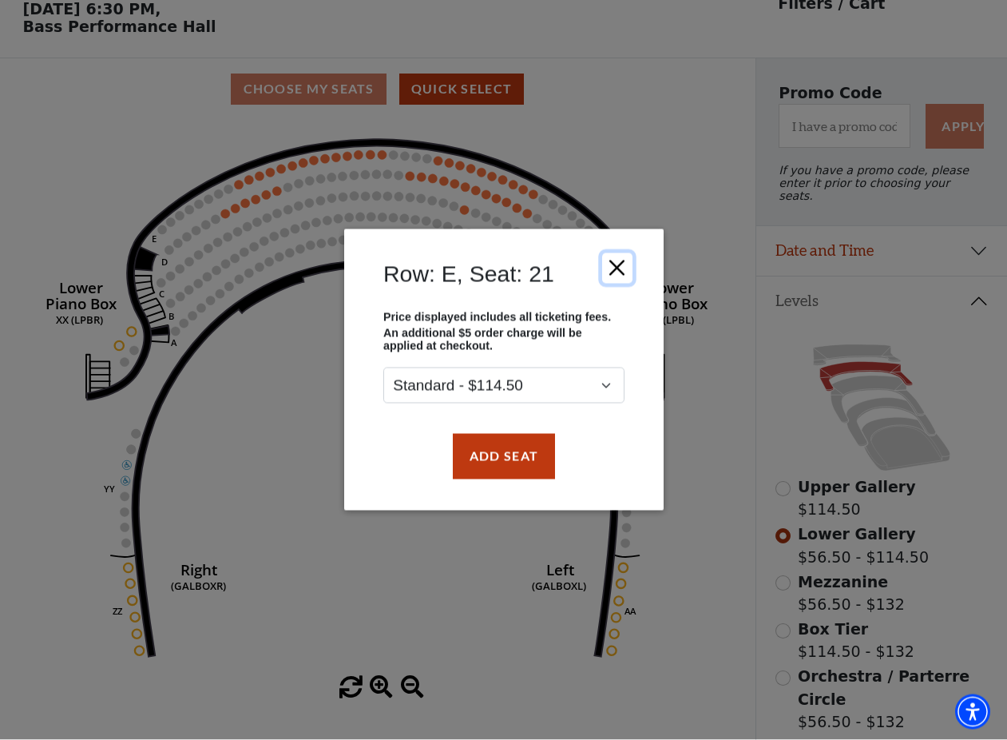
click at [618, 280] on button "Close" at bounding box center [616, 268] width 30 height 30
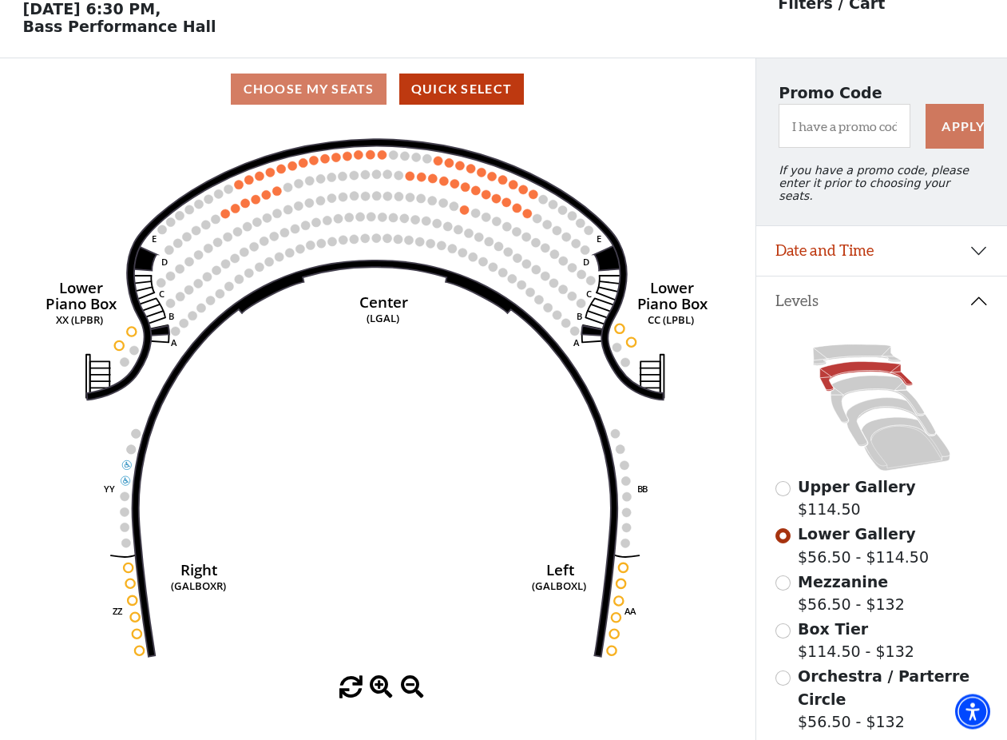
click at [852, 580] on span "Mezzanine" at bounding box center [843, 582] width 90 height 18
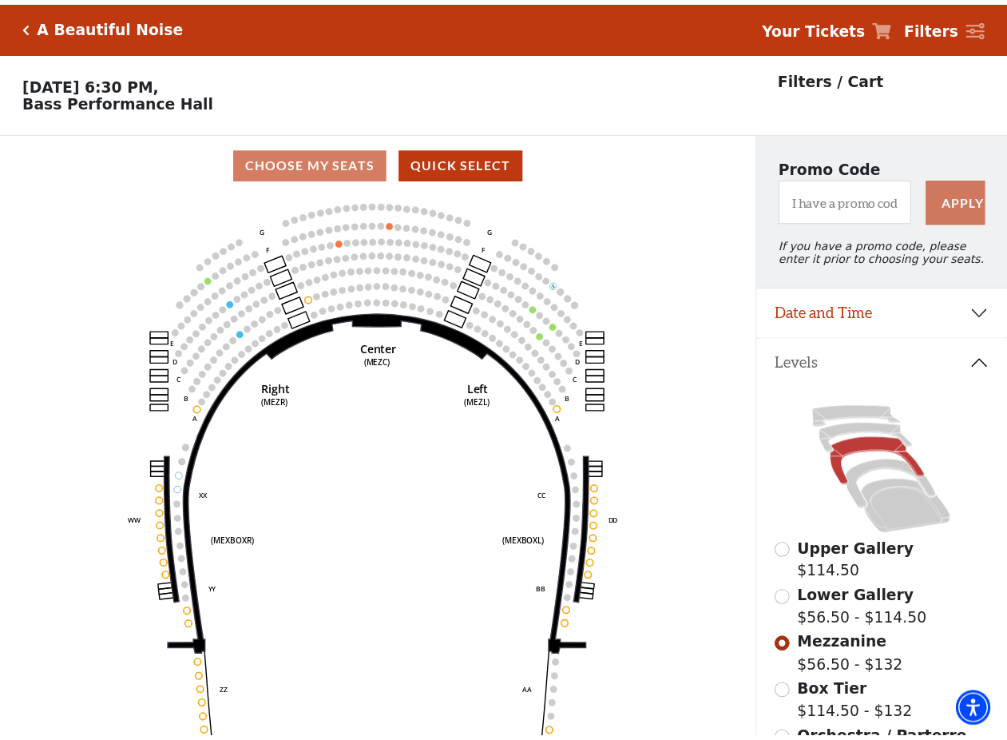
scroll to position [74, 0]
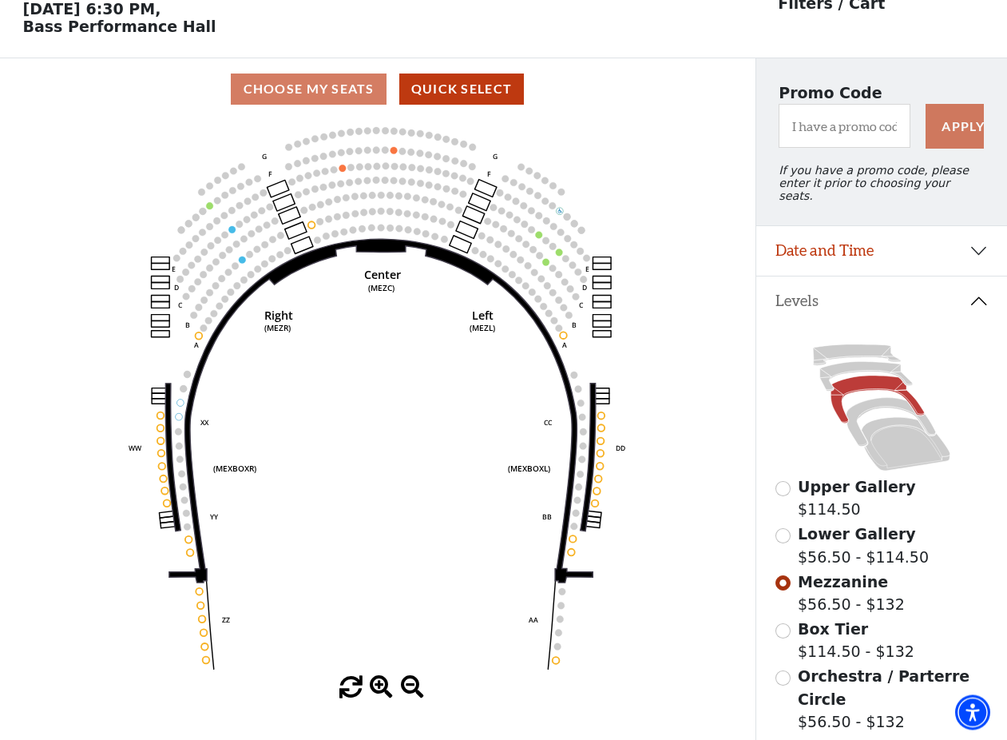
click at [816, 669] on span "Orchestra / Parterre Circle" at bounding box center [884, 687] width 172 height 41
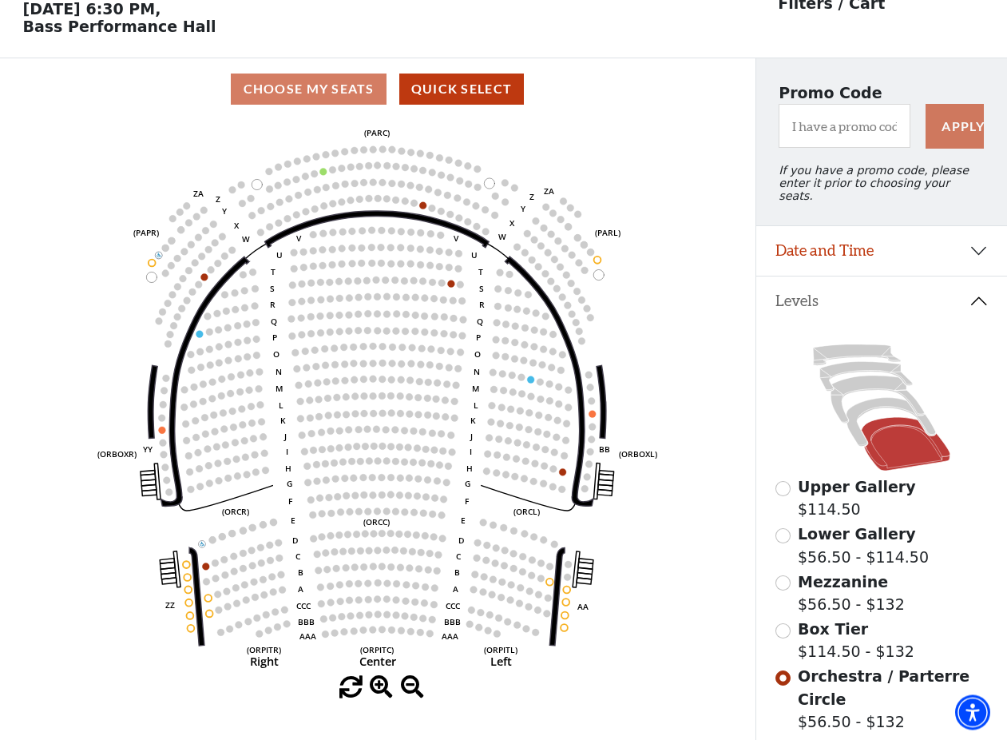
scroll to position [73, 0]
click at [829, 625] on span "Box Tier" at bounding box center [833, 630] width 70 height 18
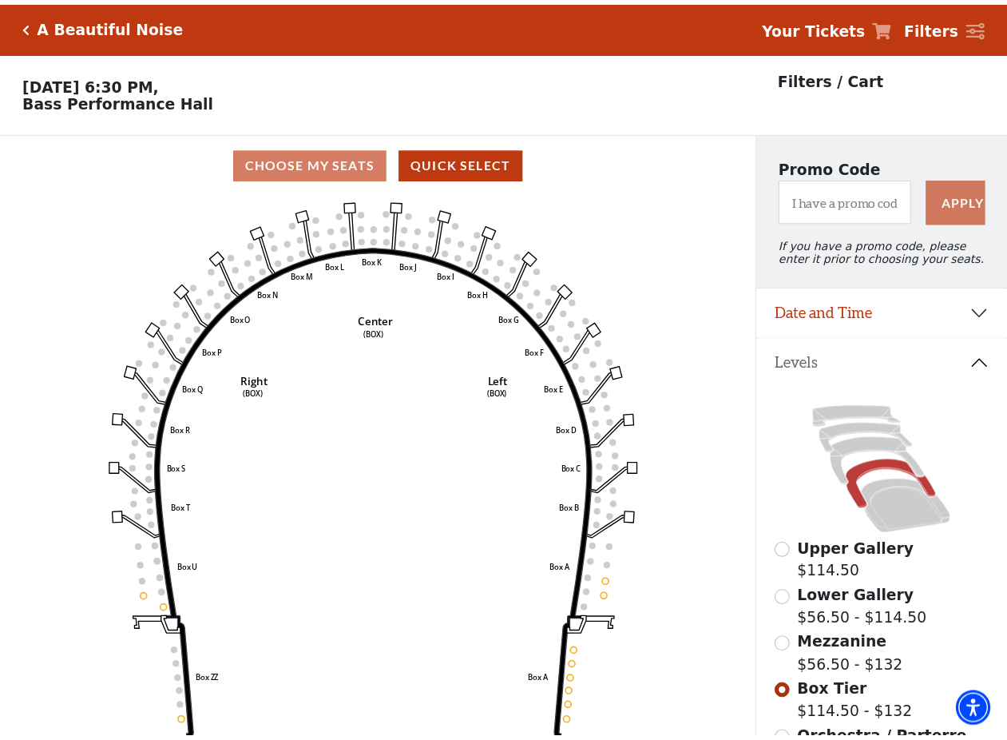
scroll to position [74, 0]
